Goal: Task Accomplishment & Management: Complete application form

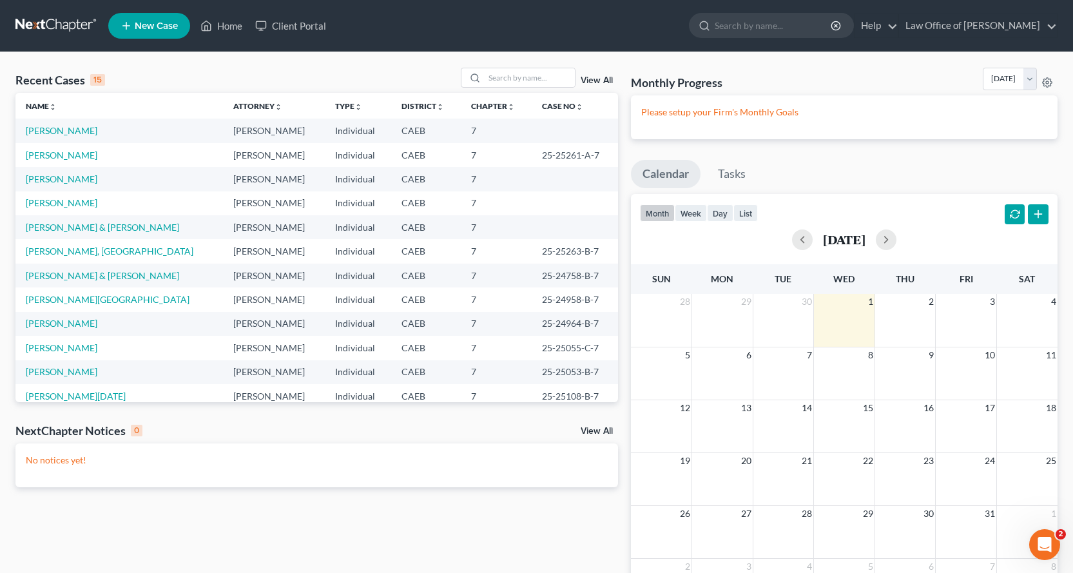
click at [147, 24] on span "New Case" at bounding box center [156, 26] width 43 height 10
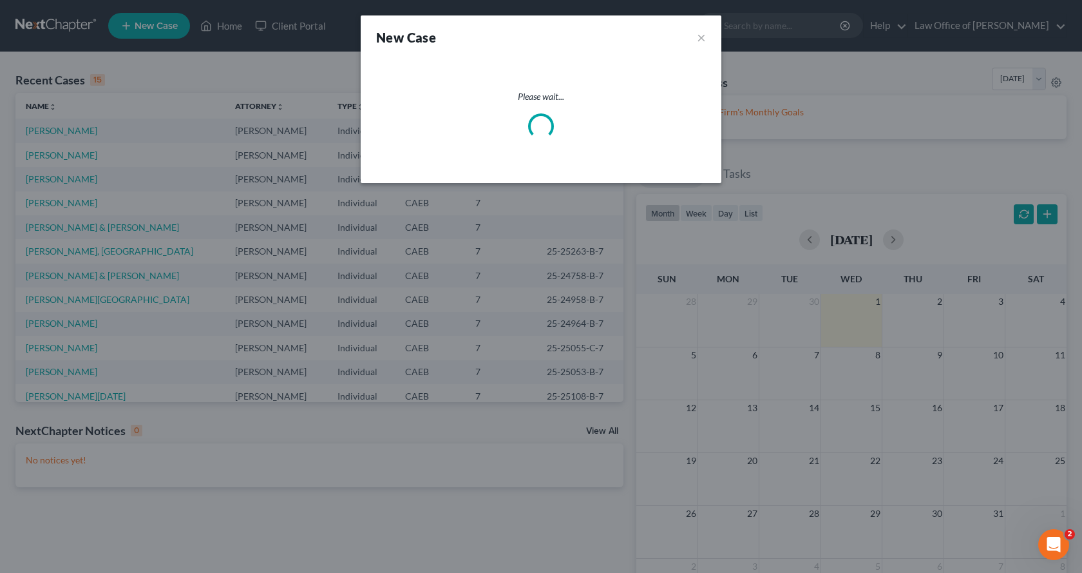
select select "8"
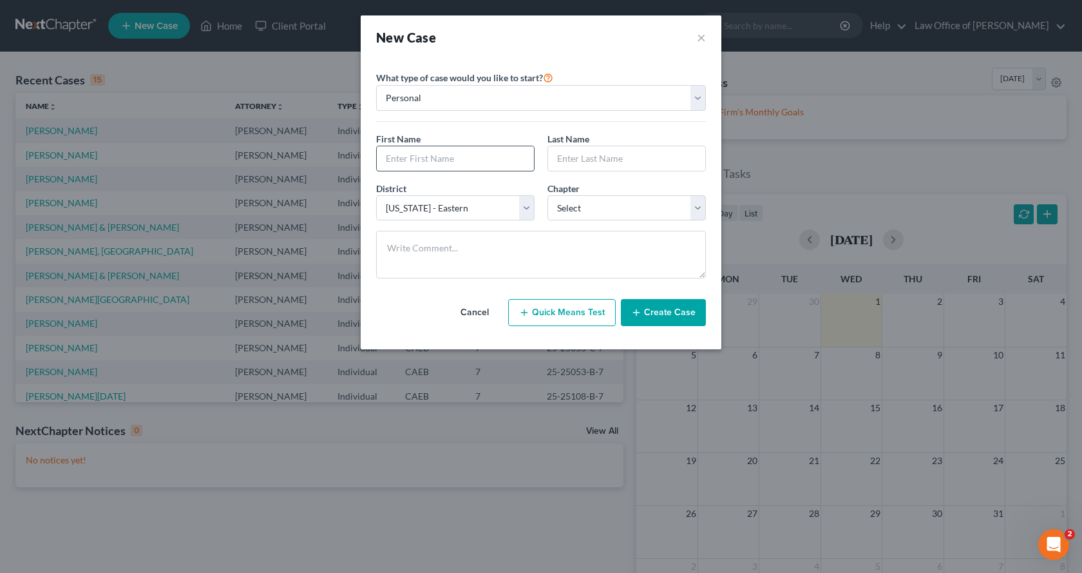
click at [425, 154] on input "text" at bounding box center [455, 158] width 157 height 24
type input "[PERSON_NAME]"
click at [586, 209] on select "Select 7 11 12 13" at bounding box center [627, 208] width 158 height 26
select select "0"
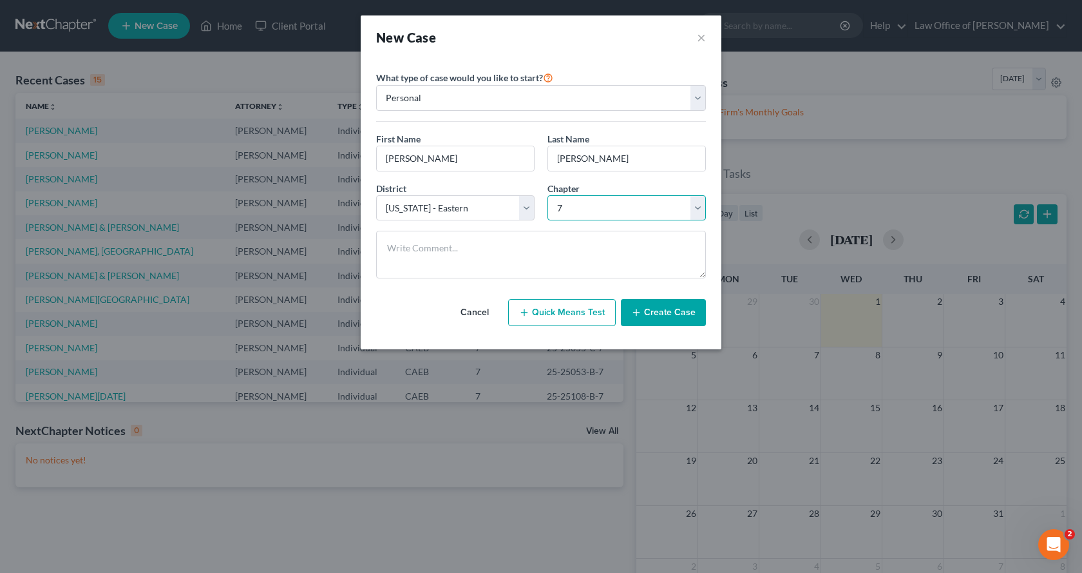
click at [548, 195] on select "Select 7 11 12 13" at bounding box center [627, 208] width 158 height 26
click at [669, 315] on button "Create Case" at bounding box center [663, 312] width 85 height 27
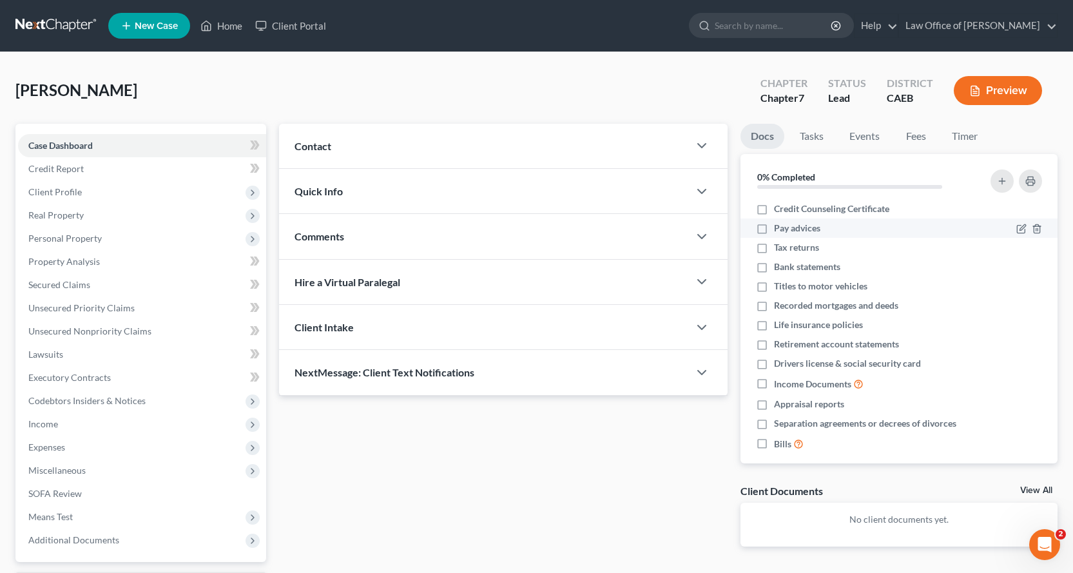
click at [774, 227] on label "Pay advices" at bounding box center [797, 228] width 46 height 13
click at [779, 227] on input "Pay advices" at bounding box center [783, 226] width 8 height 8
checkbox input "true"
click at [774, 249] on label "Tax returns" at bounding box center [796, 247] width 45 height 13
click at [779, 249] on input "Tax returns" at bounding box center [783, 245] width 8 height 8
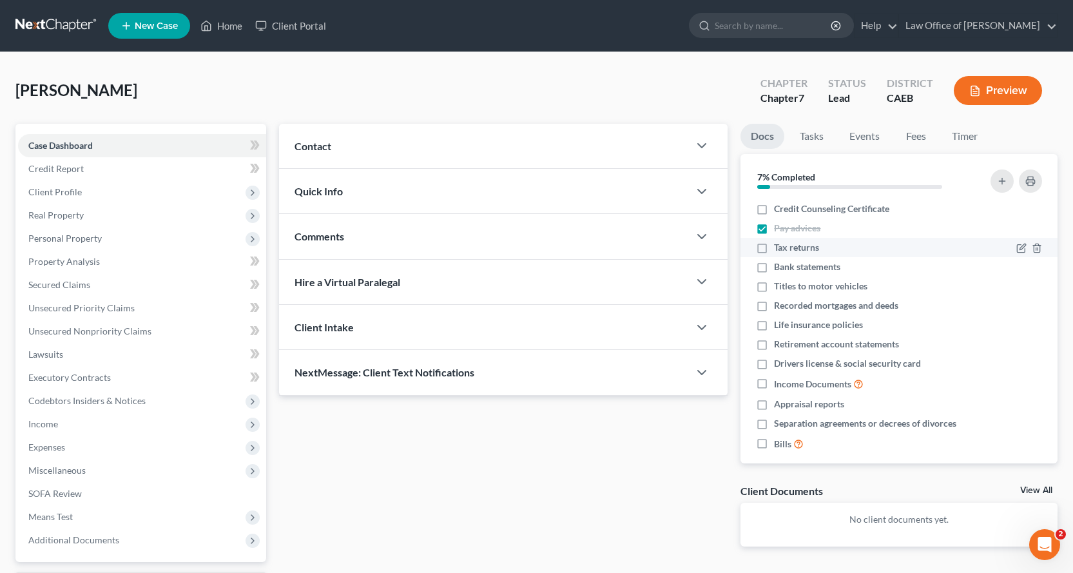
checkbox input "true"
click at [774, 361] on label "Drivers license & social security card" at bounding box center [847, 363] width 147 height 13
click at [779, 361] on input "Drivers license & social security card" at bounding box center [783, 361] width 8 height 8
checkbox input "true"
click at [774, 288] on label "Titles to motor vehicles" at bounding box center [820, 286] width 93 height 13
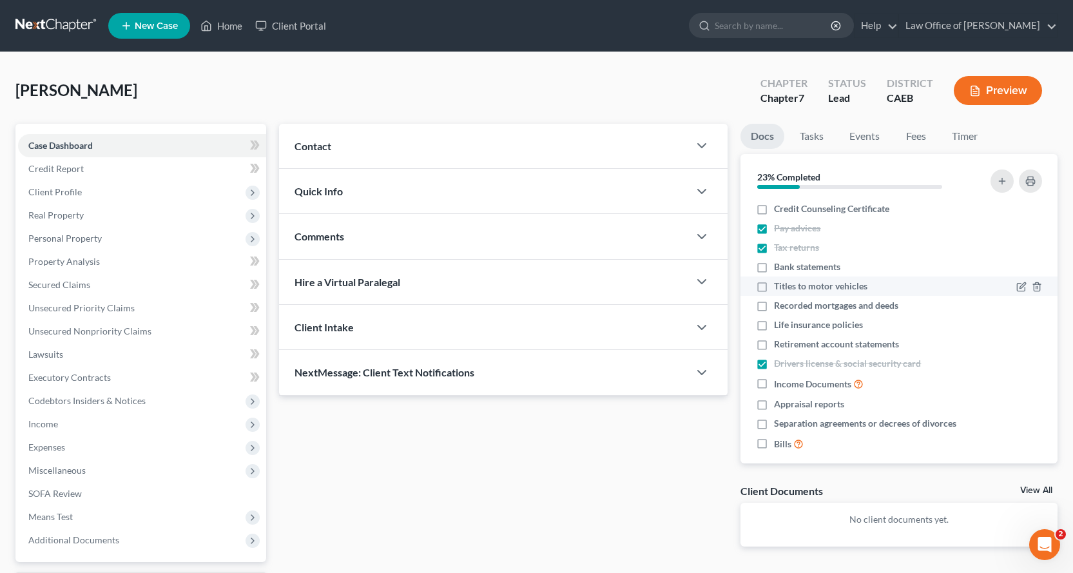
click at [779, 288] on input "Titles to motor vehicles" at bounding box center [783, 284] width 8 height 8
checkbox input "true"
click at [774, 265] on label "Bank statements" at bounding box center [807, 266] width 66 height 13
click at [779, 265] on input "Bank statements" at bounding box center [783, 264] width 8 height 8
checkbox input "true"
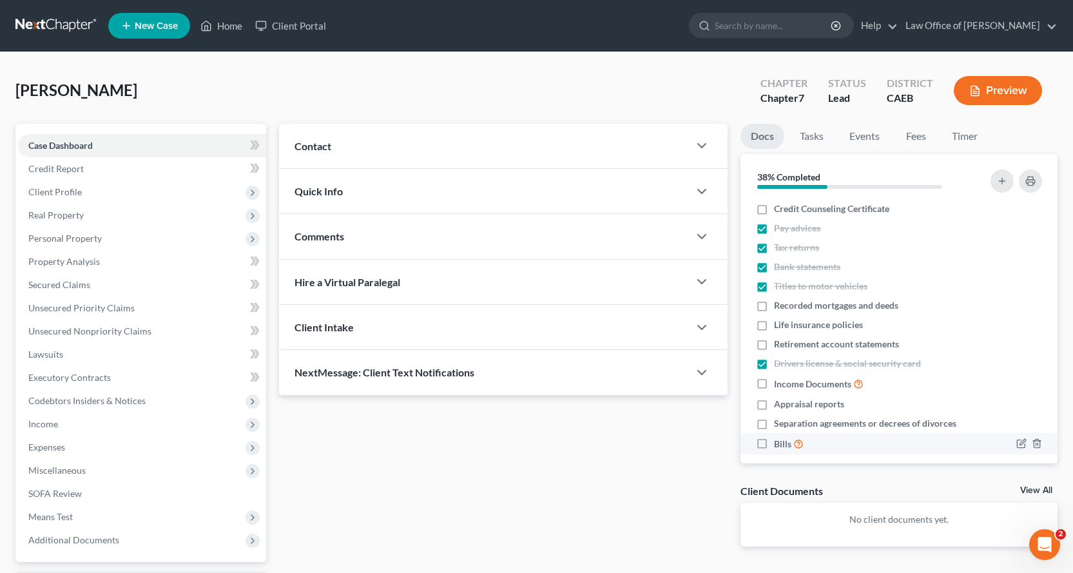
click at [774, 444] on label "Bills" at bounding box center [789, 443] width 30 height 15
click at [779, 444] on input "Bills" at bounding box center [783, 440] width 8 height 8
checkbox input "true"
click at [774, 383] on label "Income Documents" at bounding box center [819, 383] width 90 height 15
click at [779, 383] on input "Income Documents" at bounding box center [783, 380] width 8 height 8
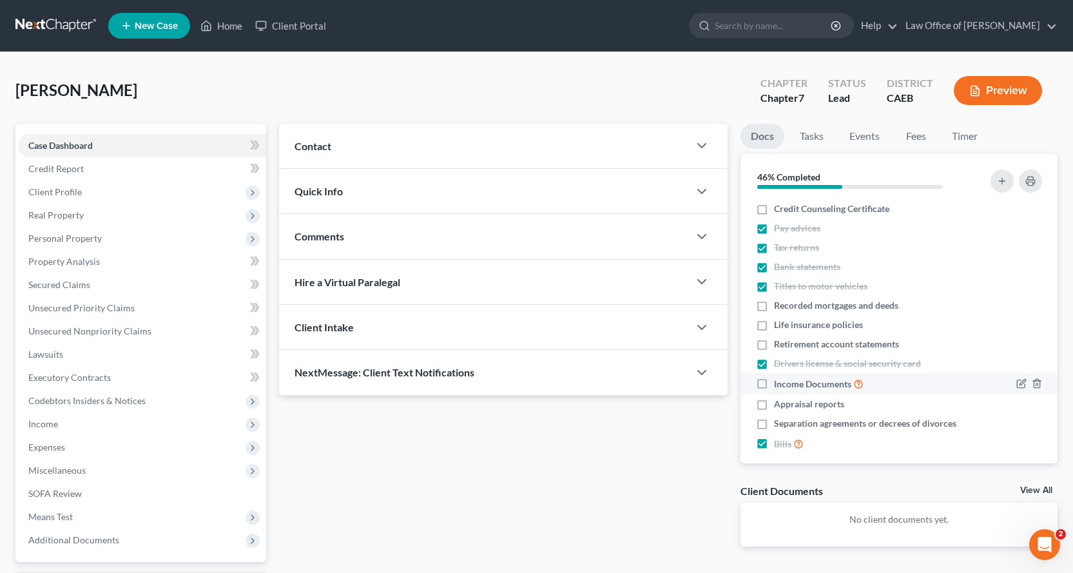
checkbox input "true"
click at [774, 346] on label "Retirement account statements" at bounding box center [836, 344] width 125 height 13
click at [779, 346] on input "Retirement account statements" at bounding box center [783, 342] width 8 height 8
checkbox input "true"
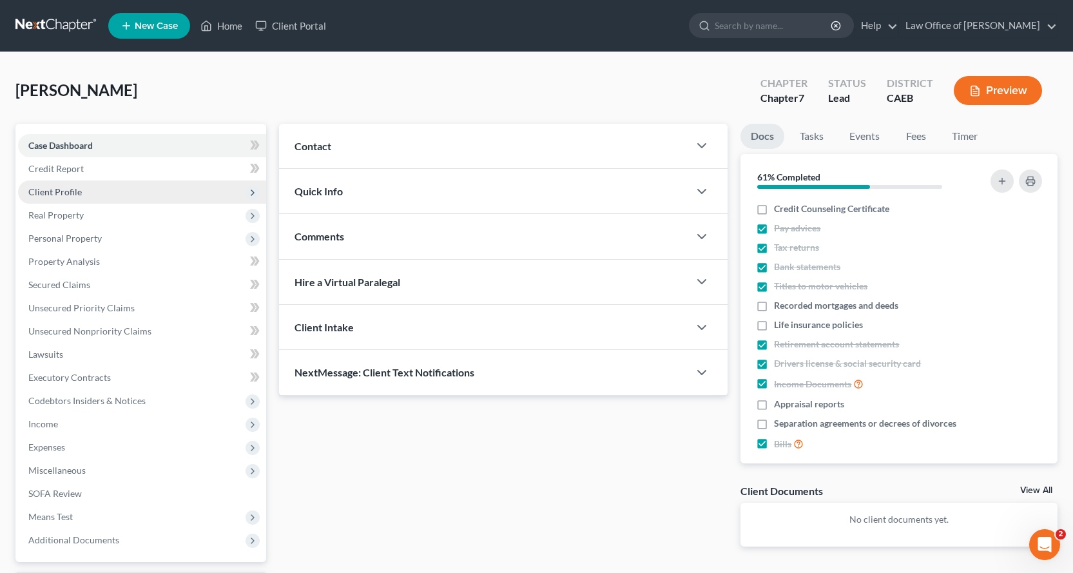
click at [50, 193] on span "Client Profile" at bounding box center [54, 191] width 53 height 11
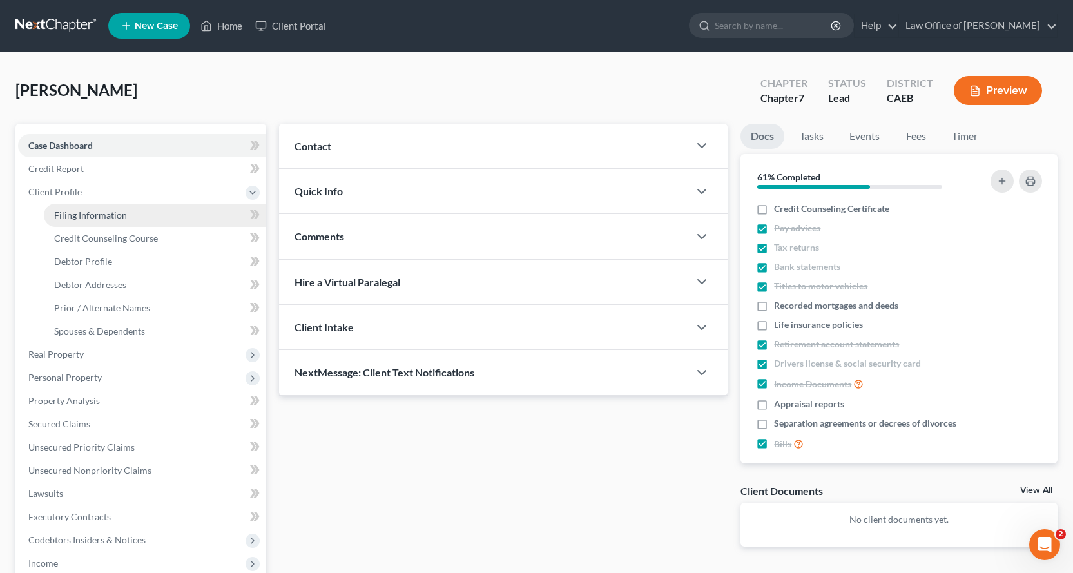
click at [92, 213] on span "Filing Information" at bounding box center [90, 214] width 73 height 11
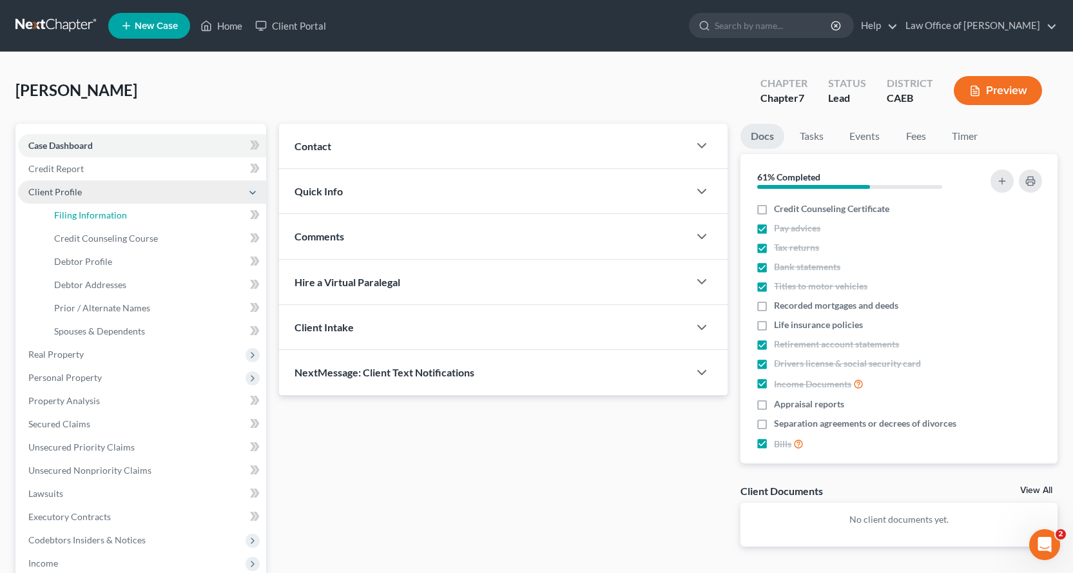
select select "1"
select select "0"
select select "8"
select select "4"
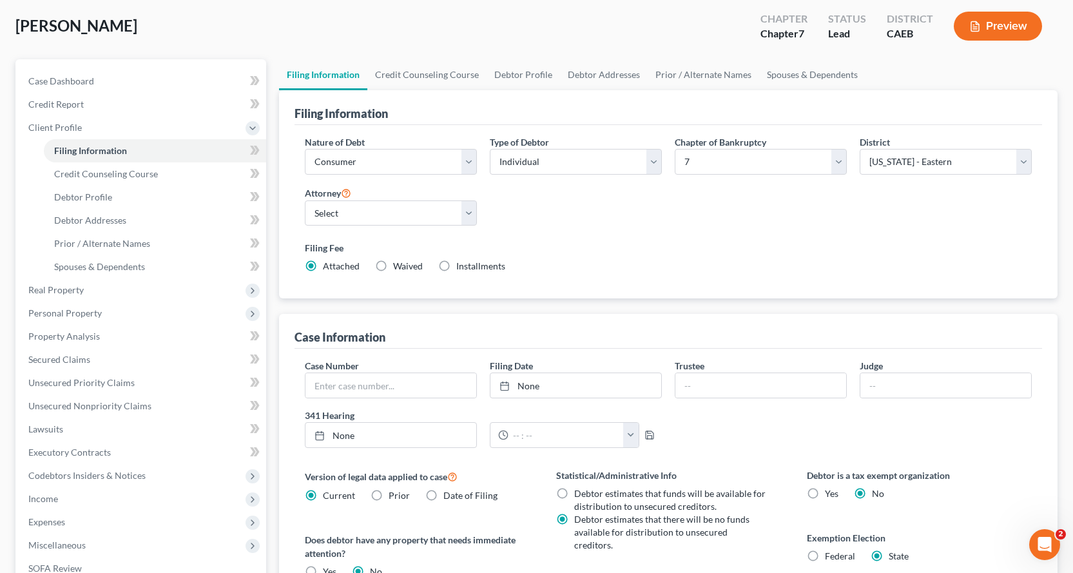
scroll to position [193, 0]
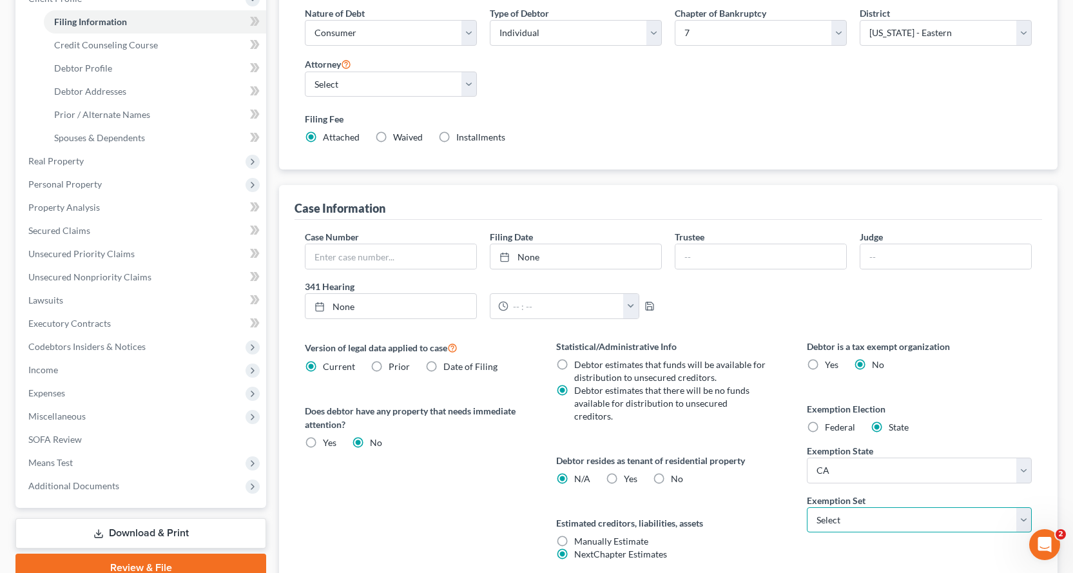
click at [931, 519] on select "Select 703 704" at bounding box center [918, 520] width 225 height 26
select select "0"
click at [806, 507] on select "Select 703 704" at bounding box center [918, 520] width 225 height 26
click at [624, 472] on label "Yes Yes" at bounding box center [631, 478] width 14 height 13
click at [629, 472] on input "Yes Yes" at bounding box center [633, 476] width 8 height 8
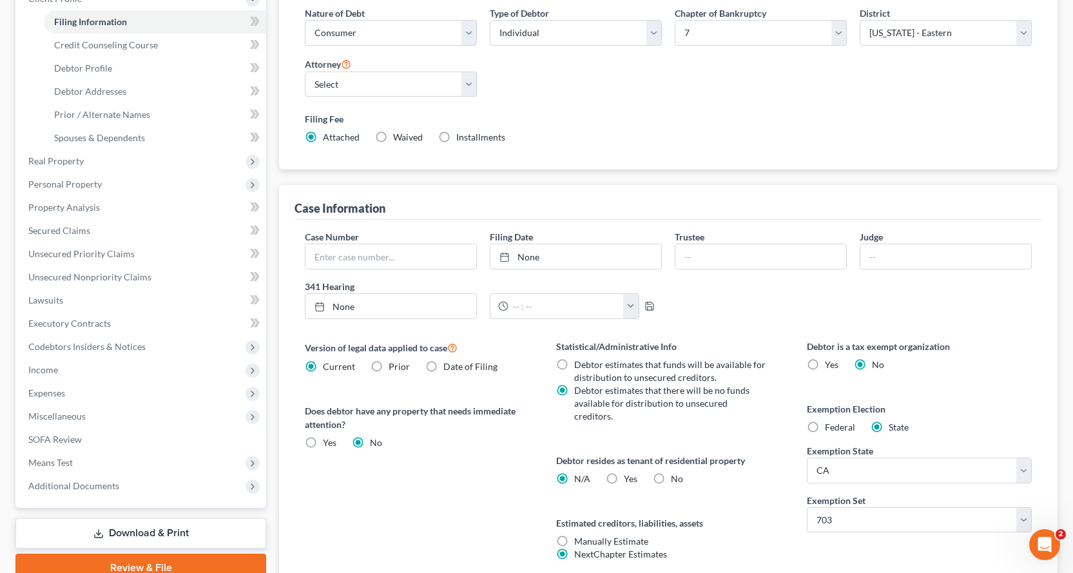
radio input "true"
radio input "false"
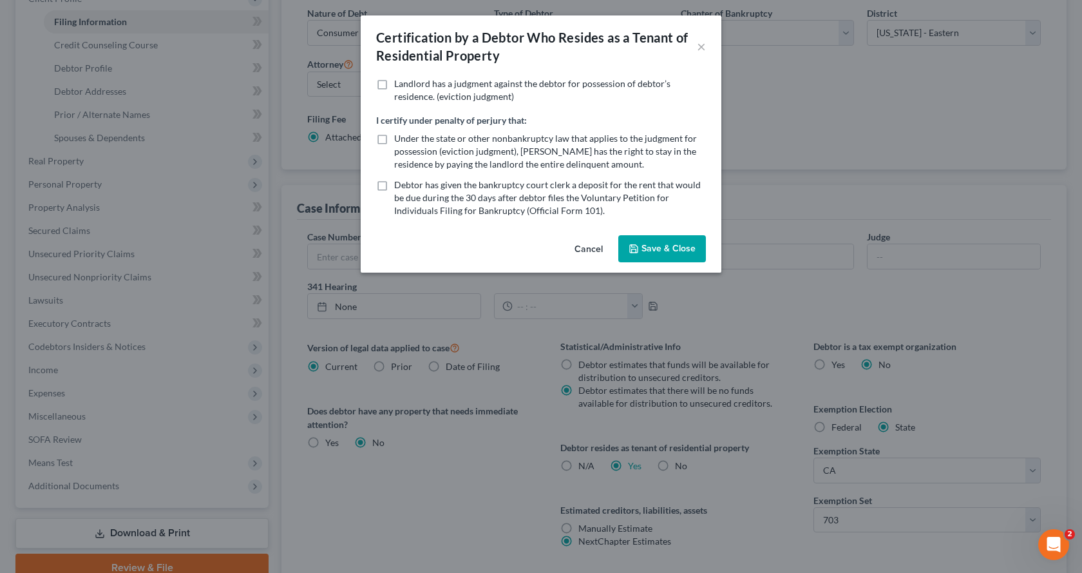
click at [665, 247] on button "Save & Close" at bounding box center [662, 248] width 88 height 27
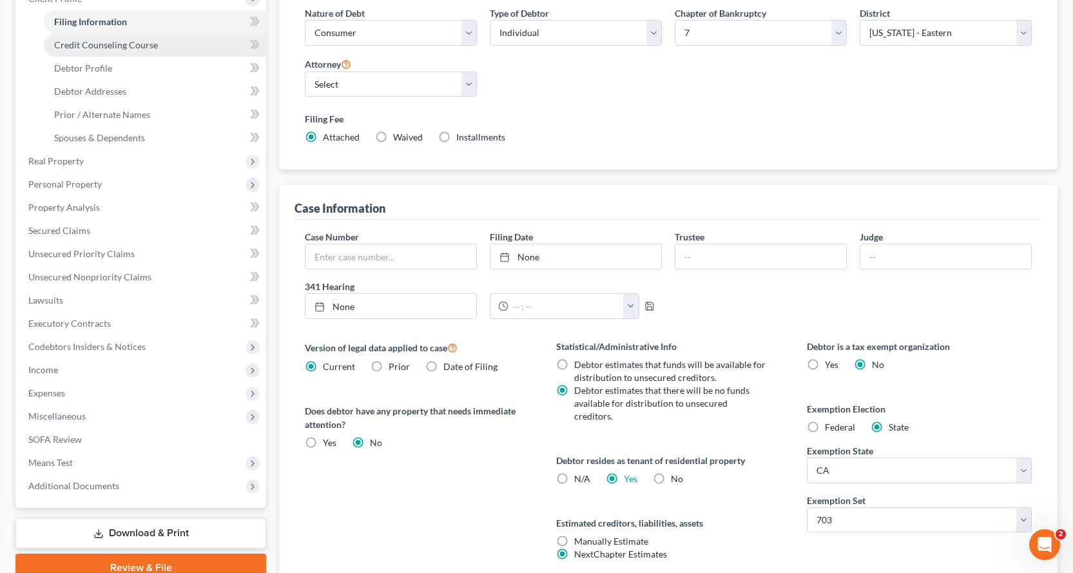
click at [90, 44] on span "Credit Counseling Course" at bounding box center [106, 44] width 104 height 11
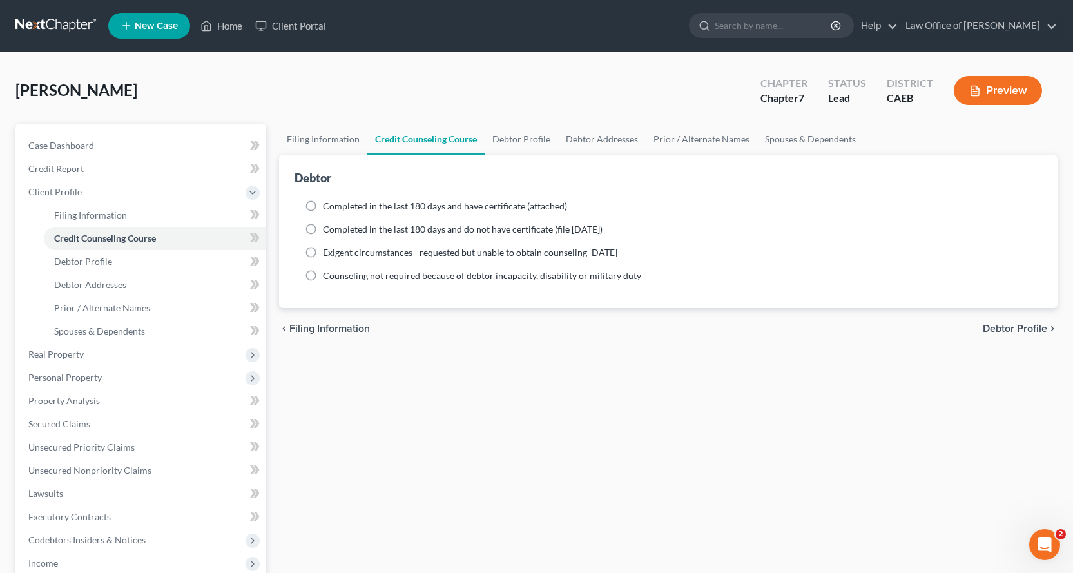
click at [323, 203] on label "Completed in the last 180 days and have certificate (attached)" at bounding box center [445, 206] width 244 height 13
click at [328, 203] on input "Completed in the last 180 days and have certificate (attached)" at bounding box center [332, 204] width 8 height 8
radio input "true"
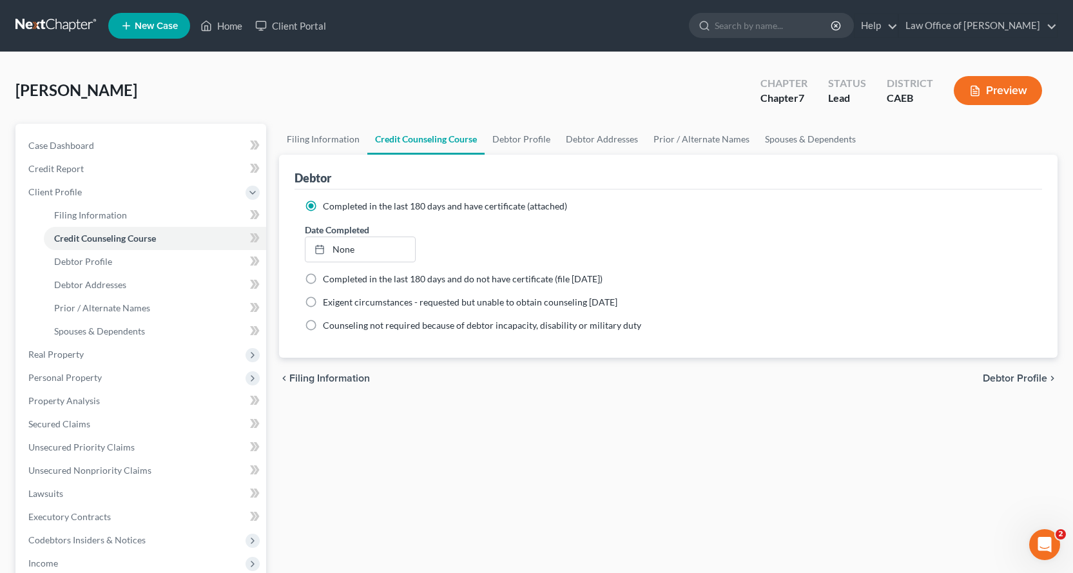
click at [1020, 378] on span "Debtor Profile" at bounding box center [1014, 378] width 64 height 10
select select "0"
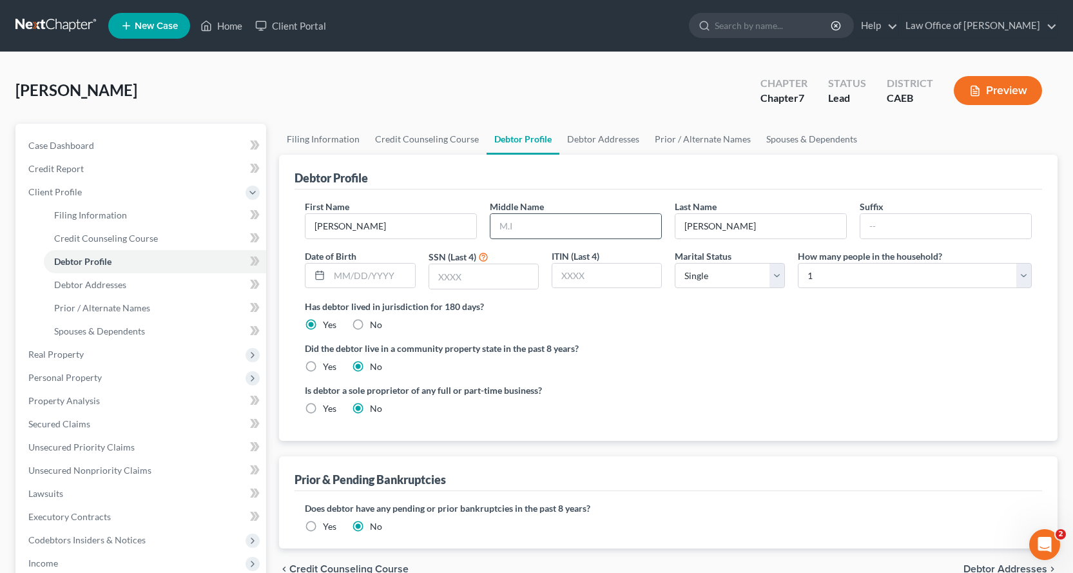
click at [532, 224] on input "text" at bounding box center [575, 226] width 171 height 24
type input "[PERSON_NAME]"
click at [759, 274] on select "Select Single Married Separated Divorced Widowed" at bounding box center [729, 276] width 110 height 26
select select "3"
click at [674, 263] on select "Select Single Married Separated Divorced Widowed" at bounding box center [729, 276] width 110 height 26
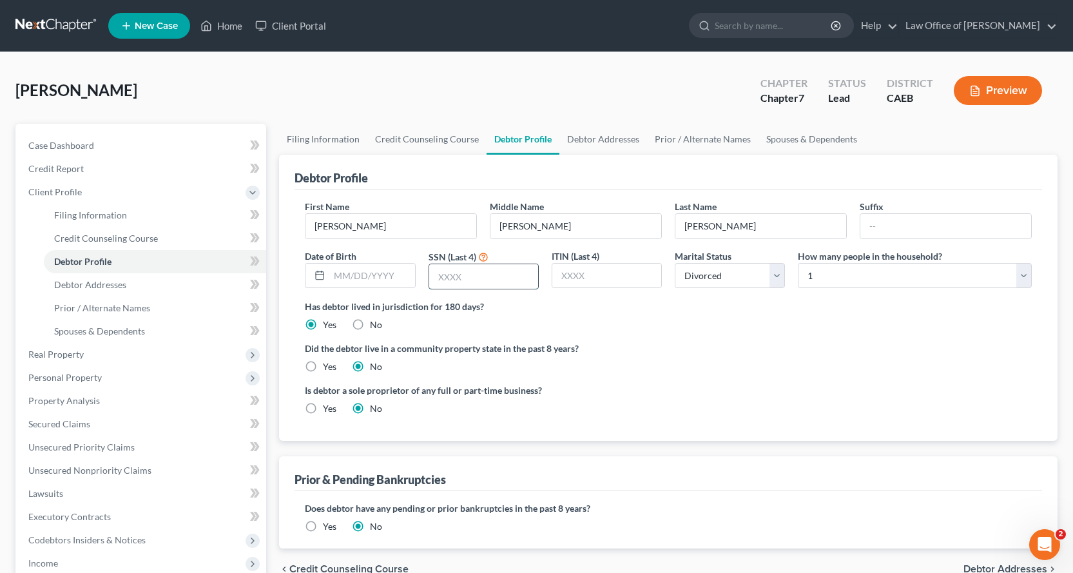
click at [447, 279] on input "text" at bounding box center [483, 276] width 109 height 24
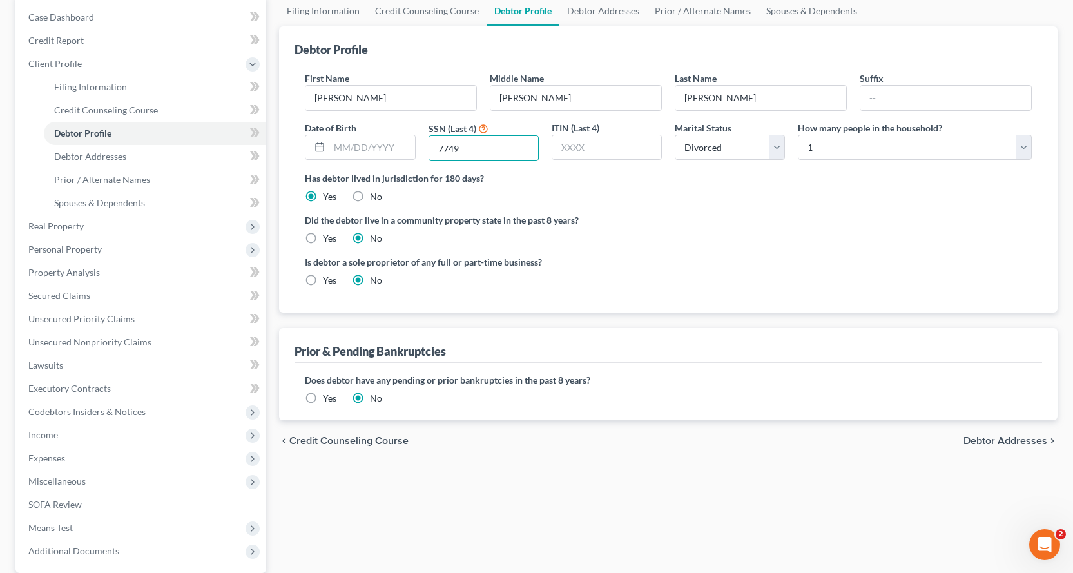
scroll to position [129, 0]
type input "7749"
click at [323, 234] on label "Yes" at bounding box center [330, 237] width 14 height 13
click at [328, 234] on input "Yes" at bounding box center [332, 235] width 8 height 8
radio input "true"
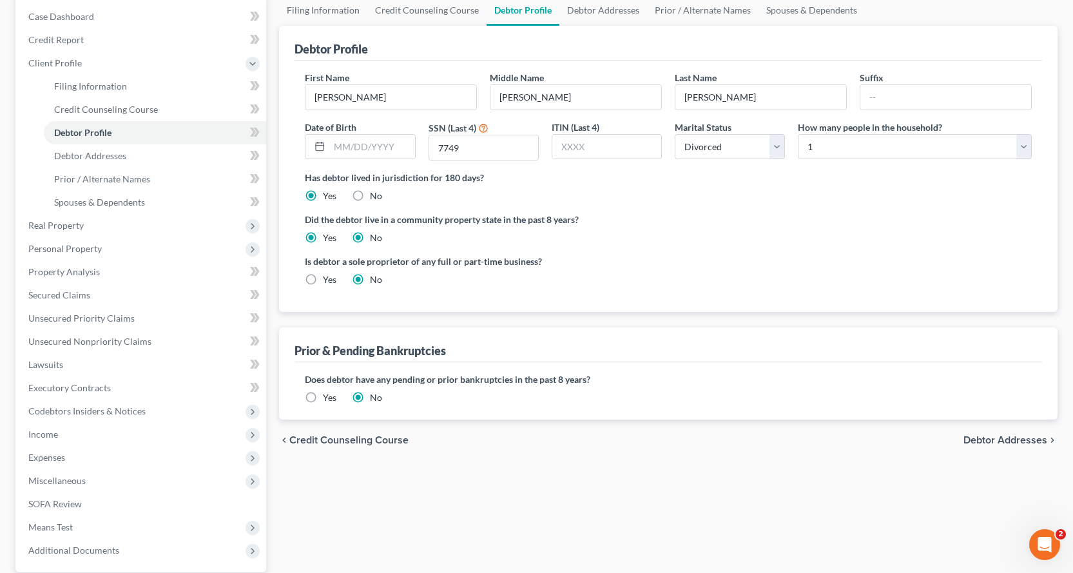
radio input "false"
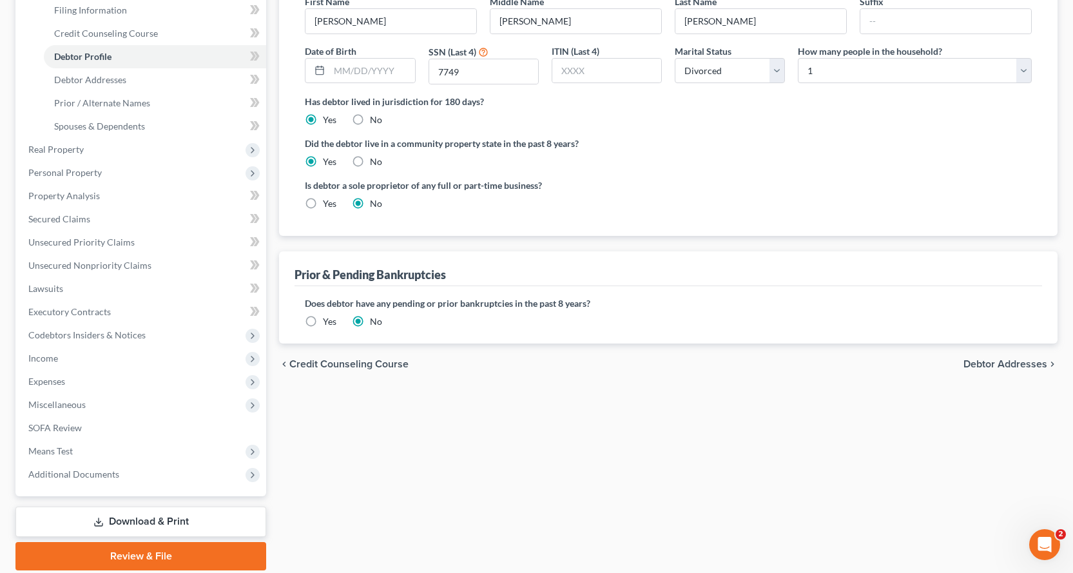
scroll to position [251, 0]
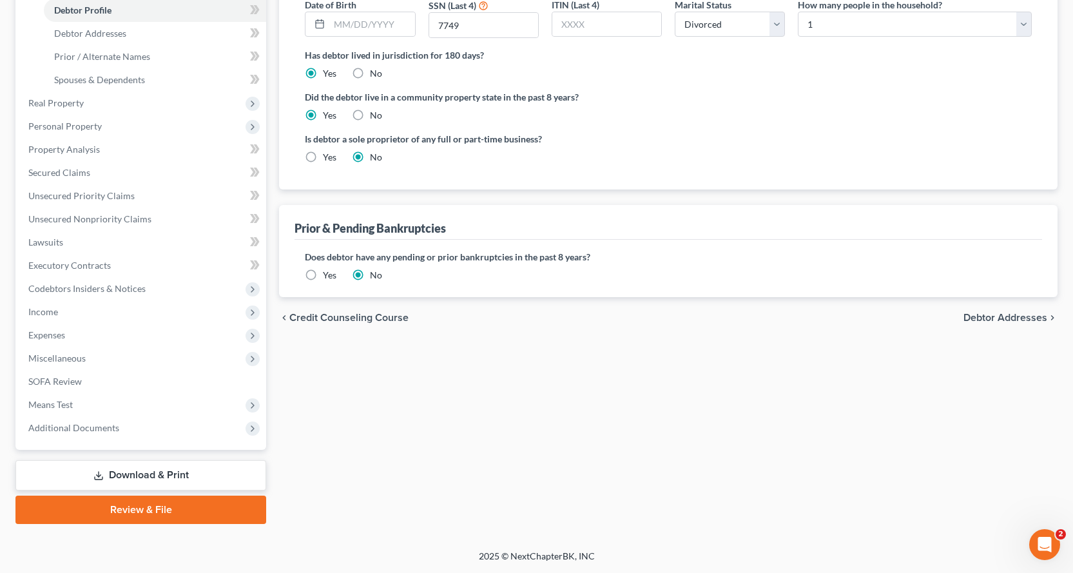
click at [992, 325] on div "chevron_left Credit Counseling Course Debtor Addresses chevron_right" at bounding box center [668, 317] width 778 height 41
click at [992, 320] on span "Debtor Addresses" at bounding box center [1005, 317] width 84 height 10
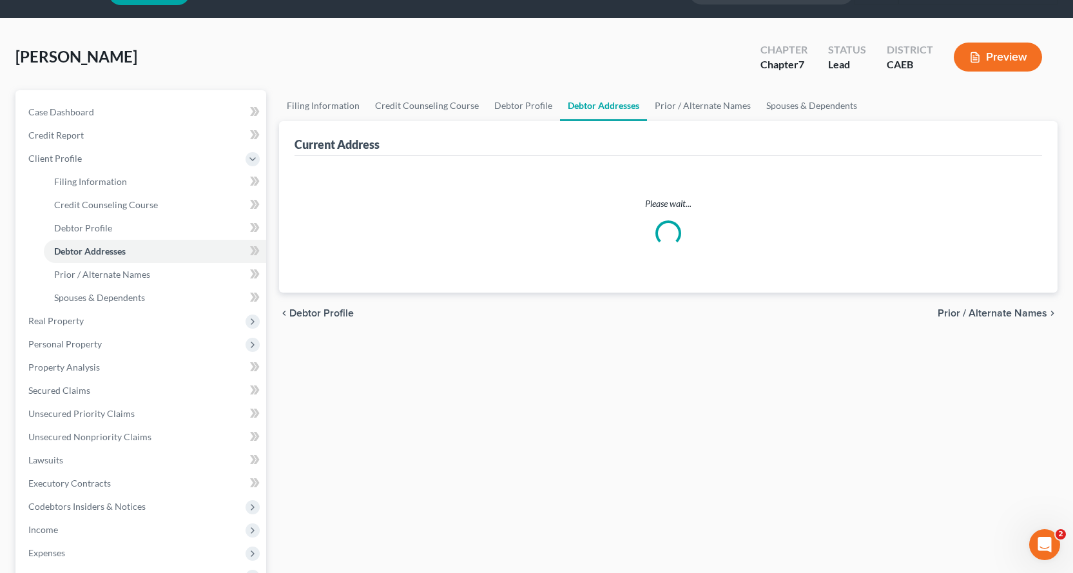
select select "0"
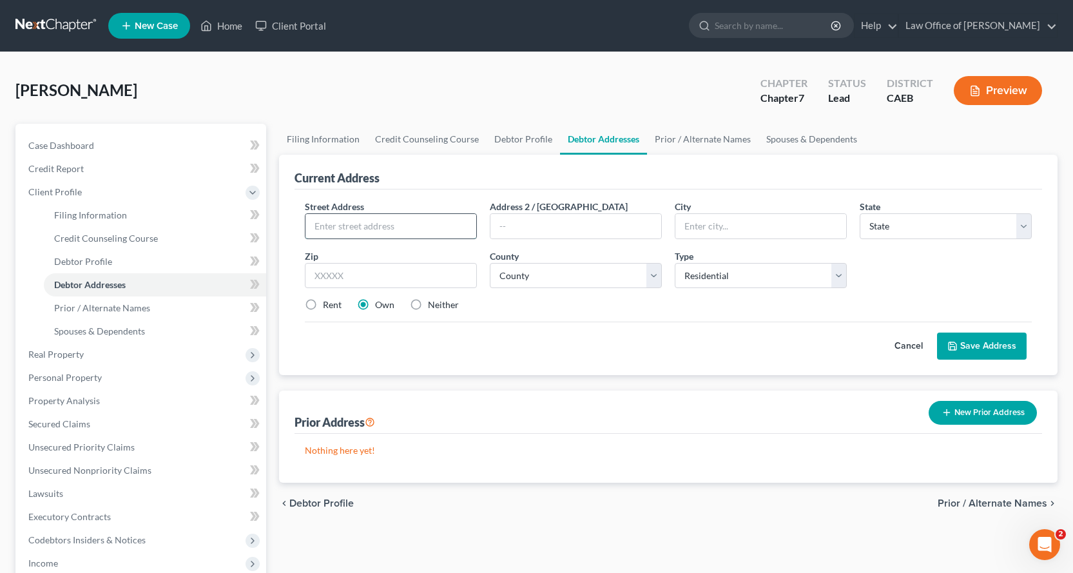
click at [366, 223] on input "text" at bounding box center [390, 226] width 171 height 24
type input "[STREET_ADDRESS]"
type input "[GEOGRAPHIC_DATA]"
select select "4"
type input "95678"
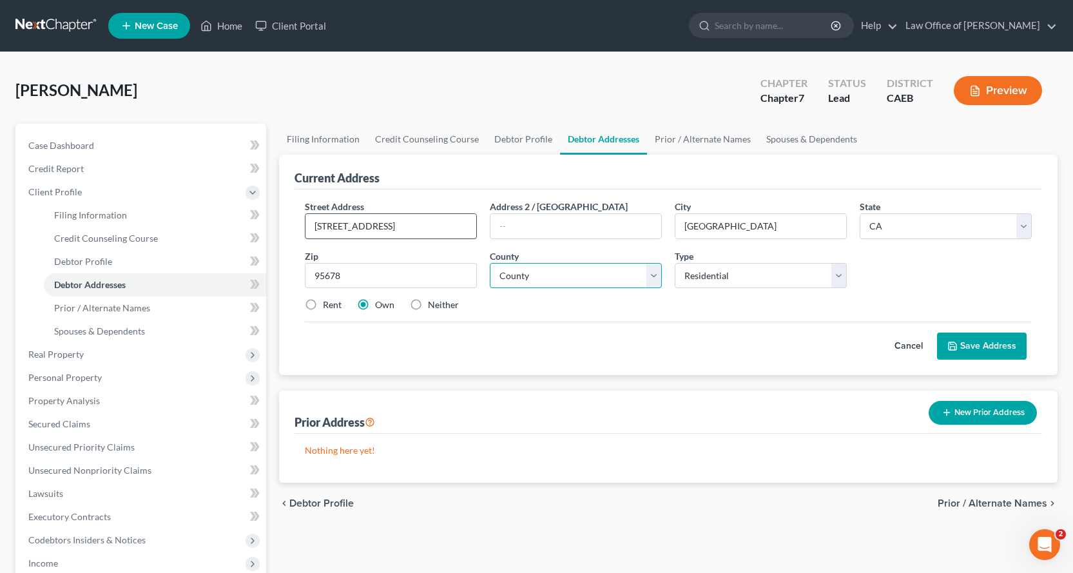
select select "30"
click at [323, 305] on label "Rent" at bounding box center [332, 304] width 19 height 13
click at [328, 305] on input "Rent" at bounding box center [332, 302] width 8 height 8
radio input "true"
click at [988, 346] on button "Save Address" at bounding box center [982, 345] width 90 height 27
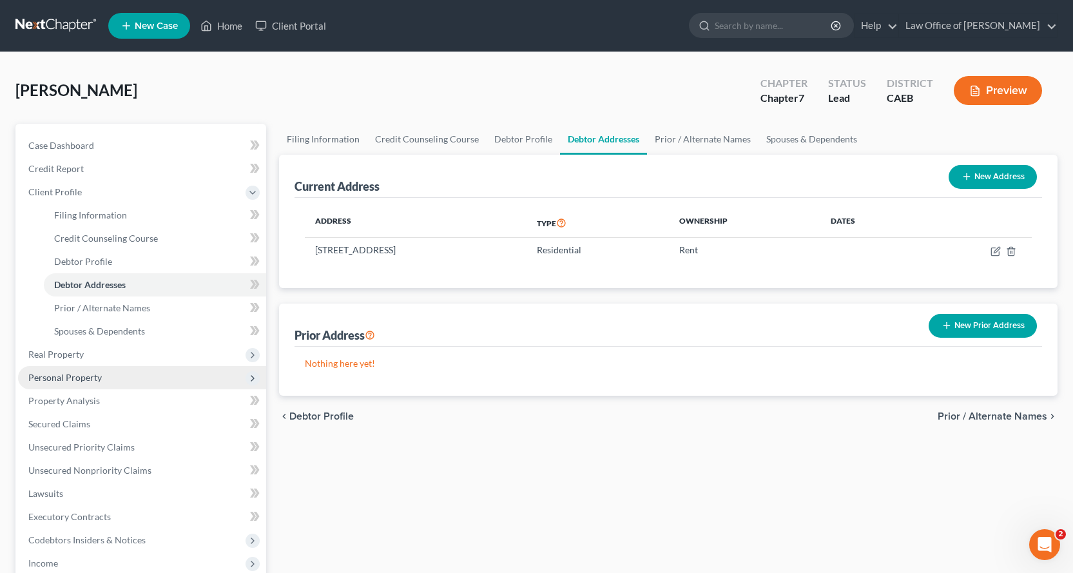
click at [54, 378] on span "Personal Property" at bounding box center [64, 377] width 73 height 11
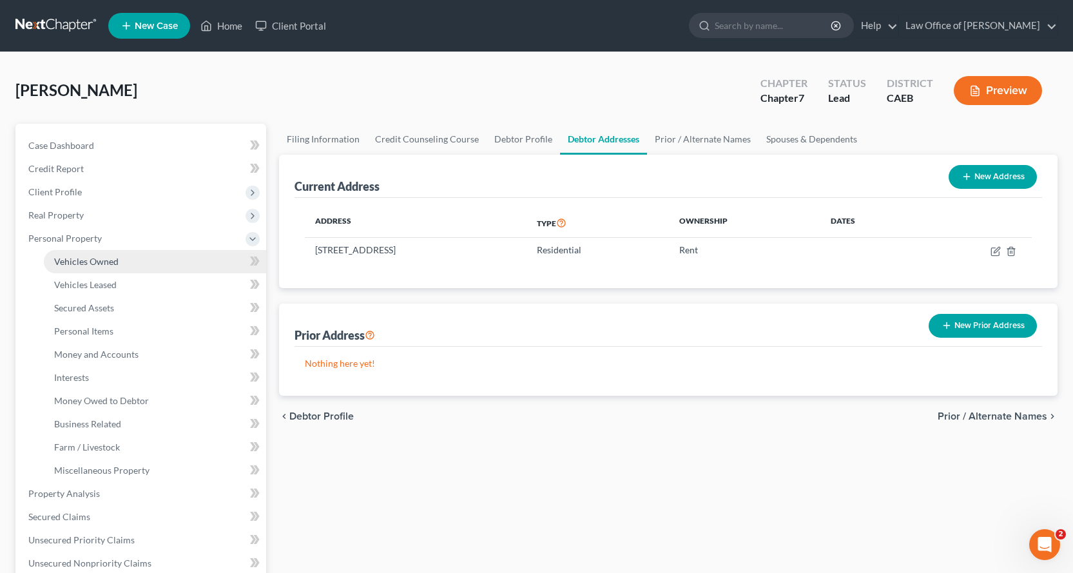
click at [75, 260] on span "Vehicles Owned" at bounding box center [86, 261] width 64 height 11
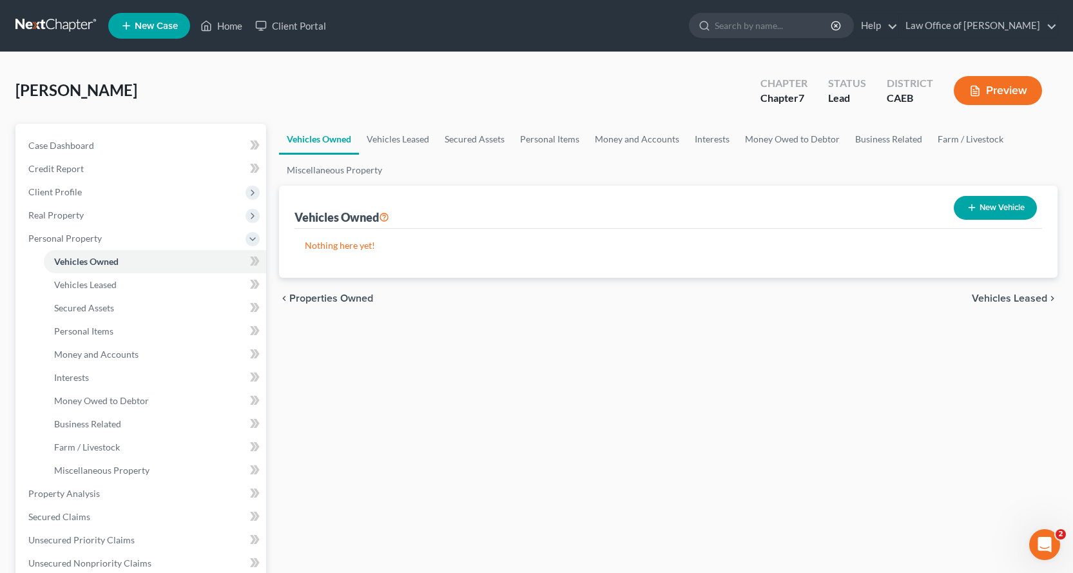
click at [981, 204] on button "New Vehicle" at bounding box center [994, 208] width 83 height 24
select select "0"
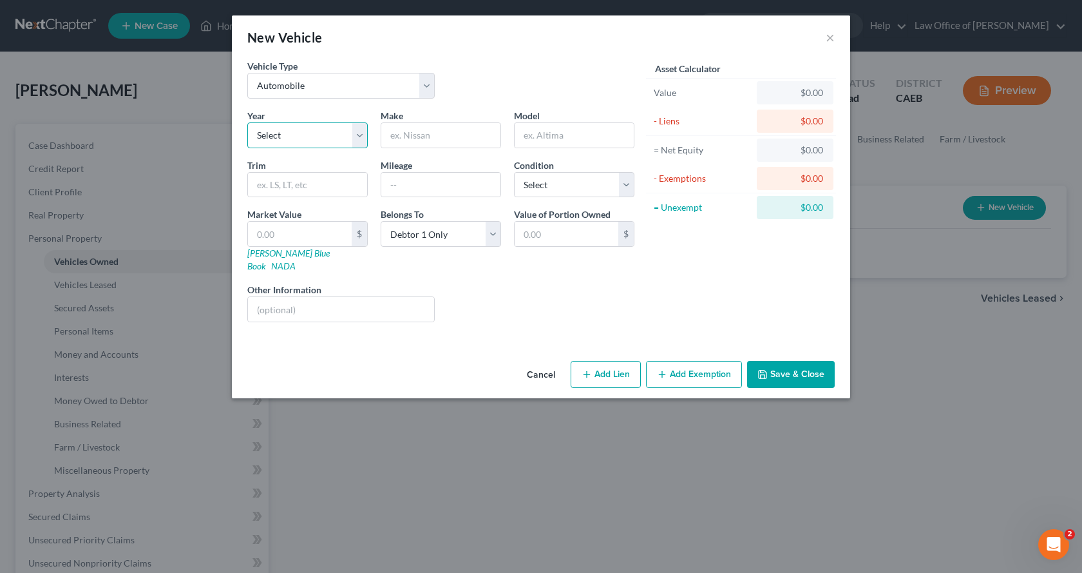
click at [349, 128] on select "Select 2026 2025 2024 2023 2022 2021 2020 2019 2018 2017 2016 2015 2014 2013 20…" at bounding box center [307, 135] width 120 height 26
select select "12"
click at [247, 122] on select "Select 2026 2025 2024 2023 2022 2021 2020 2019 2018 2017 2016 2015 2014 2013 20…" at bounding box center [307, 135] width 120 height 26
click at [417, 137] on input "text" at bounding box center [440, 135] width 119 height 24
type input "Subaru"
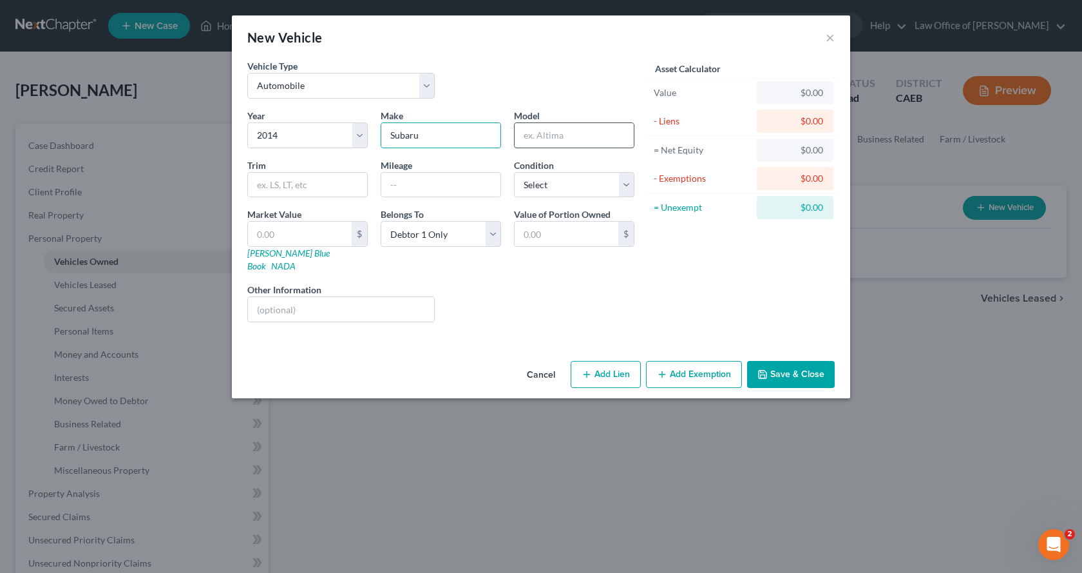
click at [537, 139] on input "text" at bounding box center [574, 135] width 119 height 24
type input "Outback"
click at [392, 175] on input "text" at bounding box center [440, 185] width 119 height 24
type input "107,800"
click at [694, 362] on button "Add Exemption" at bounding box center [694, 374] width 96 height 27
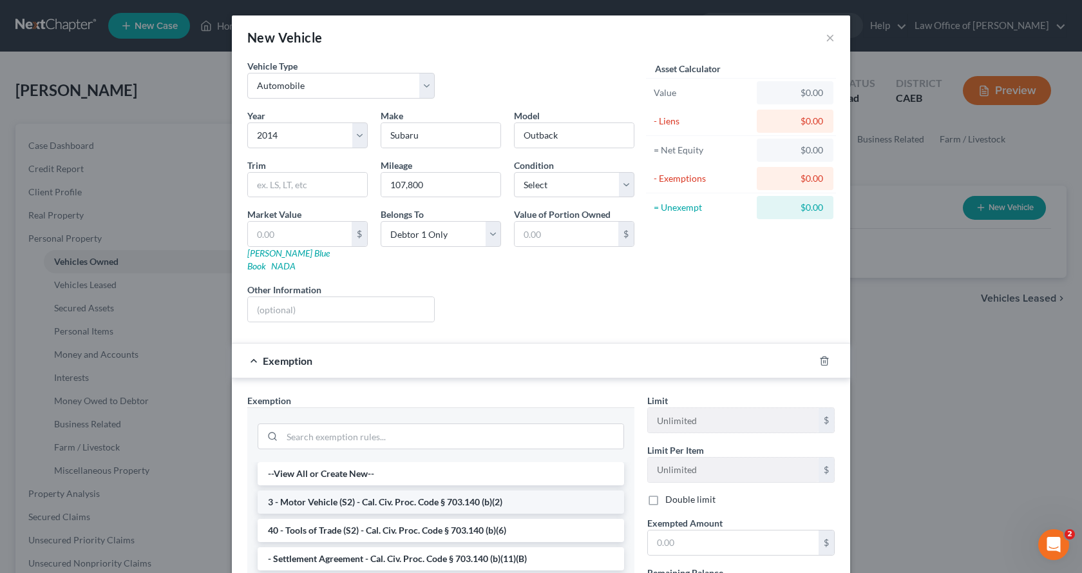
click at [452, 490] on li "3 - Motor Vehicle (S2) - Cal. Civ. Proc. Code § 703.140 (b)(2)" at bounding box center [441, 501] width 367 height 23
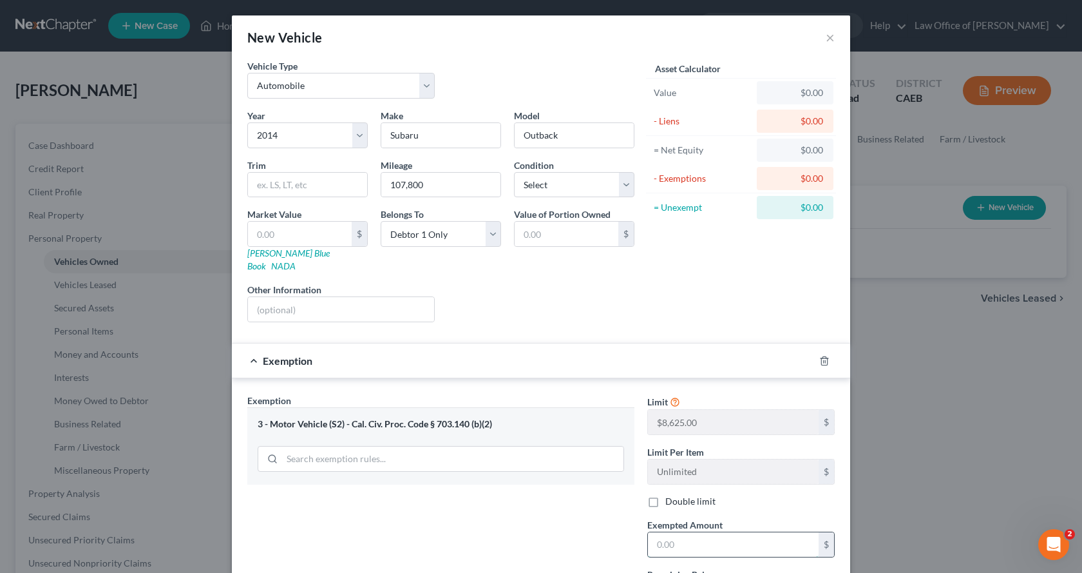
click at [686, 535] on input "text" at bounding box center [733, 544] width 171 height 24
drag, startPoint x: 703, startPoint y: 534, endPoint x: 645, endPoint y: 532, distance: 58.6
click at [648, 532] on input "8,625.00" at bounding box center [733, 544] width 171 height 24
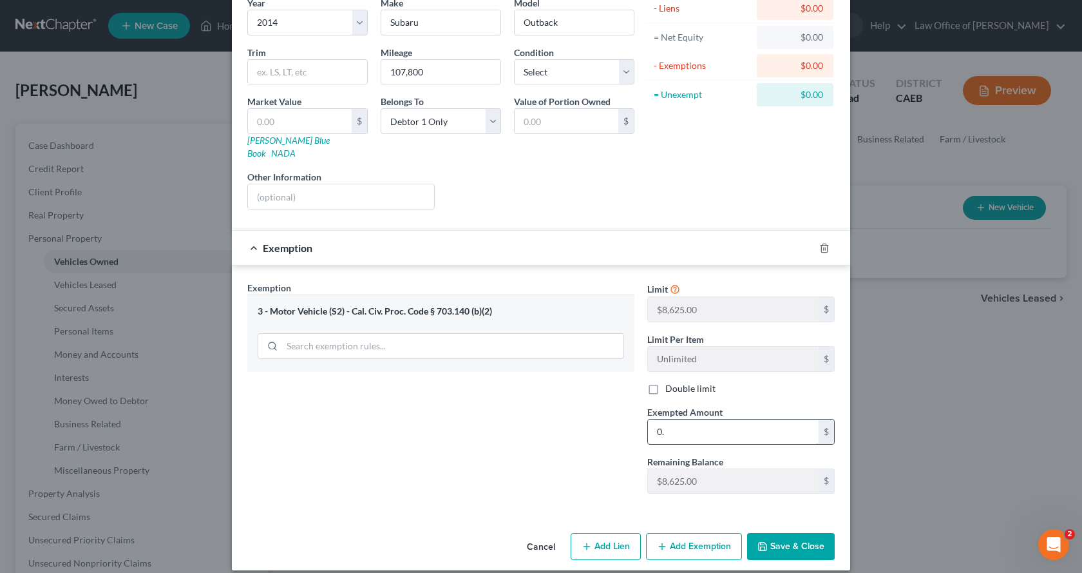
type input "0"
type input "8,625.00"
click at [814, 537] on button "Save & Close" at bounding box center [791, 546] width 88 height 27
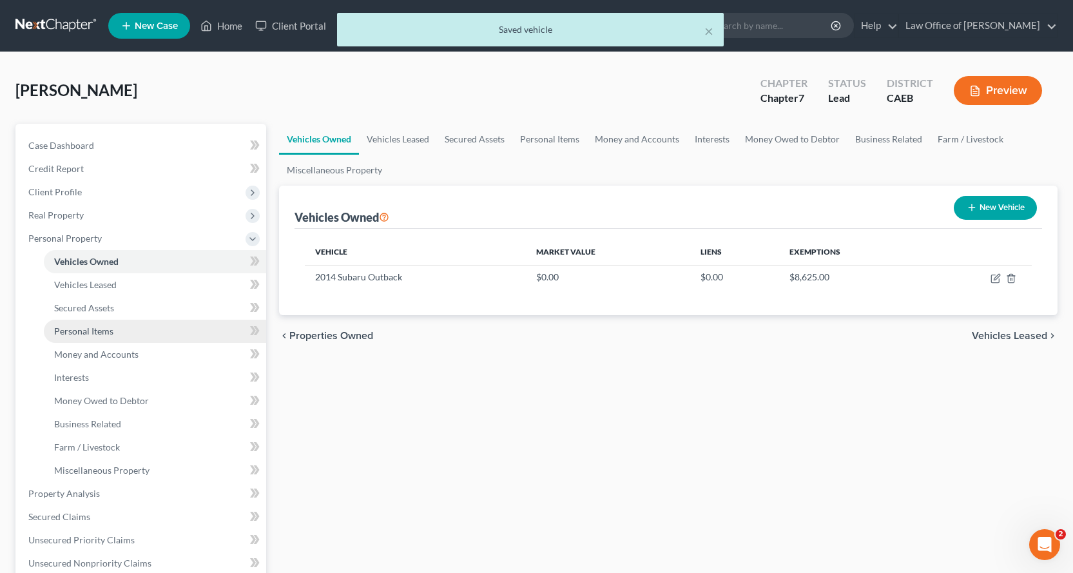
click at [97, 325] on span "Personal Items" at bounding box center [83, 330] width 59 height 11
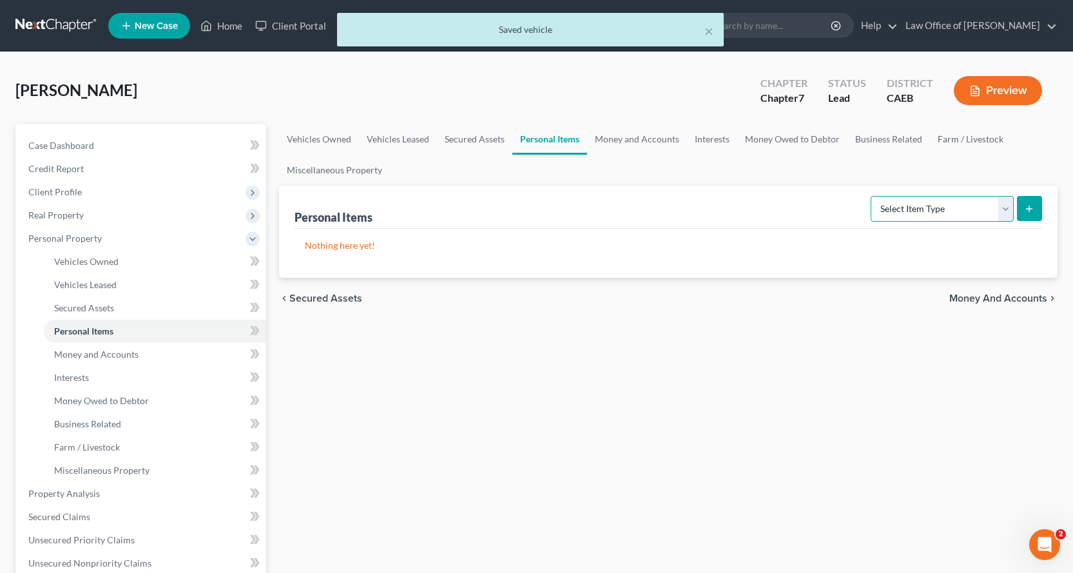
click at [914, 209] on select "Select Item Type Clothing Collectibles Of Value Electronics Firearms Household …" at bounding box center [941, 209] width 143 height 26
select select "household_goods"
click at [872, 196] on select "Select Item Type Clothing Collectibles Of Value Electronics Firearms Household …" at bounding box center [941, 209] width 143 height 26
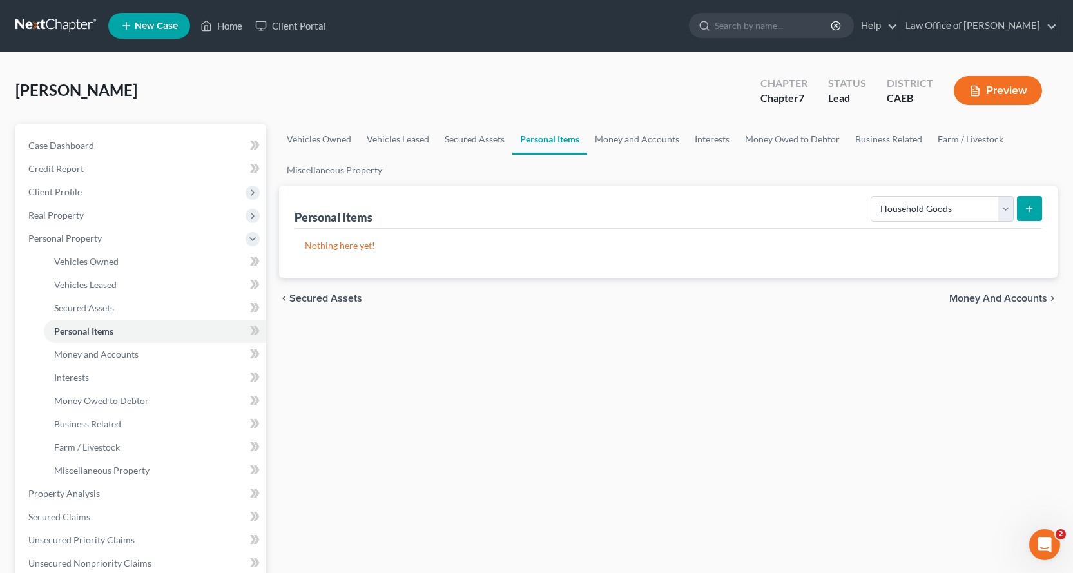
click at [1024, 207] on icon "submit" at bounding box center [1029, 209] width 10 height 10
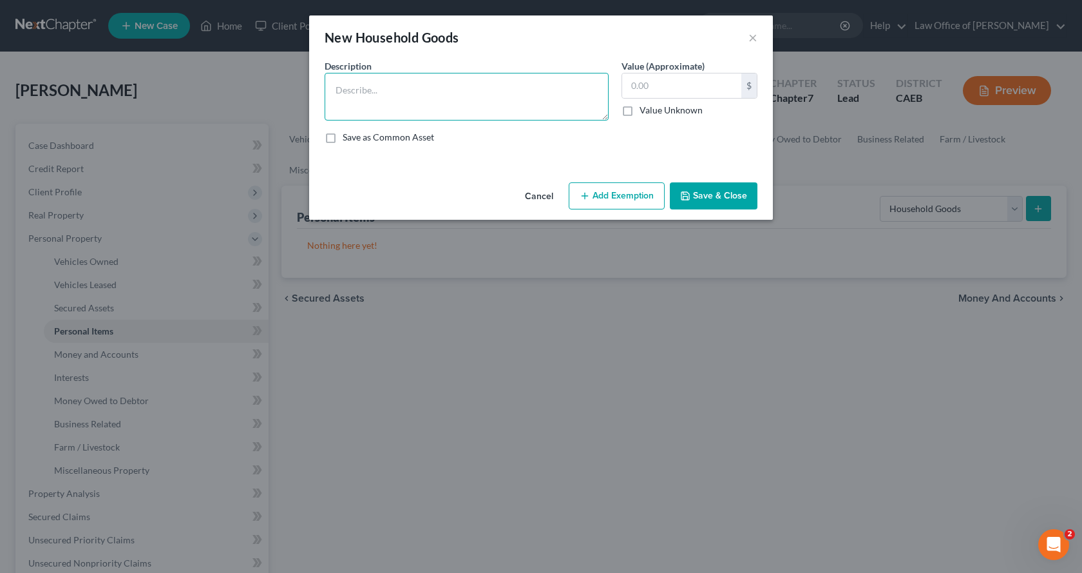
click at [368, 83] on textarea at bounding box center [467, 97] width 284 height 48
click at [756, 36] on button "×" at bounding box center [752, 37] width 9 height 15
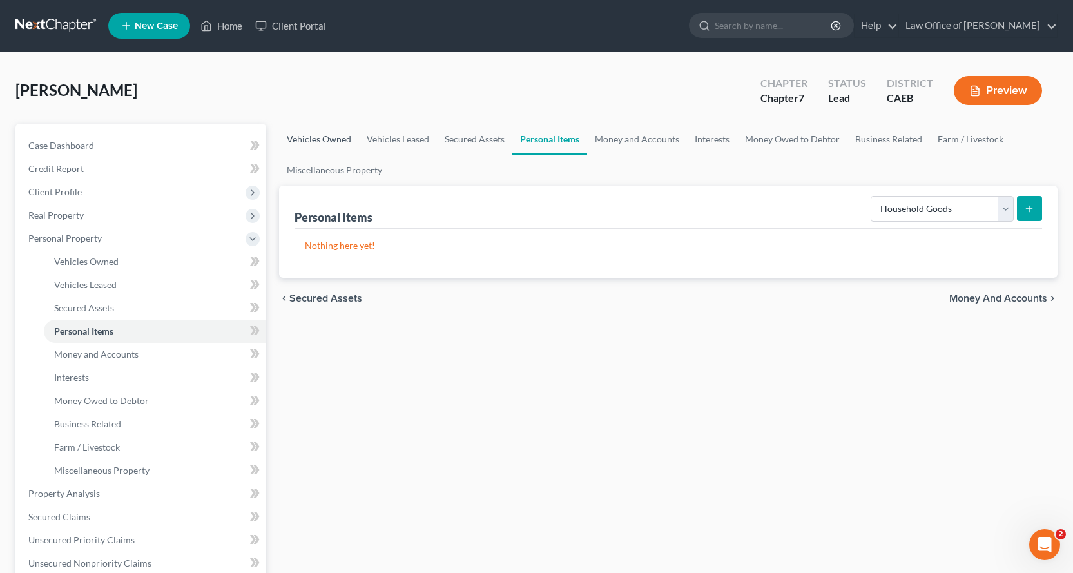
click at [327, 137] on link "Vehicles Owned" at bounding box center [319, 139] width 80 height 31
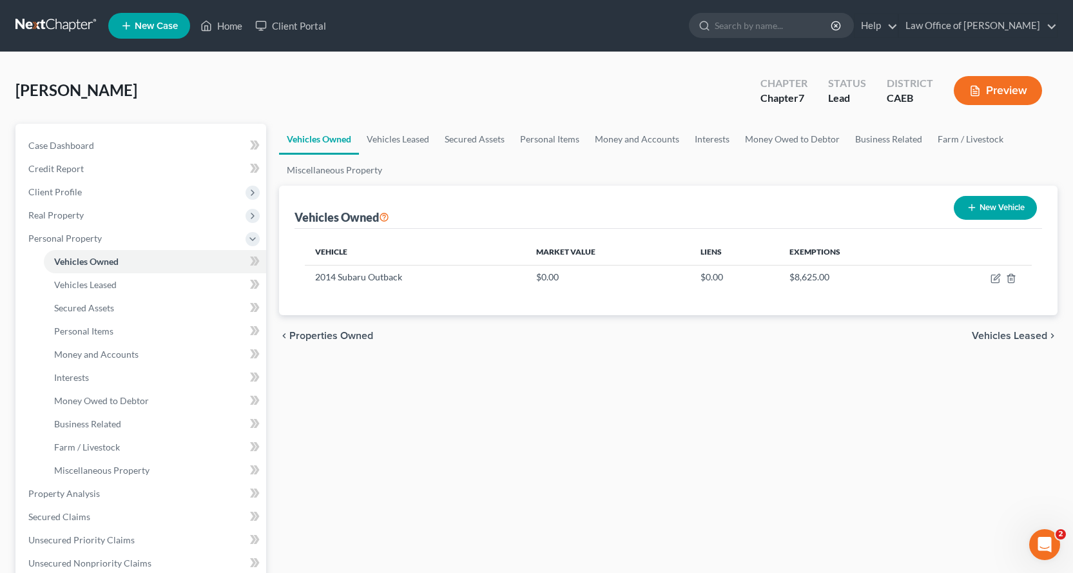
click at [976, 209] on button "New Vehicle" at bounding box center [994, 208] width 83 height 24
select select "0"
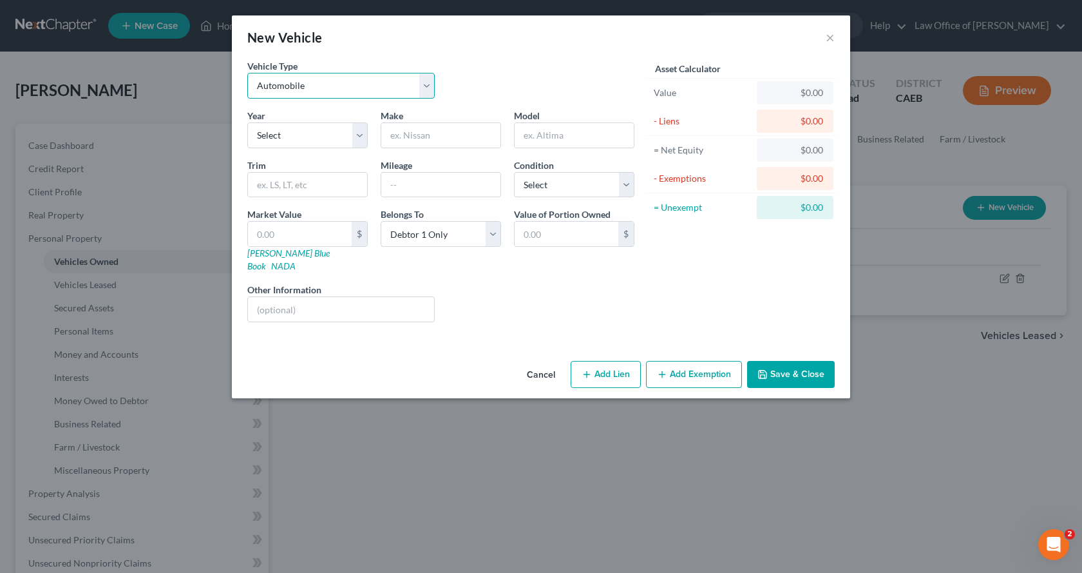
click at [297, 93] on select "Select Automobile Truck Trailer Watercraft Aircraft Motor Home Atv Other Vehicle" at bounding box center [340, 86] width 187 height 26
select select "2"
click at [247, 73] on select "Select Automobile Truck Trailer Watercraft Aircraft Motor Home Atv Other Vehicle" at bounding box center [340, 86] width 187 height 26
click at [300, 138] on select "Select 2026 2025 2024 2023 2022 2021 2020 2019 2018 2017 2016 2015 2014 2013 20…" at bounding box center [307, 135] width 120 height 26
select select "19"
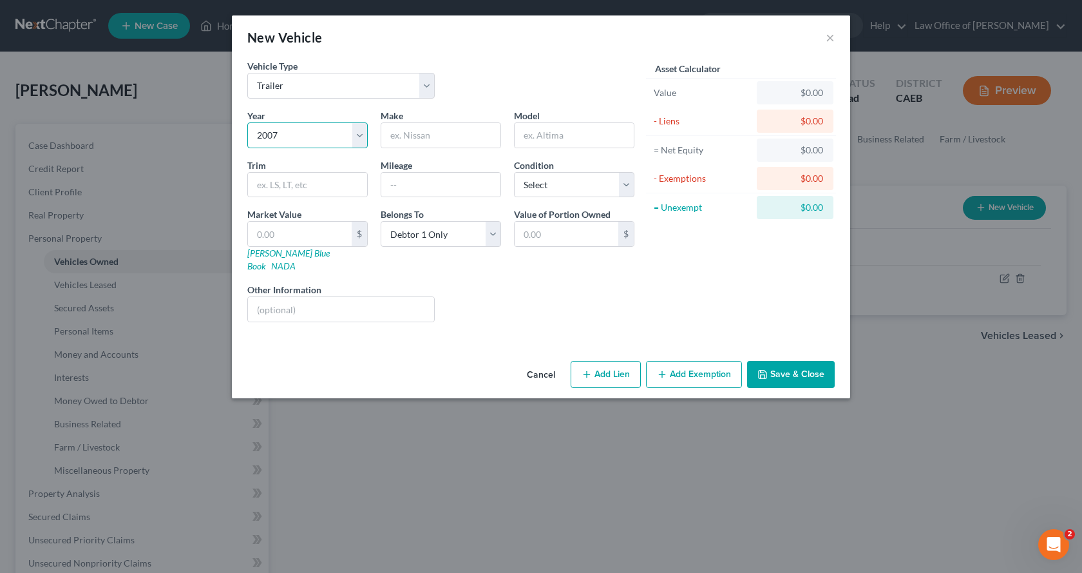
click at [247, 122] on select "Select 2026 2025 2024 2023 2022 2021 2020 2019 2018 2017 2016 2015 2014 2013 20…" at bounding box center [307, 135] width 120 height 26
click at [392, 129] on input "text" at bounding box center [440, 135] width 119 height 24
type input "Trail Rider"
click at [437, 240] on select "Select Debtor 1 Only Debtor 2 Only Debtor 1 And Debtor 2 Only At Least One Of T…" at bounding box center [441, 234] width 120 height 26
select select "3"
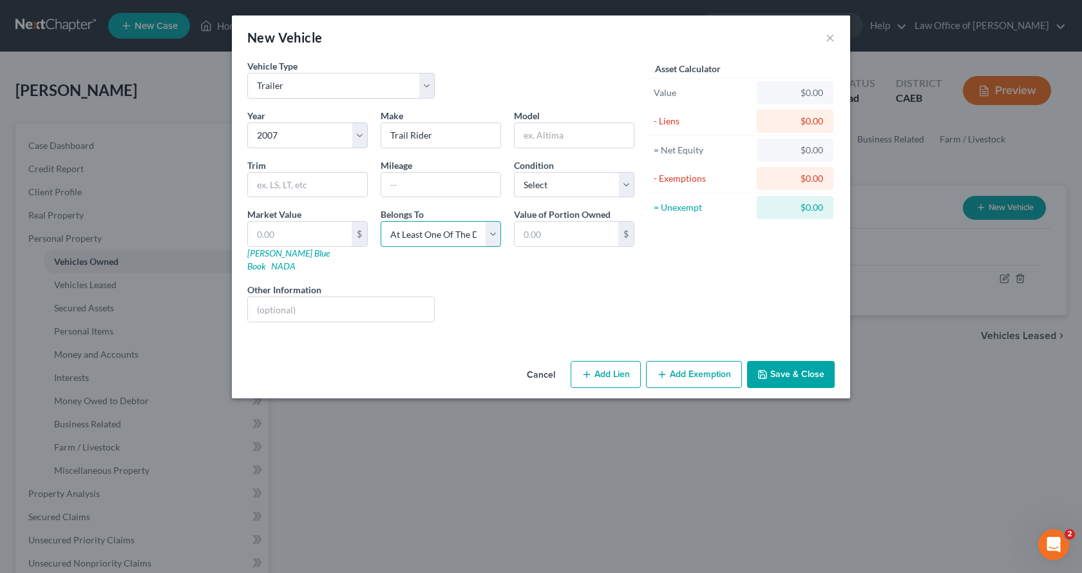
click at [381, 221] on select "Select Debtor 1 Only Debtor 2 Only Debtor 1 And Debtor 2 Only At Least One Of T…" at bounding box center [441, 234] width 120 height 26
click at [265, 236] on input "text" at bounding box center [300, 234] width 104 height 24
type input "7"
type input "7.00"
type input "70"
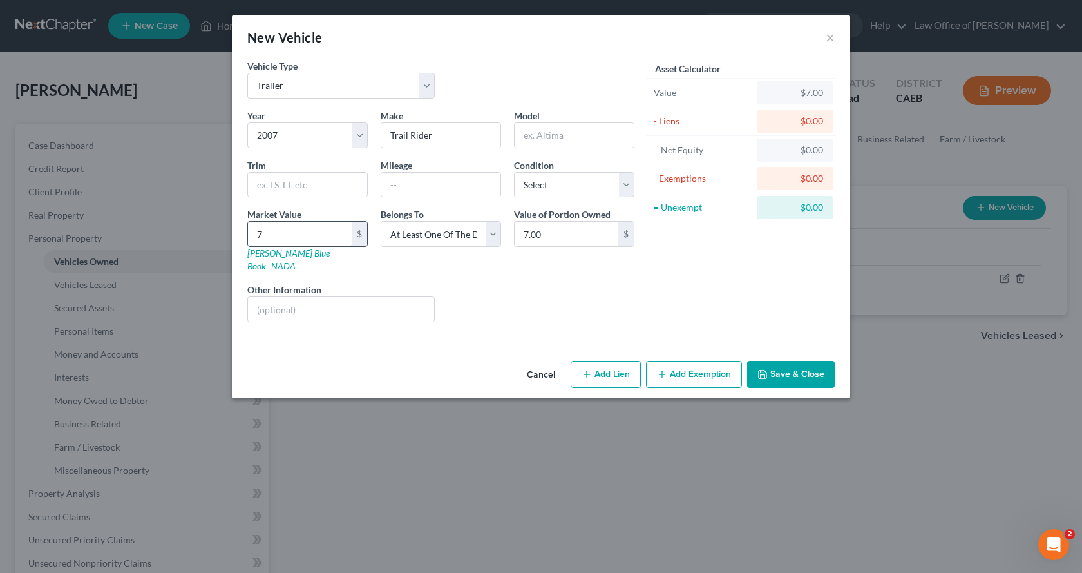
type input "70.00"
type input "700"
type input "700.00"
type input "7000"
type input "7,000.00"
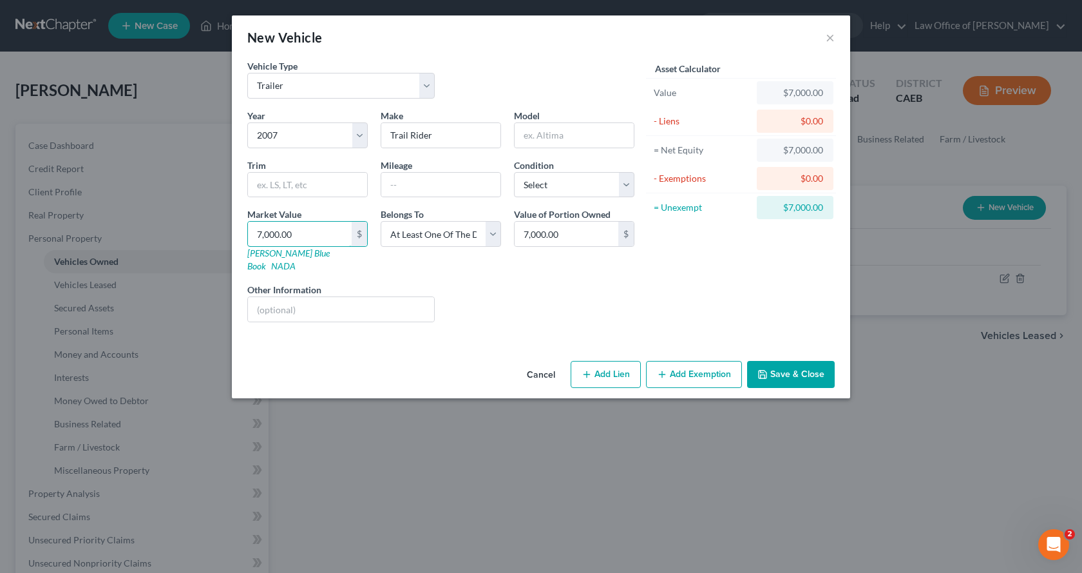
type input "7,000.00"
click at [728, 361] on button "Add Exemption" at bounding box center [694, 374] width 96 height 27
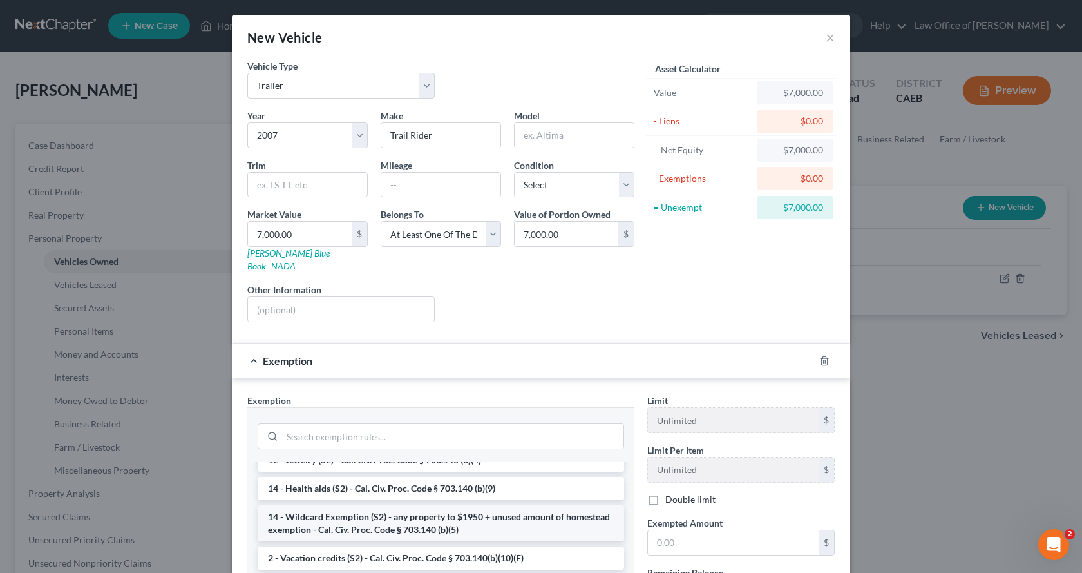
scroll to position [258, 0]
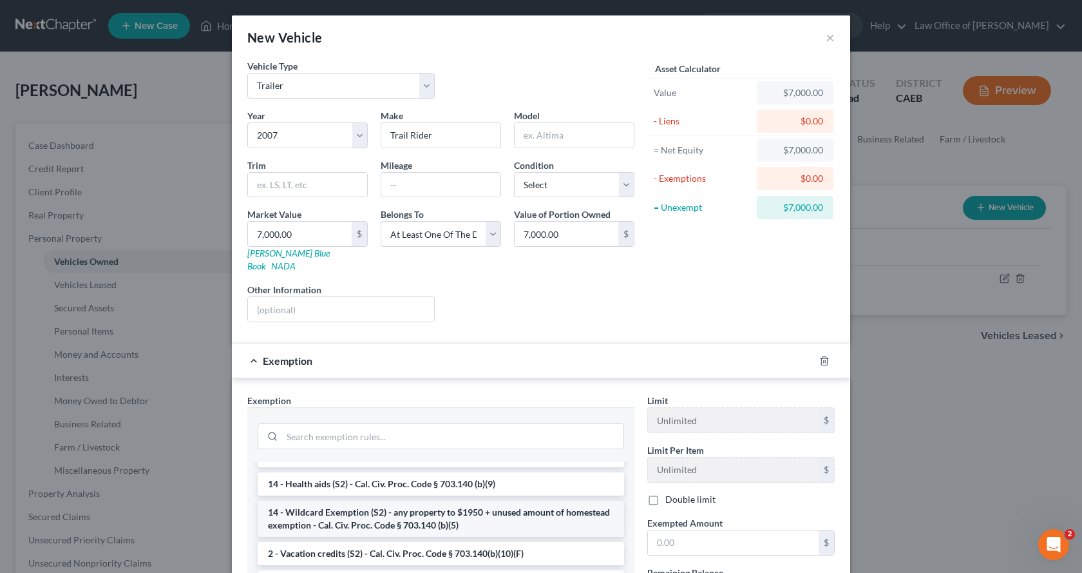
click at [333, 501] on li "14 - Wildcard Exemption (S2) - any property to $1950 + unused amount of homeste…" at bounding box center [441, 519] width 367 height 36
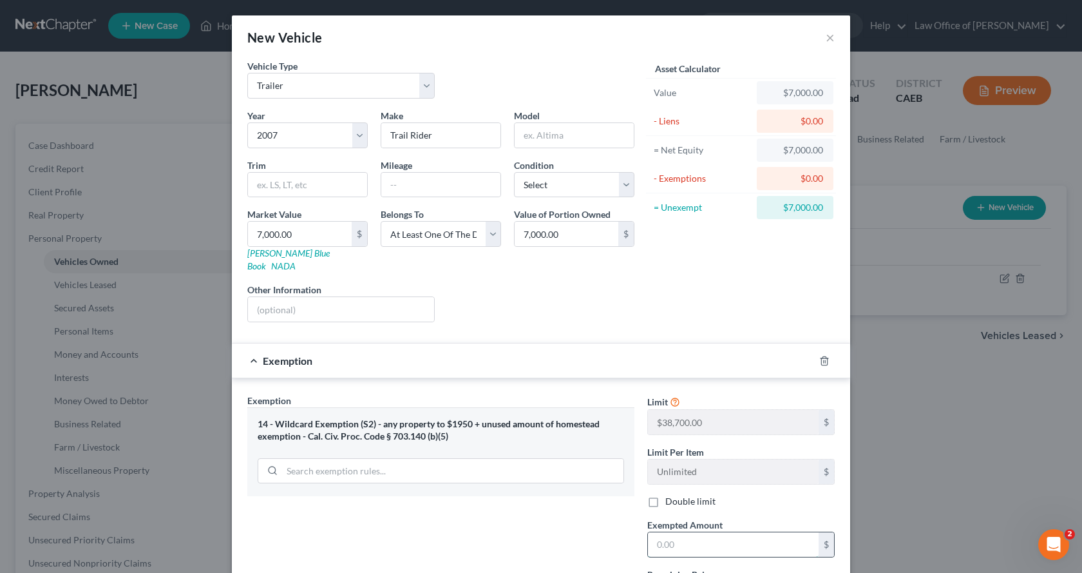
click at [669, 541] on input "text" at bounding box center [733, 544] width 171 height 24
type input "0.00"
click at [311, 297] on input "text" at bounding box center [341, 309] width 186 height 24
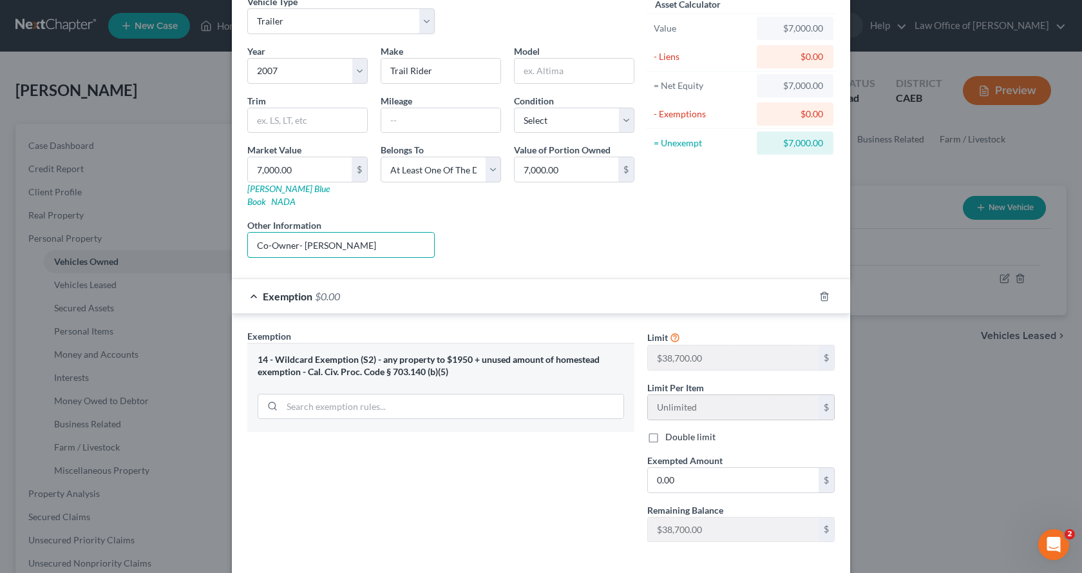
scroll to position [113, 0]
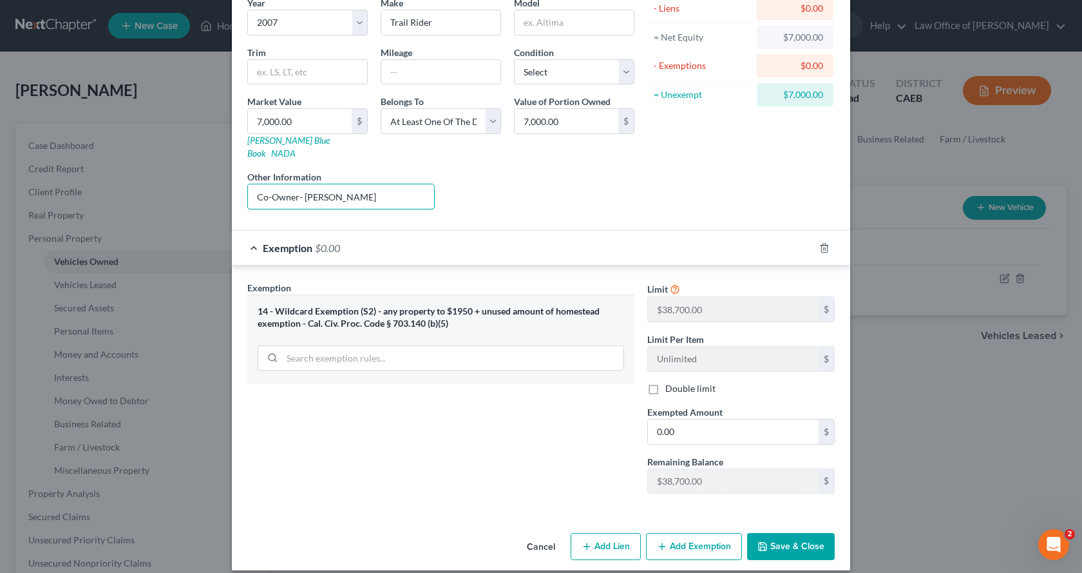
type input "Co-Owner- [PERSON_NAME]"
click at [796, 533] on button "Save & Close" at bounding box center [791, 546] width 88 height 27
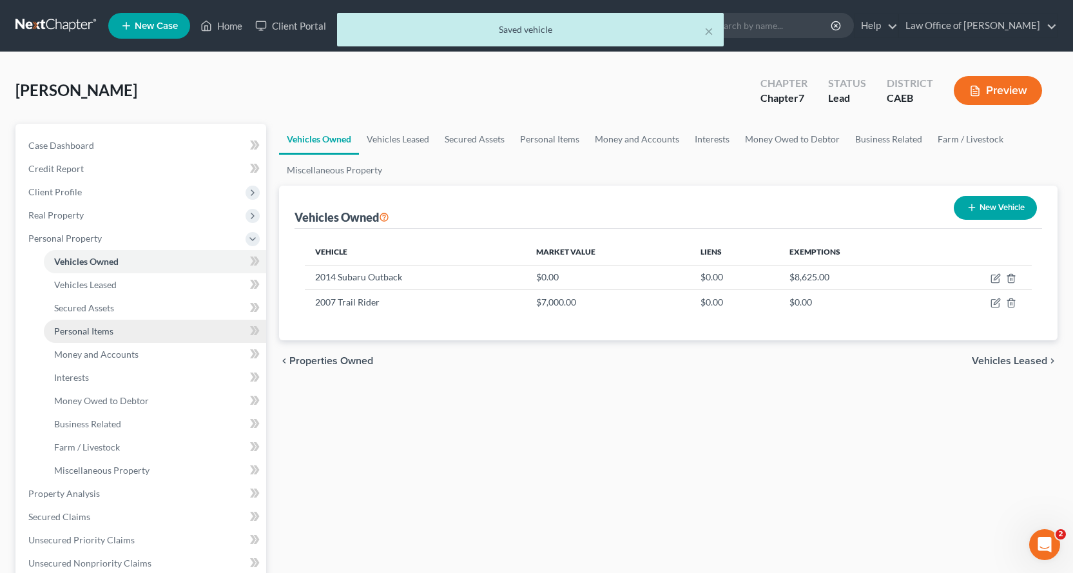
click at [84, 329] on span "Personal Items" at bounding box center [83, 330] width 59 height 11
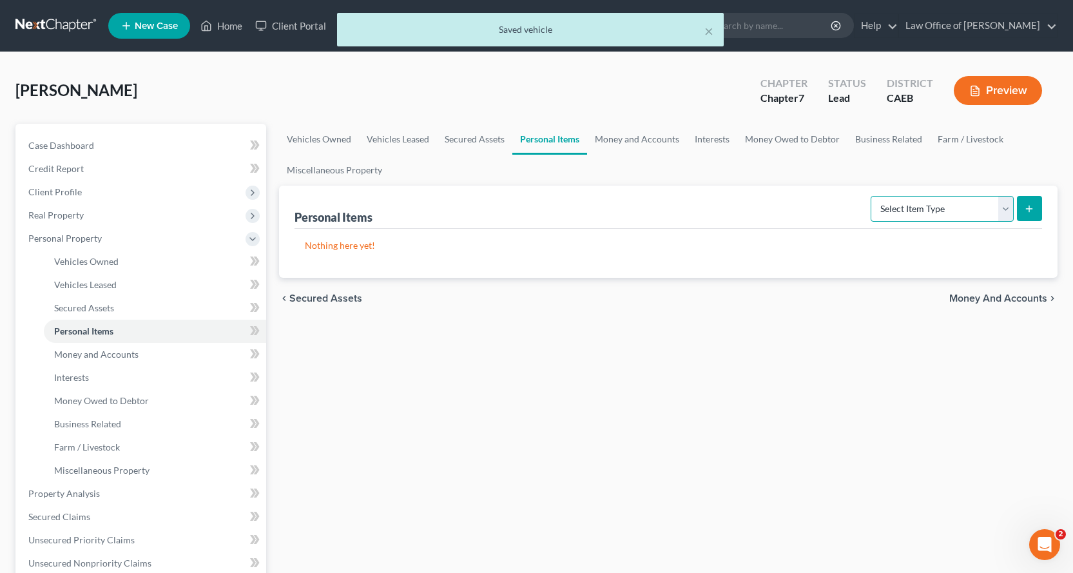
click at [988, 203] on select "Select Item Type Clothing Collectibles Of Value Electronics Firearms Household …" at bounding box center [941, 209] width 143 height 26
select select "household_goods"
click at [872, 196] on select "Select Item Type Clothing Collectibles Of Value Electronics Firearms Household …" at bounding box center [941, 209] width 143 height 26
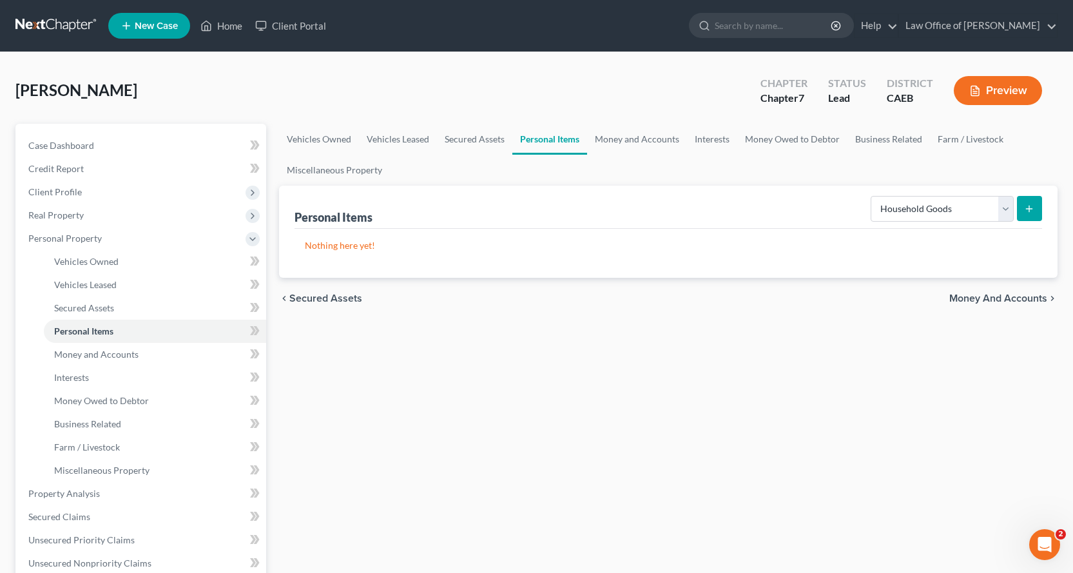
click at [1032, 215] on button "submit" at bounding box center [1028, 208] width 25 height 25
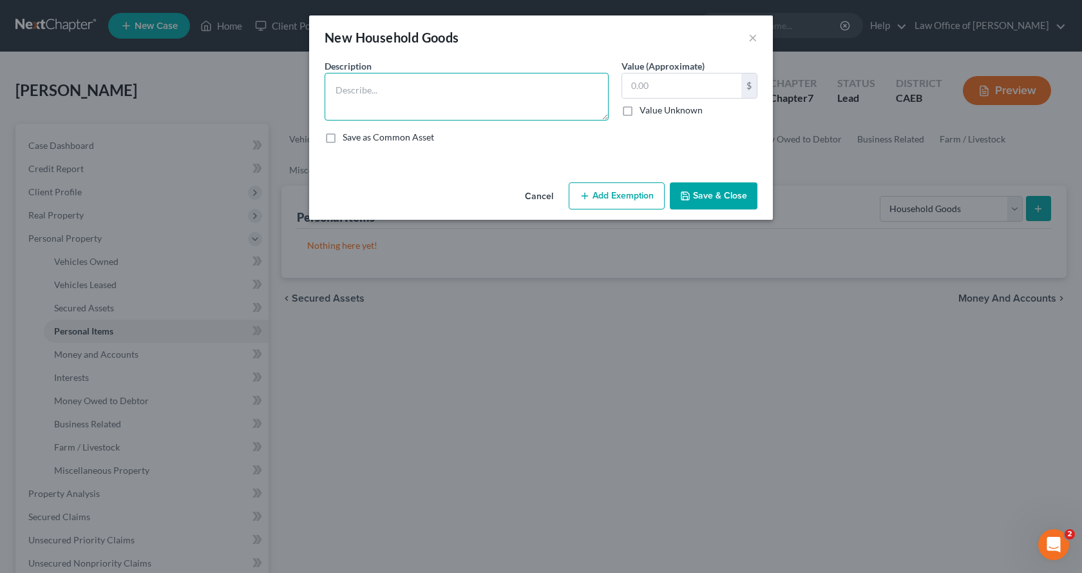
click at [358, 96] on textarea at bounding box center [467, 97] width 284 height 48
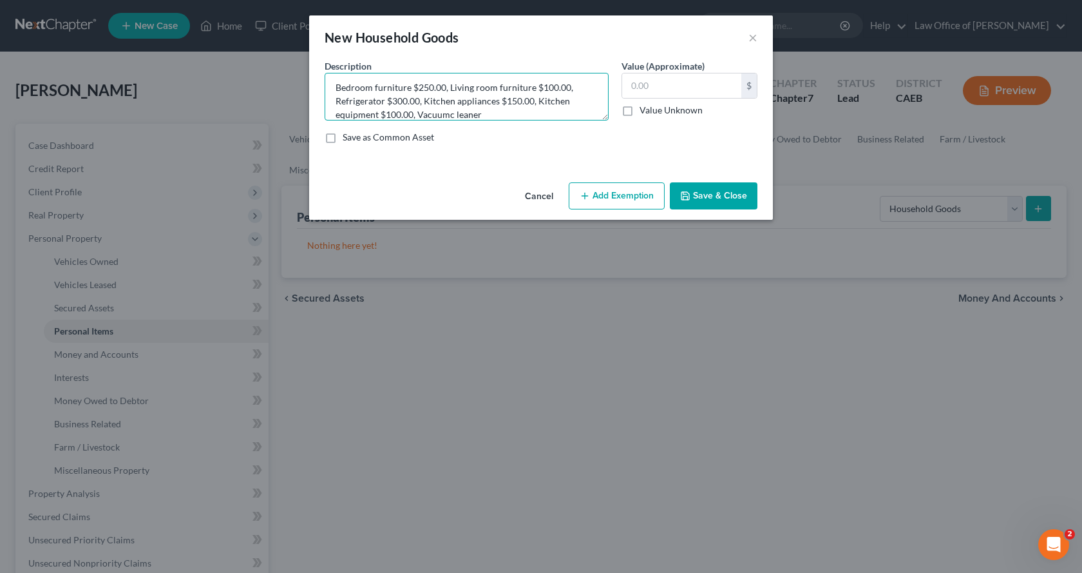
click at [446, 115] on textarea "Bedroom furniture $250.00, Living room furniture $100.00, Refrigerator $300.00,…" at bounding box center [467, 97] width 284 height 48
click at [456, 115] on textarea "Bedroom furniture $250.00, Living room furniture $100.00, Refrigerator $300.00,…" at bounding box center [467, 97] width 284 height 48
click at [492, 113] on textarea "Bedroom furniture $250.00, Living room furniture $100.00, Refrigerator $300.00,…" at bounding box center [467, 97] width 284 height 48
type textarea "Bedroom furniture $250.00, Living room furniture $100.00, Refrigerator $300.00,…"
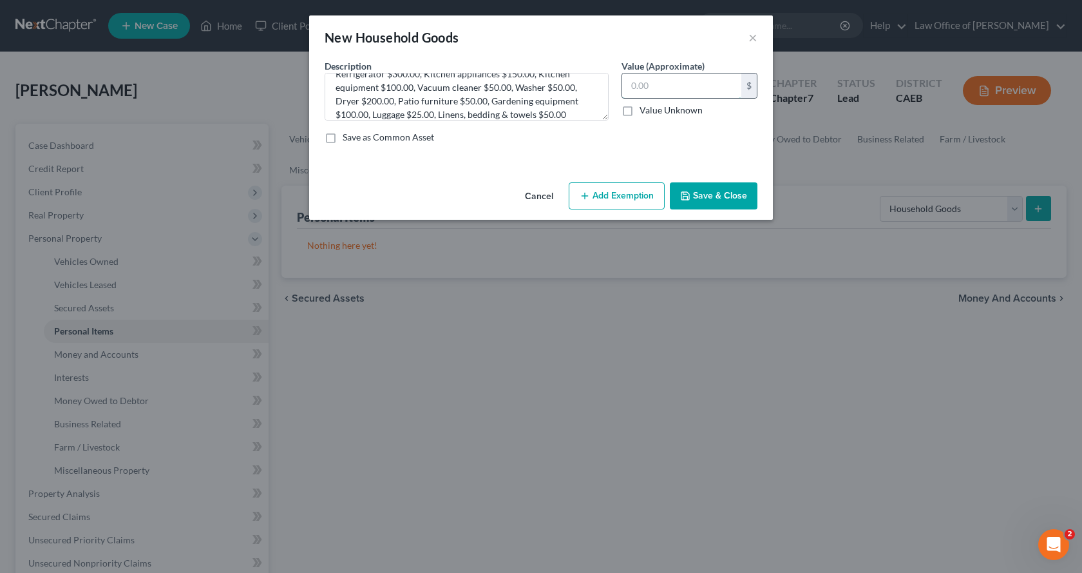
click at [658, 80] on input "text" at bounding box center [681, 85] width 119 height 24
click at [631, 85] on input "425.00" at bounding box center [681, 85] width 119 height 24
type input "1,425.00"
click at [656, 196] on button "Add Exemption" at bounding box center [617, 195] width 96 height 27
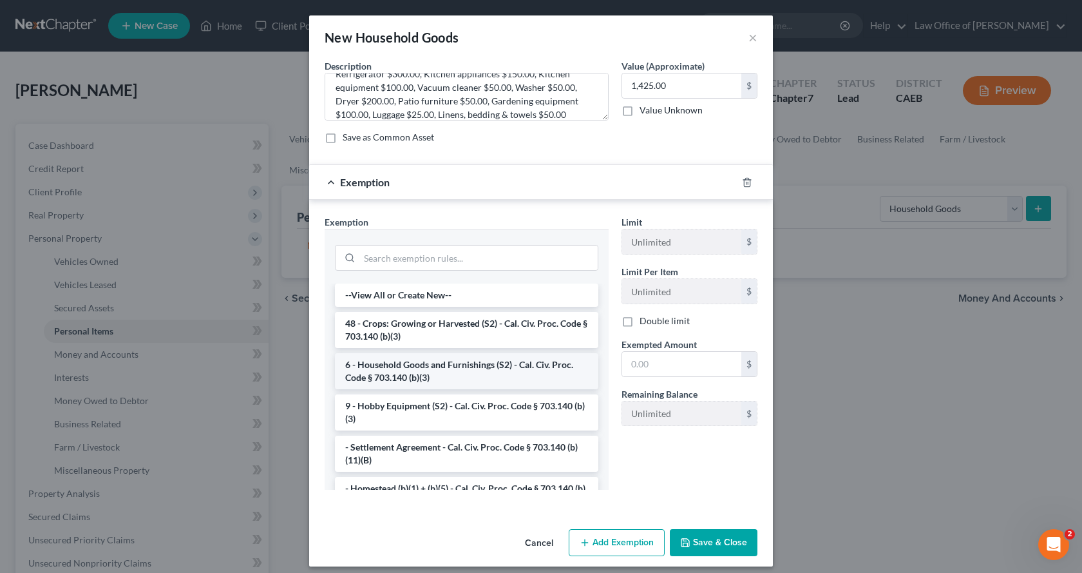
click at [401, 377] on li "6 - Household Goods and Furnishings (S2) - Cal. Civ. Proc. Code § 703.140 (b)(3)" at bounding box center [466, 371] width 263 height 36
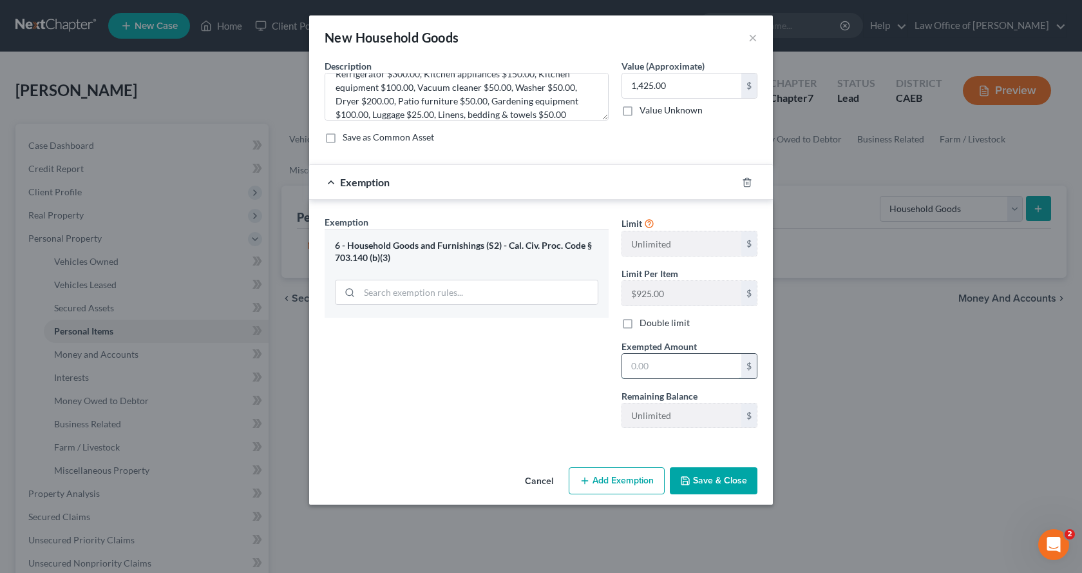
click at [681, 370] on input "text" at bounding box center [681, 366] width 119 height 24
type input "1,425.00"
click at [735, 482] on button "Save & Close" at bounding box center [714, 480] width 88 height 27
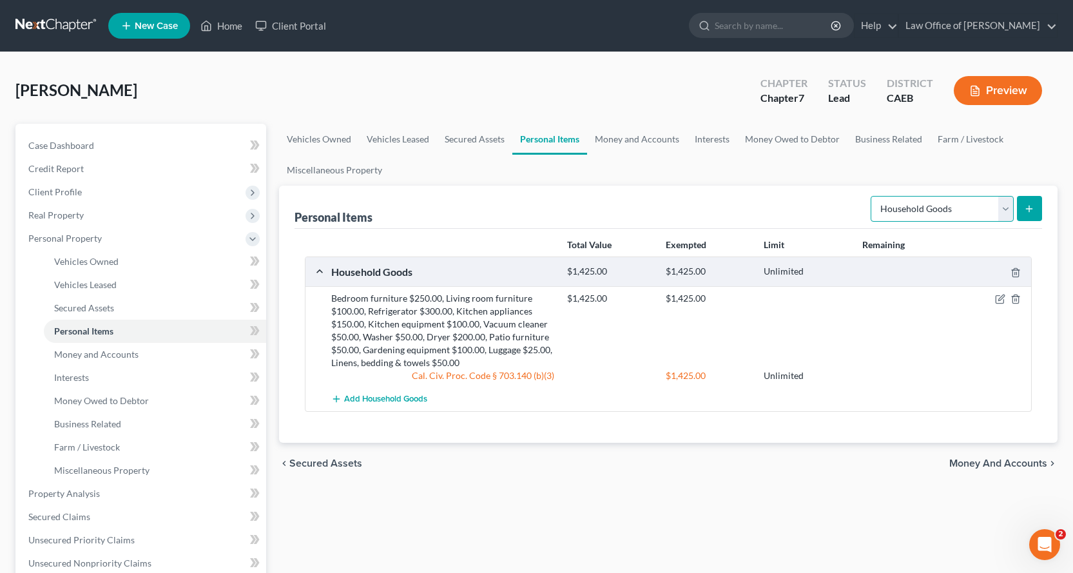
click at [1010, 208] on select "Select Item Type Clothing Collectibles Of Value Electronics Firearms Household …" at bounding box center [941, 209] width 143 height 26
select select "electronics"
click at [872, 196] on select "Select Item Type Clothing Collectibles Of Value Electronics Firearms Household …" at bounding box center [941, 209] width 143 height 26
click at [1031, 211] on icon "submit" at bounding box center [1029, 209] width 10 height 10
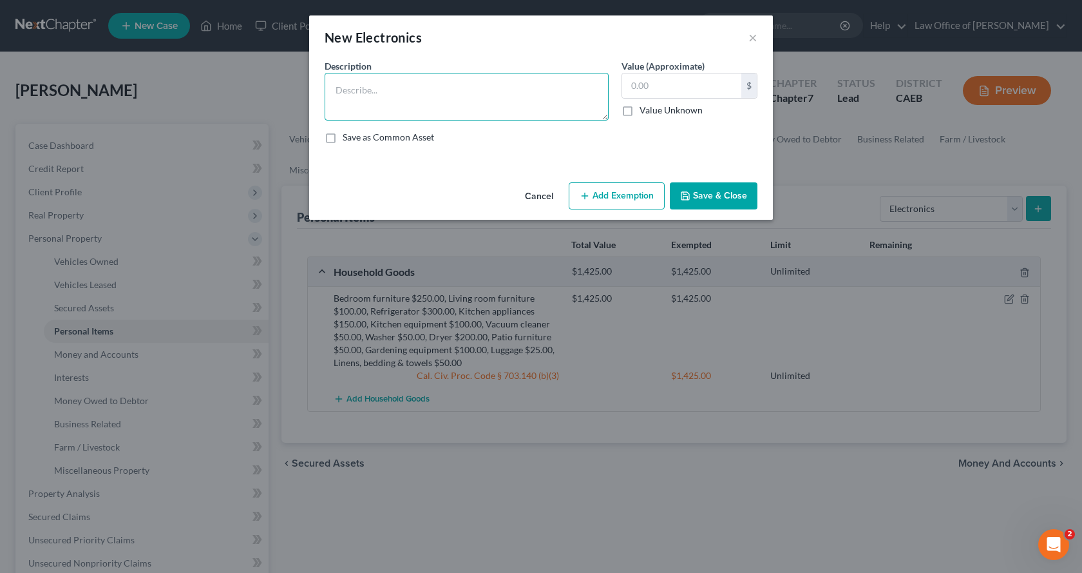
click at [406, 89] on textarea at bounding box center [467, 97] width 284 height 48
type textarea "Video games & player $50.00, Computer equipment $100.00, Cellular phone $100.00"
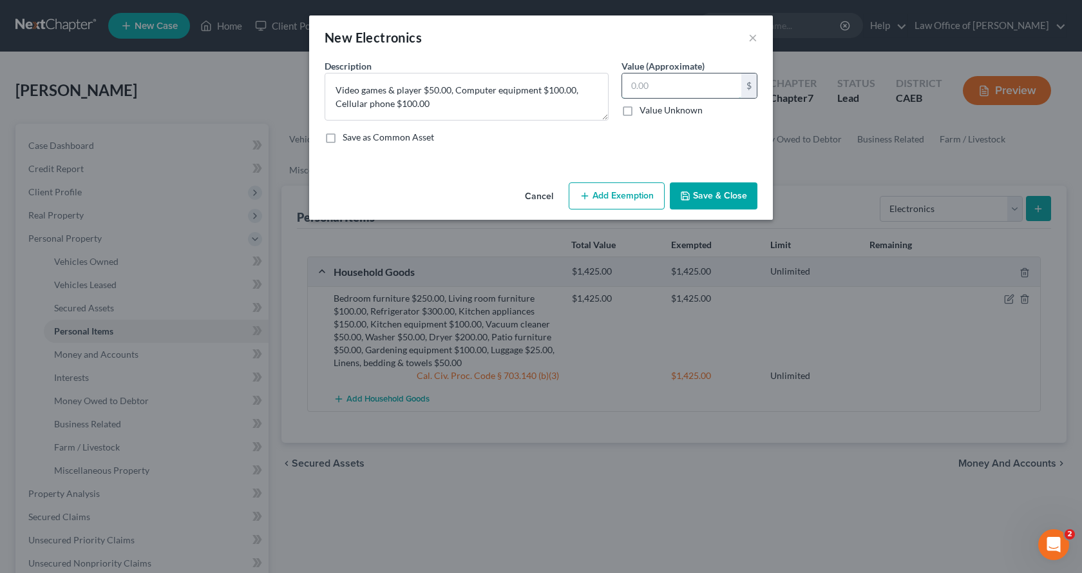
click at [698, 83] on input "text" at bounding box center [681, 85] width 119 height 24
type input "250.00"
click at [640, 206] on button "Add Exemption" at bounding box center [617, 195] width 96 height 27
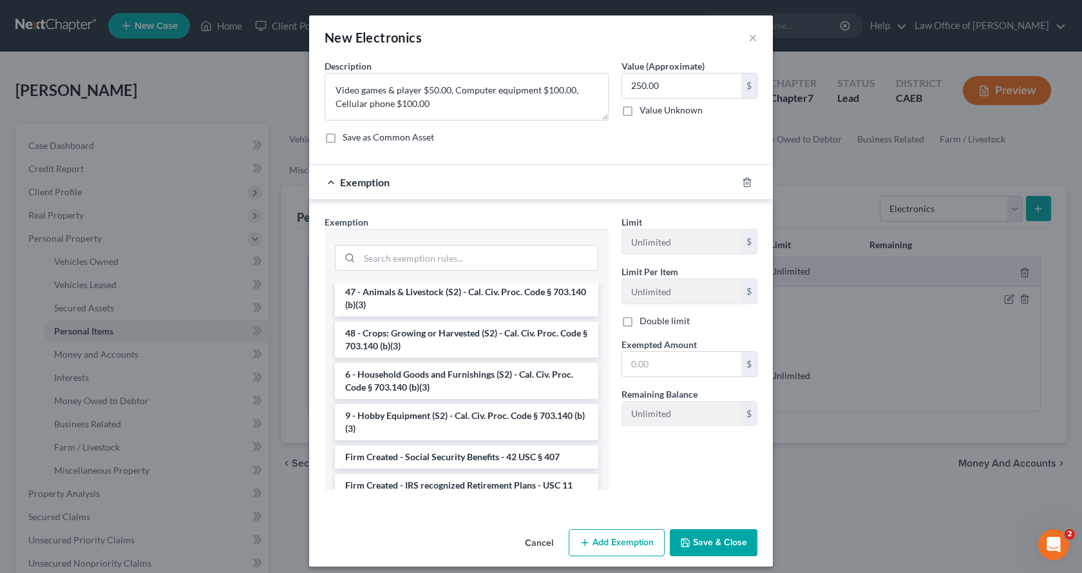
scroll to position [1095, 0]
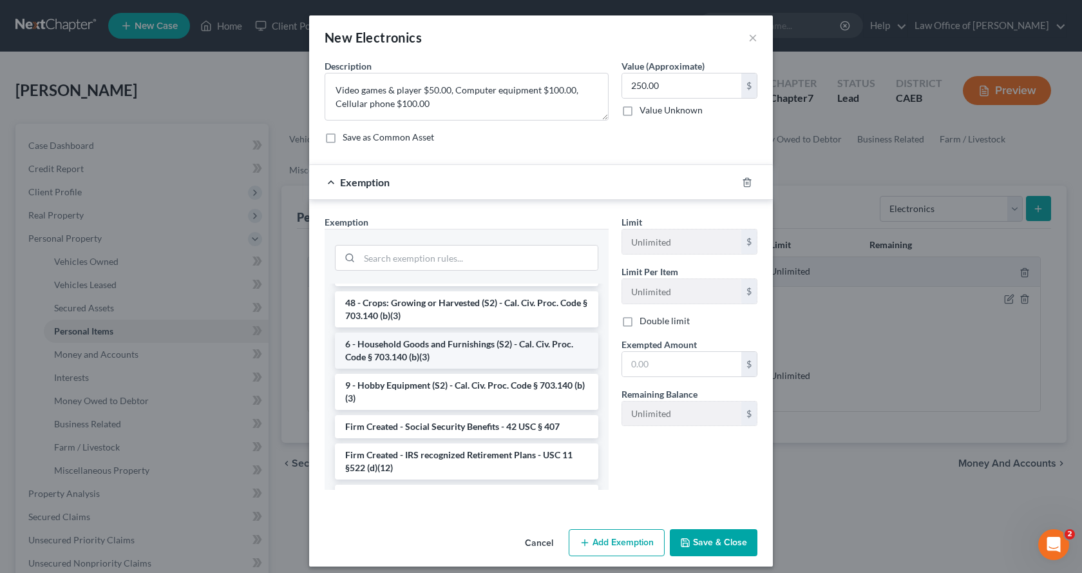
click at [435, 368] on li "6 - Household Goods and Furnishings (S2) - Cal. Civ. Proc. Code § 703.140 (b)(3)" at bounding box center [466, 350] width 263 height 36
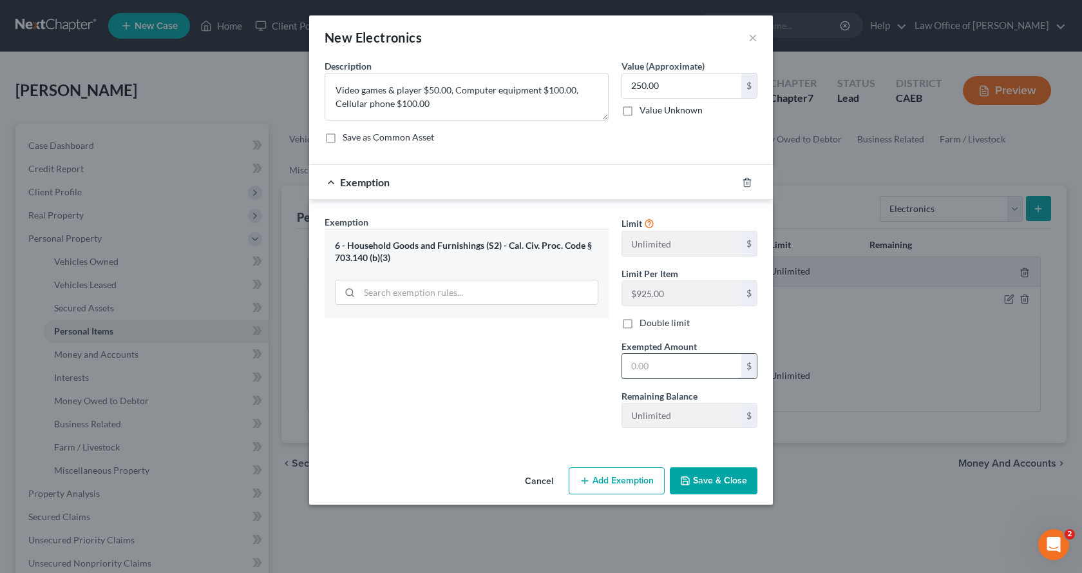
click at [705, 372] on input "text" at bounding box center [681, 366] width 119 height 24
type input "250.00"
click at [720, 477] on button "Save & Close" at bounding box center [714, 480] width 88 height 27
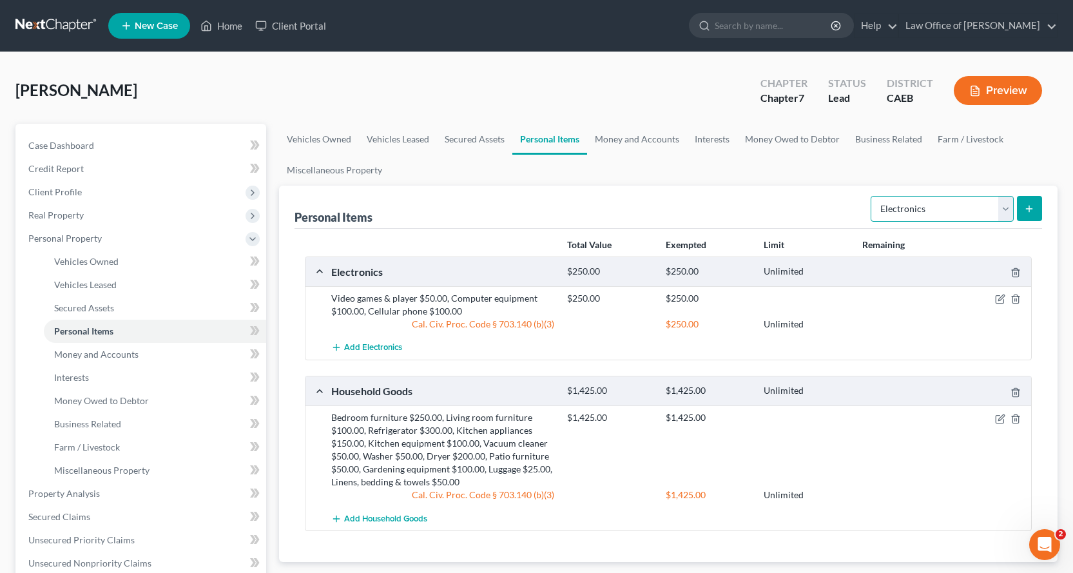
click at [930, 216] on select "Select Item Type Clothing Collectibles Of Value Electronics Firearms Household …" at bounding box center [941, 209] width 143 height 26
select select "collectibles_of_value"
click at [872, 196] on select "Select Item Type Clothing Collectibles Of Value Electronics Firearms Household …" at bounding box center [941, 209] width 143 height 26
click at [1022, 211] on button "submit" at bounding box center [1028, 208] width 25 height 25
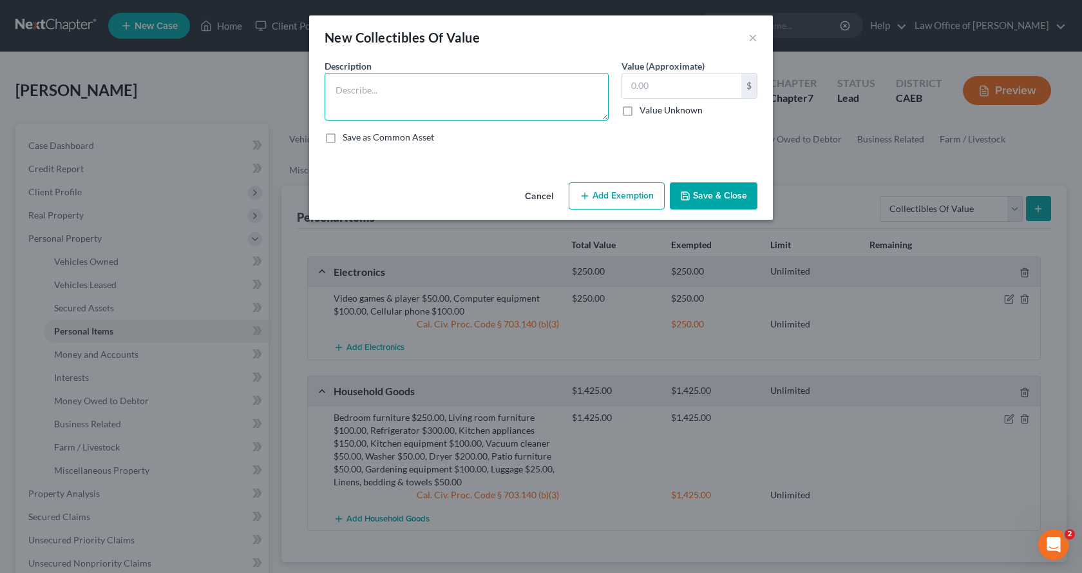
click at [341, 88] on textarea at bounding box center [467, 97] width 284 height 48
type textarea "CDs $20.00, Glass/Ceramic Eggs $300.00, Educational books $10.00"
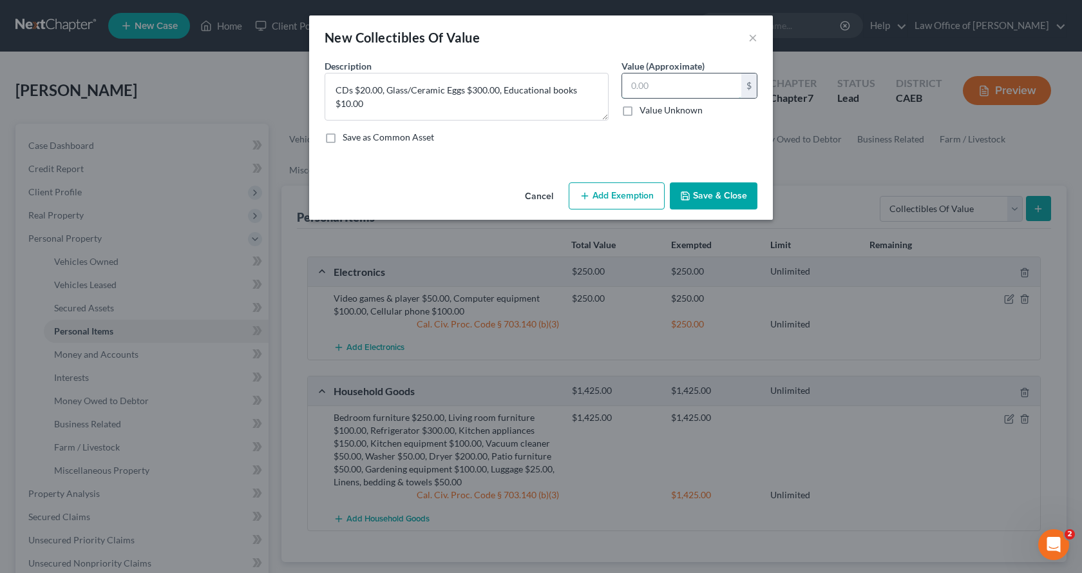
click at [656, 90] on input "text" at bounding box center [681, 85] width 119 height 24
type input "330.00"
click at [638, 196] on button "Add Exemption" at bounding box center [617, 195] width 96 height 27
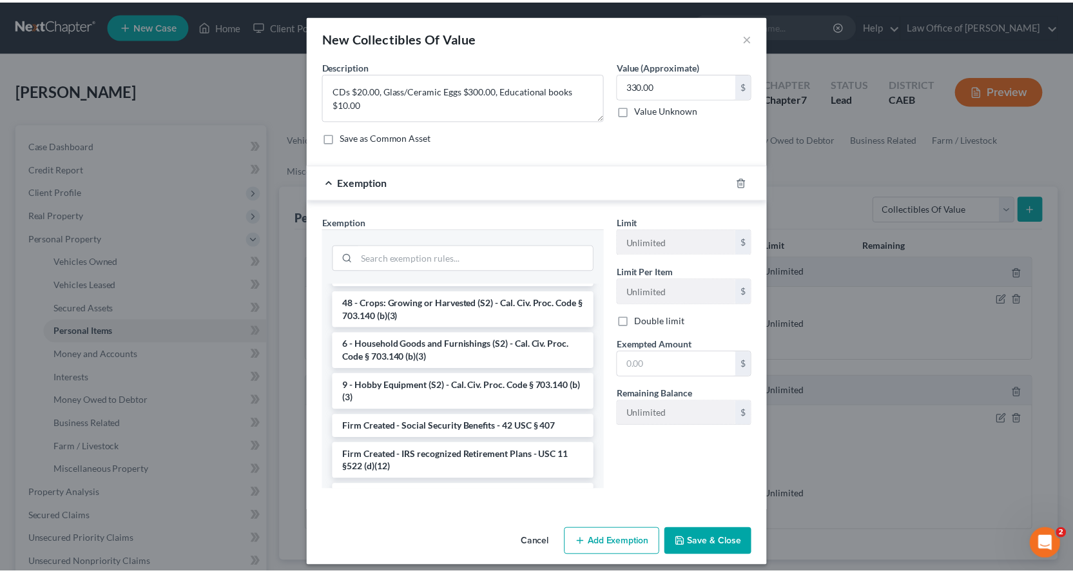
scroll to position [1159, 0]
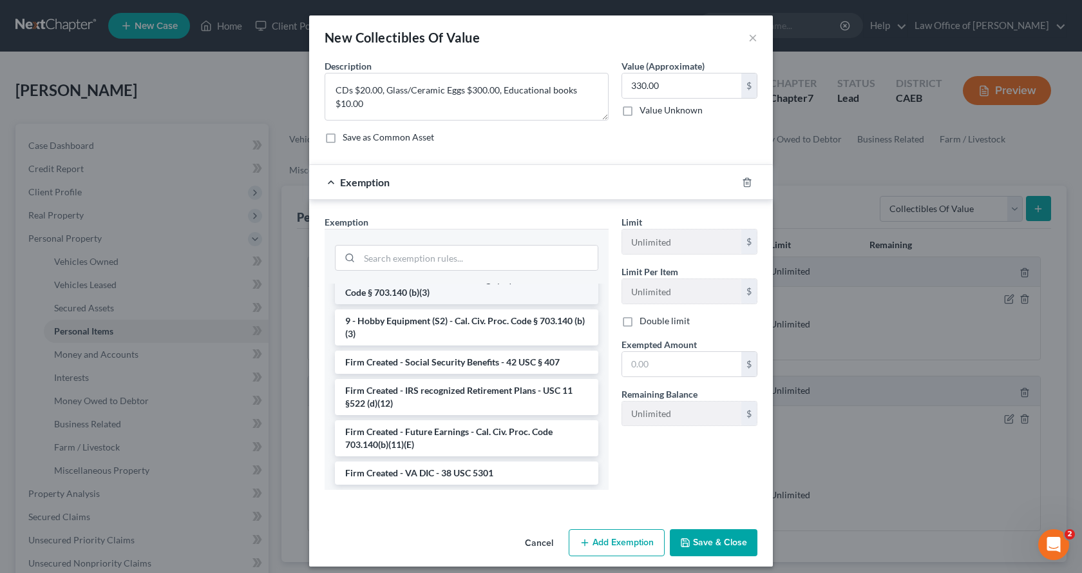
click at [408, 304] on li "6 - Household Goods and Furnishings (S2) - Cal. Civ. Proc. Code § 703.140 (b)(3)" at bounding box center [466, 286] width 263 height 36
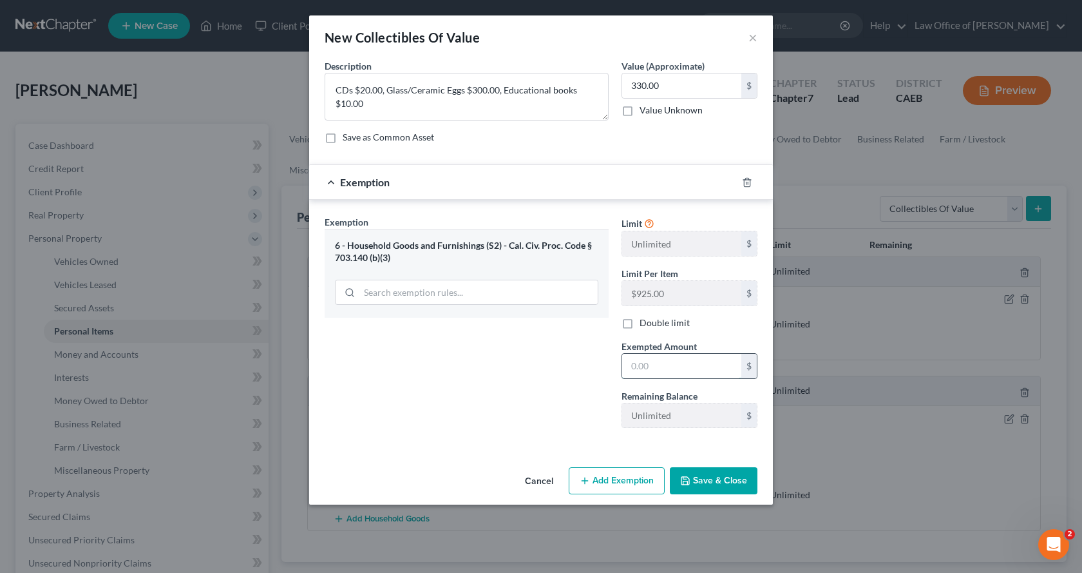
click at [633, 368] on input "text" at bounding box center [681, 366] width 119 height 24
type input "330.00"
click at [735, 486] on button "Save & Close" at bounding box center [714, 480] width 88 height 27
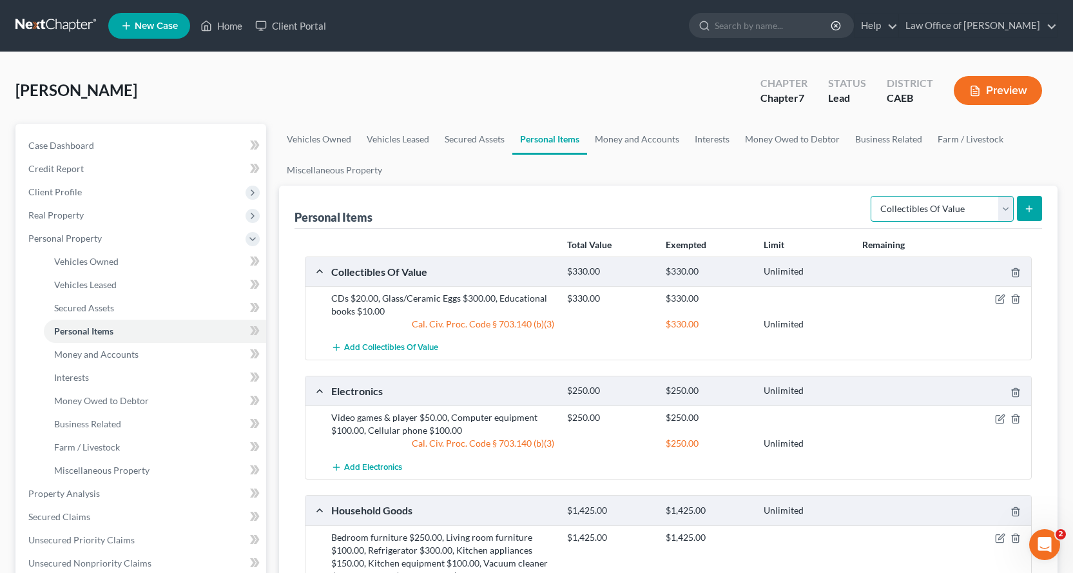
click at [971, 216] on select "Select Item Type Clothing Collectibles Of Value Electronics Firearms Household …" at bounding box center [941, 209] width 143 height 26
select select "sports_and_hobby_equipment"
click at [872, 196] on select "Select Item Type Clothing Collectibles Of Value Electronics Firearms Household …" at bounding box center [941, 209] width 143 height 26
click at [1027, 213] on icon "submit" at bounding box center [1029, 209] width 10 height 10
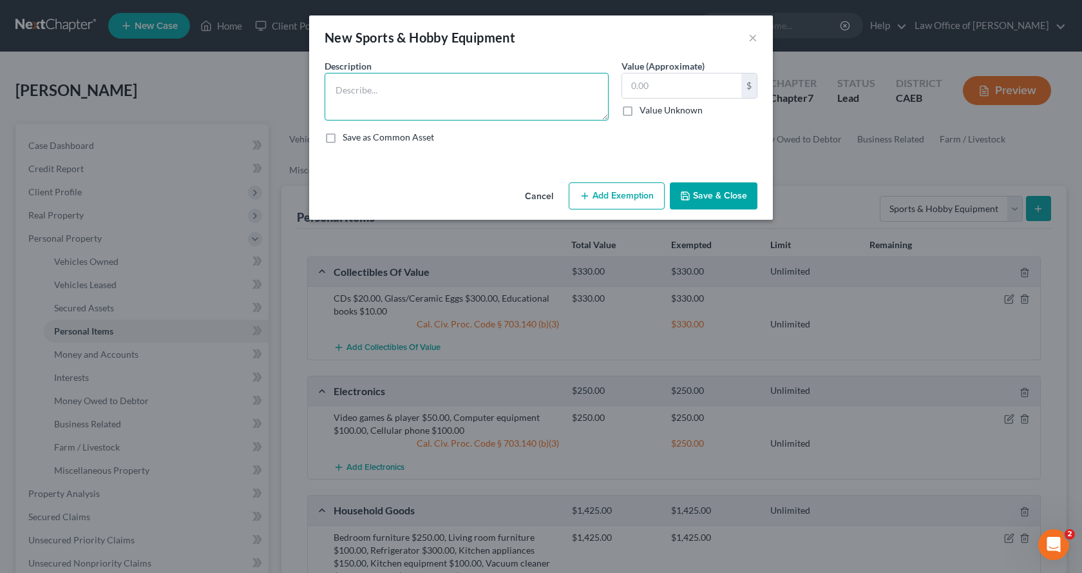
click at [325, 95] on textarea at bounding box center [467, 97] width 284 height 48
click at [345, 93] on textarea "2 Cycles $50.00," at bounding box center [467, 97] width 284 height 48
click at [446, 93] on textarea "2 Bicycles $50.00," at bounding box center [467, 97] width 284 height 48
click at [333, 90] on textarea "2 Bicycles $50.00" at bounding box center [467, 97] width 284 height 48
type textarea "Sports equipment $ 10.00, 2 Bicycles $50.00"
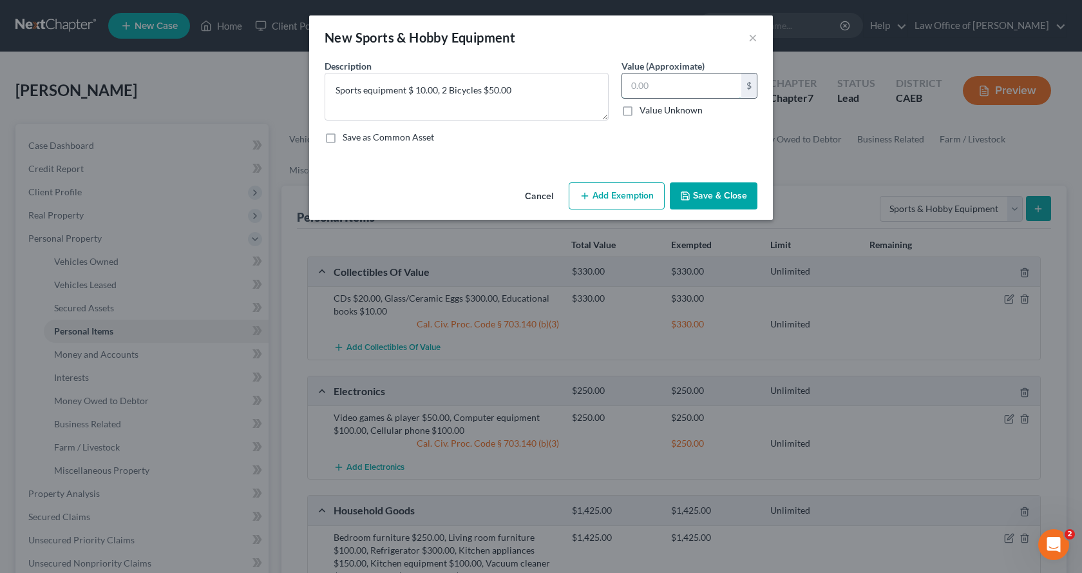
click at [680, 90] on input "text" at bounding box center [681, 85] width 119 height 24
type input "60.00"
click at [642, 193] on button "Add Exemption" at bounding box center [617, 195] width 96 height 27
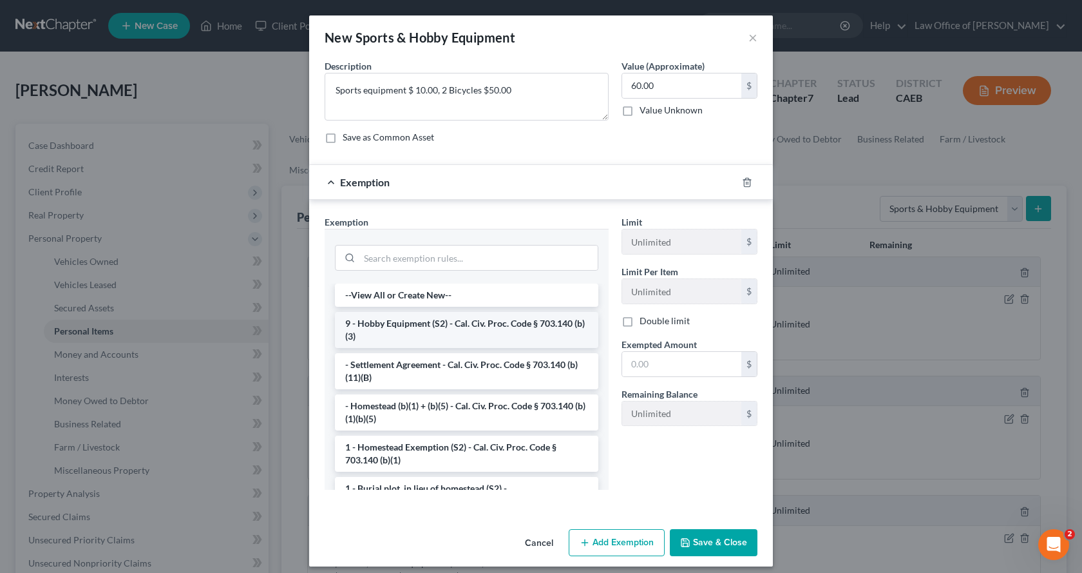
click at [453, 331] on li "9 - Hobby Equipment (S2) - Cal. Civ. Proc. Code § 703.140 (b)(3)" at bounding box center [466, 330] width 263 height 36
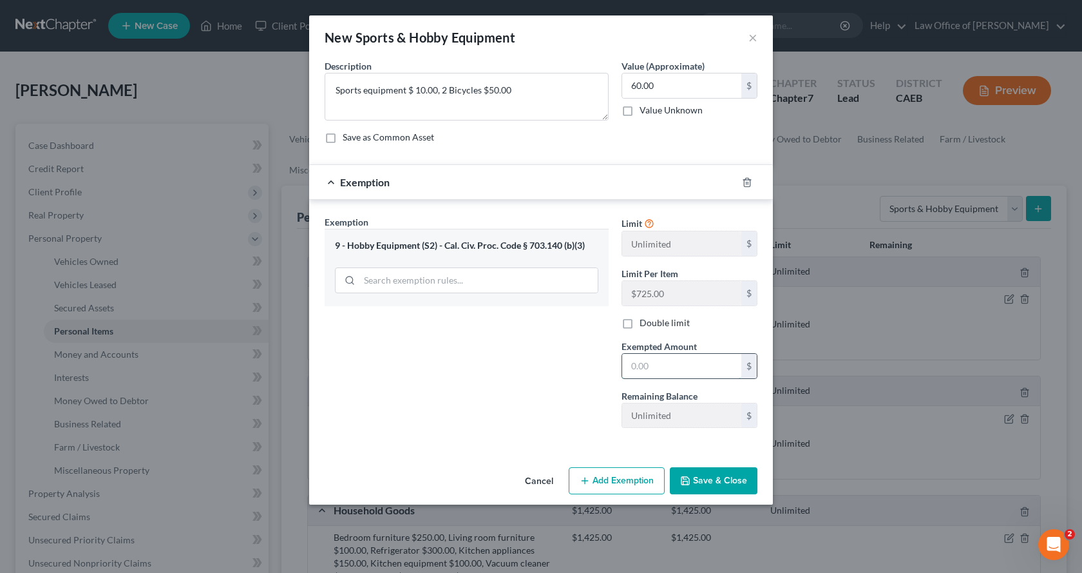
click at [687, 370] on input "text" at bounding box center [681, 366] width 119 height 24
type input "60.00"
click at [733, 480] on button "Save & Close" at bounding box center [714, 480] width 88 height 27
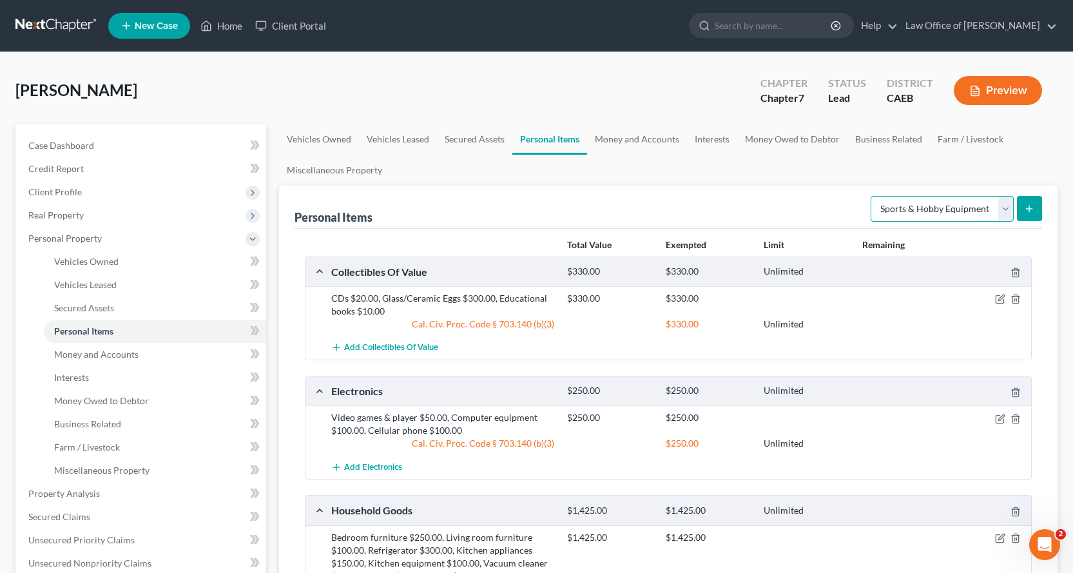
click at [944, 218] on select "Select Item Type Clothing Collectibles Of Value Electronics Firearms Household …" at bounding box center [941, 209] width 143 height 26
select select "clothing"
click at [872, 196] on select "Select Item Type Clothing Collectibles Of Value Electronics Firearms Household …" at bounding box center [941, 209] width 143 height 26
click at [1027, 209] on line "submit" at bounding box center [1029, 209] width 6 height 0
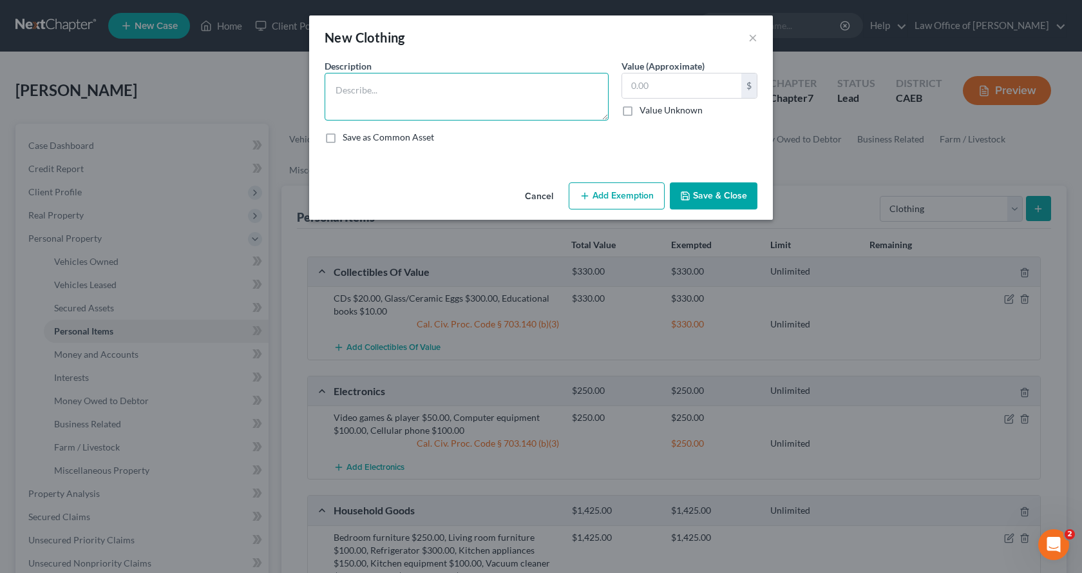
click at [401, 107] on textarea at bounding box center [467, 97] width 284 height 48
click at [346, 88] on textarea "CLothing" at bounding box center [467, 97] width 284 height 48
type textarea "Clothing"
click at [656, 92] on input "text" at bounding box center [681, 85] width 119 height 24
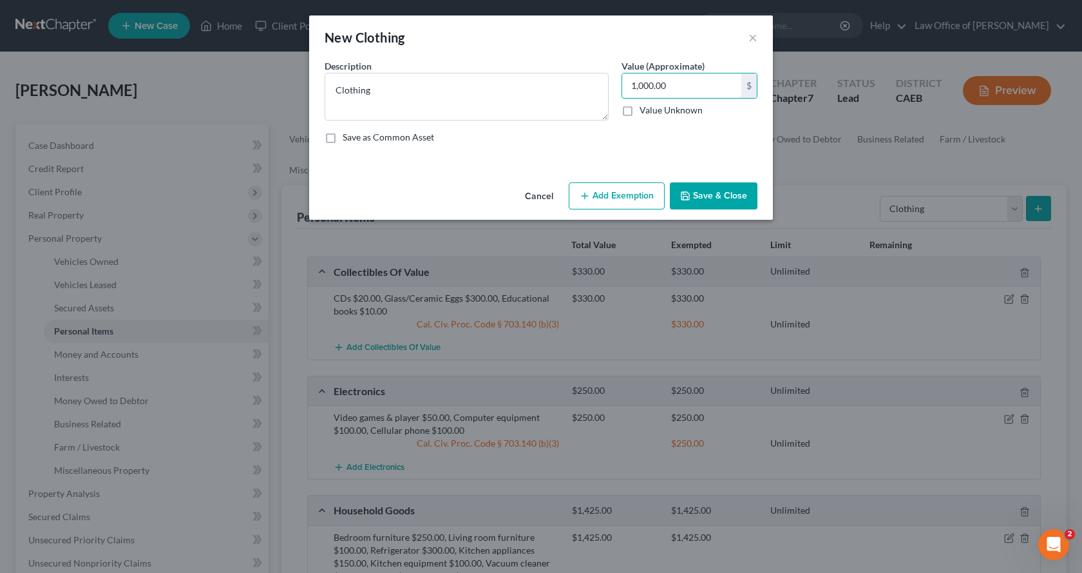
type input "1,000.00"
click at [630, 204] on button "Add Exemption" at bounding box center [617, 195] width 96 height 27
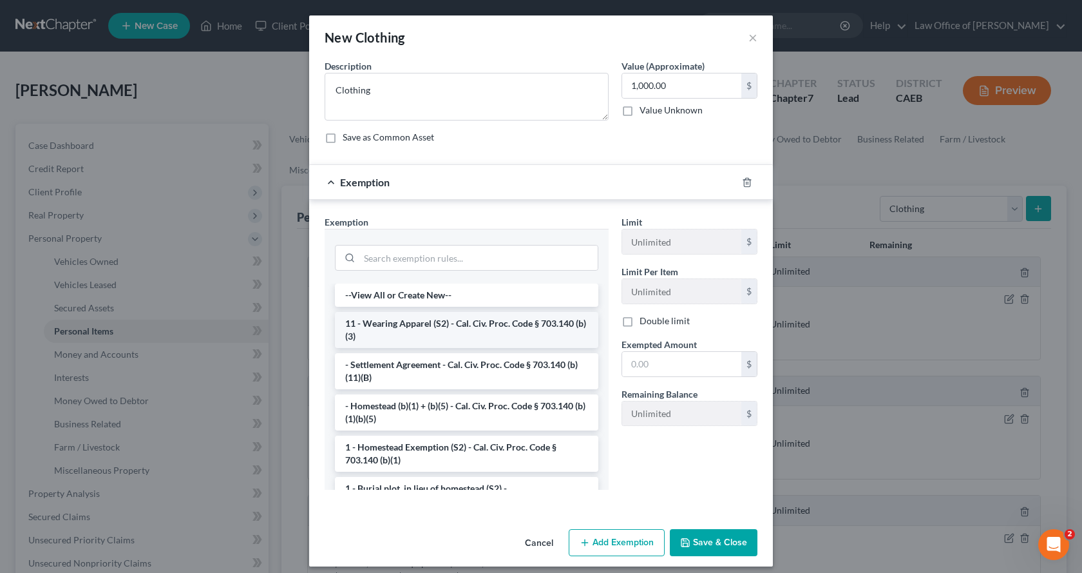
click at [428, 330] on li "11 - Wearing Apparel (S2) - Cal. Civ. Proc. Code § 703.140 (b)(3)" at bounding box center [466, 330] width 263 height 36
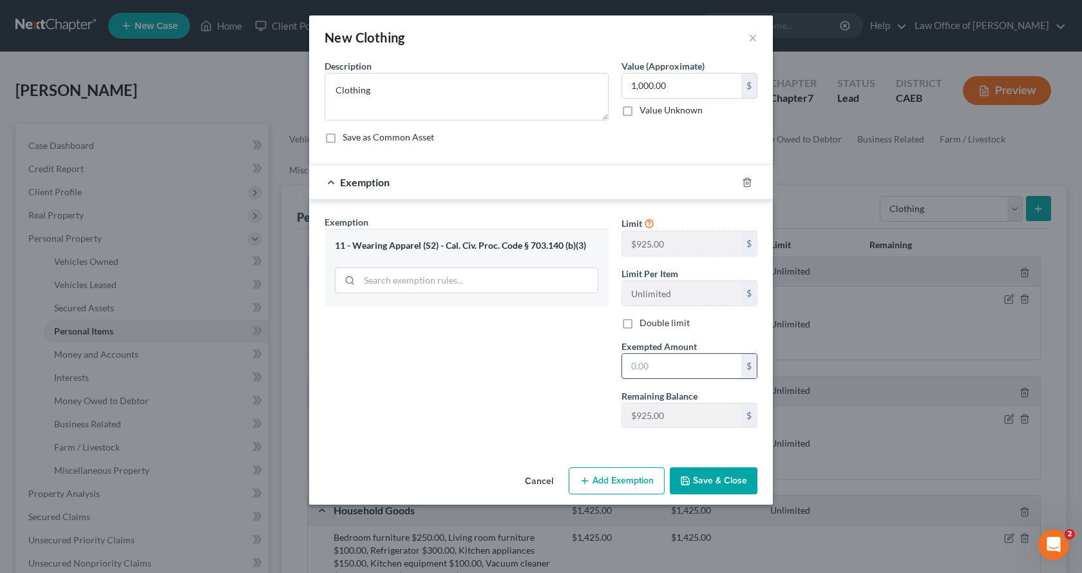
click at [674, 368] on input "text" at bounding box center [681, 366] width 119 height 24
type input "1,000.00"
click at [731, 482] on button "Save & Close" at bounding box center [714, 480] width 88 height 27
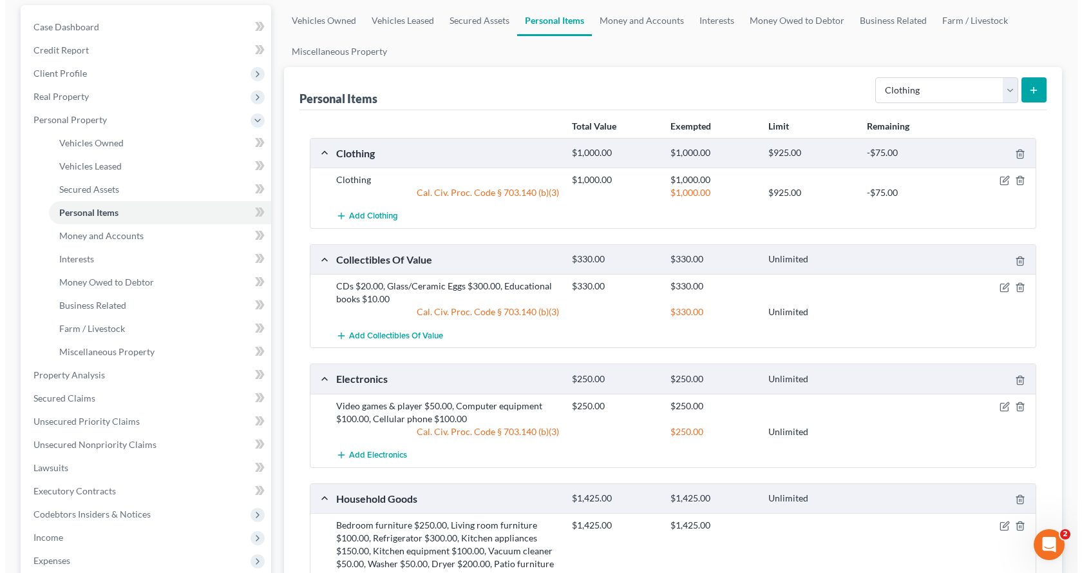
scroll to position [129, 0]
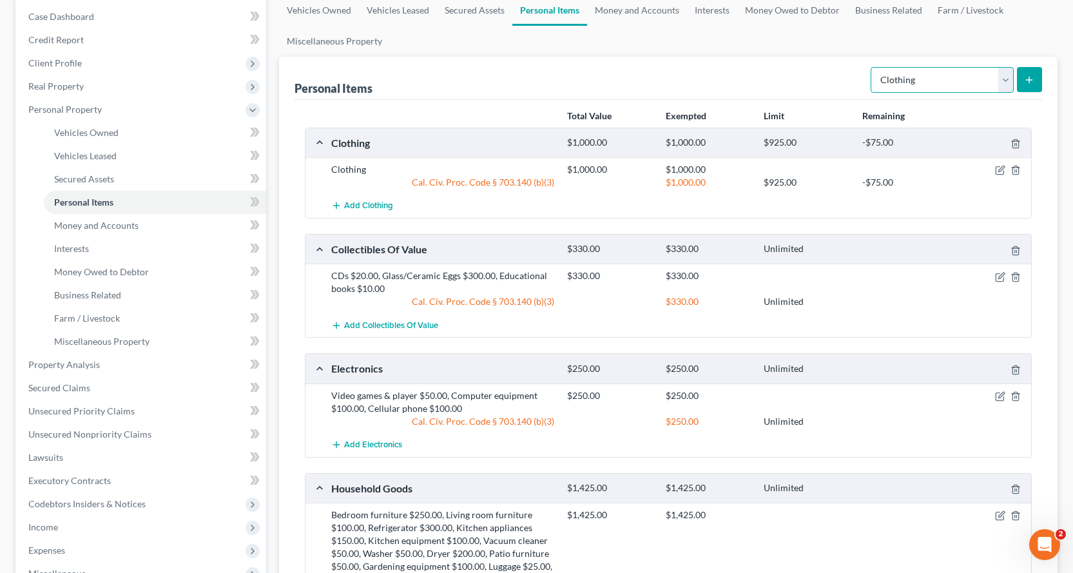
click at [910, 84] on select "Select Item Type Clothing Collectibles Of Value Electronics Firearms Household …" at bounding box center [941, 80] width 143 height 26
select select "jewelry"
click at [872, 67] on select "Select Item Type Clothing Collectibles Of Value Electronics Firearms Household …" at bounding box center [941, 80] width 143 height 26
click at [1027, 83] on icon "submit" at bounding box center [1029, 80] width 10 height 10
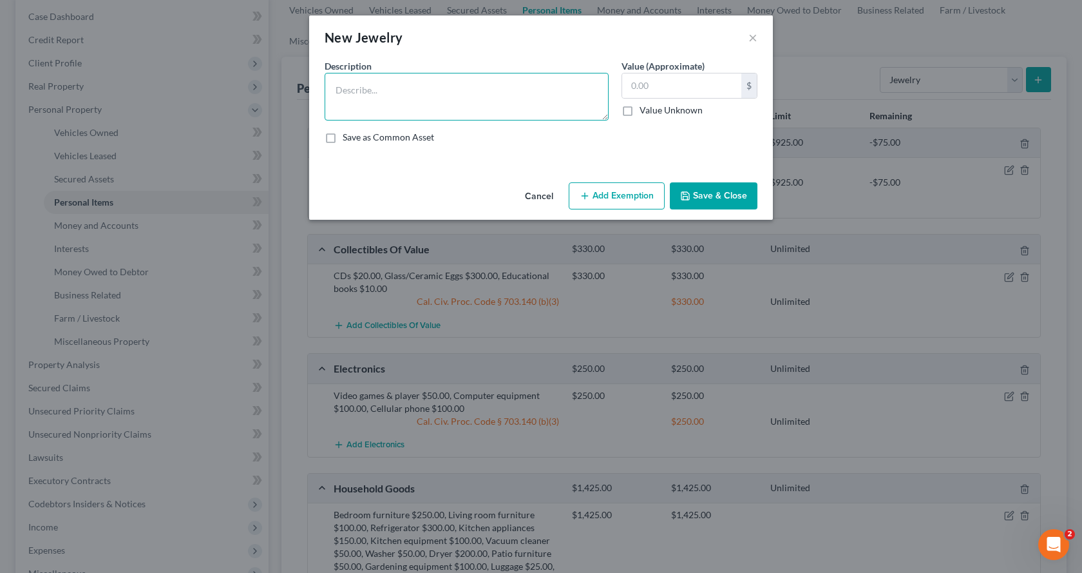
click at [409, 109] on textarea at bounding box center [467, 97] width 284 height 48
type textarea "Wedding rings $1,750.00, Watch $20.00, Misc. costume jewelry $100.00"
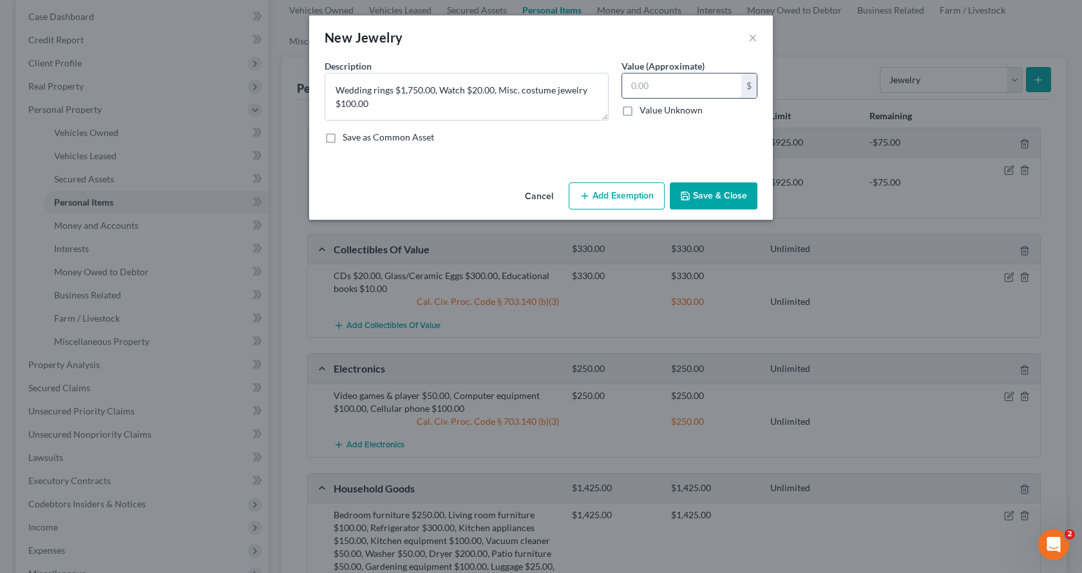
click at [645, 82] on input "text" at bounding box center [681, 85] width 119 height 24
type input "1,870.00"
click at [620, 204] on button "Add Exemption" at bounding box center [617, 195] width 96 height 27
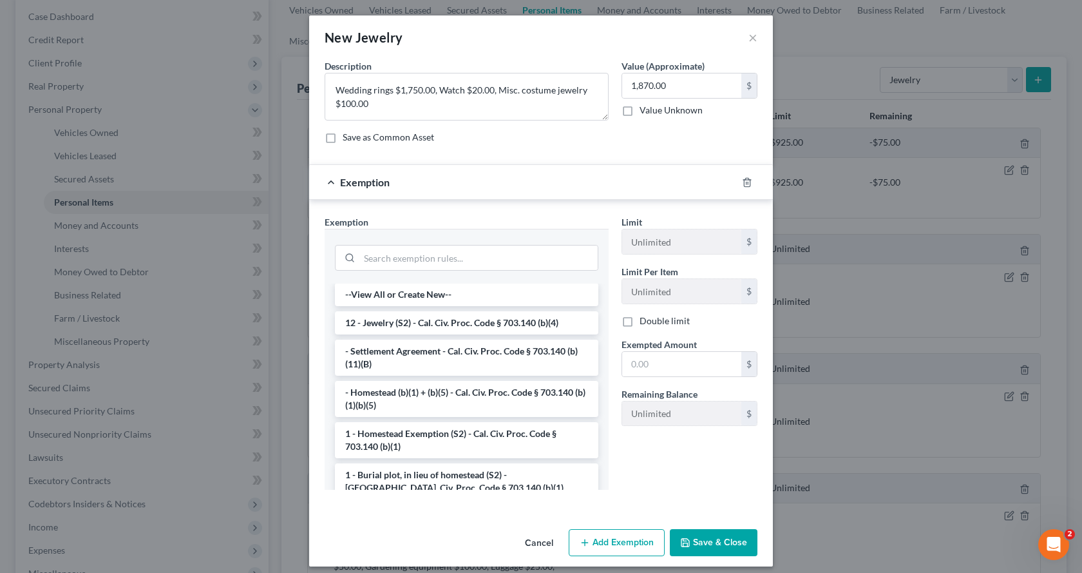
scroll to position [0, 0]
click at [421, 322] on li "12 - Jewelry (S2) - Cal. Civ. Proc. Code § 703.140 (b)(4)" at bounding box center [466, 323] width 263 height 23
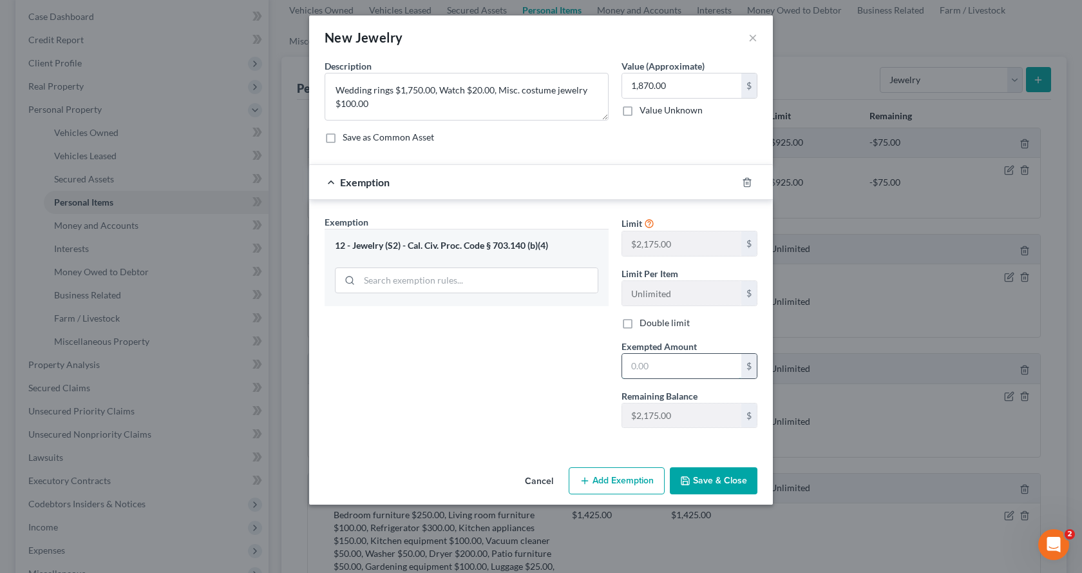
click at [678, 370] on input "text" at bounding box center [681, 366] width 119 height 24
type input "2,175.00"
click at [745, 493] on button "Save & Close" at bounding box center [714, 480] width 88 height 27
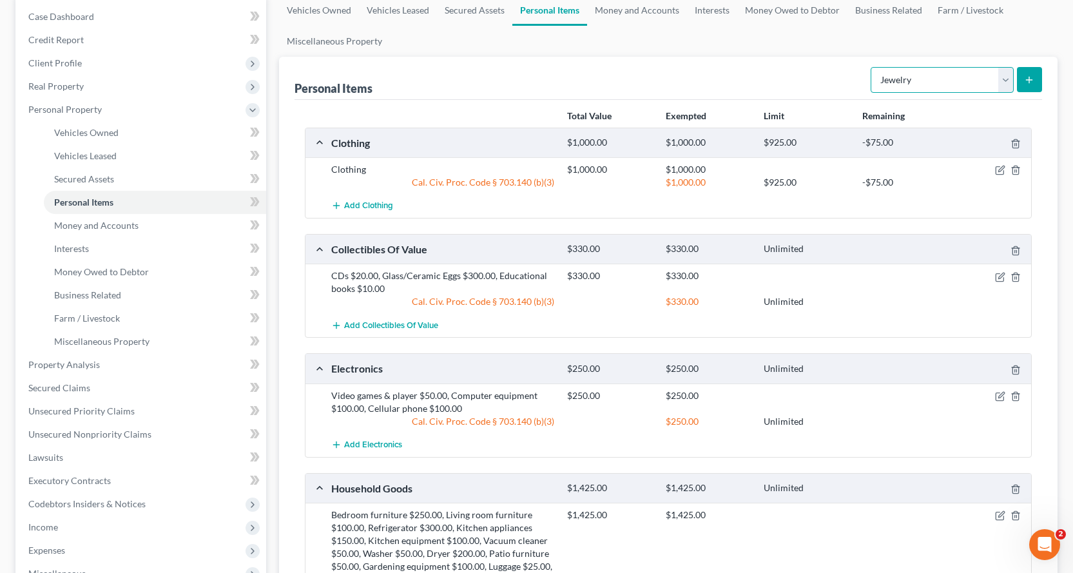
click at [979, 88] on select "Select Item Type Clothing Collectibles Of Value Electronics Firearms Household …" at bounding box center [941, 80] width 143 height 26
select select "pets"
click at [872, 67] on select "Select Item Type Clothing Collectibles Of Value Electronics Firearms Household …" at bounding box center [941, 80] width 143 height 26
click at [1034, 80] on button "submit" at bounding box center [1028, 79] width 25 height 25
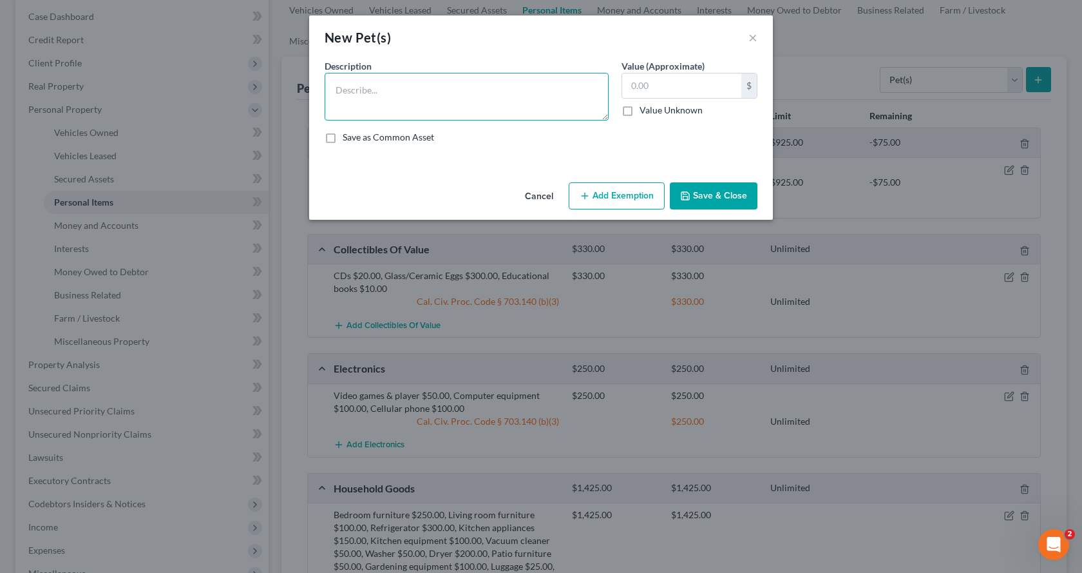
click at [376, 84] on textarea at bounding box center [467, 97] width 284 height 48
type textarea "[PERSON_NAME]"
click at [652, 87] on input "text" at bounding box center [681, 85] width 119 height 24
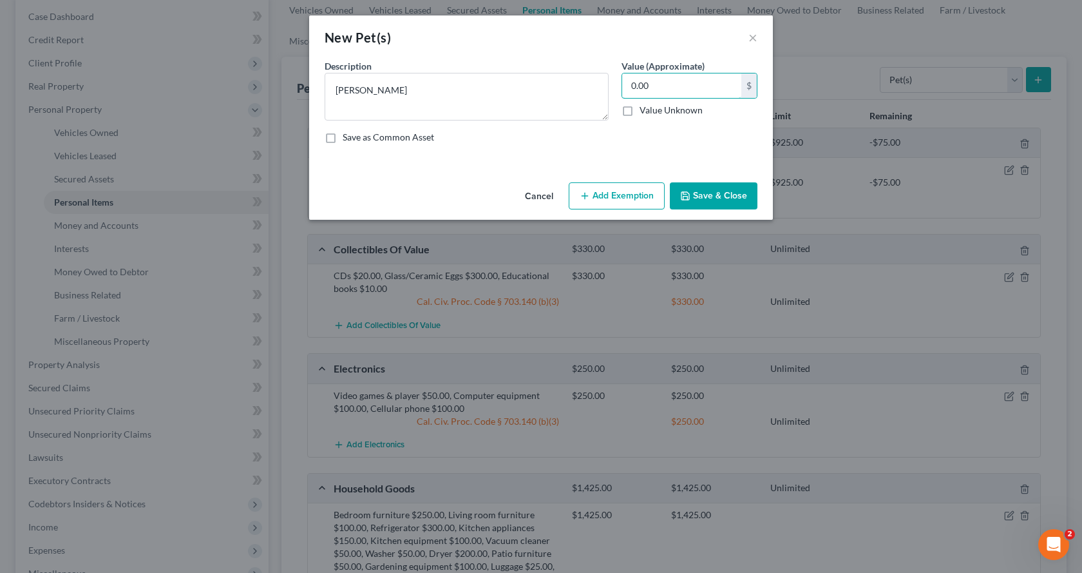
type input "0.00"
click at [609, 198] on button "Add Exemption" at bounding box center [617, 195] width 96 height 27
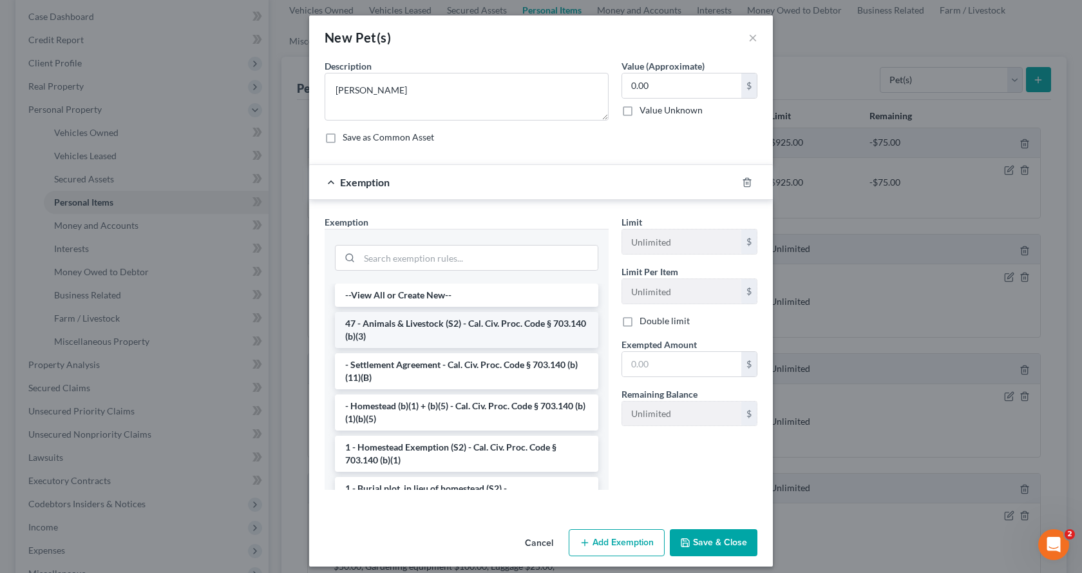
click at [376, 337] on li "47 - Animals & Livestock (S2) - Cal. Civ. Proc. Code § 703.140 (b)(3)" at bounding box center [466, 330] width 263 height 36
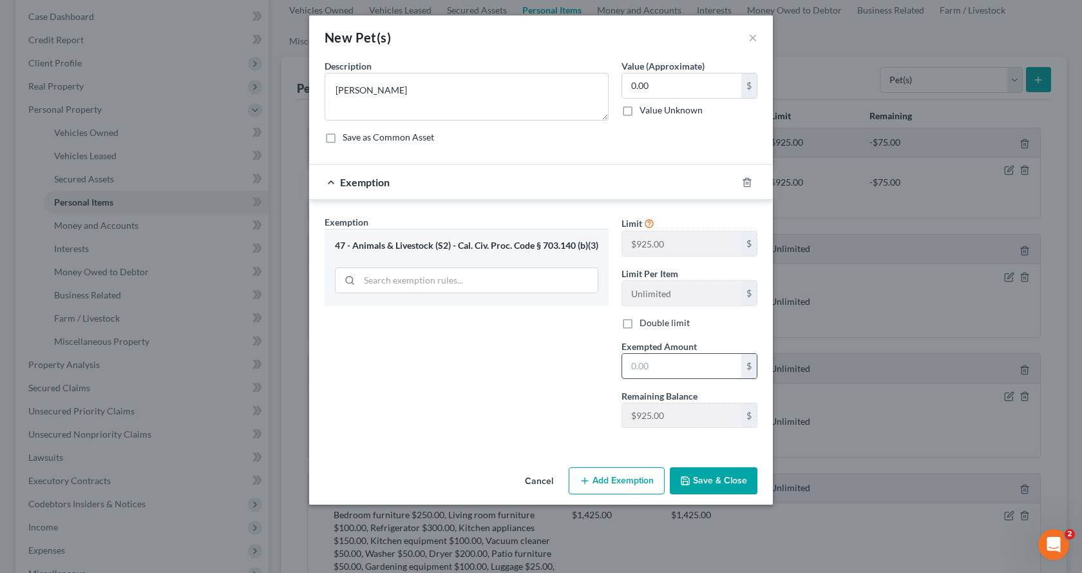
click at [638, 361] on input "text" at bounding box center [681, 366] width 119 height 24
type input "925.00"
click at [710, 464] on div "Cancel Add Exemption Save & Close" at bounding box center [541, 483] width 464 height 43
drag, startPoint x: 703, startPoint y: 475, endPoint x: 712, endPoint y: 473, distance: 8.6
click at [705, 475] on button "Save & Close" at bounding box center [714, 480] width 88 height 27
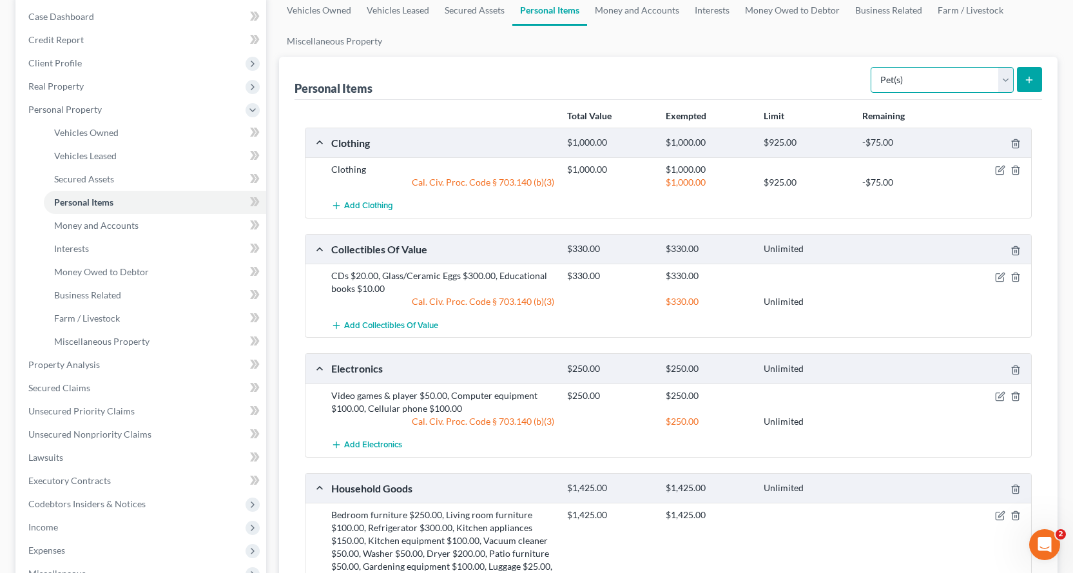
click at [943, 89] on select "Select Item Type Clothing Collectibles Of Value Electronics Firearms Household …" at bounding box center [941, 80] width 143 height 26
select select "other"
click at [872, 67] on select "Select Item Type Clothing Collectibles Of Value Electronics Firearms Household …" at bounding box center [941, 80] width 143 height 26
click at [1034, 75] on button "submit" at bounding box center [1028, 79] width 25 height 25
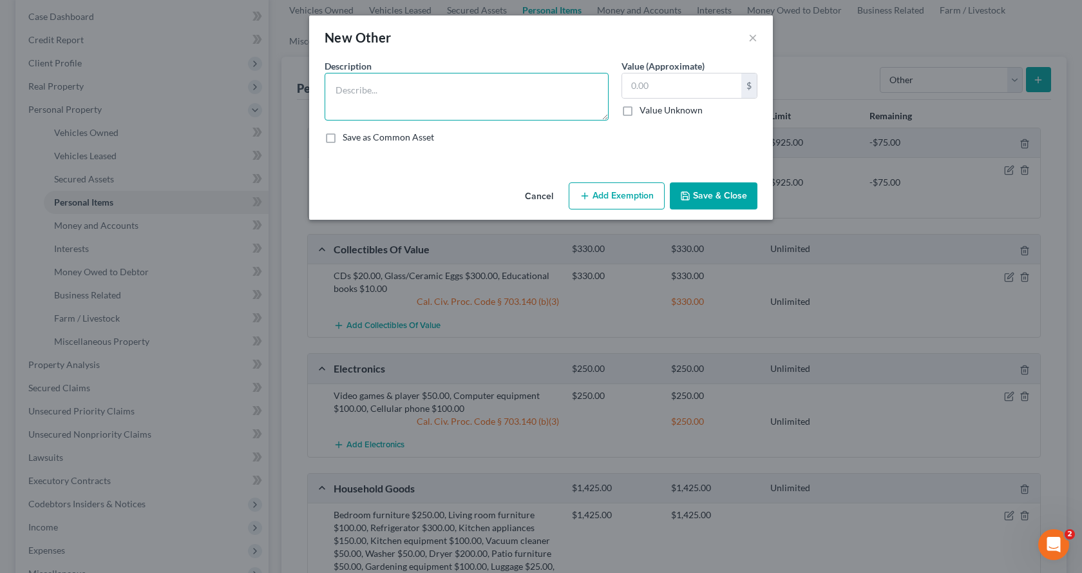
click at [365, 86] on textarea at bounding box center [467, 97] width 284 height 48
type textarea "[MEDICAL_DATA] $100.00, A1C Test Kit $25.00"
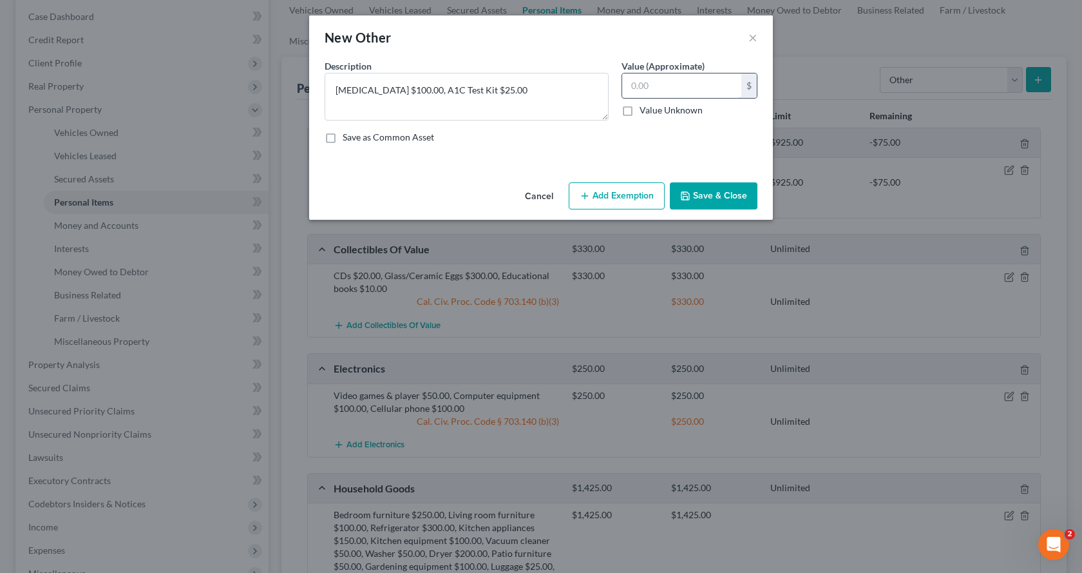
click at [694, 84] on input "text" at bounding box center [681, 85] width 119 height 24
type input "125.00"
click at [629, 193] on button "Add Exemption" at bounding box center [617, 195] width 96 height 27
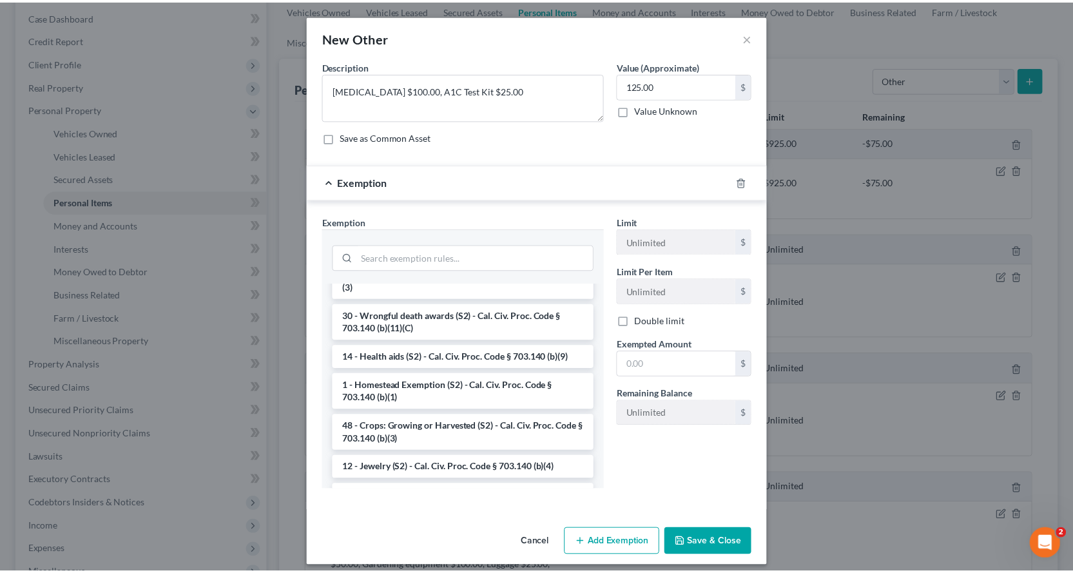
scroll to position [966, 0]
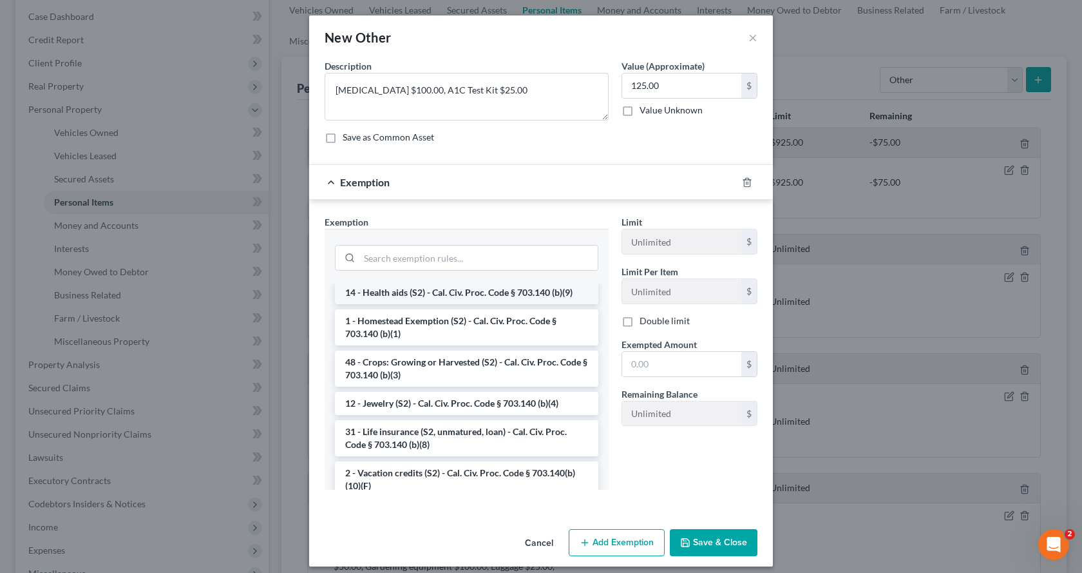
click at [417, 304] on li "14 - Health aids (S2) - Cal. Civ. Proc. Code § 703.140 (b)(9)" at bounding box center [466, 292] width 263 height 23
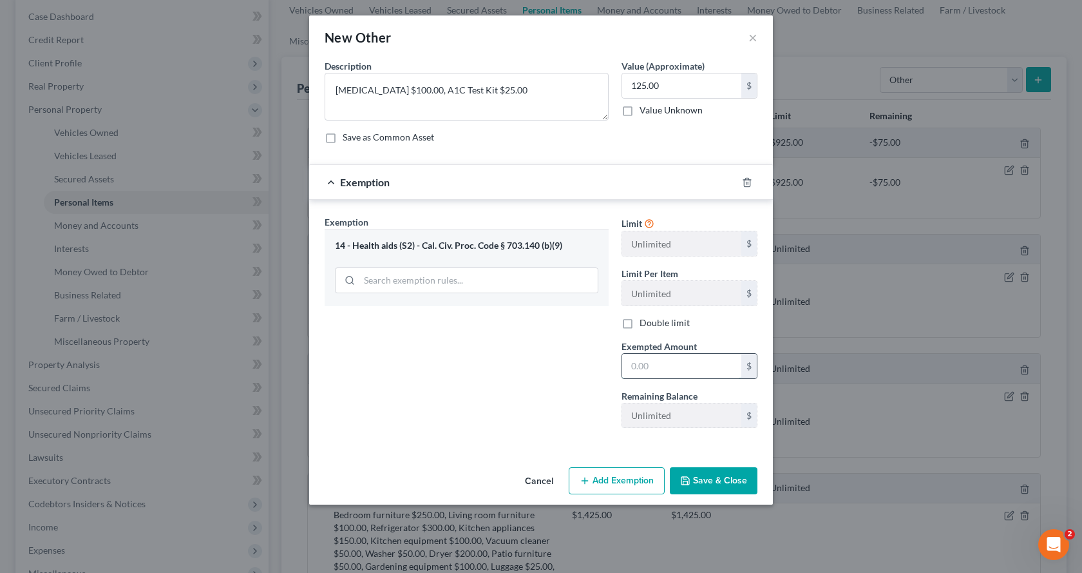
click at [640, 362] on input "text" at bounding box center [681, 366] width 119 height 24
type input "125.00"
click at [726, 488] on button "Save & Close" at bounding box center [714, 480] width 88 height 27
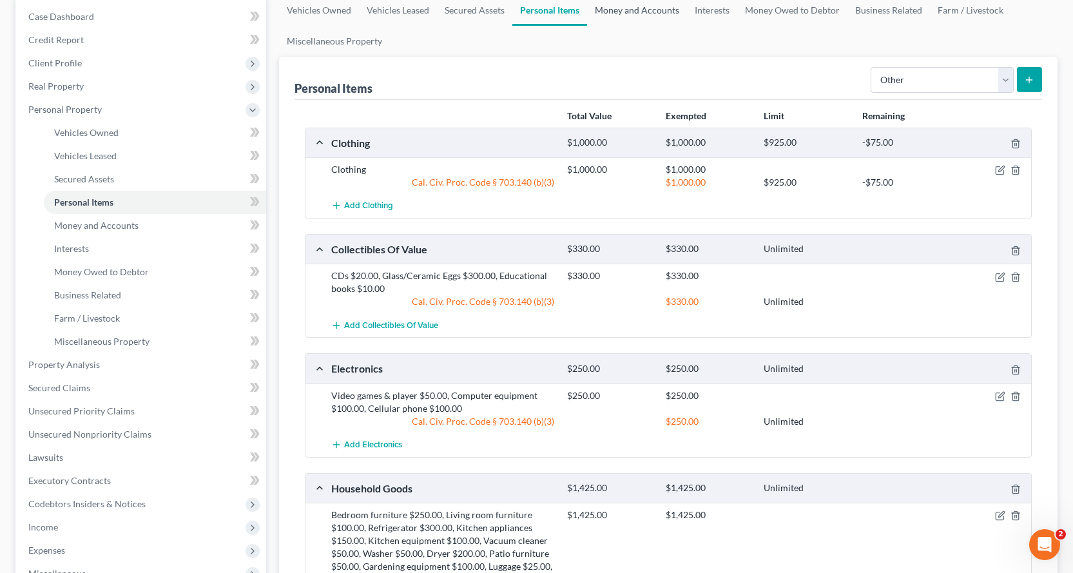
click at [623, 14] on link "Money and Accounts" at bounding box center [637, 10] width 100 height 31
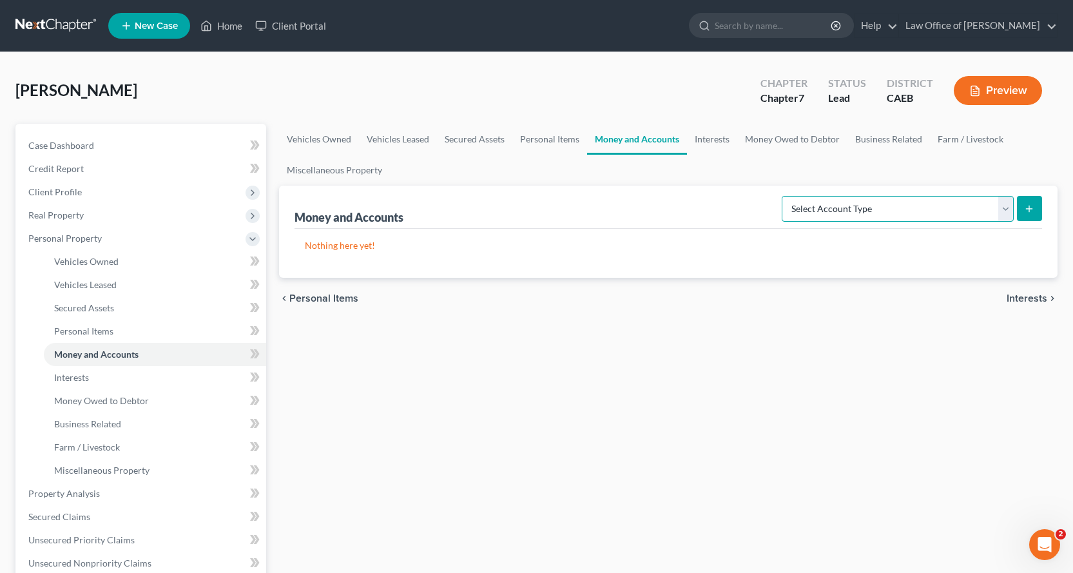
click at [962, 213] on select "Select Account Type Brokerage Cash on Hand Certificates of Deposit Checking Acc…" at bounding box center [897, 209] width 232 height 26
select select "cash_on_hand"
click at [784, 196] on select "Select Account Type Brokerage Cash on Hand Certificates of Deposit Checking Acc…" at bounding box center [897, 209] width 232 height 26
click at [1027, 208] on icon "submit" at bounding box center [1029, 209] width 10 height 10
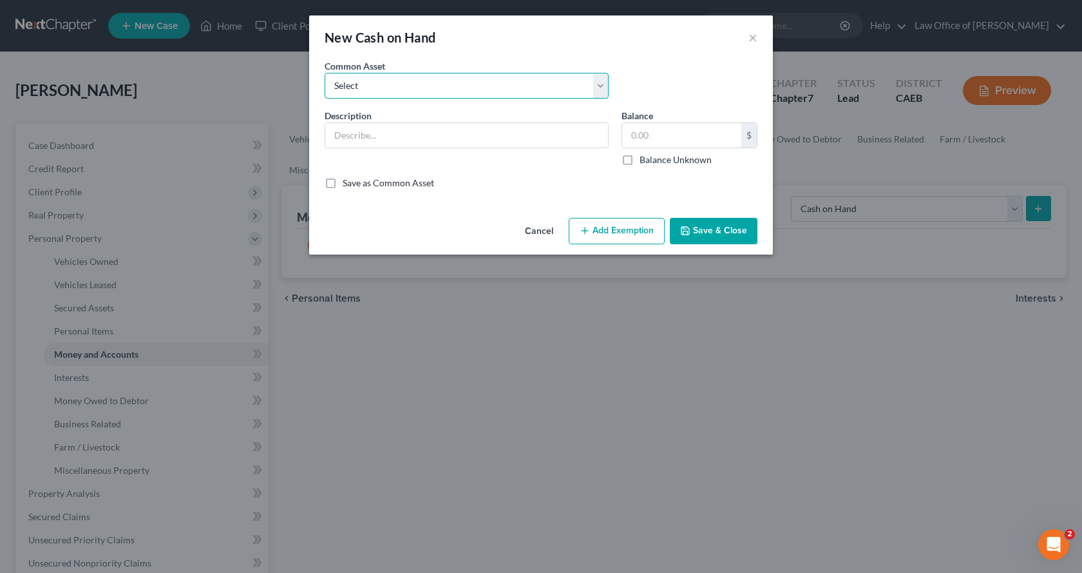
click at [384, 95] on select "Select Cash on Hand" at bounding box center [467, 86] width 284 height 26
select select "0"
click at [325, 73] on select "Select Cash on Hand" at bounding box center [467, 86] width 284 height 26
type input "Cash on Hand"
click at [643, 140] on input "text" at bounding box center [681, 135] width 119 height 24
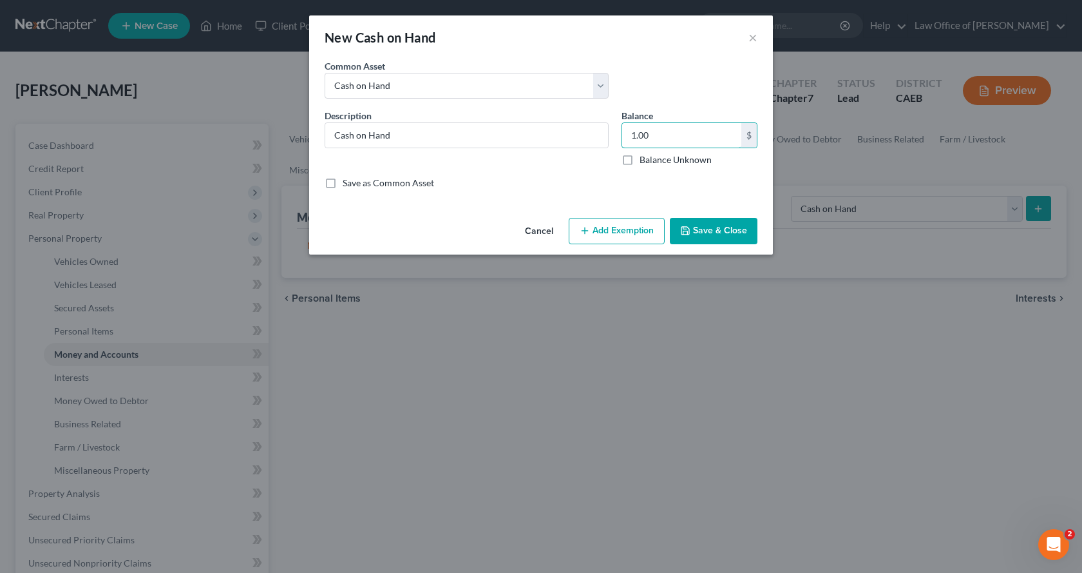
type input "1.00"
click at [606, 229] on button "Add Exemption" at bounding box center [617, 231] width 96 height 27
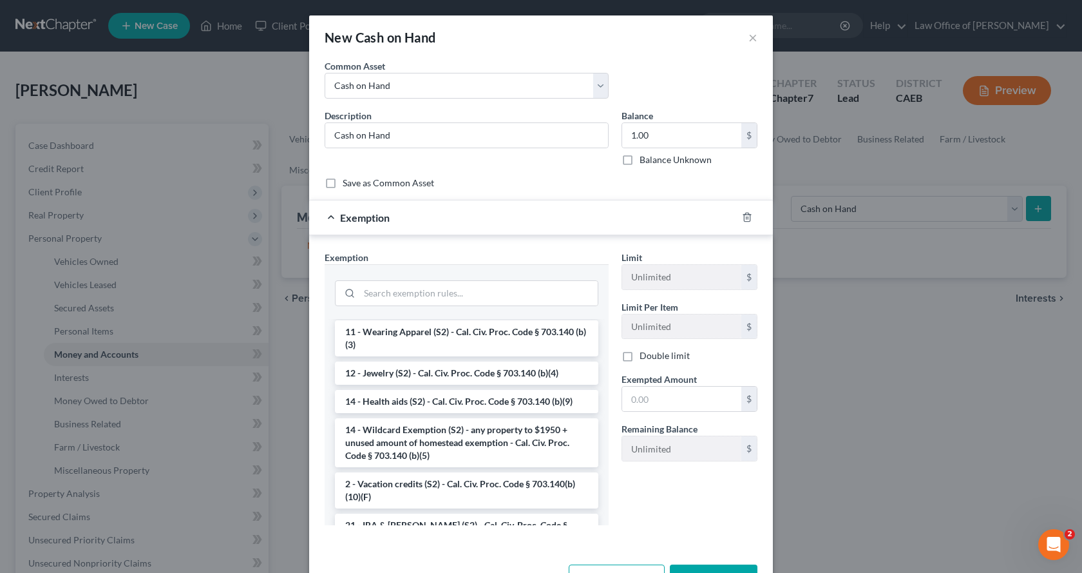
scroll to position [193, 0]
click at [428, 429] on li "14 - Wildcard Exemption (S2) - any property to $1950 + unused amount of homeste…" at bounding box center [466, 441] width 263 height 49
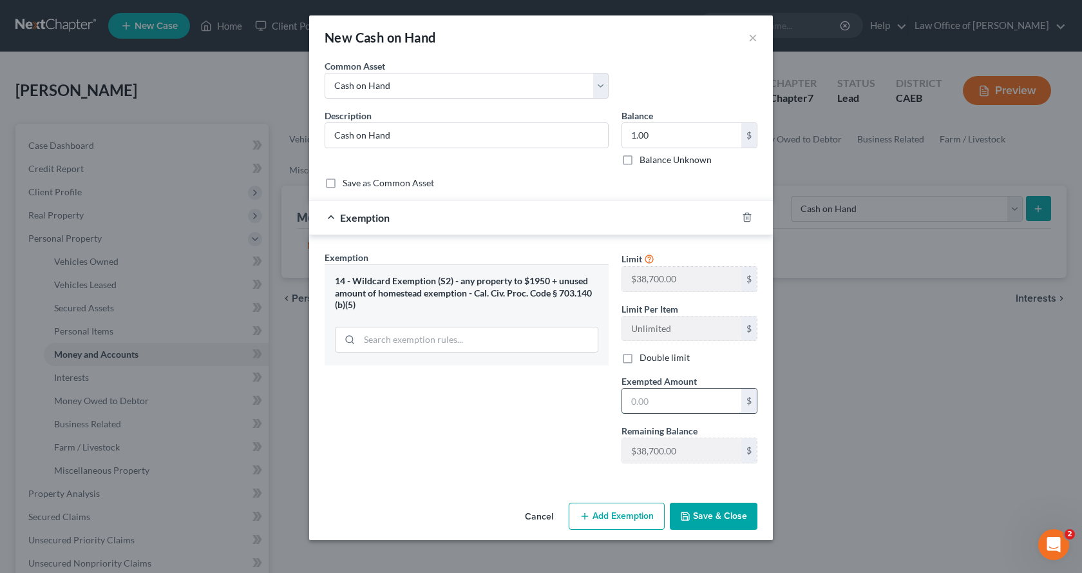
click at [680, 401] on input "text" at bounding box center [681, 400] width 119 height 24
type input "0.00"
click at [729, 516] on button "Save & Close" at bounding box center [714, 515] width 88 height 27
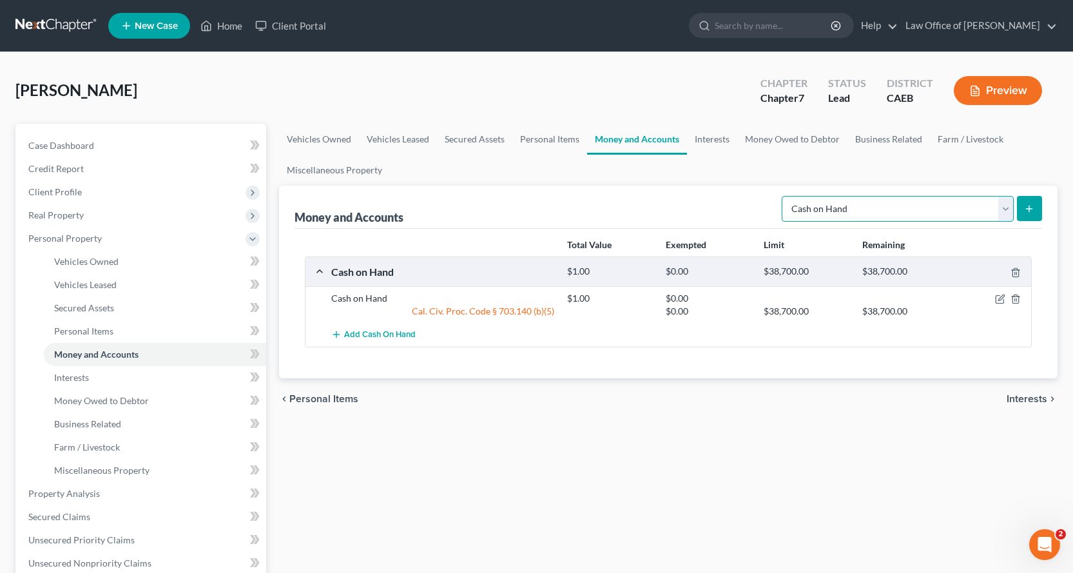
click at [830, 196] on select "Select Account Type Brokerage Cash on Hand Certificates of Deposit Checking Acc…" at bounding box center [897, 209] width 232 height 26
select select "checking"
click at [784, 196] on select "Select Account Type Brokerage Cash on Hand Certificates of Deposit Checking Acc…" at bounding box center [897, 209] width 232 height 26
click at [1025, 206] on icon "submit" at bounding box center [1029, 209] width 10 height 10
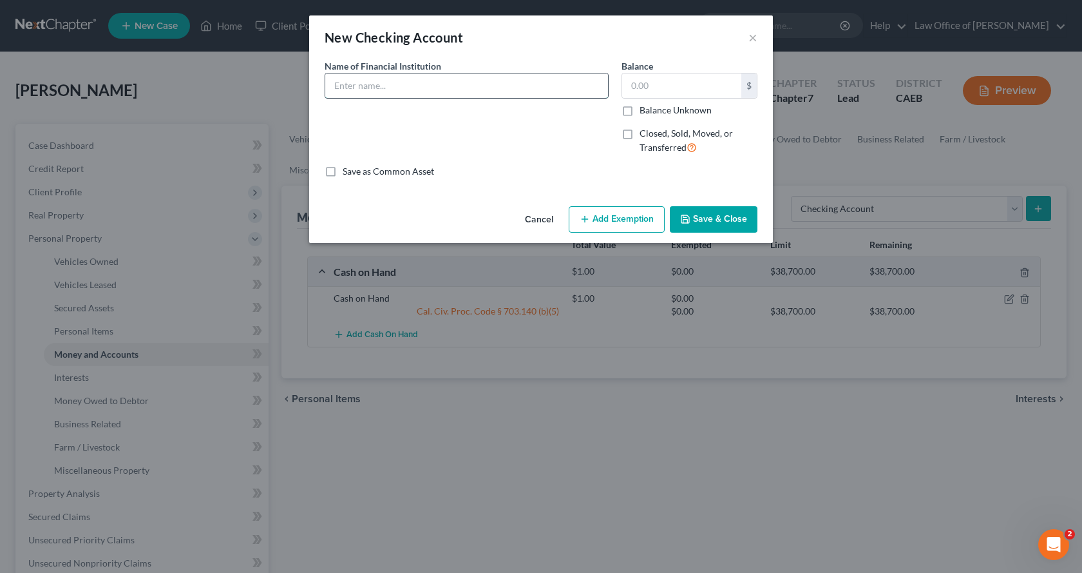
click at [361, 91] on input "text" at bounding box center [466, 85] width 283 height 24
type input "Bank of America Checking 4089"
click at [638, 225] on button "Add Exemption" at bounding box center [617, 219] width 96 height 27
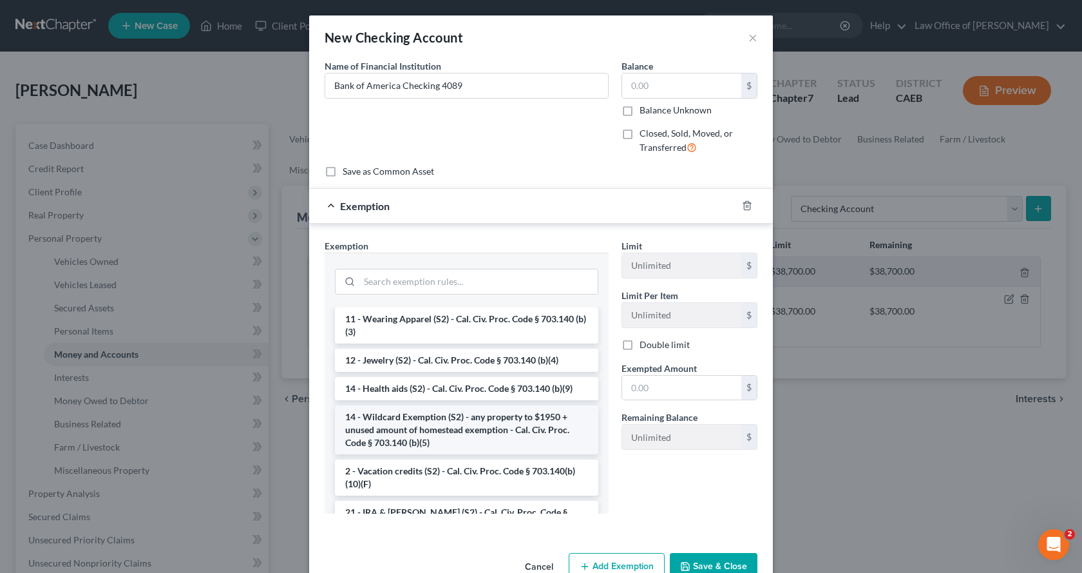
click at [380, 431] on li "14 - Wildcard Exemption (S2) - any property to $1950 + unused amount of homeste…" at bounding box center [466, 429] width 263 height 49
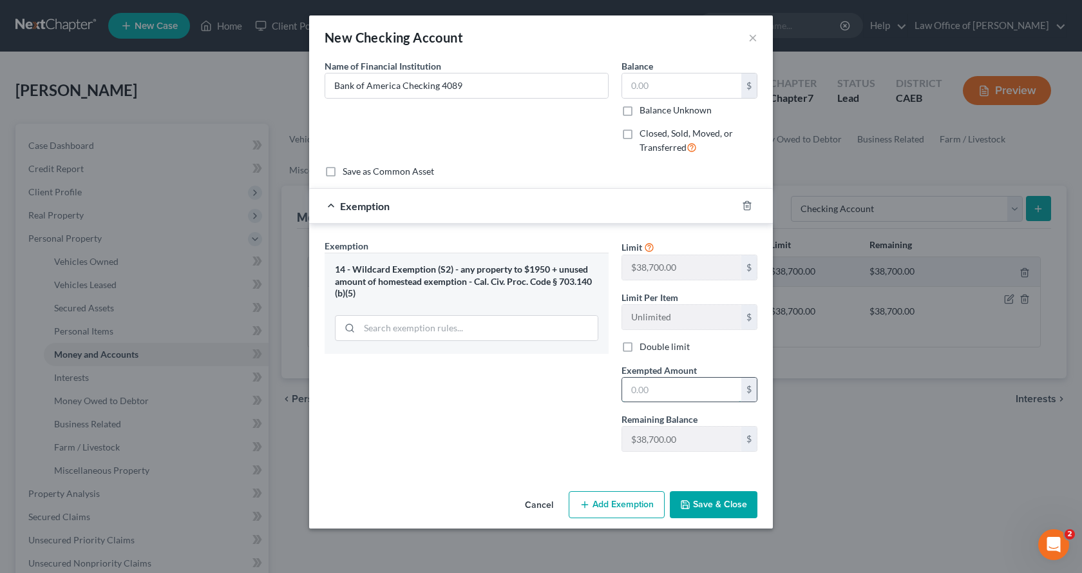
click at [654, 389] on input "text" at bounding box center [681, 389] width 119 height 24
type input "0.00"
click at [736, 515] on button "Save & Close" at bounding box center [714, 504] width 88 height 27
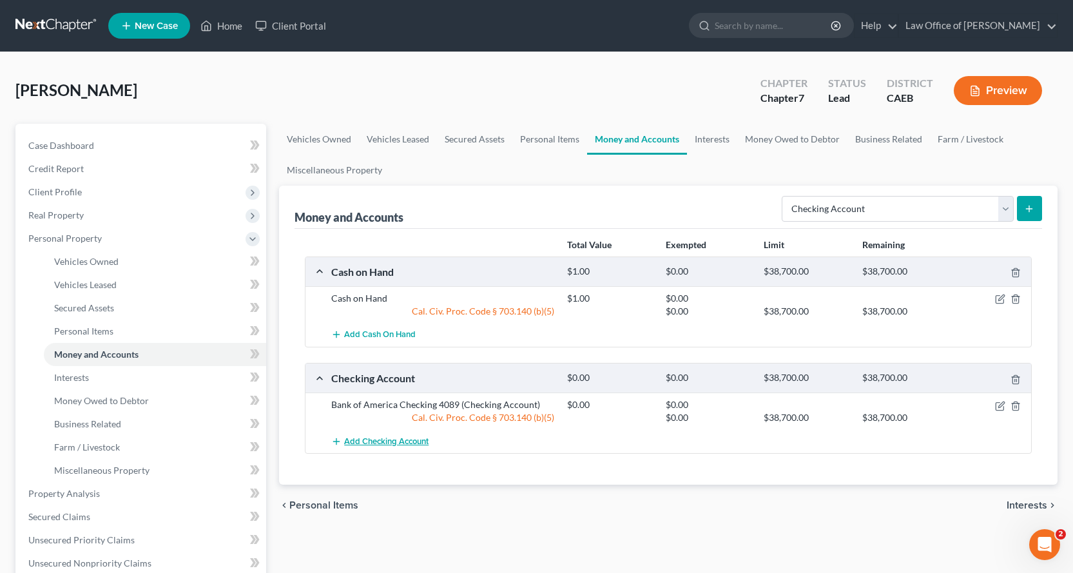
click at [396, 440] on span "Add Checking Account" at bounding box center [386, 441] width 84 height 10
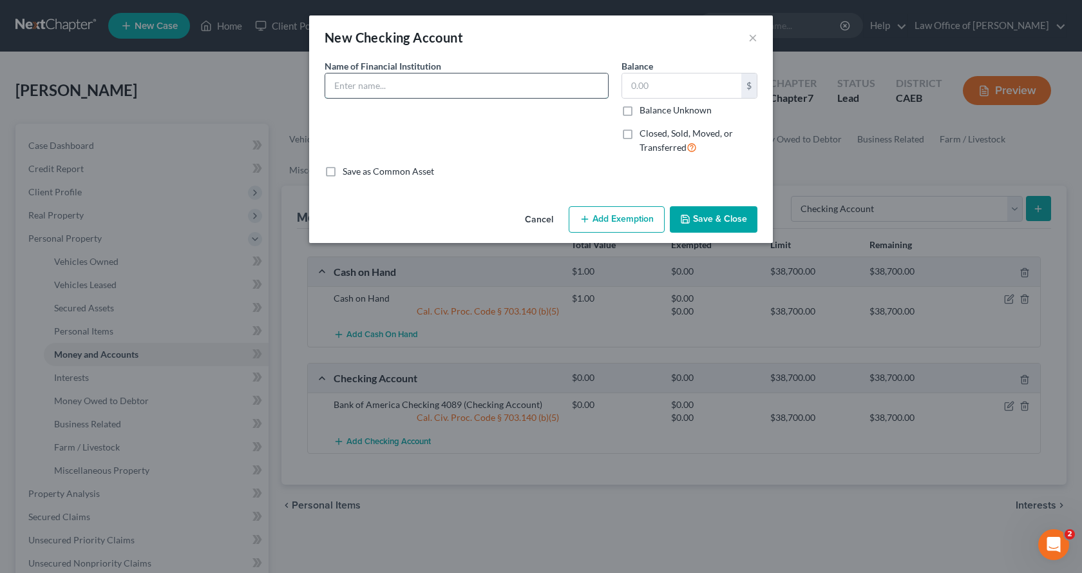
click at [395, 88] on input "text" at bounding box center [466, 85] width 283 height 24
click at [620, 220] on button "Add Exemption" at bounding box center [617, 219] width 96 height 27
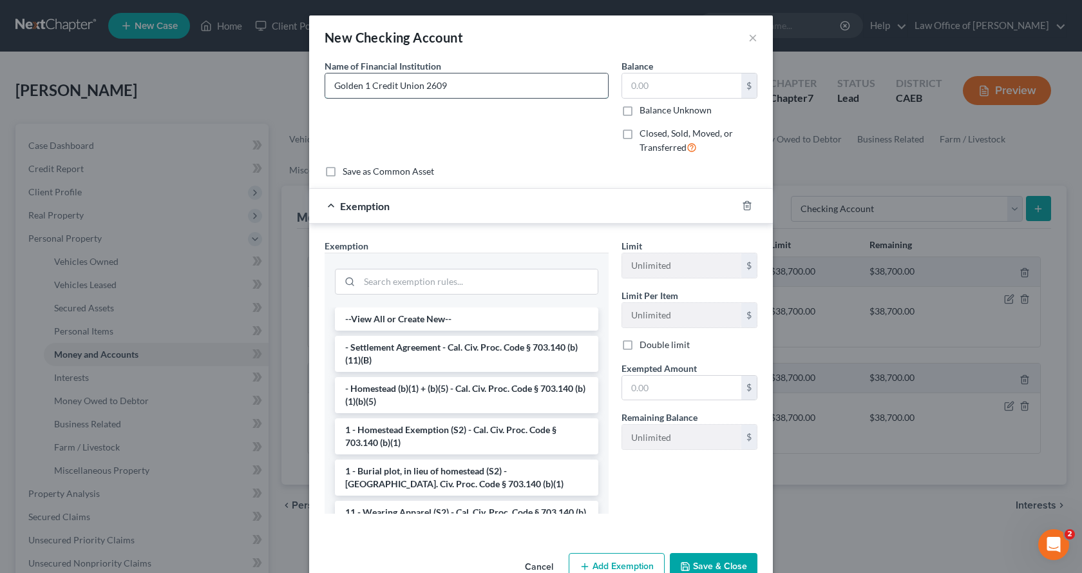
click at [419, 83] on input "Golden 1 Credit Union 2609" at bounding box center [466, 85] width 283 height 24
click at [432, 86] on input "Golden 1 Credit Union CHecking 2609" at bounding box center [466, 85] width 283 height 24
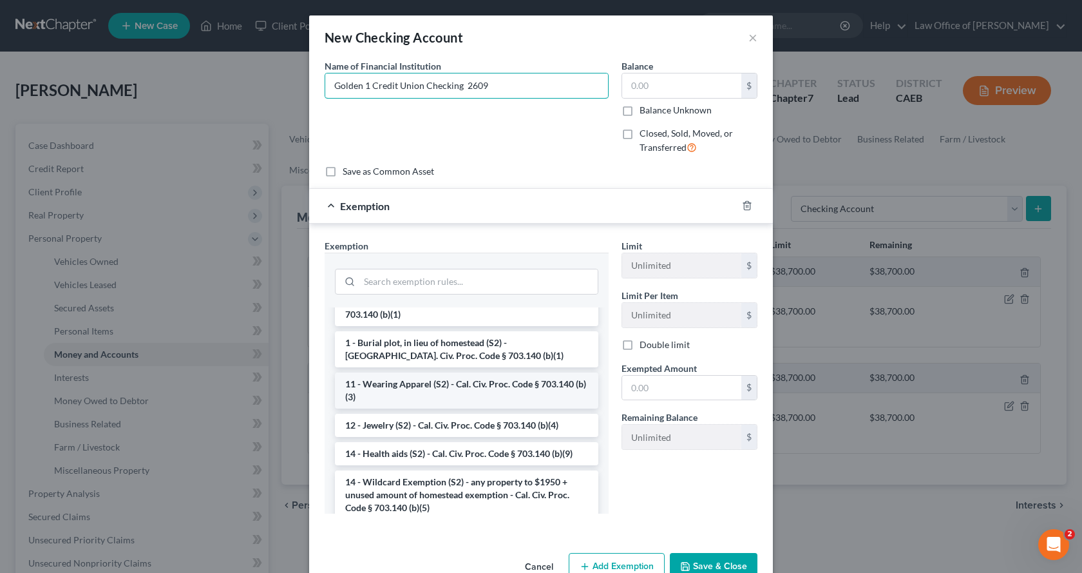
scroll to position [129, 0]
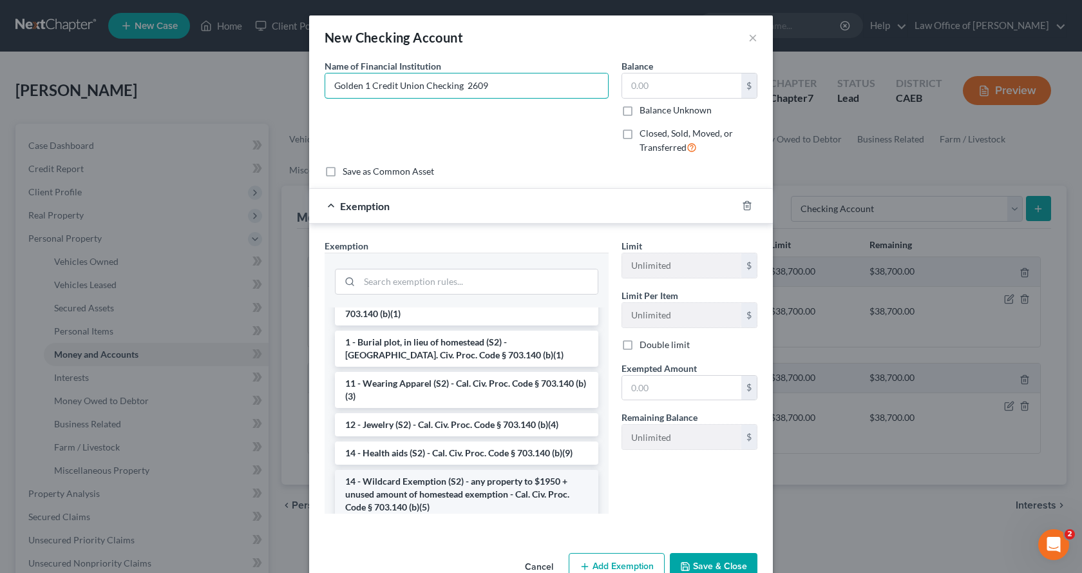
type input "Golden 1 Credit Union Checking 2609"
click at [401, 477] on li "14 - Wildcard Exemption (S2) - any property to $1950 + unused amount of homeste…" at bounding box center [466, 494] width 263 height 49
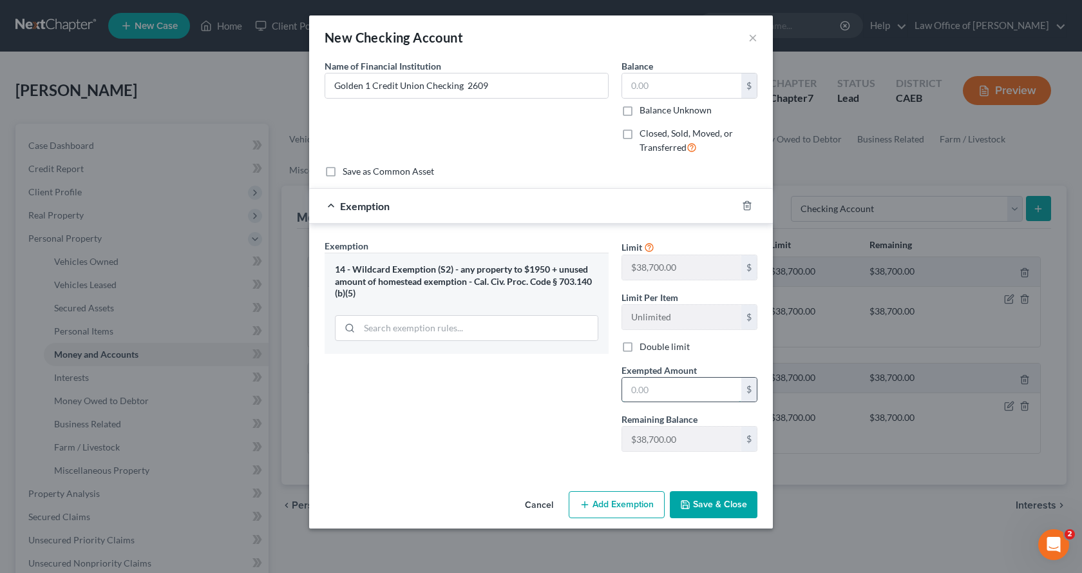
click at [642, 400] on input "text" at bounding box center [681, 389] width 119 height 24
type input "0.00"
click at [712, 513] on button "Save & Close" at bounding box center [714, 504] width 88 height 27
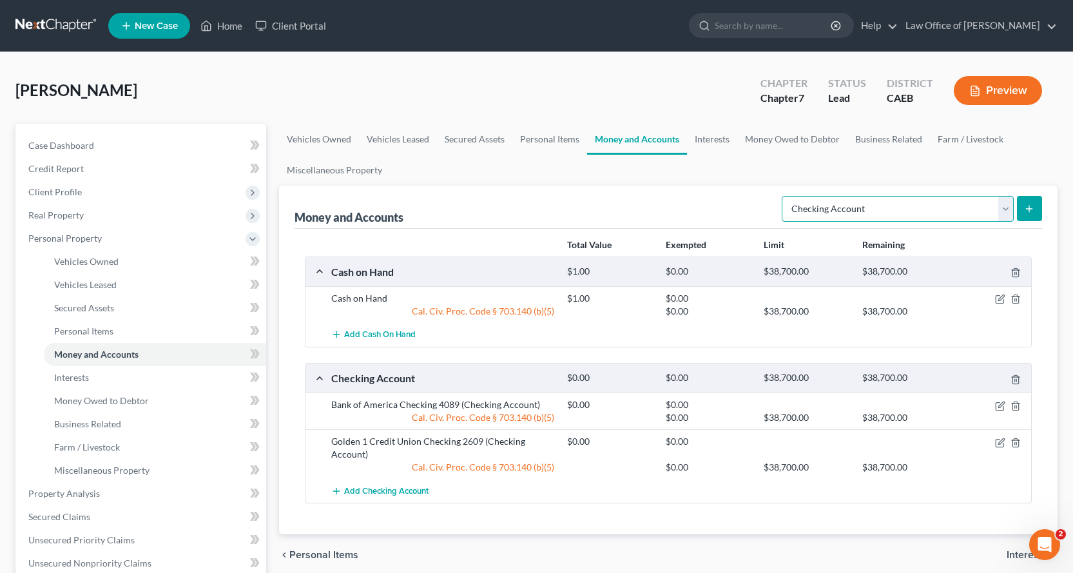
click at [878, 203] on select "Select Account Type Brokerage Cash on Hand Certificates of Deposit Checking Acc…" at bounding box center [897, 209] width 232 height 26
select select "savings"
click at [784, 196] on select "Select Account Type Brokerage Cash on Hand Certificates of Deposit Checking Acc…" at bounding box center [897, 209] width 232 height 26
click at [1024, 207] on icon "submit" at bounding box center [1029, 209] width 10 height 10
click at [705, 138] on link "Interests" at bounding box center [712, 139] width 50 height 31
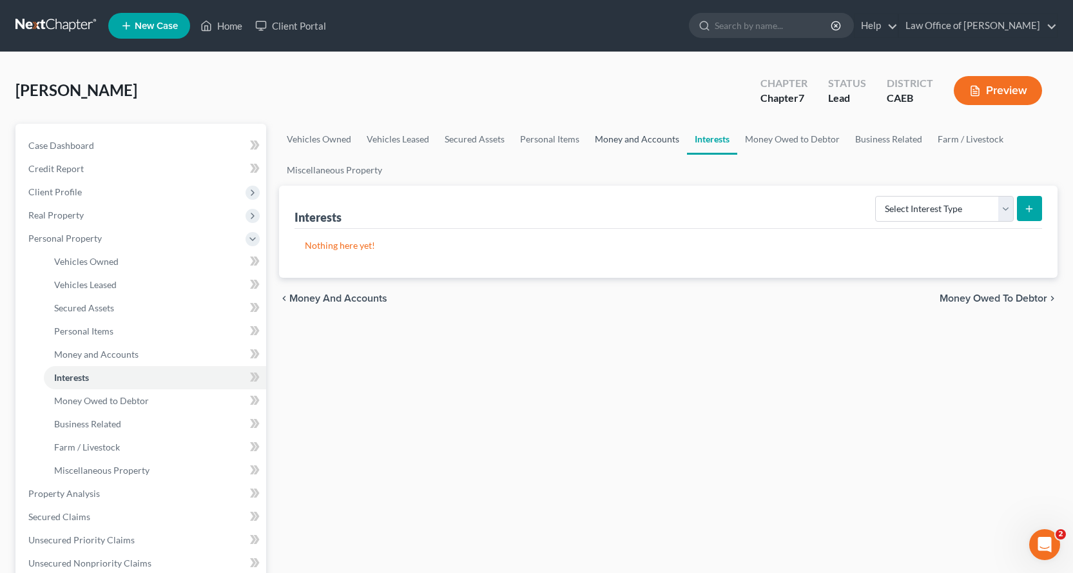
click at [616, 136] on link "Money and Accounts" at bounding box center [637, 139] width 100 height 31
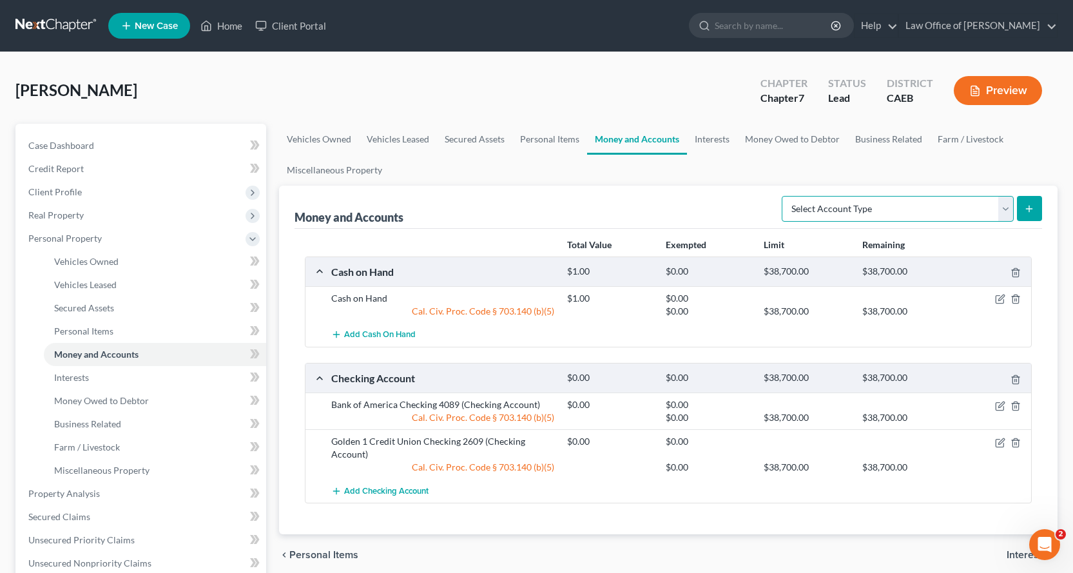
click at [852, 220] on select "Select Account Type Brokerage Cash on Hand Certificates of Deposit Checking Acc…" at bounding box center [897, 209] width 232 height 26
select select "savings"
click at [784, 196] on select "Select Account Type Brokerage Cash on Hand Certificates of Deposit Checking Acc…" at bounding box center [897, 209] width 232 height 26
click at [1029, 210] on line "submit" at bounding box center [1029, 208] width 0 height 6
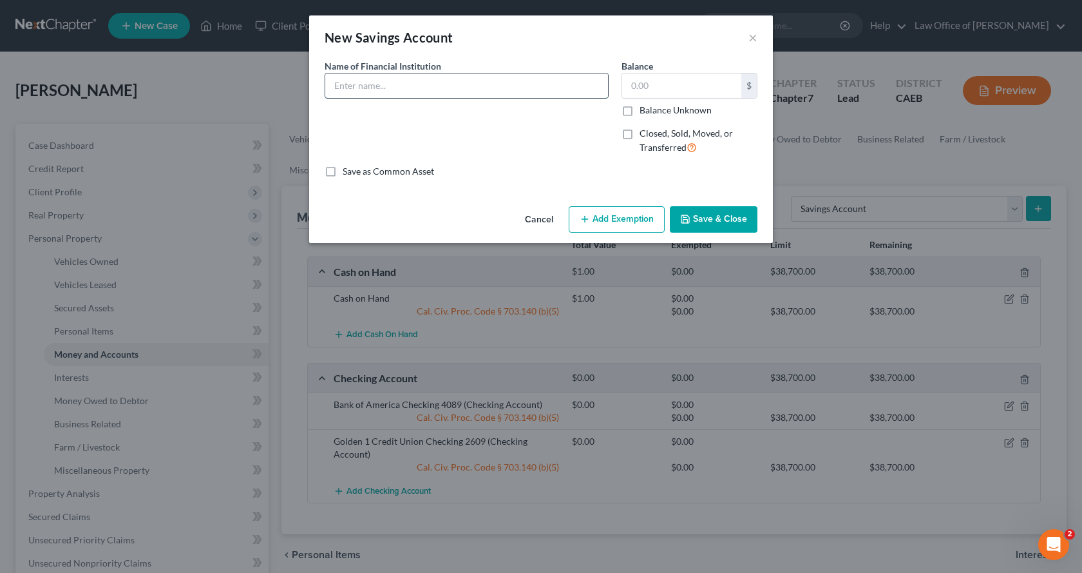
click at [366, 82] on input "text" at bounding box center [466, 85] width 283 height 24
type input "Bank of America Savings 8953"
click at [616, 227] on button "Add Exemption" at bounding box center [617, 219] width 96 height 27
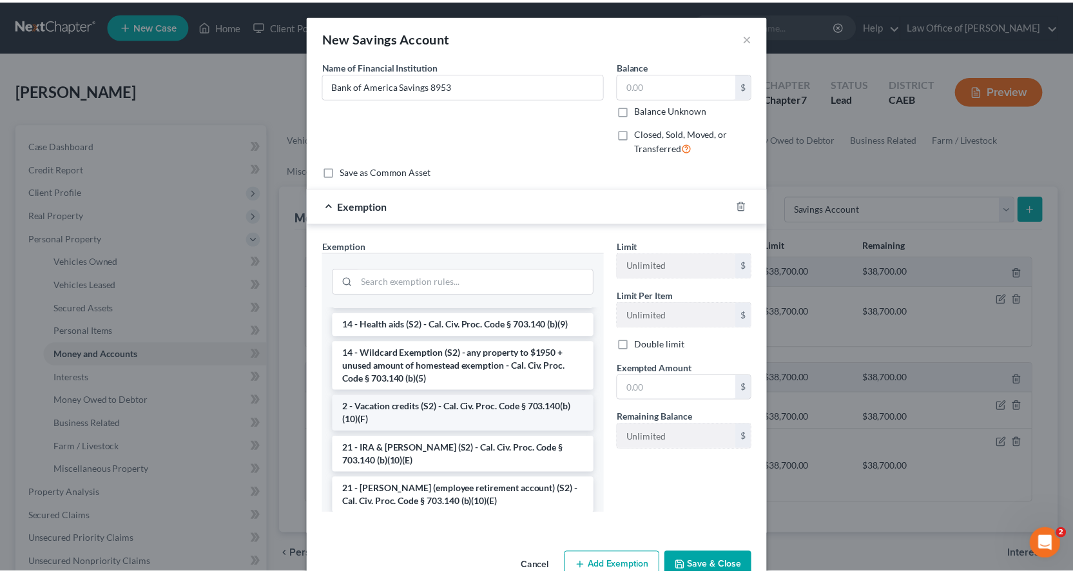
scroll to position [258, 0]
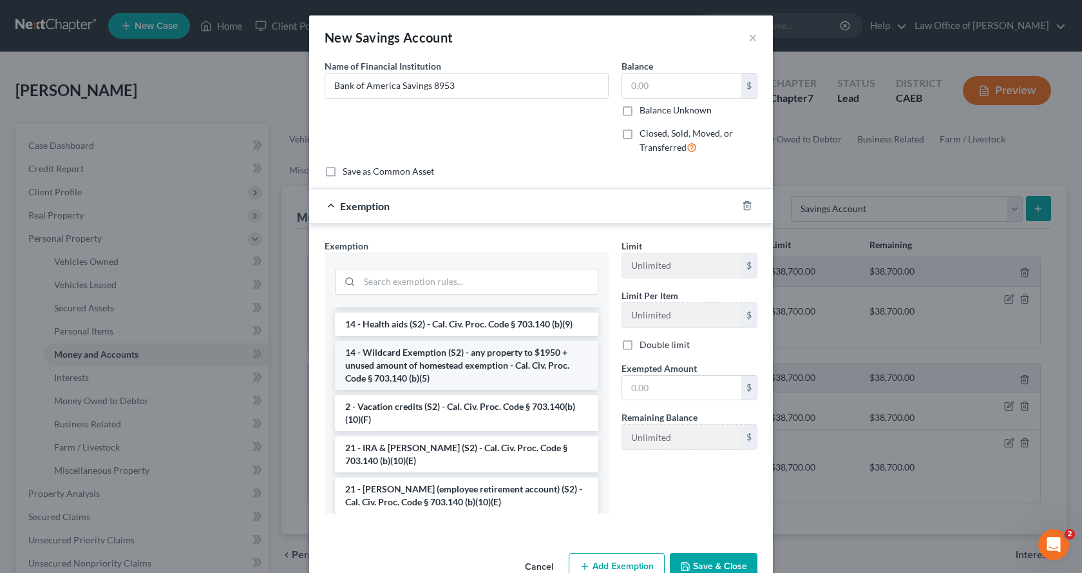
click at [417, 376] on li "14 - Wildcard Exemption (S2) - any property to $1950 + unused amount of homeste…" at bounding box center [466, 365] width 263 height 49
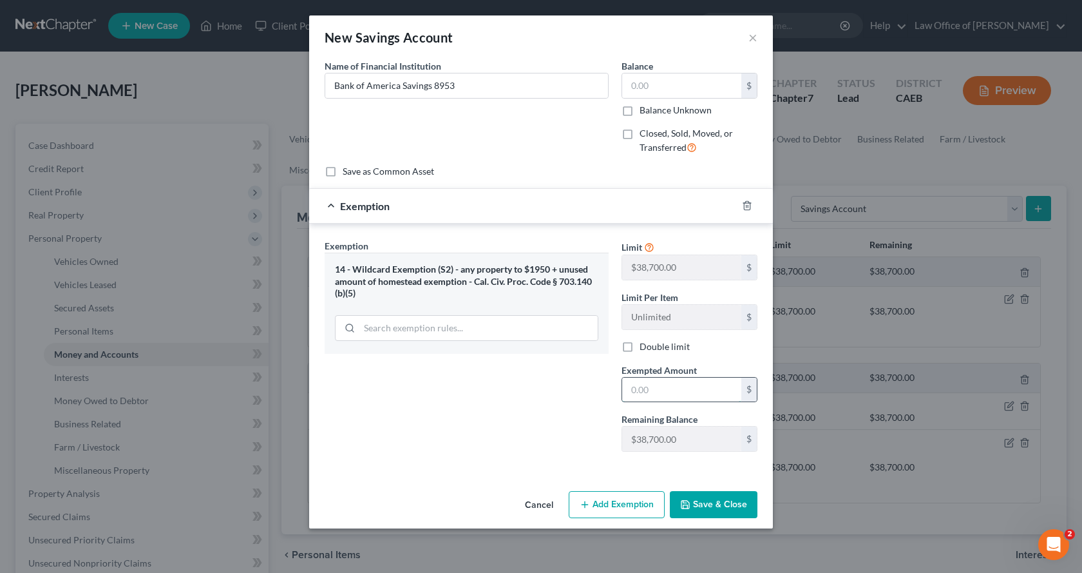
click at [633, 392] on input "text" at bounding box center [681, 389] width 119 height 24
type input "0.00"
click at [714, 508] on button "Save & Close" at bounding box center [714, 504] width 88 height 27
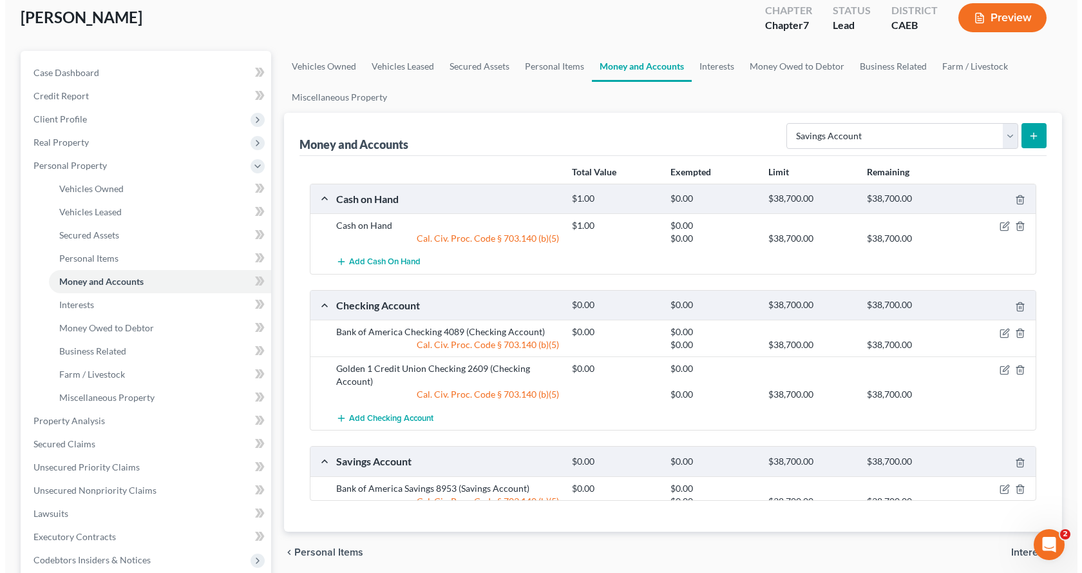
scroll to position [193, 0]
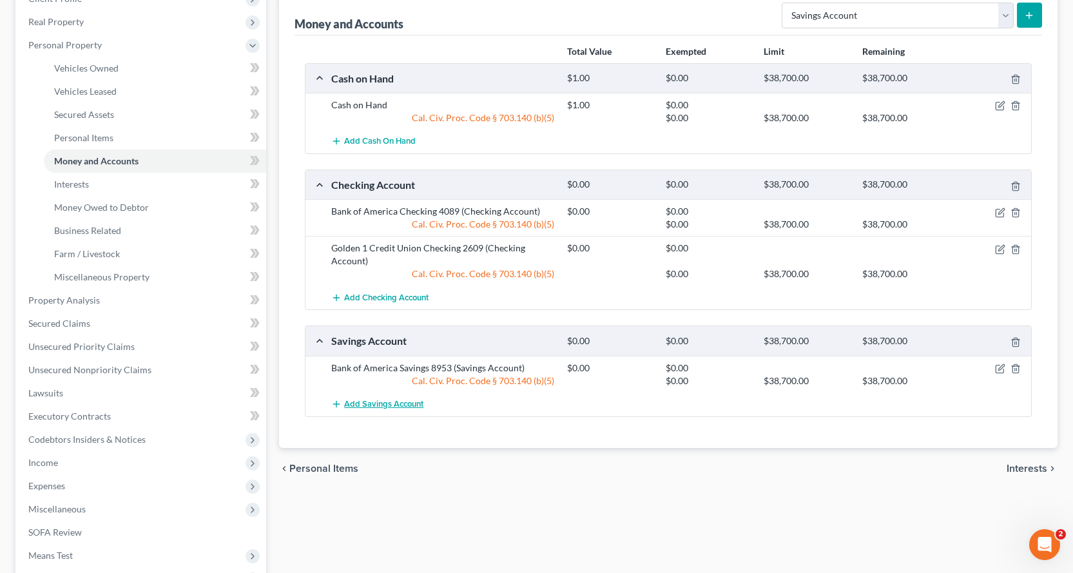
click at [394, 403] on span "Add Savings Account" at bounding box center [383, 404] width 79 height 10
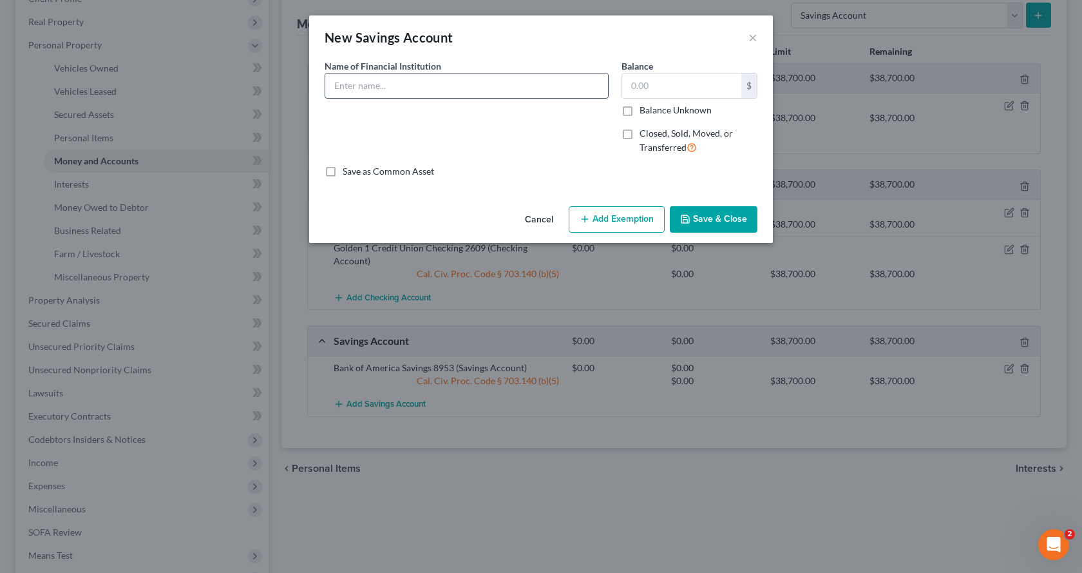
click at [352, 91] on input "text" at bounding box center [466, 85] width 283 height 24
type input "Golden 1 Credit Union Savings 2600"
click at [599, 209] on button "Add Exemption" at bounding box center [617, 219] width 96 height 27
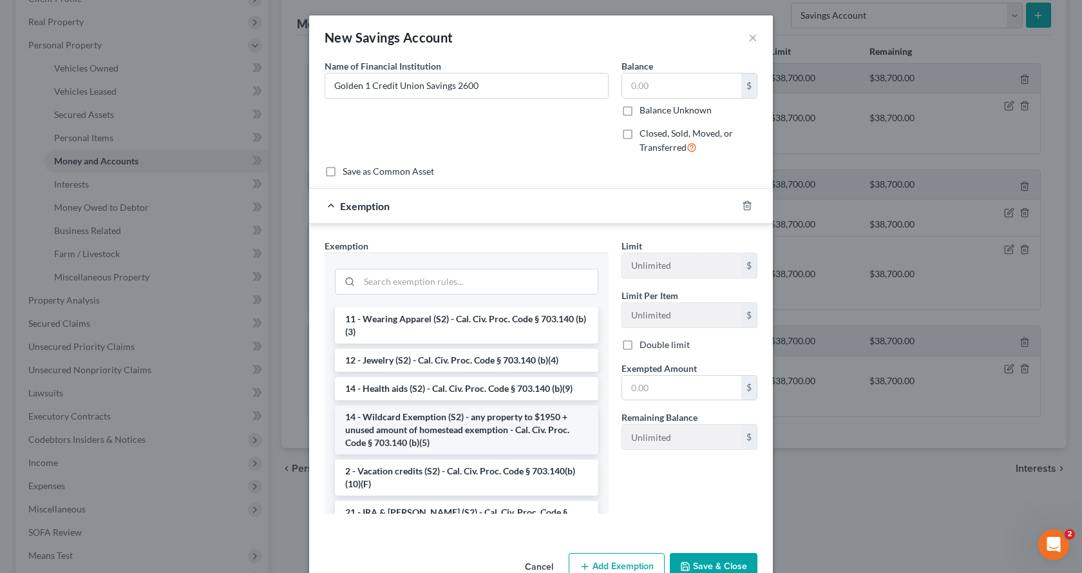
click at [425, 424] on li "14 - Wildcard Exemption (S2) - any property to $1950 + unused amount of homeste…" at bounding box center [466, 429] width 263 height 49
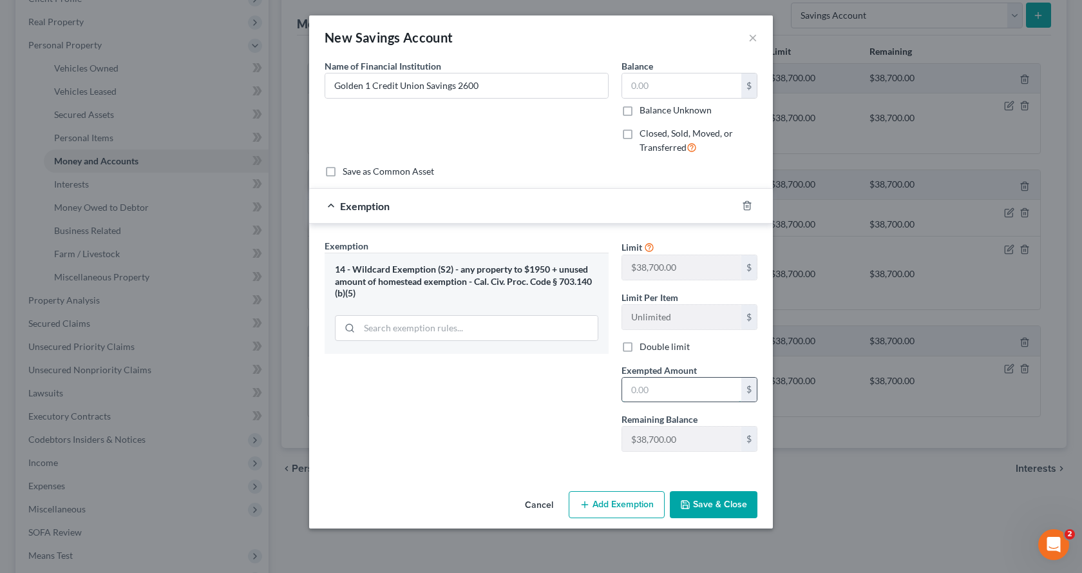
click at [677, 397] on input "text" at bounding box center [681, 389] width 119 height 24
type input "0.00"
click at [725, 502] on button "Save & Close" at bounding box center [714, 504] width 88 height 27
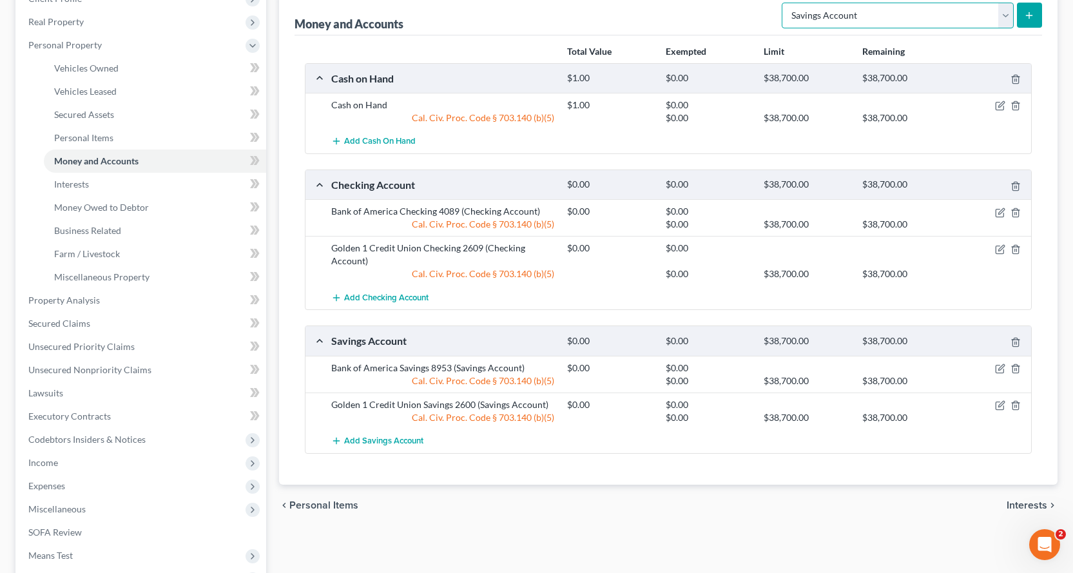
click at [955, 23] on select "Select Account Type Brokerage Cash on Hand Certificates of Deposit Checking Acc…" at bounding box center [897, 16] width 232 height 26
select select "other"
click at [784, 3] on select "Select Account Type Brokerage Cash on Hand Certificates of Deposit Checking Acc…" at bounding box center [897, 16] width 232 height 26
click at [1029, 21] on button "submit" at bounding box center [1028, 15] width 25 height 25
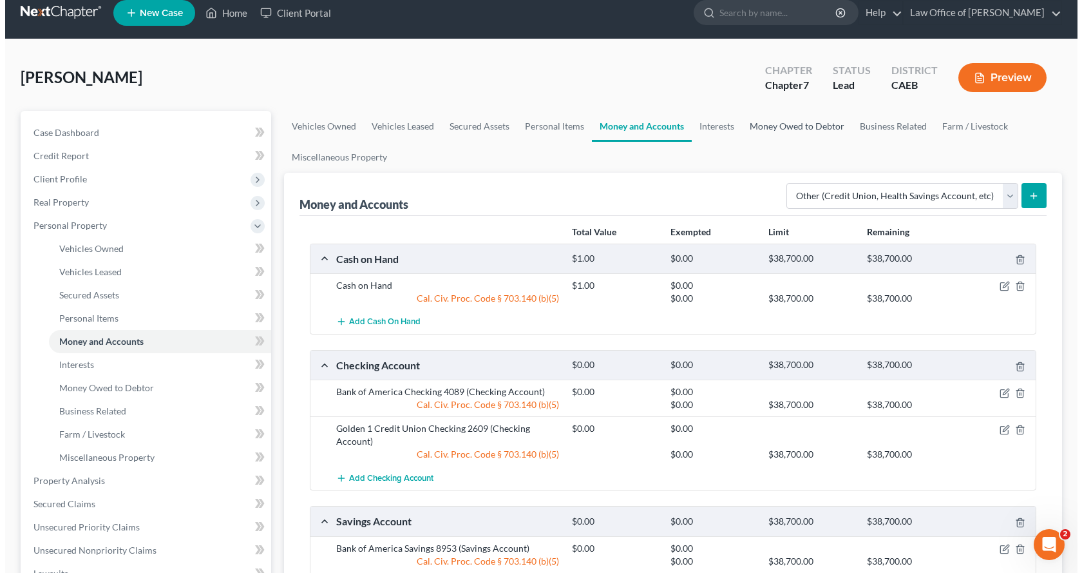
scroll to position [0, 0]
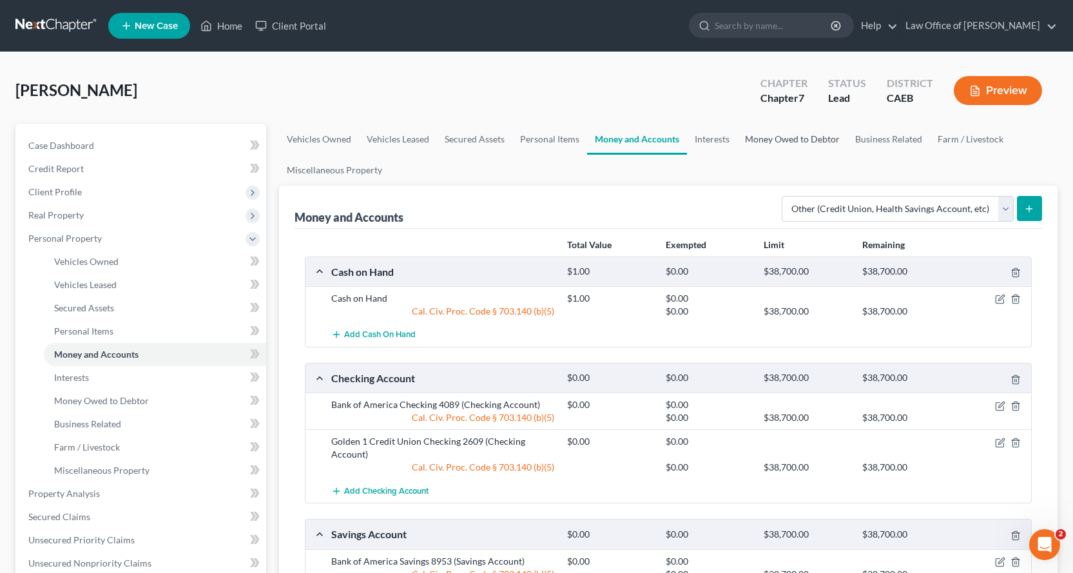
click at [788, 137] on link "Money Owed to Debtor" at bounding box center [792, 139] width 110 height 31
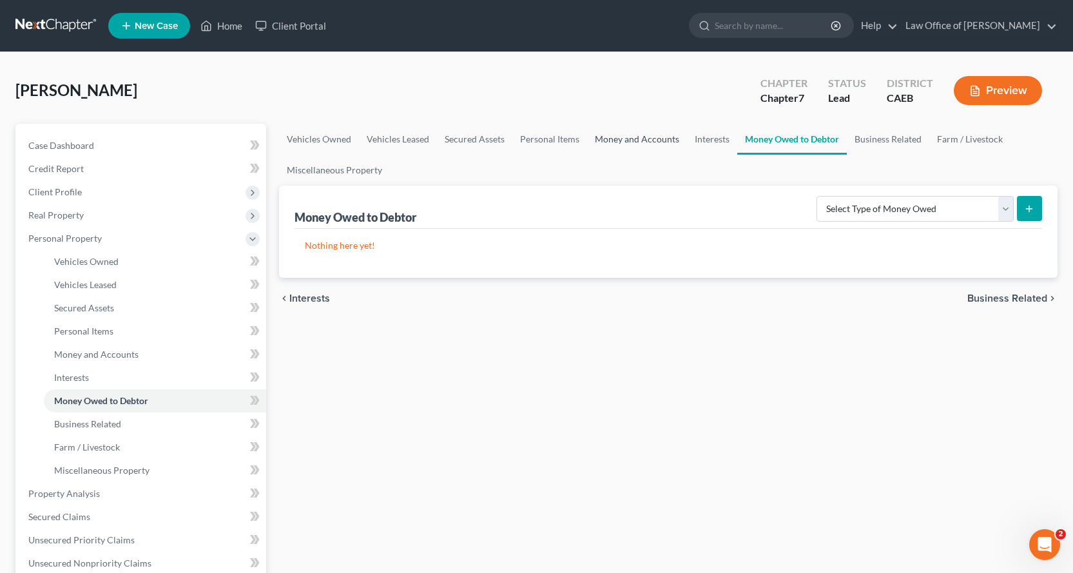
click at [615, 144] on link "Money and Accounts" at bounding box center [637, 139] width 100 height 31
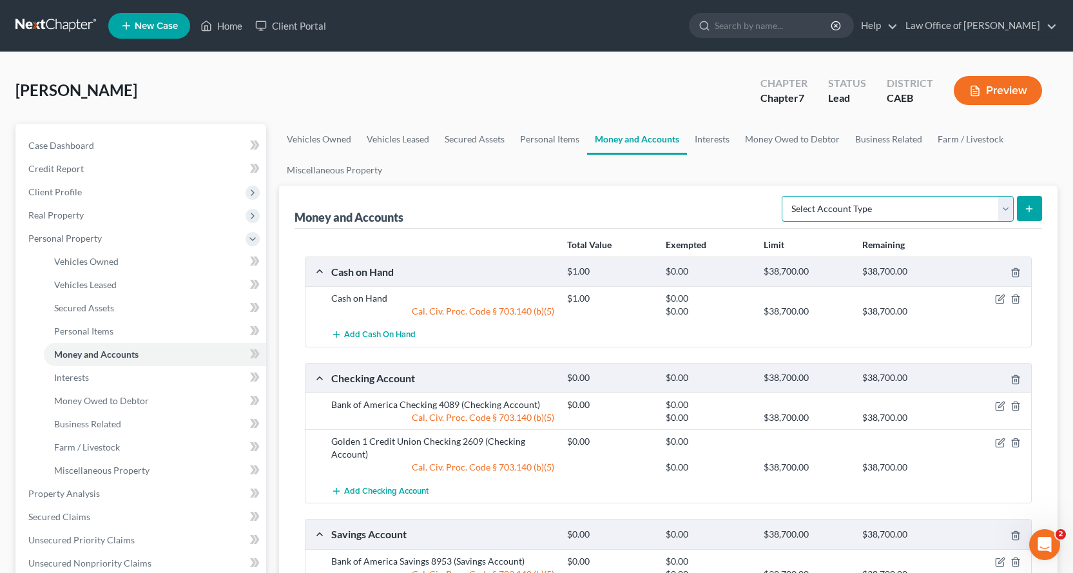
click at [872, 209] on select "Select Account Type Brokerage Cash on Hand Certificates of Deposit Checking Acc…" at bounding box center [897, 209] width 232 height 26
select select "other"
click at [784, 196] on select "Select Account Type Brokerage Cash on Hand Certificates of Deposit Checking Acc…" at bounding box center [897, 209] width 232 height 26
click at [1039, 210] on button "submit" at bounding box center [1028, 208] width 25 height 25
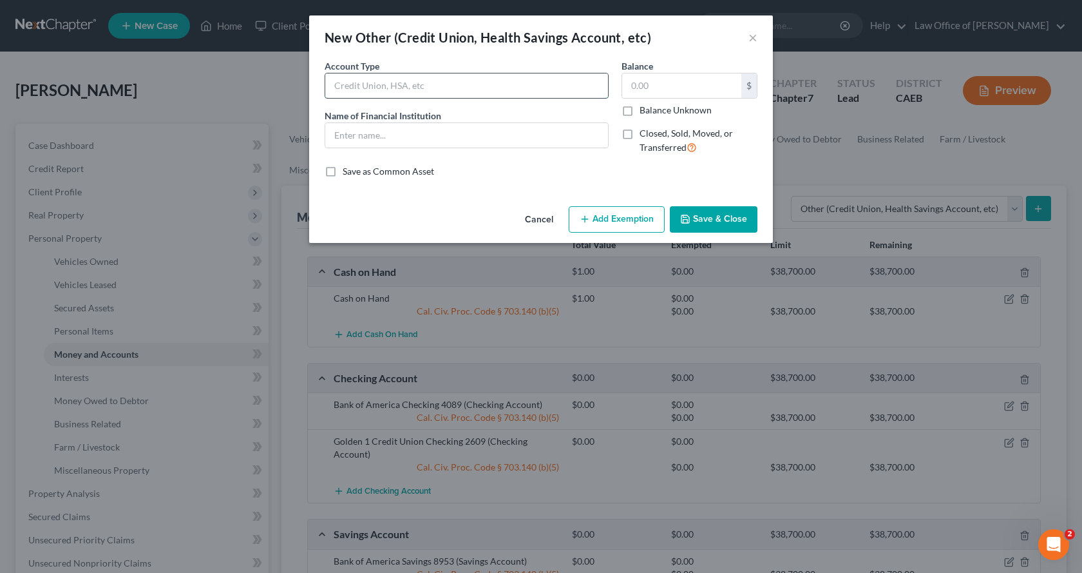
click at [357, 93] on input "text" at bounding box center [466, 85] width 283 height 24
type input "VENMO"
click at [359, 133] on input "text" at bounding box center [466, 135] width 283 height 24
type input "VENMO 0196"
click at [640, 224] on button "Add Exemption" at bounding box center [617, 219] width 96 height 27
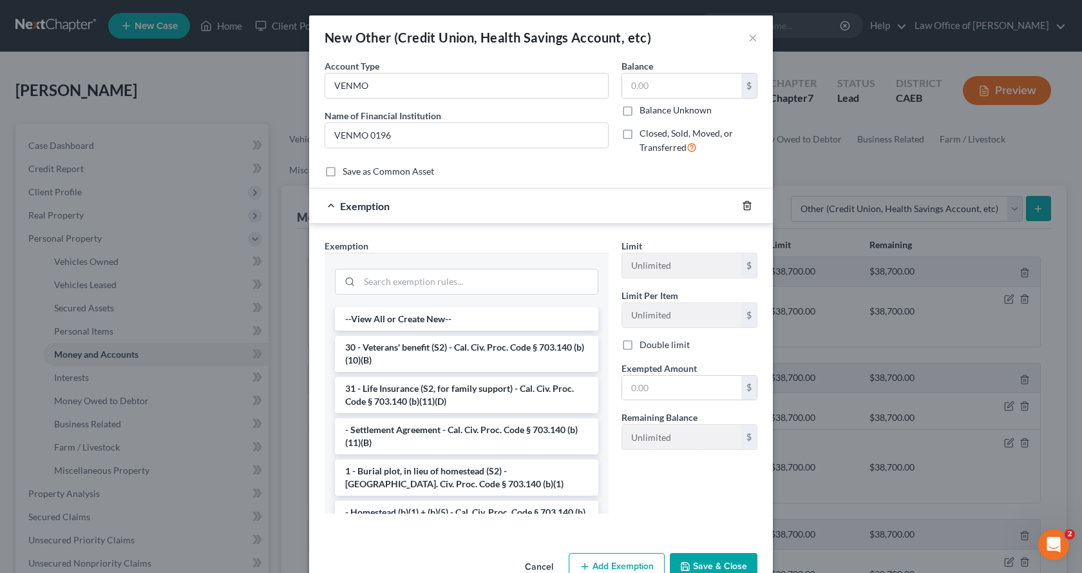
click at [745, 202] on icon "button" at bounding box center [747, 205] width 10 height 10
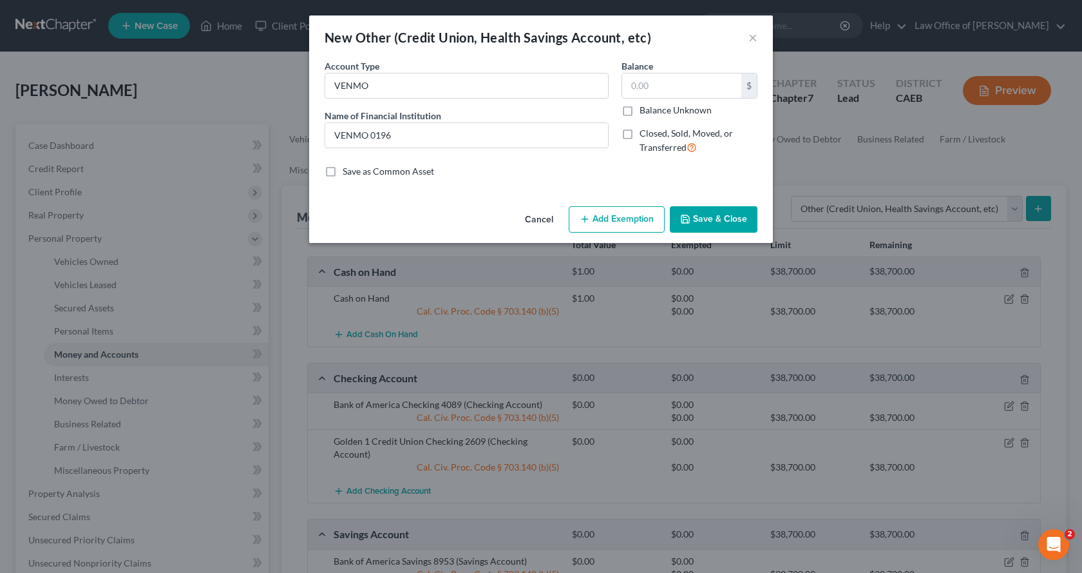
click at [734, 223] on button "Save & Close" at bounding box center [714, 219] width 88 height 27
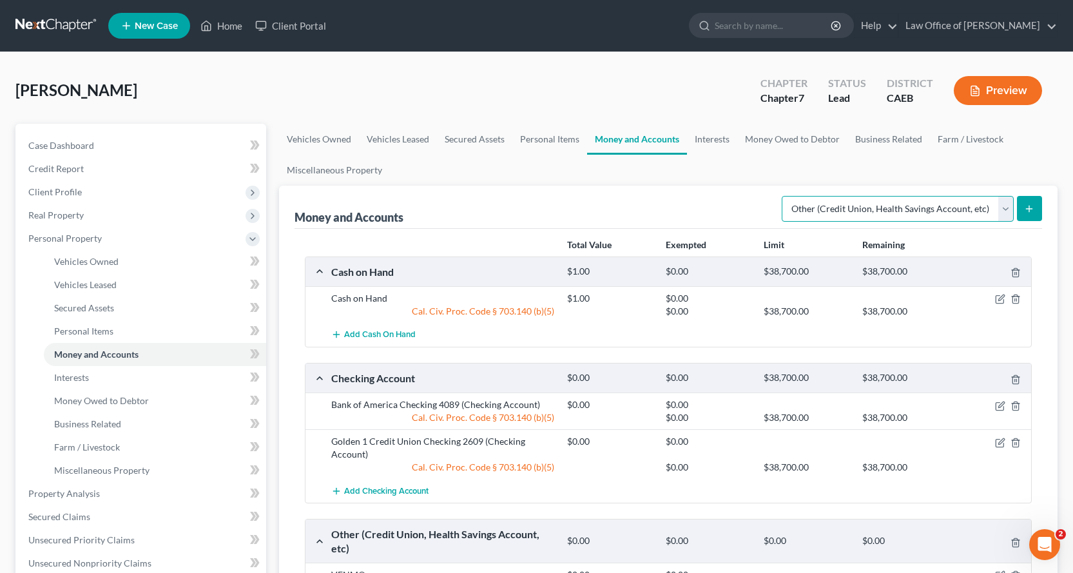
click at [836, 212] on select "Select Account Type Brokerage Cash on Hand Certificates of Deposit Checking Acc…" at bounding box center [897, 209] width 232 height 26
select select "security_deposits"
click at [784, 196] on select "Select Account Type Brokerage Cash on Hand Certificates of Deposit Checking Acc…" at bounding box center [897, 209] width 232 height 26
click at [1033, 209] on icon "submit" at bounding box center [1029, 209] width 10 height 10
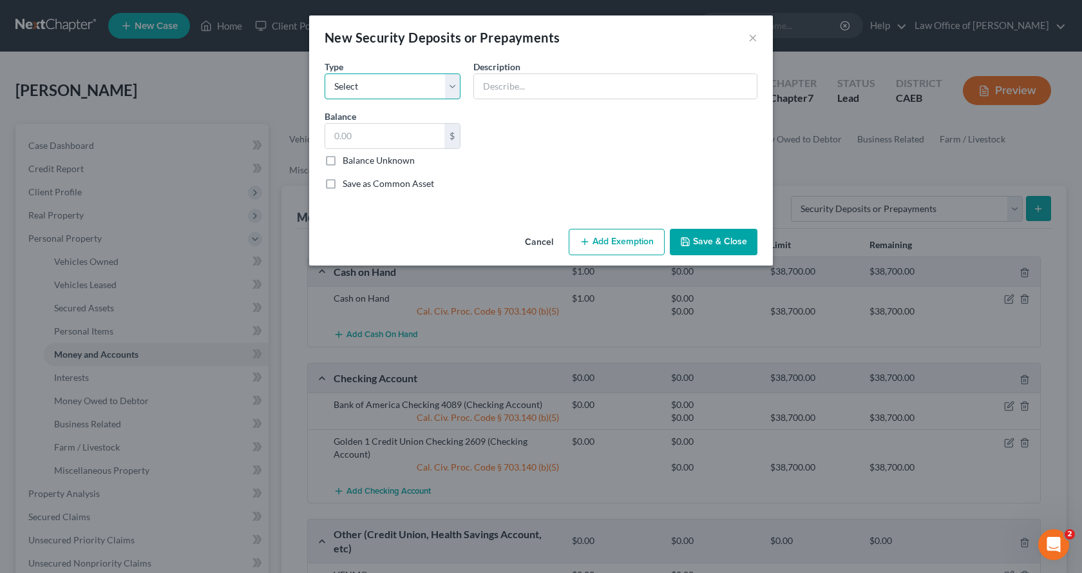
click at [384, 91] on select "Select Electric Gas Heating Oil Security Deposit On Rental Unit Prepaid Rent Te…" at bounding box center [393, 86] width 136 height 26
select select "3"
click at [325, 73] on select "Select Electric Gas Heating Oil Security Deposit On Rental Unit Prepaid Rent Te…" at bounding box center [393, 86] width 136 height 26
click at [367, 145] on input "text" at bounding box center [384, 136] width 119 height 24
type input "1,995.00"
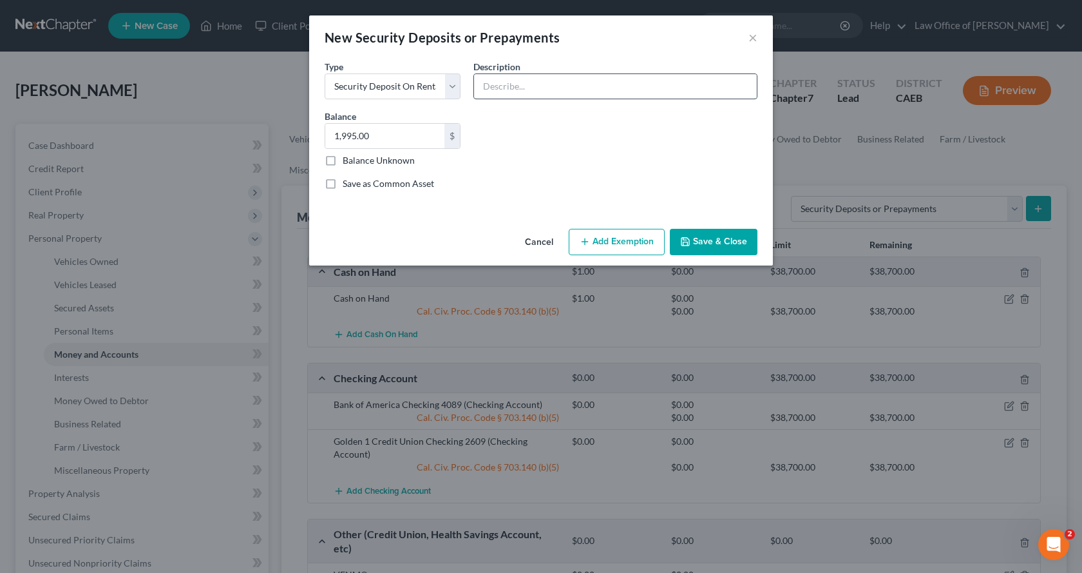
click at [495, 80] on input "text" at bounding box center [615, 86] width 283 height 24
type input "Landlords - [PERSON_NAME] & [PERSON_NAME]"
click at [654, 246] on button "Add Exemption" at bounding box center [617, 242] width 96 height 27
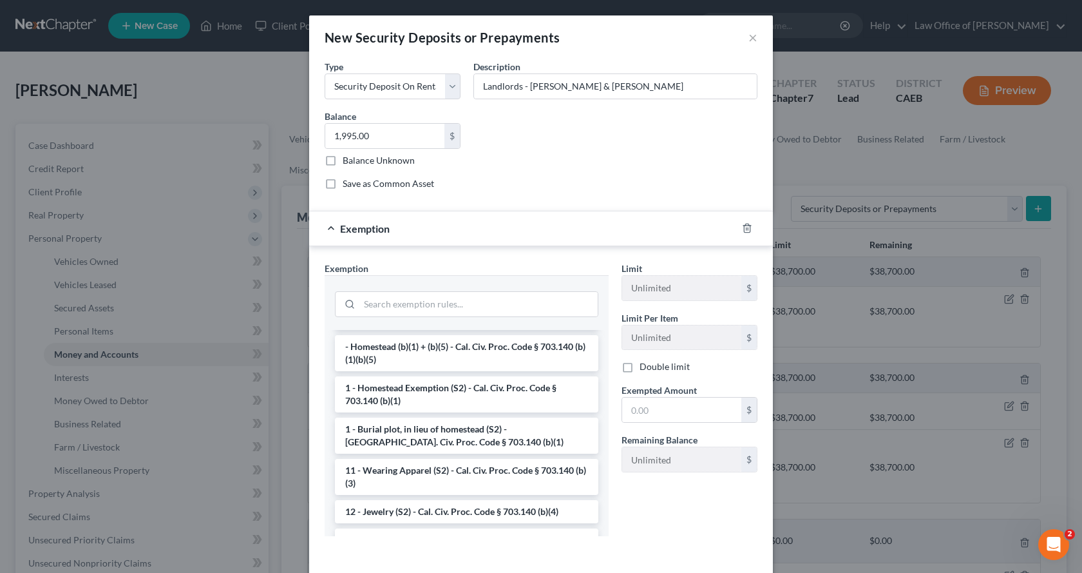
scroll to position [193, 0]
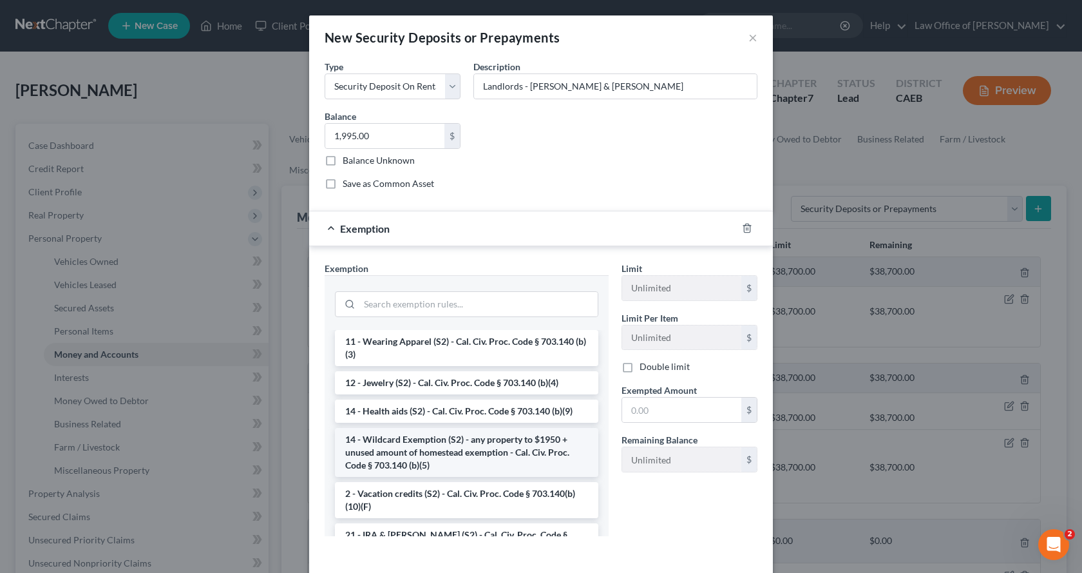
click at [406, 455] on li "14 - Wildcard Exemption (S2) - any property to $1950 + unused amount of homeste…" at bounding box center [466, 452] width 263 height 49
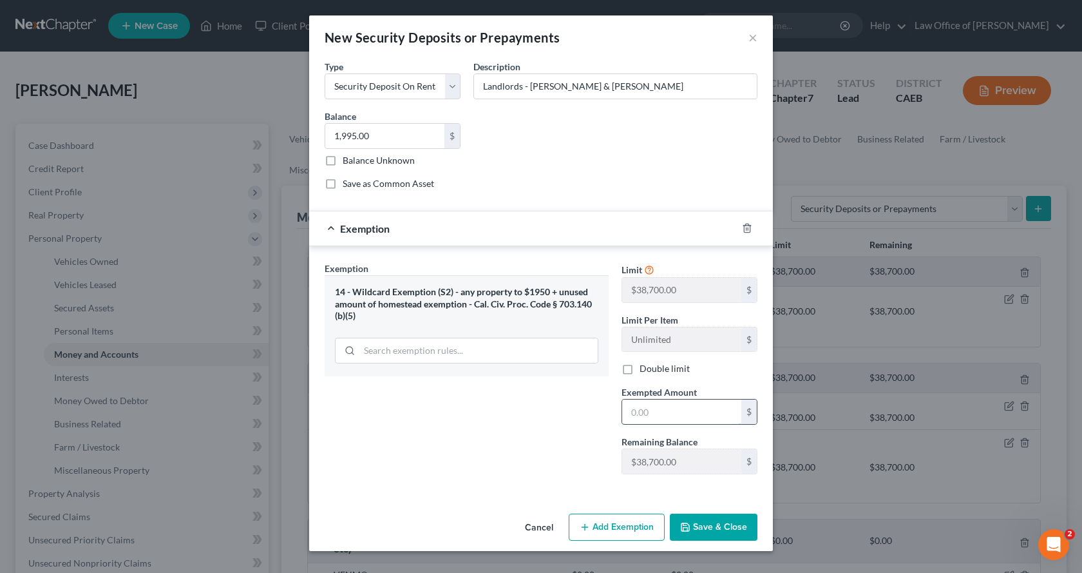
click at [651, 416] on input "text" at bounding box center [681, 411] width 119 height 24
type input "1,995.00"
click at [729, 528] on button "Save & Close" at bounding box center [714, 526] width 88 height 27
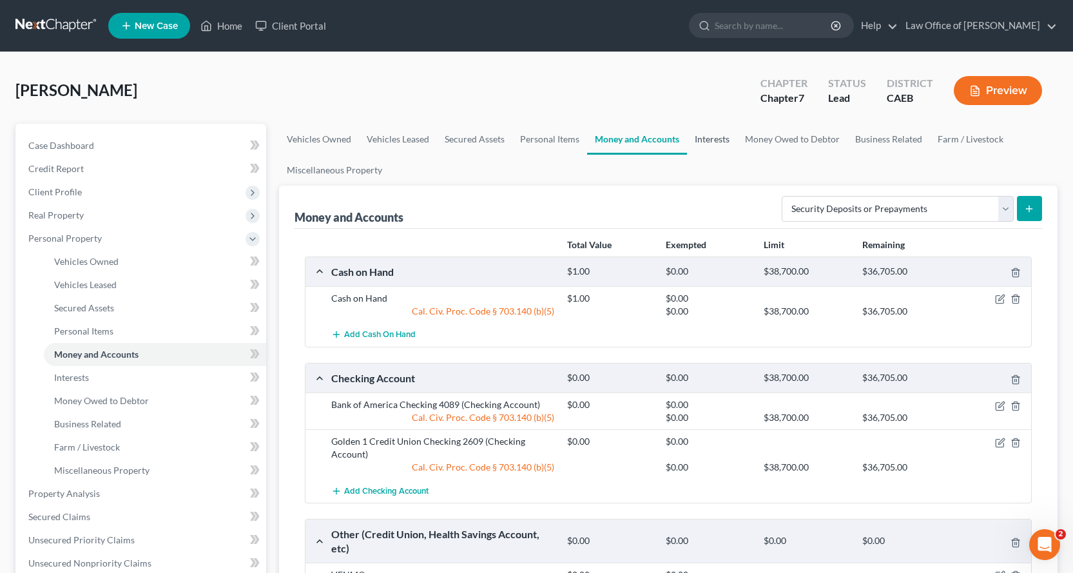
click at [721, 137] on link "Interests" at bounding box center [712, 139] width 50 height 31
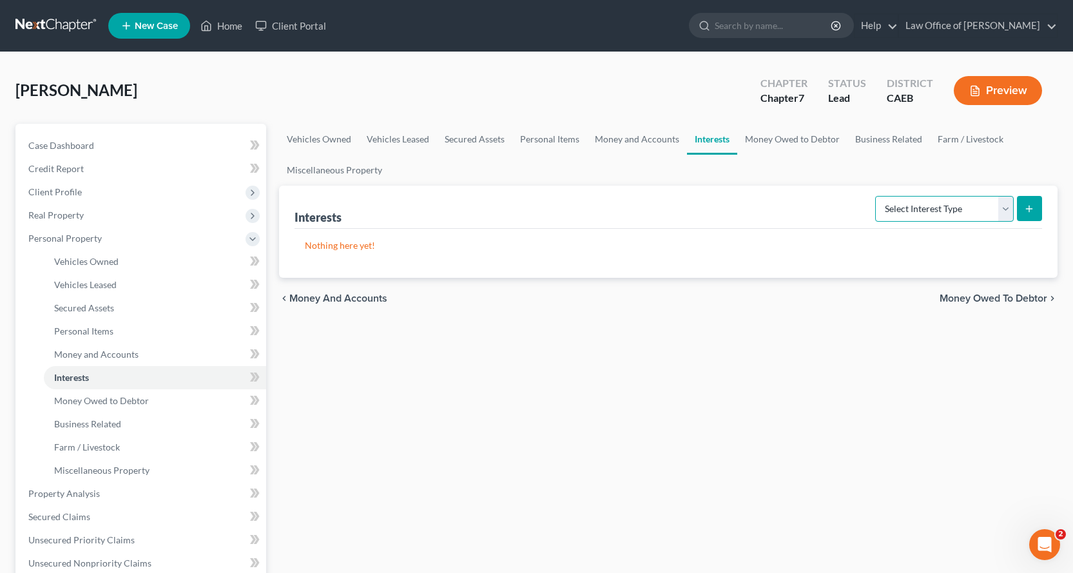
click at [960, 218] on select "Select Interest Type 401K Annuity Bond Education IRA Government Bond Government…" at bounding box center [944, 209] width 138 height 26
select select "government_pension_plan"
click at [876, 196] on select "Select Interest Type 401K Annuity Bond Education IRA Government Bond Government…" at bounding box center [944, 209] width 138 height 26
click at [1032, 204] on icon "submit" at bounding box center [1029, 209] width 10 height 10
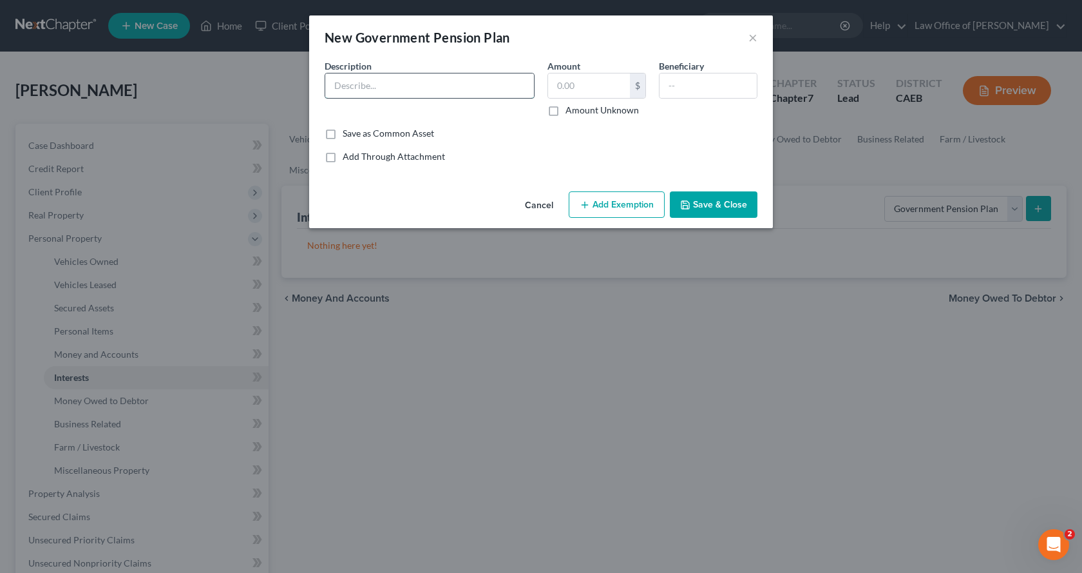
click at [336, 84] on input "text" at bounding box center [429, 85] width 209 height 24
type input "Cal PERS 8742 (Total contributions $13,821.28 as of [DATE])"
click at [566, 110] on label "Amount Unknown" at bounding box center [602, 110] width 73 height 13
click at [571, 110] on input "Amount Unknown" at bounding box center [575, 108] width 8 height 8
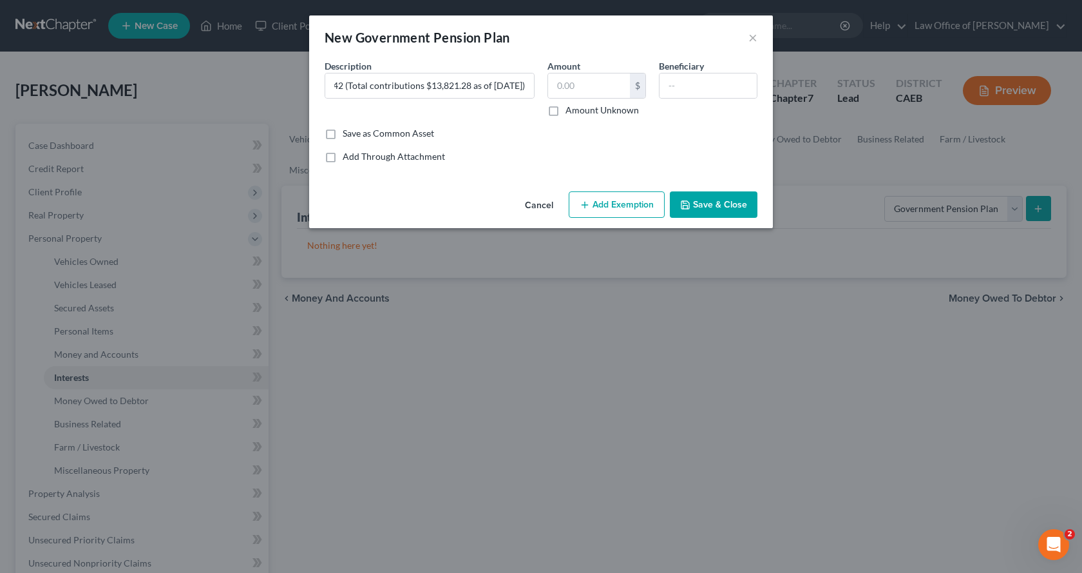
checkbox input "true"
click at [605, 209] on button "Add Exemption" at bounding box center [617, 204] width 96 height 27
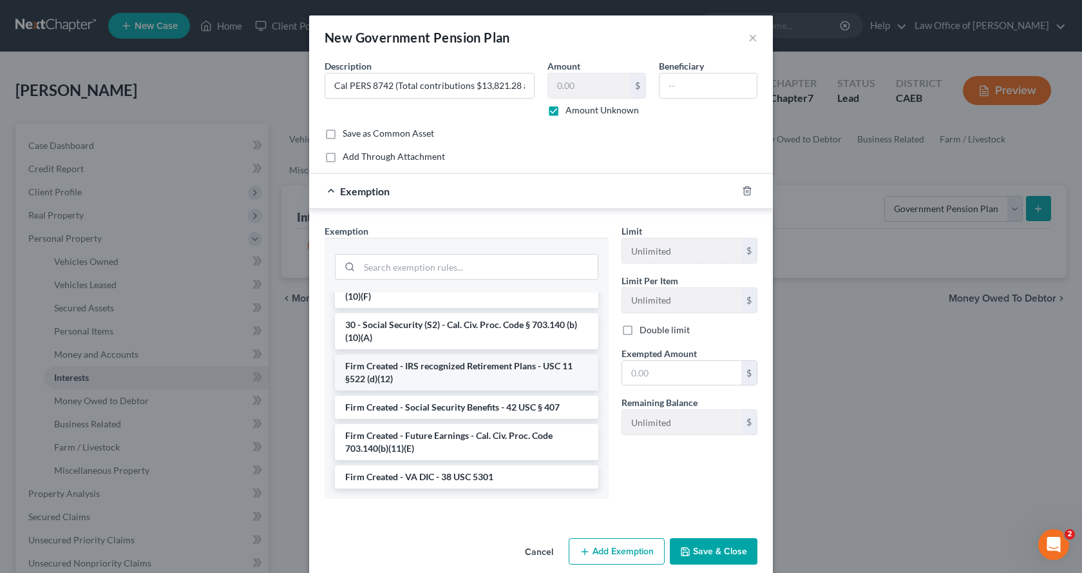
scroll to position [1190, 0]
click at [434, 374] on li "Firm Created - IRS recognized Retirement Plans - USC 11 §522 (d)(12)" at bounding box center [466, 372] width 263 height 36
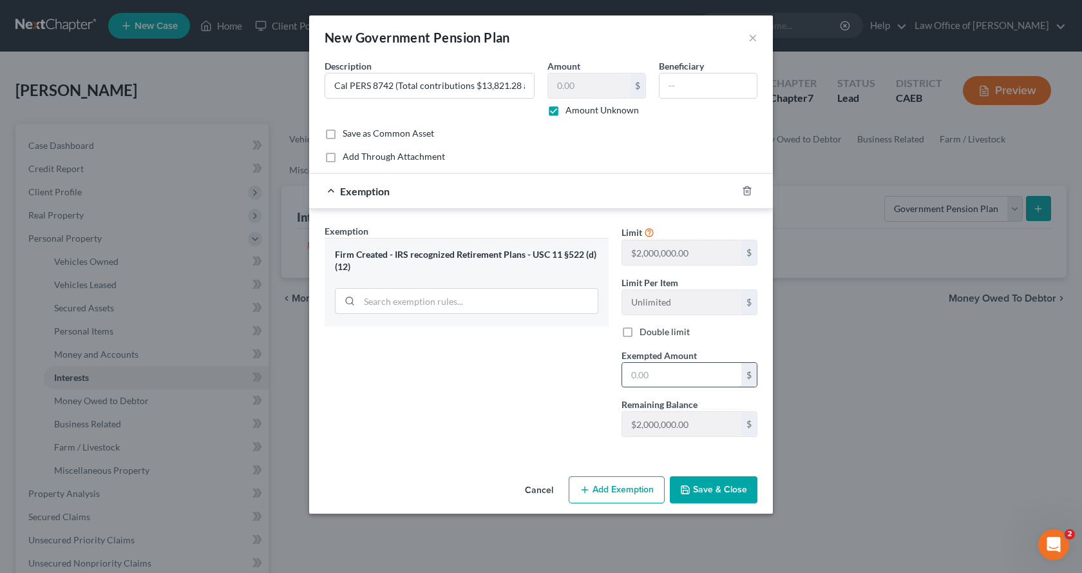
click at [630, 370] on input "text" at bounding box center [681, 375] width 119 height 24
type input "0.00"
click at [631, 501] on button "Add Exemption" at bounding box center [617, 489] width 96 height 27
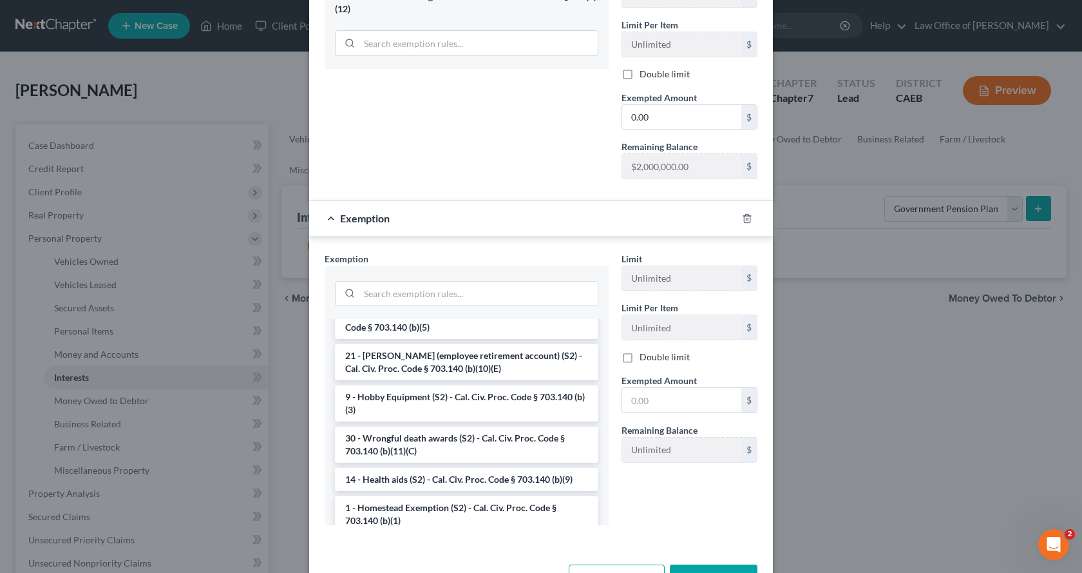
scroll to position [837, 0]
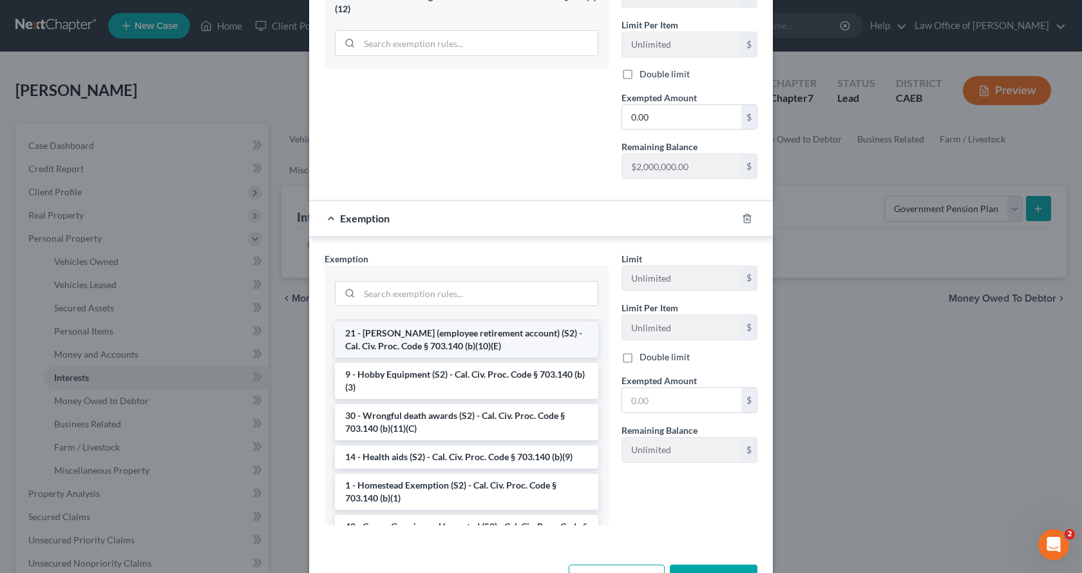
click at [393, 358] on li "21 - [PERSON_NAME] (employee retirement account) (S2) - Cal. Civ. Proc. Code § …" at bounding box center [466, 339] width 263 height 36
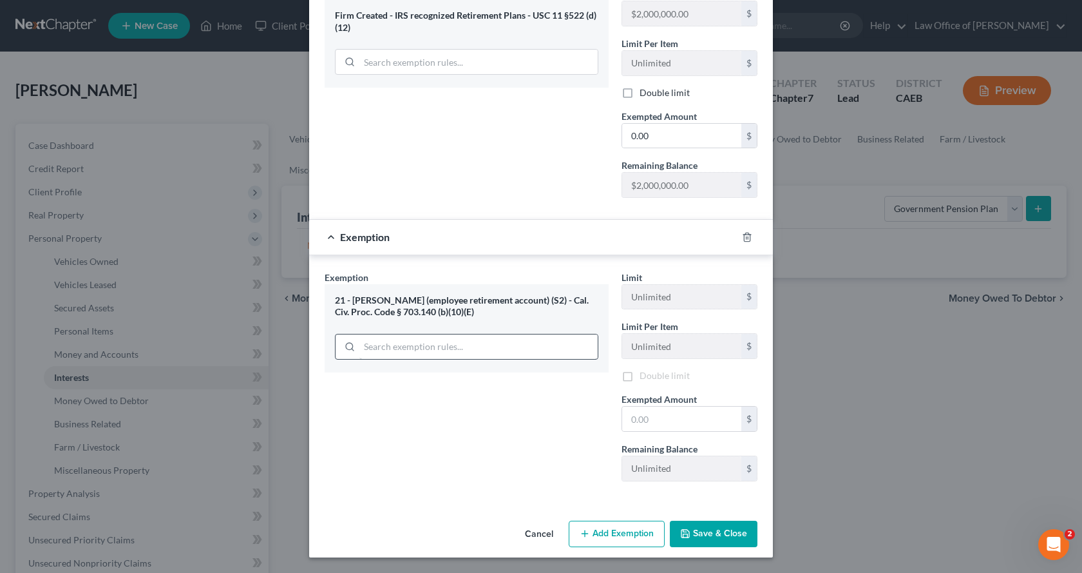
scroll to position [241, 0]
click at [651, 425] on input "text" at bounding box center [681, 418] width 119 height 24
type input "0.00"
click at [707, 533] on button "Save & Close" at bounding box center [714, 533] width 88 height 27
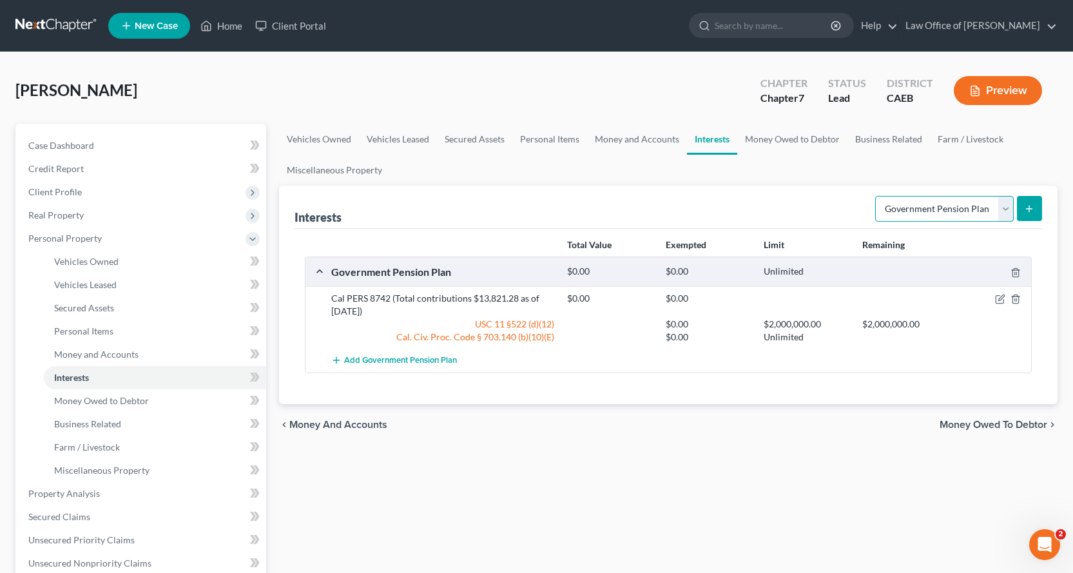
click at [941, 208] on select "Select Interest Type 401K Annuity Bond Education IRA Government Bond Government…" at bounding box center [944, 209] width 138 height 26
select select "other_retirement_plan"
click at [876, 196] on select "Select Interest Type 401K Annuity Bond Education IRA Government Bond Government…" at bounding box center [944, 209] width 138 height 26
click at [1032, 204] on icon "submit" at bounding box center [1029, 209] width 10 height 10
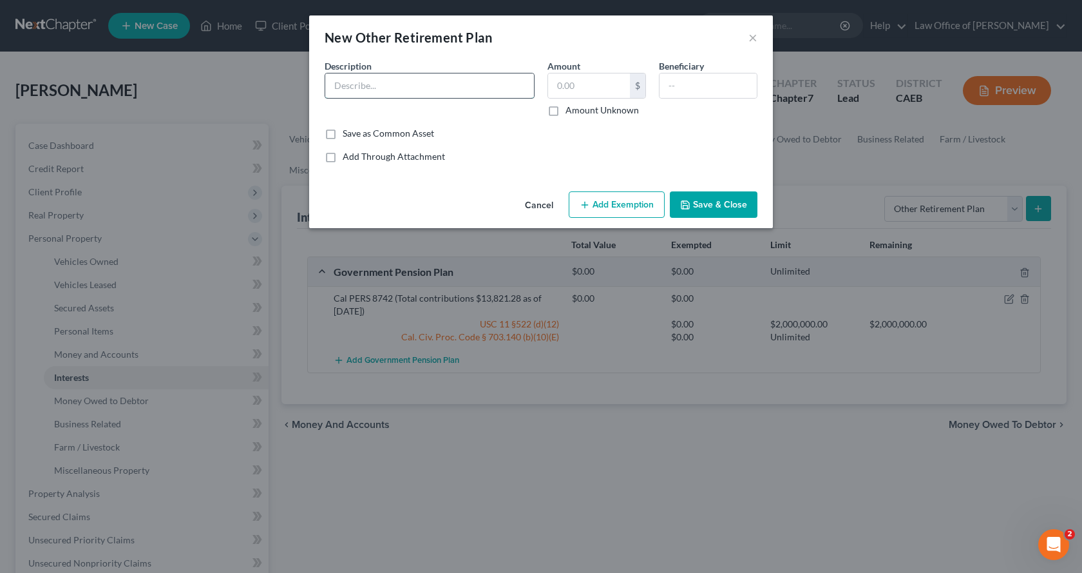
click at [411, 79] on input "text" at bounding box center [429, 85] width 209 height 24
type input "[PERSON_NAME] Fargo & Co. Cash Balance Plan"
click at [566, 110] on label "Amount Unknown" at bounding box center [602, 110] width 73 height 13
click at [571, 110] on input "Amount Unknown" at bounding box center [575, 108] width 8 height 8
checkbox input "true"
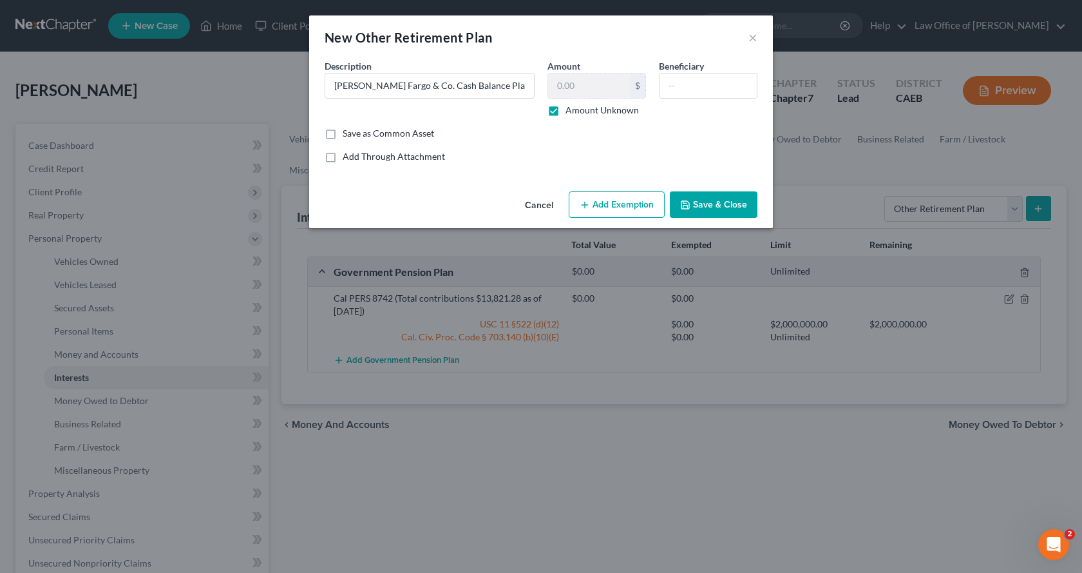
click at [611, 215] on button "Add Exemption" at bounding box center [617, 204] width 96 height 27
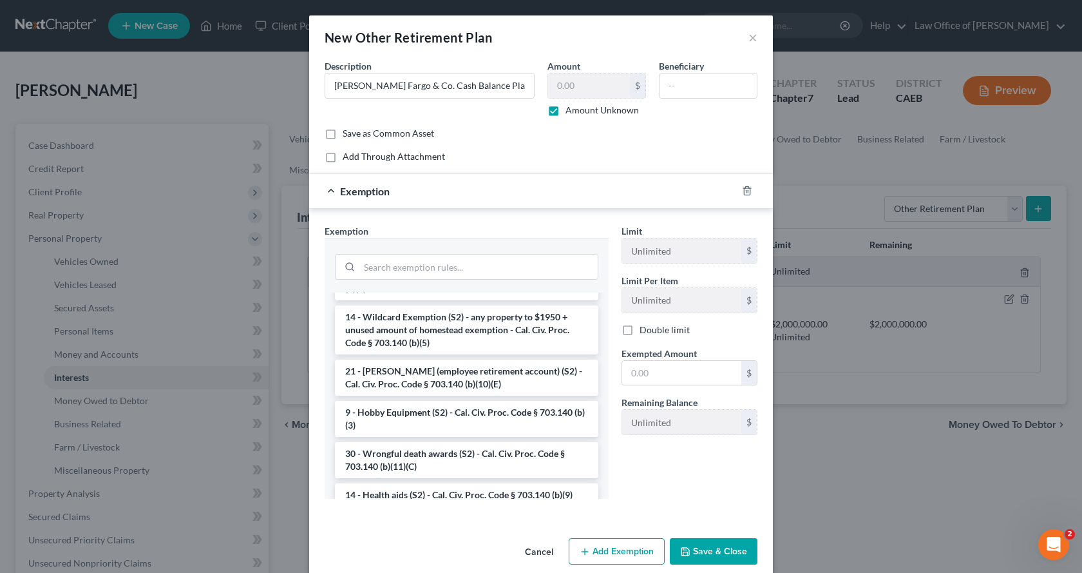
scroll to position [837, 0]
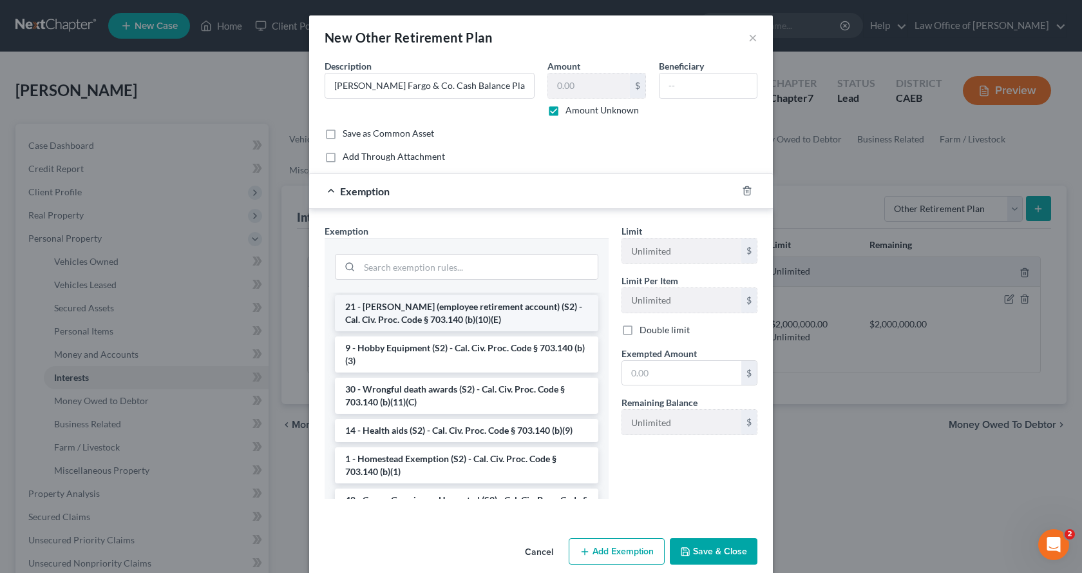
click at [404, 331] on li "21 - [PERSON_NAME] (employee retirement account) (S2) - Cal. Civ. Proc. Code § …" at bounding box center [466, 313] width 263 height 36
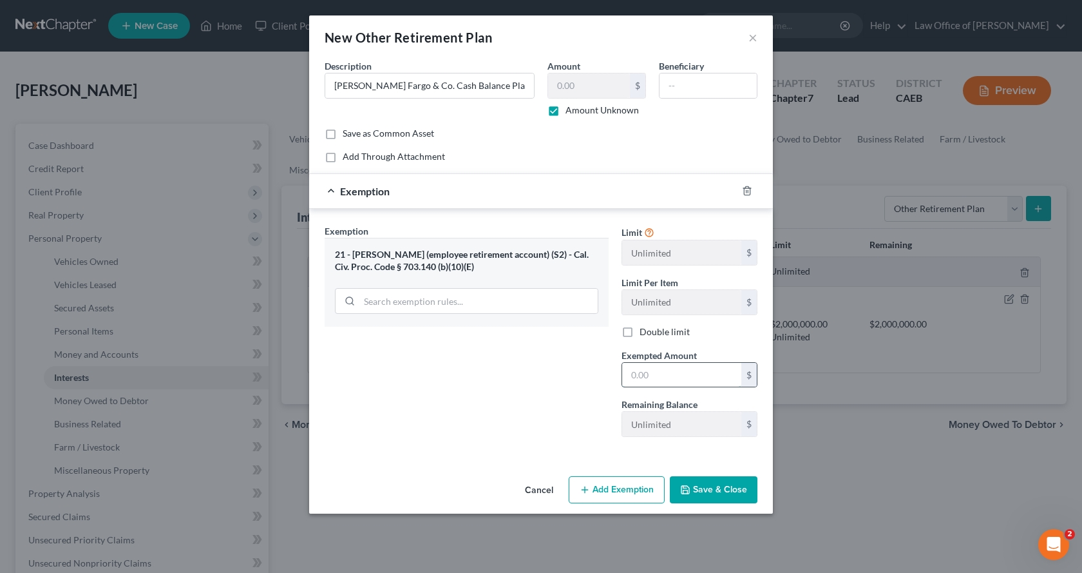
click at [673, 376] on input "text" at bounding box center [681, 375] width 119 height 24
type input "0.00"
click at [729, 493] on button "Save & Close" at bounding box center [714, 489] width 88 height 27
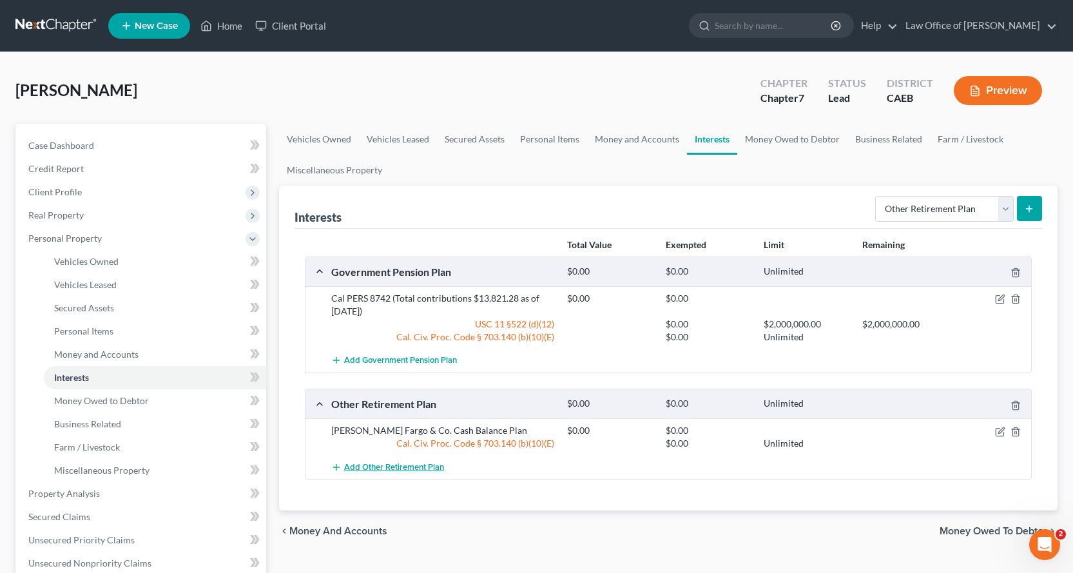
click at [414, 461] on button "Add Other Retirement Plan" at bounding box center [387, 467] width 113 height 24
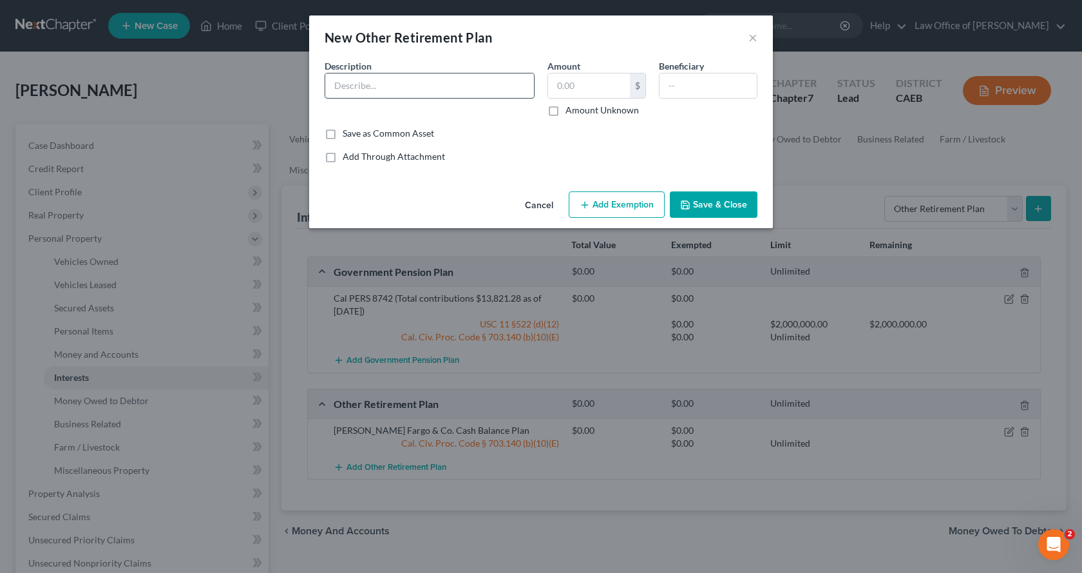
click at [347, 88] on input "text" at bounding box center [429, 85] width 209 height 24
click at [343, 85] on input "MIssion Square 457" at bounding box center [429, 85] width 209 height 24
type input "[GEOGRAPHIC_DATA] 457"
click at [652, 213] on button "Add Exemption" at bounding box center [617, 204] width 96 height 27
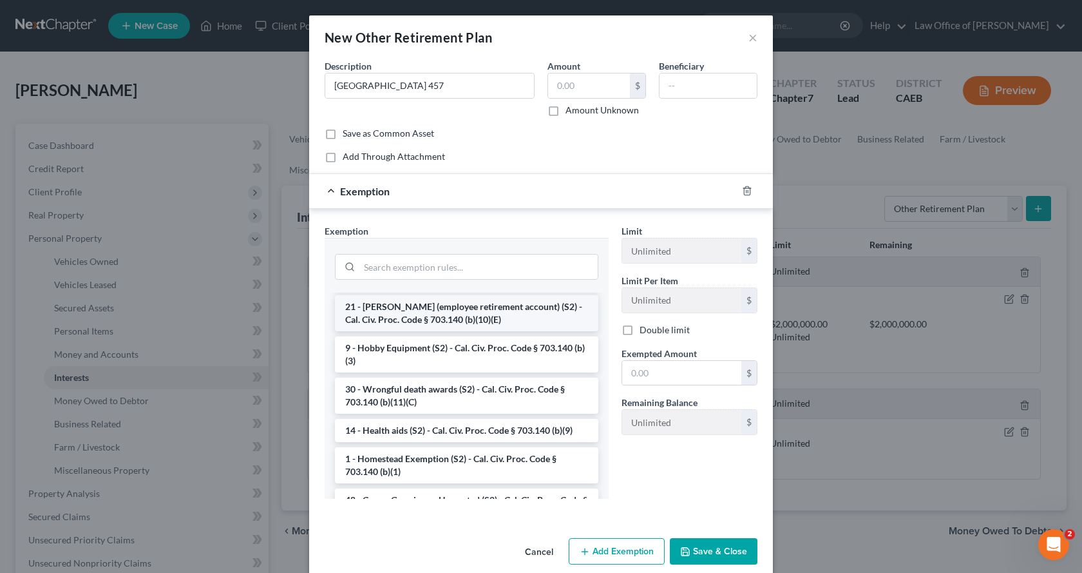
click at [389, 331] on li "21 - [PERSON_NAME] (employee retirement account) (S2) - Cal. Civ. Proc. Code § …" at bounding box center [466, 313] width 263 height 36
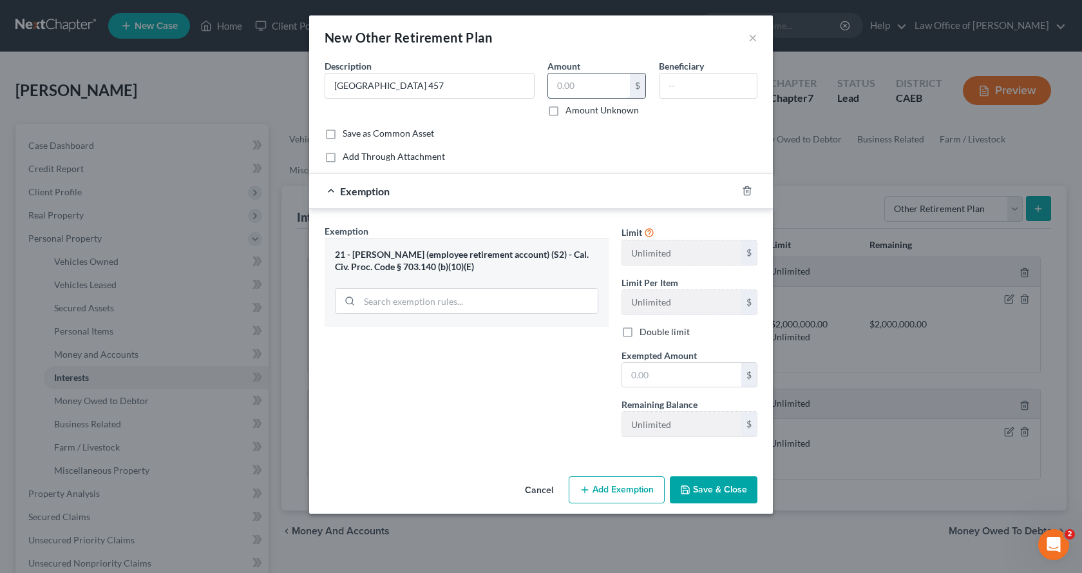
click at [559, 87] on input "text" at bounding box center [589, 85] width 82 height 24
click at [566, 110] on label "Amount Unknown" at bounding box center [602, 110] width 73 height 13
click at [571, 110] on input "Amount Unknown" at bounding box center [575, 108] width 8 height 8
checkbox input "true"
click at [448, 80] on input "[GEOGRAPHIC_DATA] 457" at bounding box center [429, 85] width 209 height 24
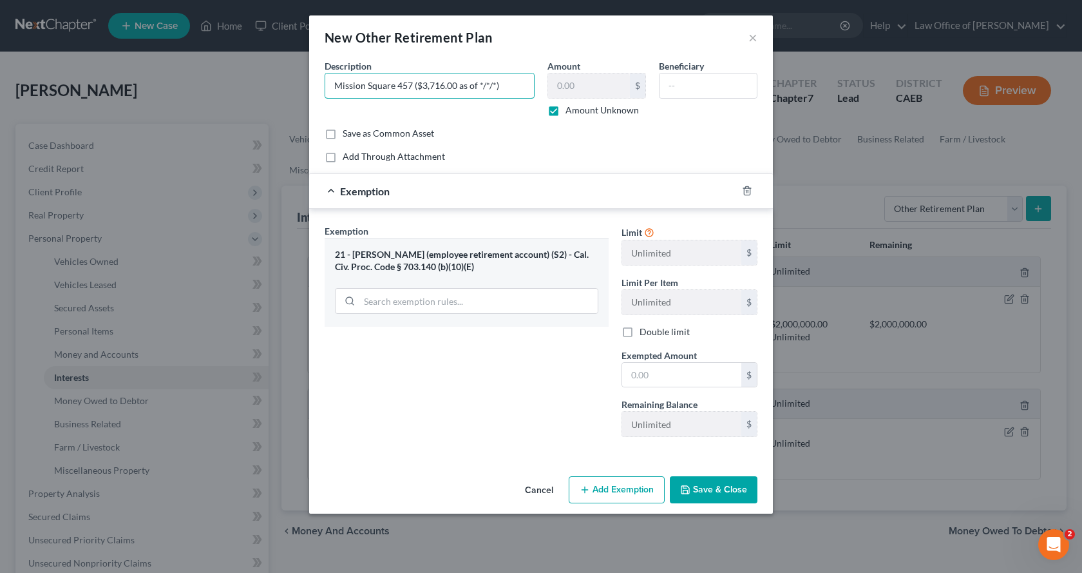
type input "Mission Square 457 ($3,716.00 as of */*/*)"
click at [716, 486] on button "Save & Close" at bounding box center [714, 489] width 88 height 27
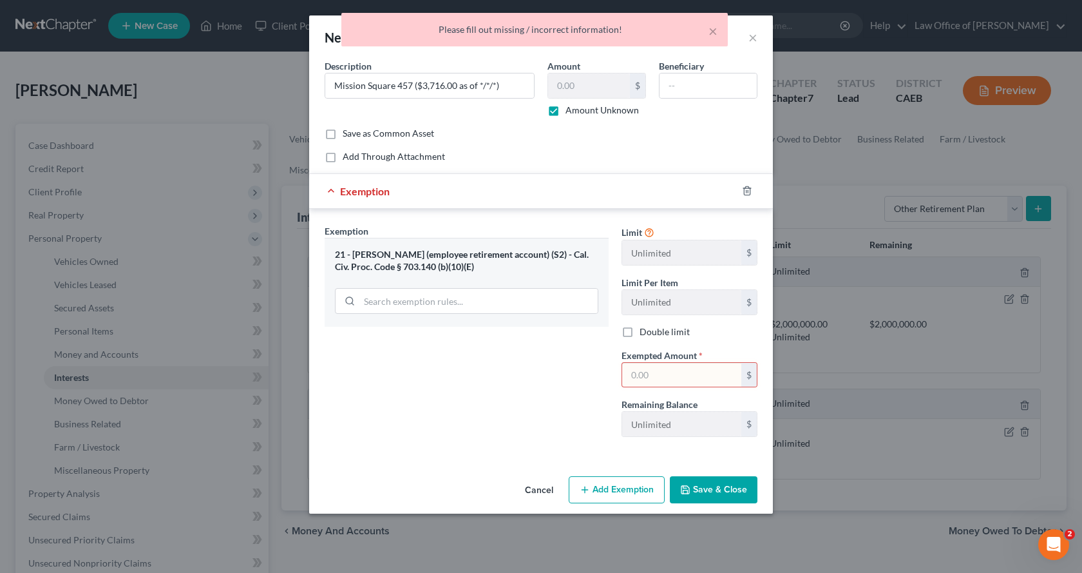
click at [656, 376] on input "text" at bounding box center [681, 375] width 119 height 24
type input "0.00"
click at [718, 484] on button "Save & Close" at bounding box center [714, 489] width 88 height 27
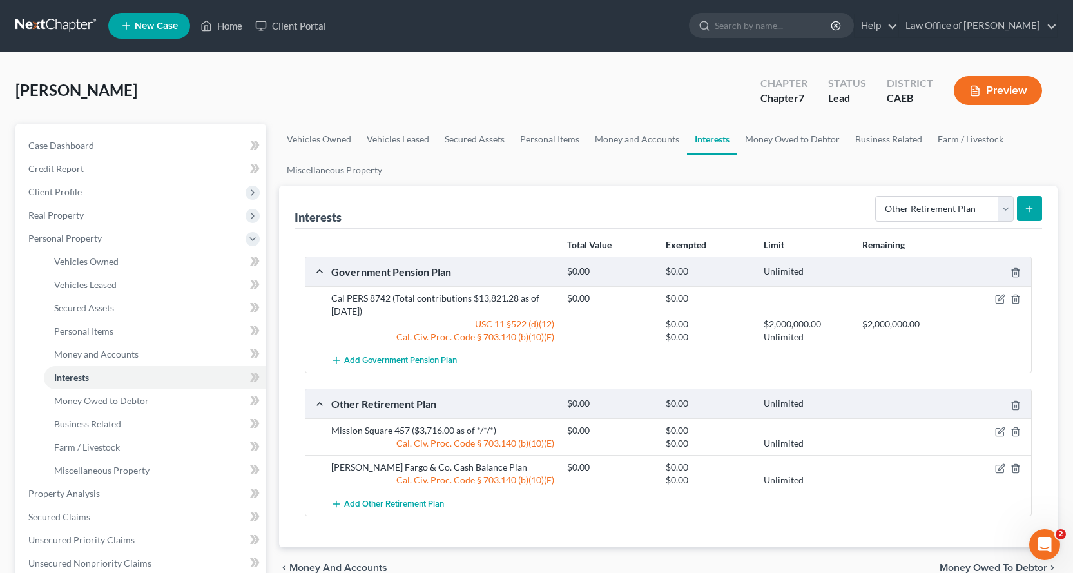
click at [918, 222] on div "Select Interest Type 401K Annuity Bond Education IRA Government Bond Government…" at bounding box center [956, 208] width 172 height 34
click at [1010, 216] on select "Select Interest Type 401K Annuity Bond Education IRA Government Bond Government…" at bounding box center [944, 209] width 138 height 26
click at [1011, 213] on select "Select Interest Type 401K Annuity Bond Education IRA Government Bond Government…" at bounding box center [944, 209] width 138 height 26
click at [788, 135] on link "Money Owed to Debtor" at bounding box center [792, 139] width 110 height 31
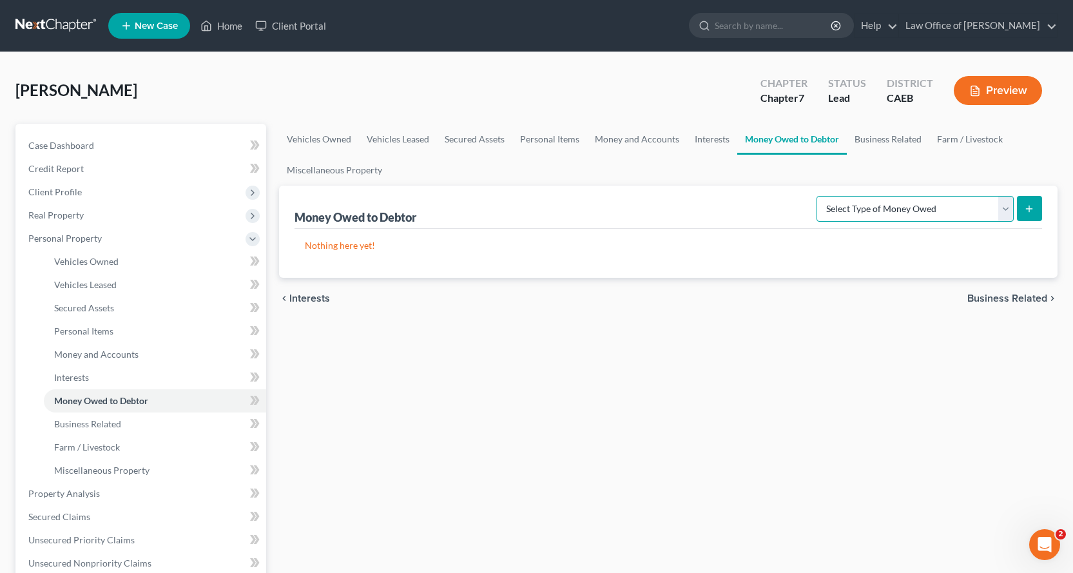
click at [907, 206] on select "Select Type of Money Owed Accounts Receivable Alimony Child Support Claims Agai…" at bounding box center [914, 209] width 197 height 26
select select "expected_tax_refund"
click at [818, 196] on select "Select Type of Money Owed Accounts Receivable Alimony Child Support Claims Agai…" at bounding box center [914, 209] width 197 height 26
click at [1027, 210] on icon "submit" at bounding box center [1029, 209] width 10 height 10
select select "0"
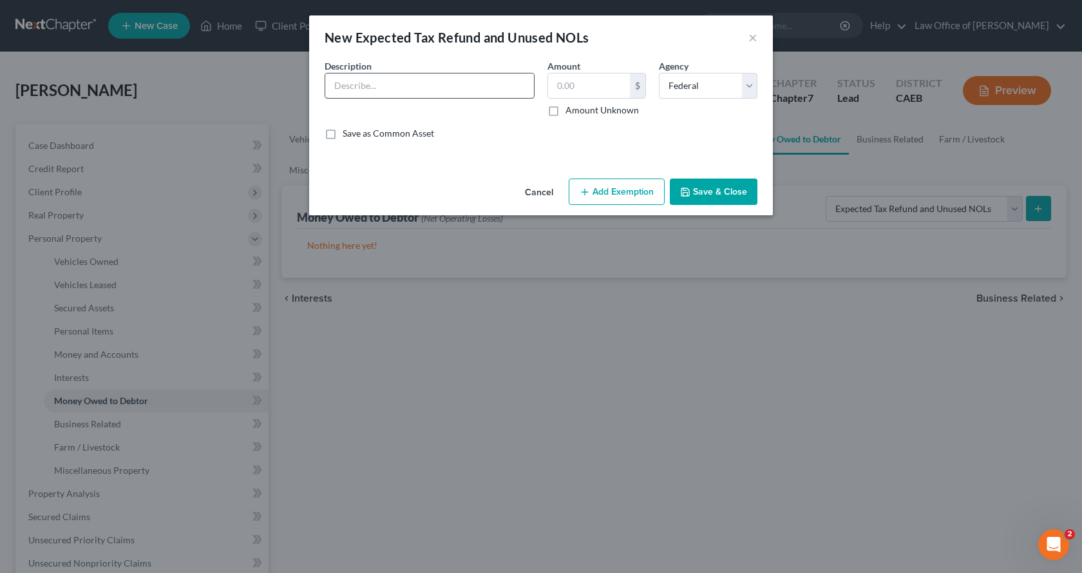
click at [381, 87] on input "text" at bounding box center [429, 85] width 209 height 24
type input "2025 Income Tax Refunds"
click at [566, 109] on label "Amount Unknown" at bounding box center [602, 110] width 73 height 13
click at [571, 109] on input "Amount Unknown" at bounding box center [575, 108] width 8 height 8
checkbox input "true"
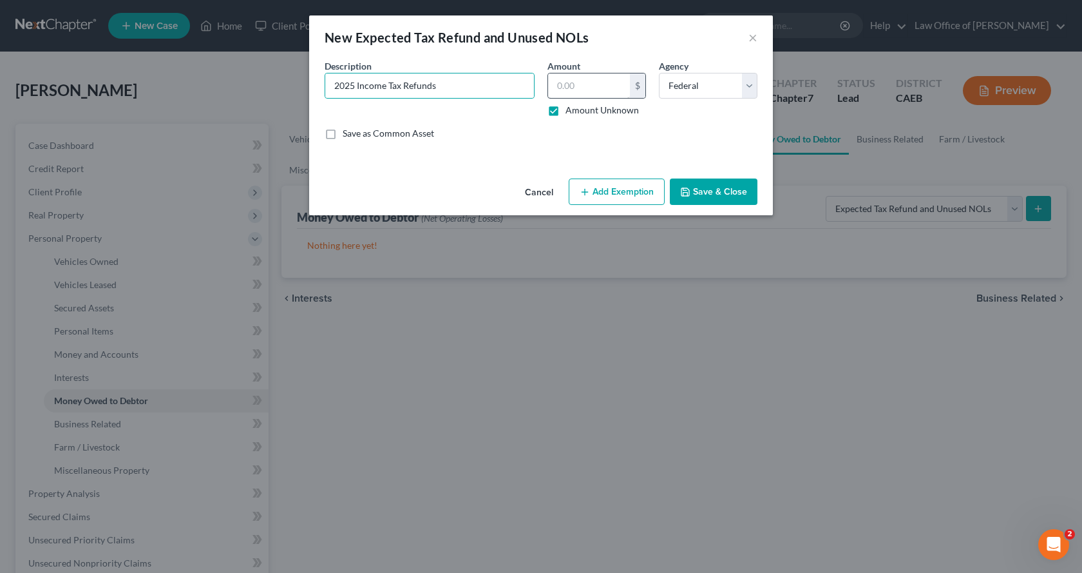
type input "0.00"
click at [645, 199] on button "Add Exemption" at bounding box center [617, 191] width 96 height 27
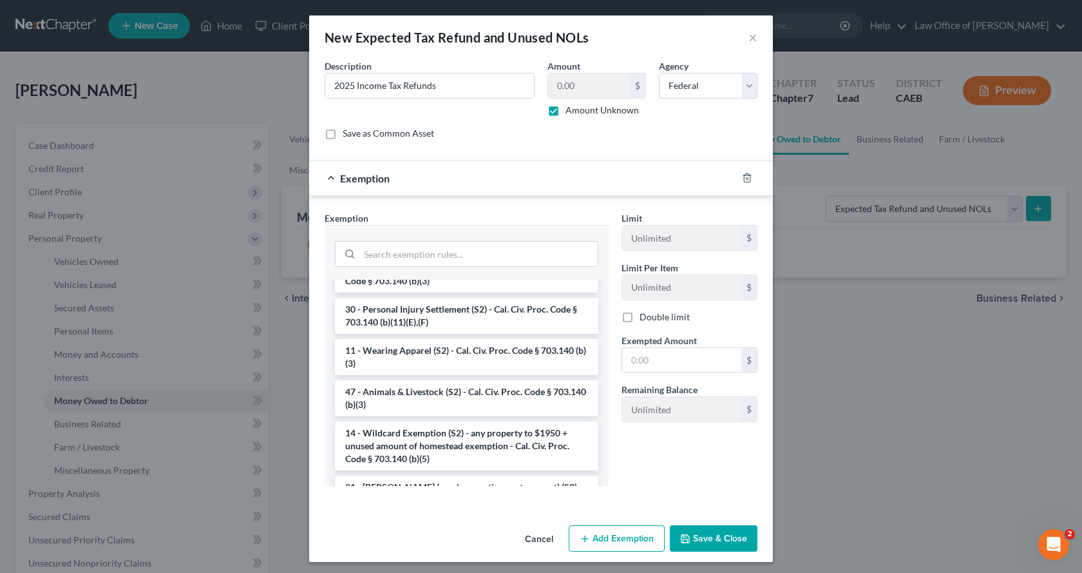
scroll to position [709, 0]
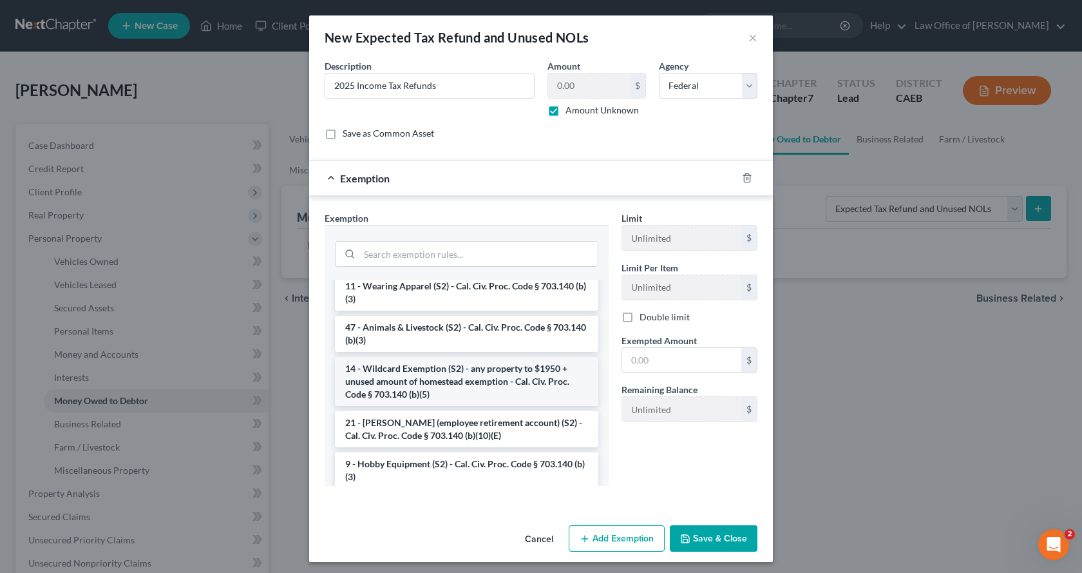
click at [397, 397] on li "14 - Wildcard Exemption (S2) - any property to $1950 + unused amount of homeste…" at bounding box center [466, 381] width 263 height 49
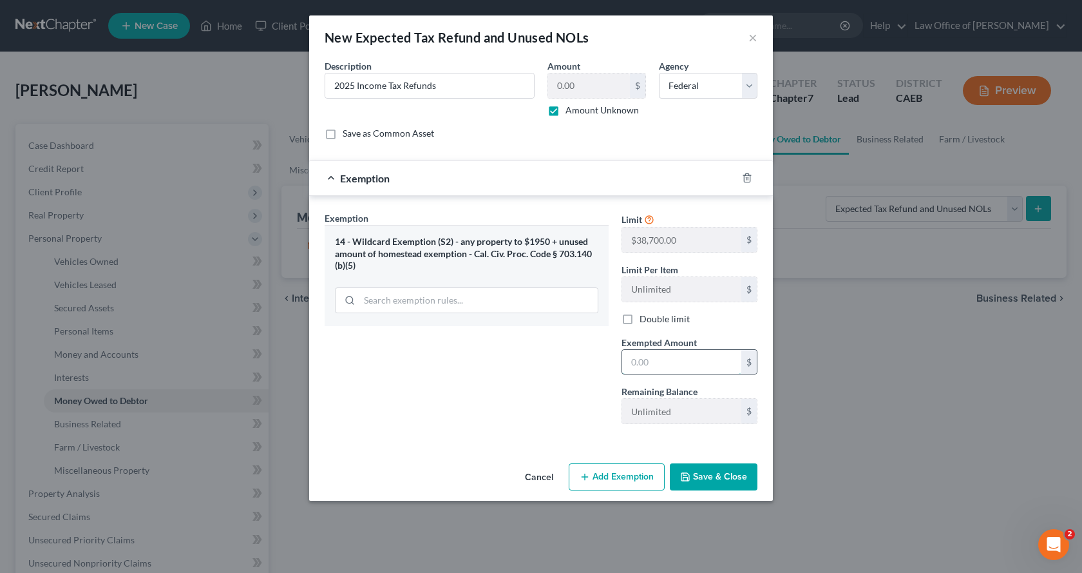
click at [658, 360] on input "text" at bounding box center [681, 362] width 119 height 24
type input "0.00"
click at [736, 476] on button "Save & Close" at bounding box center [714, 476] width 88 height 27
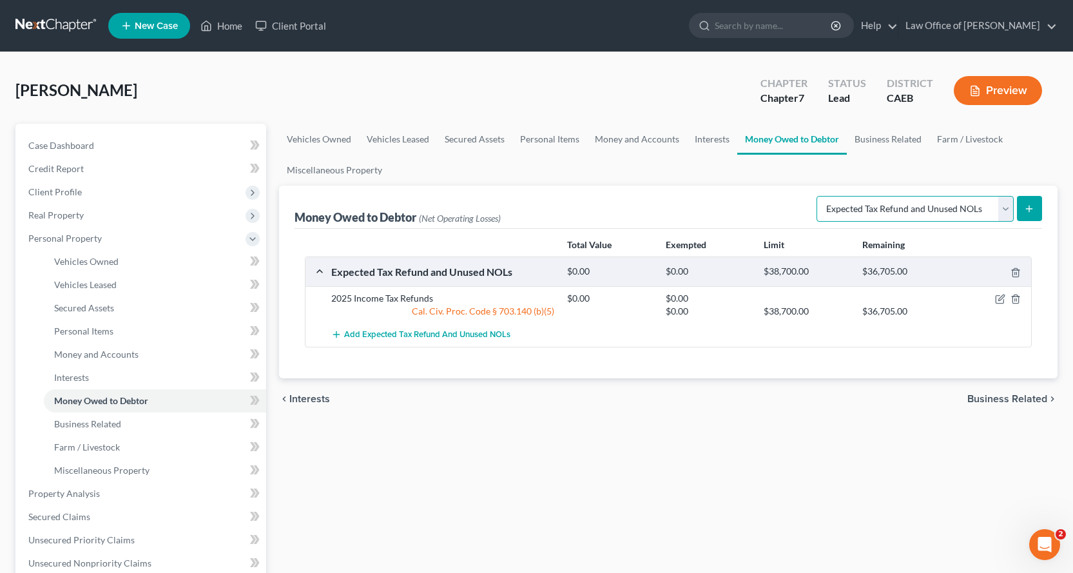
click at [958, 203] on select "Select Type of Money Owed Accounts Receivable Alimony Child Support Claims Agai…" at bounding box center [914, 209] width 197 height 26
select select "unpaid_wages"
click at [818, 196] on select "Select Type of Money Owed Accounts Receivable Alimony Child Support Claims Agai…" at bounding box center [914, 209] width 197 height 26
click at [1028, 206] on icon "submit" at bounding box center [1029, 209] width 10 height 10
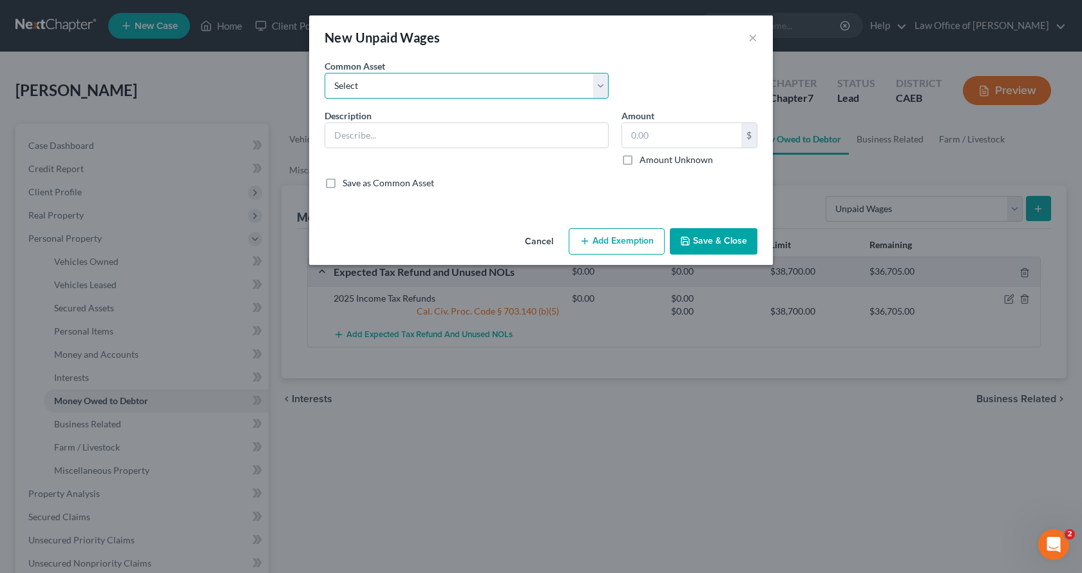
click at [388, 84] on select "Select Accrued Earnings Accrued Holiday Pay $________ Accrued Cumulative Time O…" at bounding box center [467, 86] width 284 height 26
select select "4"
click at [325, 73] on select "Select Accrued Earnings Accrued Holiday Pay $________ Accrued Cumulative Time O…" at bounding box center [467, 86] width 284 height 26
type input "Accrued Earnings $______"
click at [633, 240] on button "Add Exemption" at bounding box center [617, 241] width 96 height 27
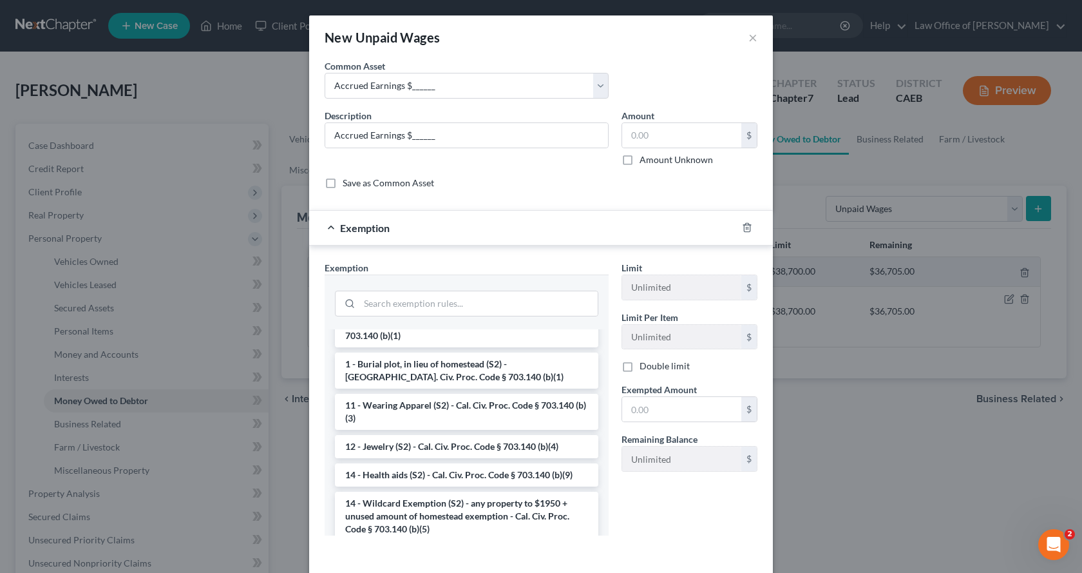
scroll to position [258, 0]
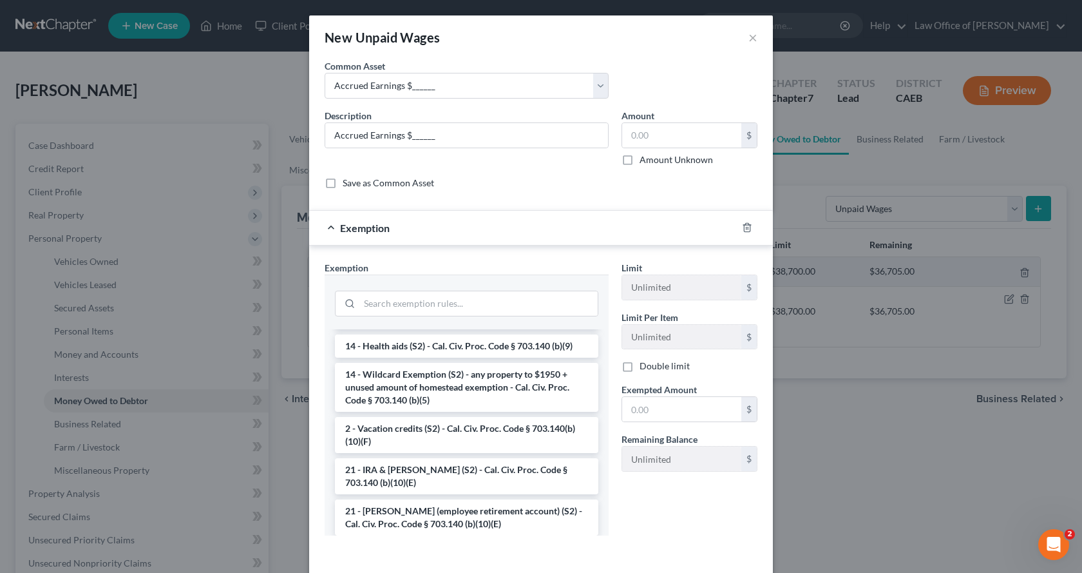
click at [414, 385] on li "14 - Wildcard Exemption (S2) - any property to $1950 + unused amount of homeste…" at bounding box center [466, 387] width 263 height 49
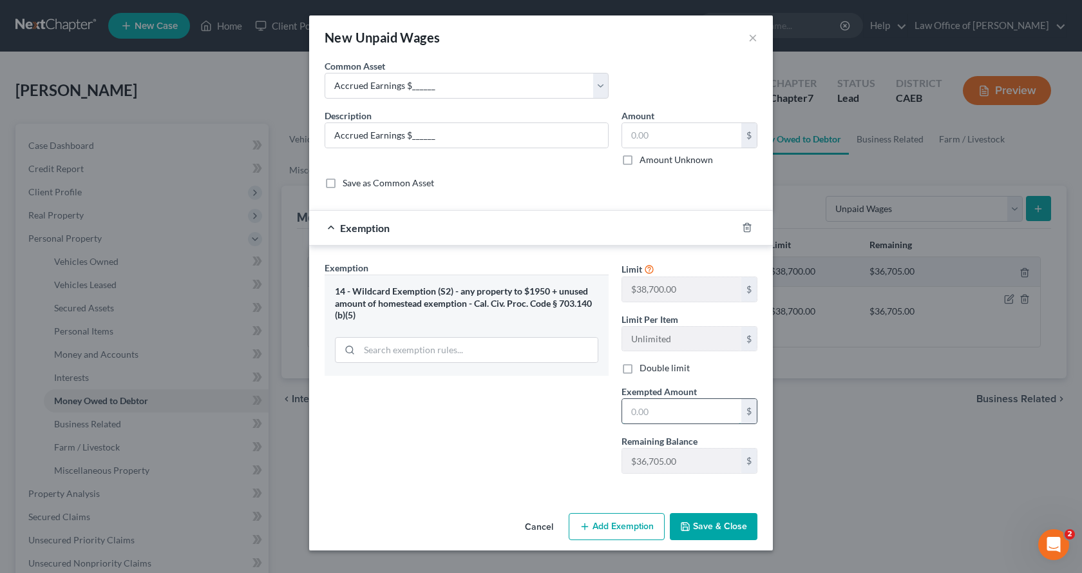
click at [634, 405] on input "text" at bounding box center [681, 411] width 119 height 24
type input "0.00"
click at [718, 518] on button "Save & Close" at bounding box center [714, 526] width 88 height 27
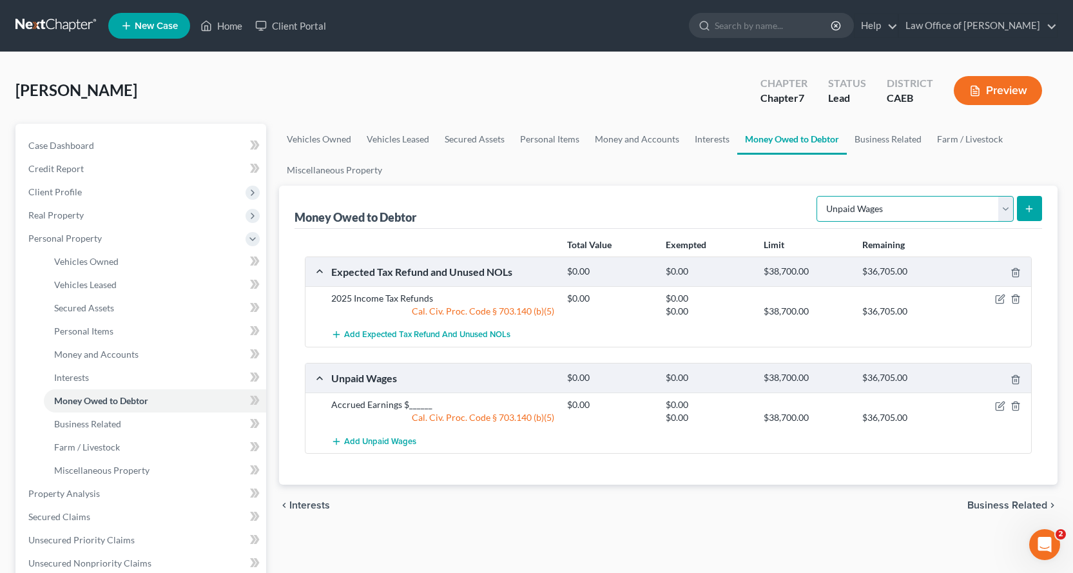
click at [909, 209] on select "Select Type of Money Owed Accounts Receivable Alimony Child Support Claims Agai…" at bounding box center [914, 209] width 197 height 26
select select "sick_or_vacation_pay"
click at [818, 196] on select "Select Type of Money Owed Accounts Receivable Alimony Child Support Claims Agai…" at bounding box center [914, 209] width 197 height 26
click at [1024, 208] on button "submit" at bounding box center [1028, 208] width 25 height 25
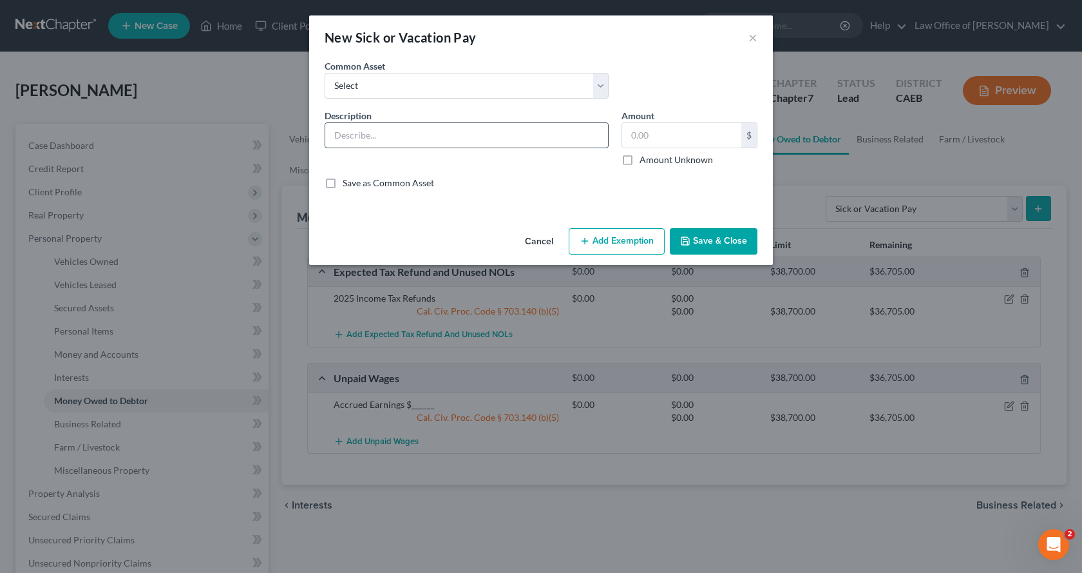
click at [356, 136] on input "text" at bounding box center [466, 135] width 283 height 24
type input "Comp Time $_________"
click at [594, 244] on button "Add Exemption" at bounding box center [617, 241] width 96 height 27
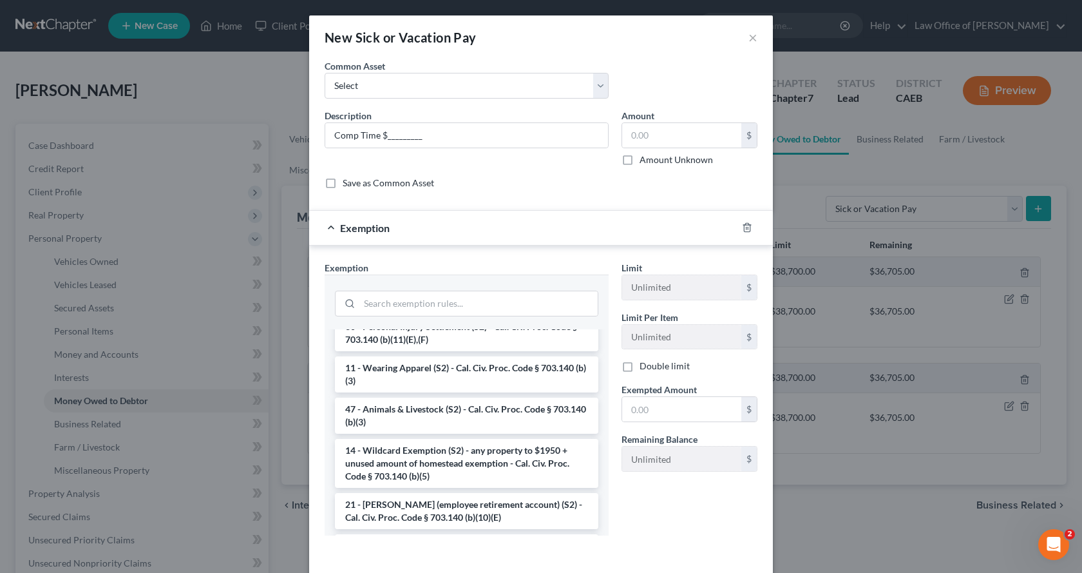
scroll to position [709, 0]
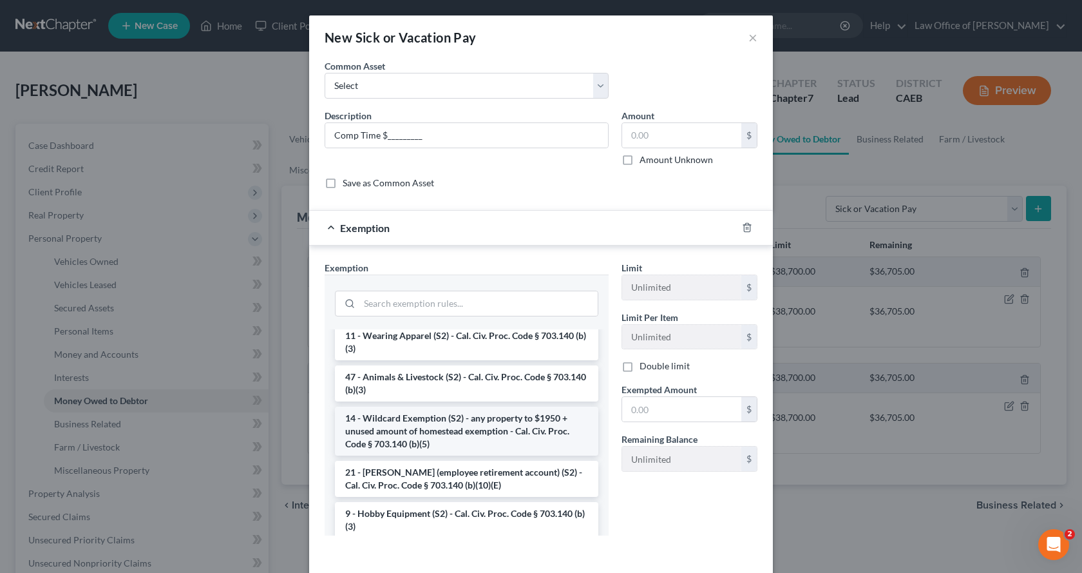
click at [410, 455] on li "14 - Wildcard Exemption (S2) - any property to $1950 + unused amount of homeste…" at bounding box center [466, 430] width 263 height 49
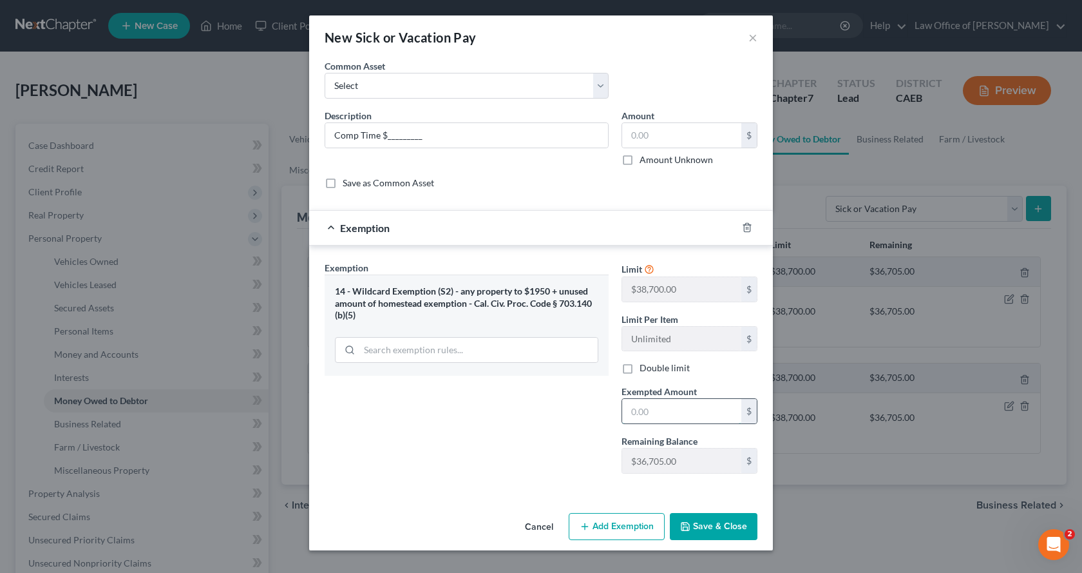
click at [657, 410] on input "text" at bounding box center [681, 411] width 119 height 24
type input "0.00"
click at [725, 532] on button "Save & Close" at bounding box center [714, 526] width 88 height 27
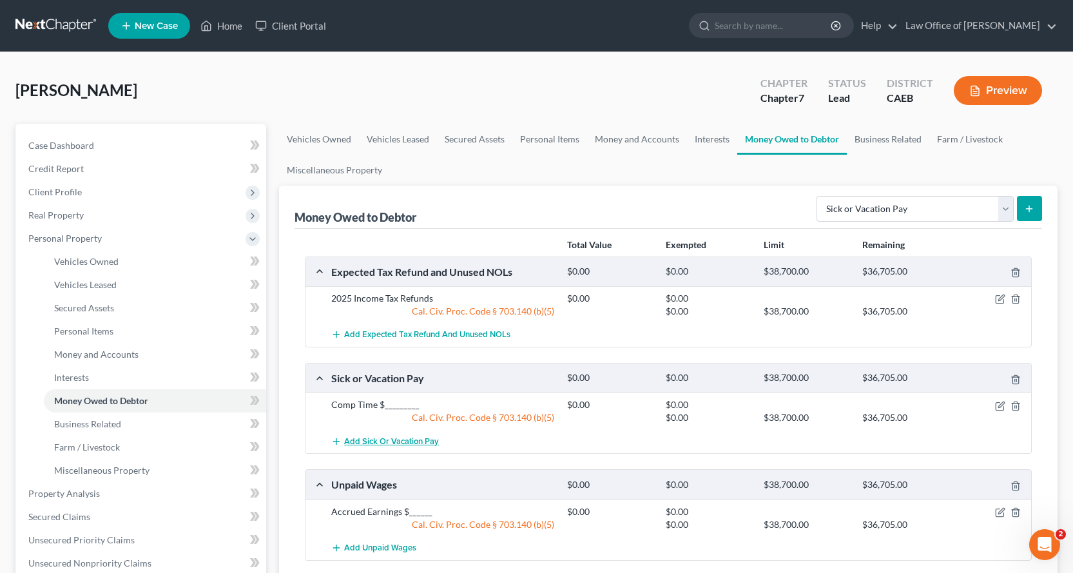
click at [401, 443] on span "Add Sick or Vacation Pay" at bounding box center [391, 441] width 95 height 10
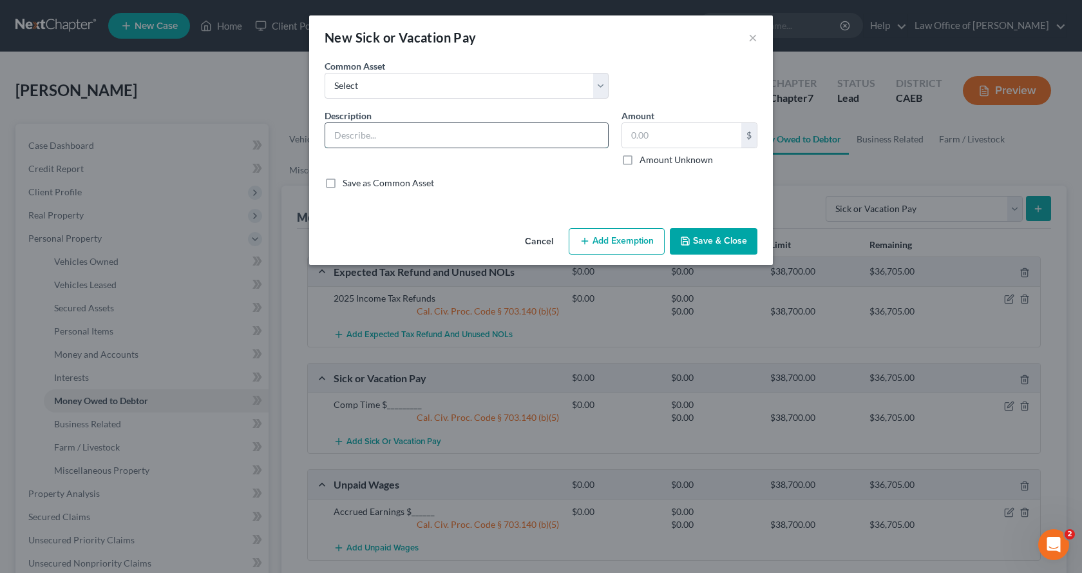
click at [359, 133] on input "text" at bounding box center [466, 135] width 283 height 24
type input "Holiday Time $________"
click at [623, 244] on button "Add Exemption" at bounding box center [617, 241] width 96 height 27
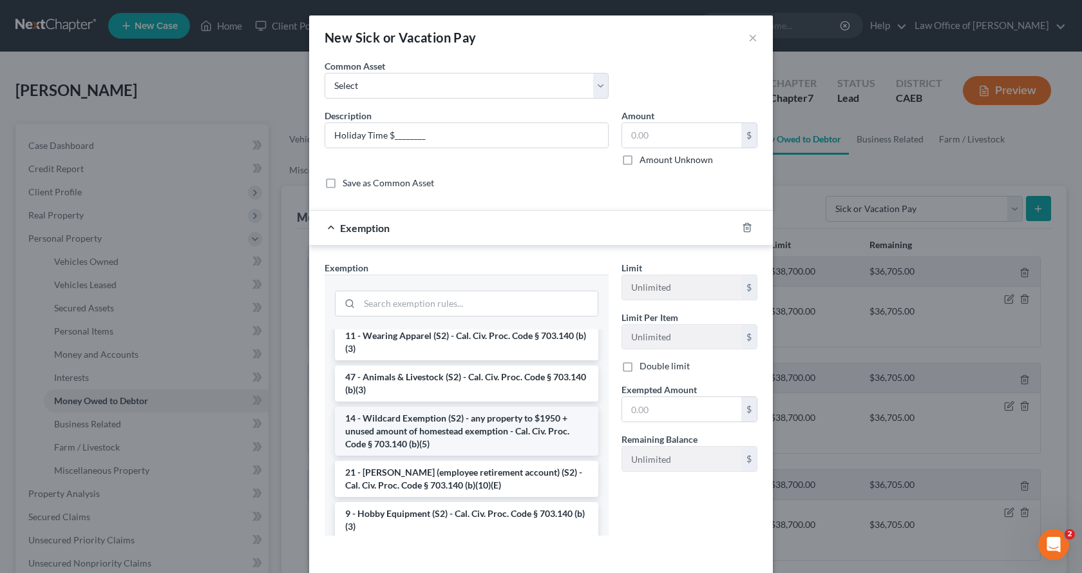
click at [421, 455] on li "14 - Wildcard Exemption (S2) - any property to $1950 + unused amount of homeste…" at bounding box center [466, 430] width 263 height 49
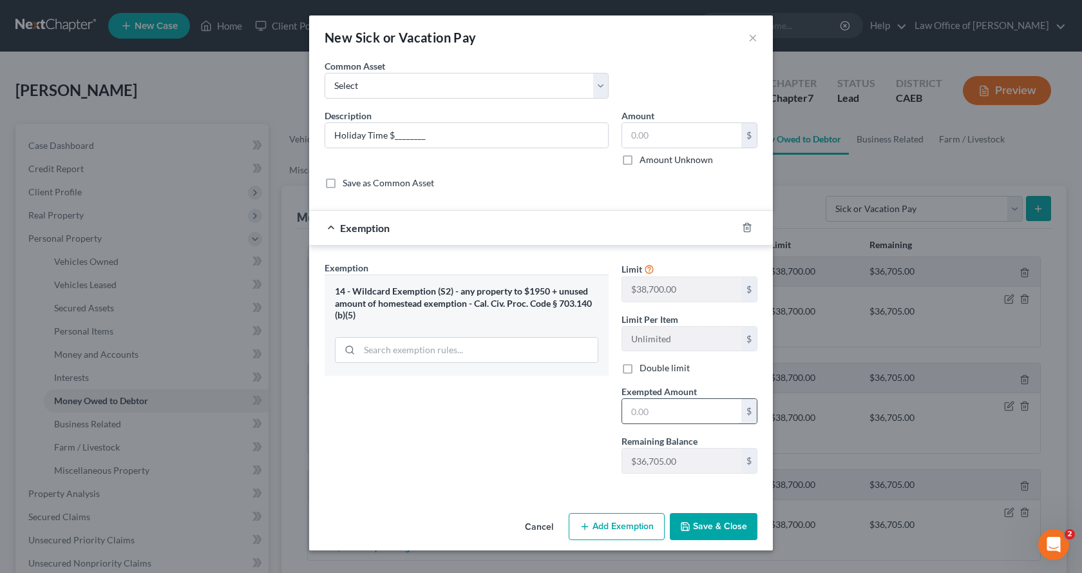
click at [665, 414] on input "text" at bounding box center [681, 411] width 119 height 24
type input "0.00"
click at [730, 532] on button "Save & Close" at bounding box center [714, 526] width 88 height 27
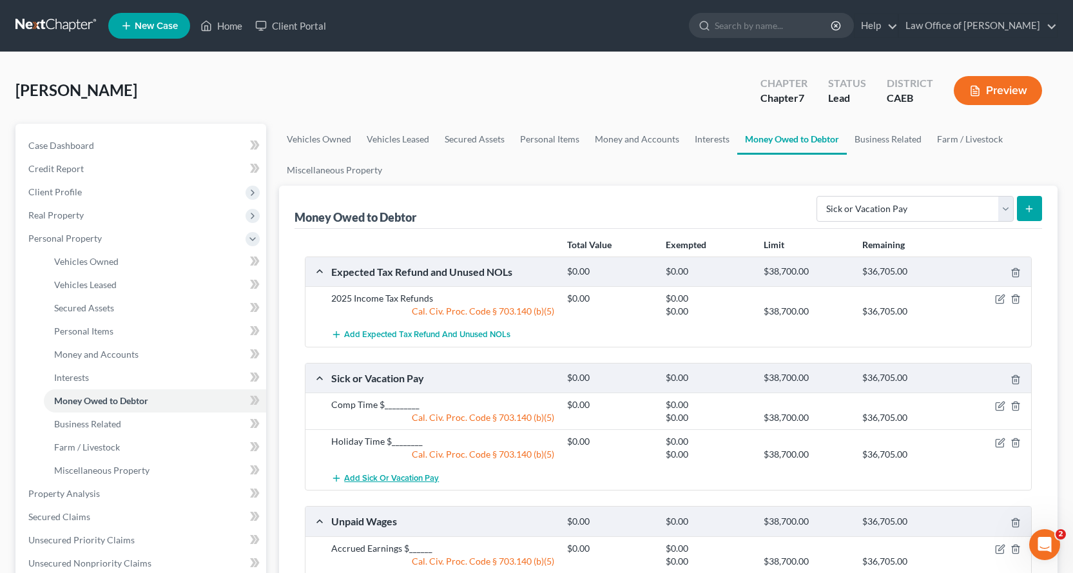
click at [379, 472] on button "Add Sick or Vacation Pay" at bounding box center [385, 478] width 108 height 24
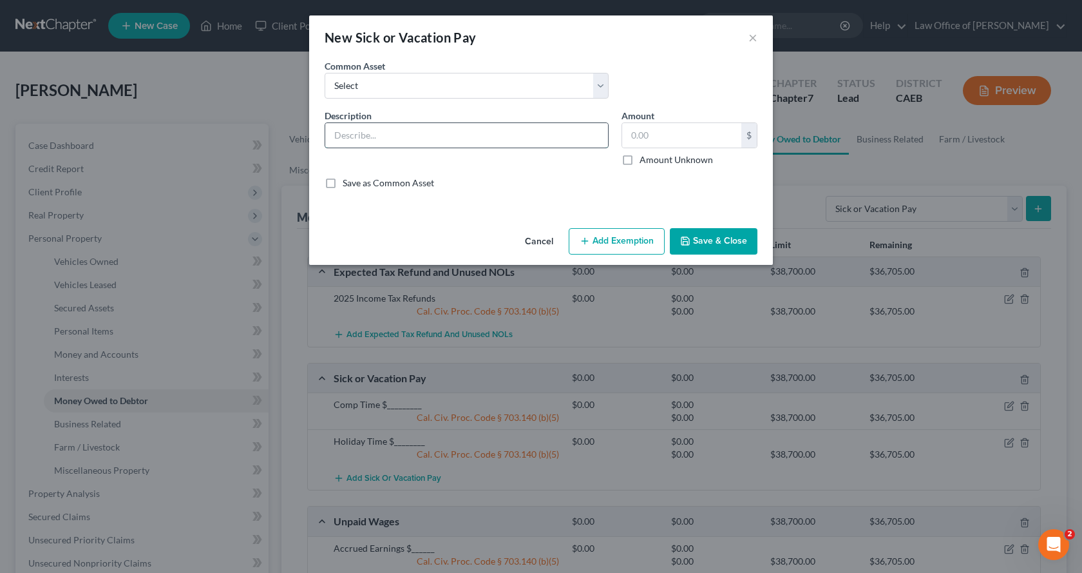
click at [342, 138] on input "text" at bounding box center [466, 135] width 283 height 24
type input "Personal Leave Time $_________"
click at [607, 248] on button "Add Exemption" at bounding box center [617, 241] width 96 height 27
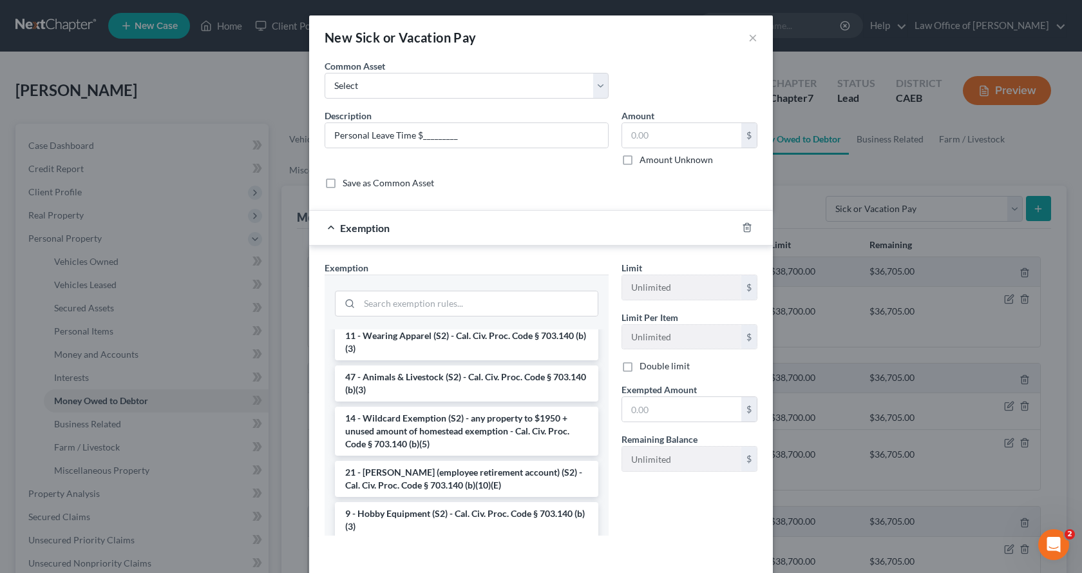
scroll to position [773, 0]
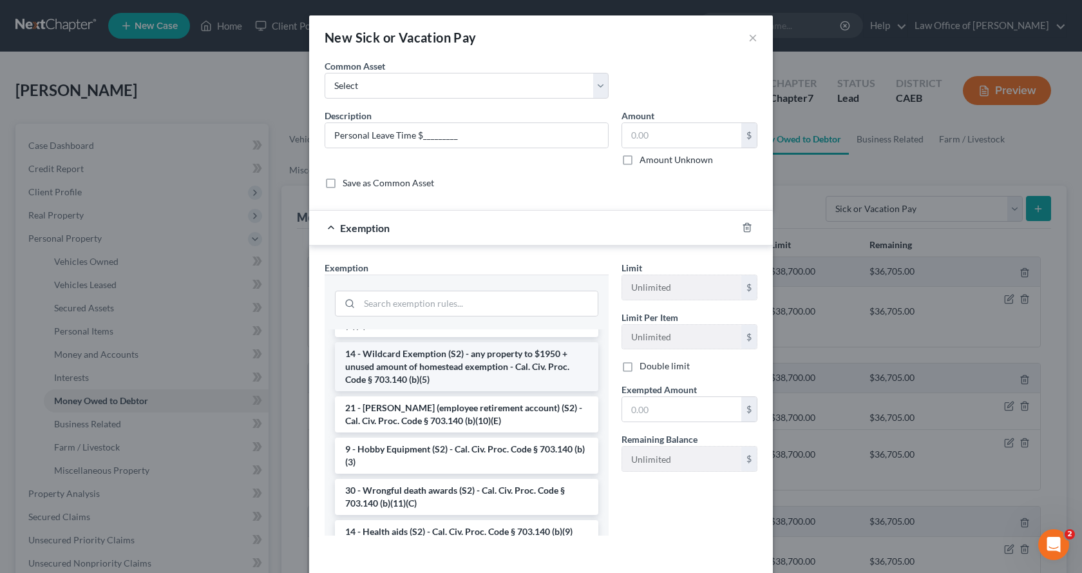
click at [443, 391] on li "14 - Wildcard Exemption (S2) - any property to $1950 + unused amount of homeste…" at bounding box center [466, 366] width 263 height 49
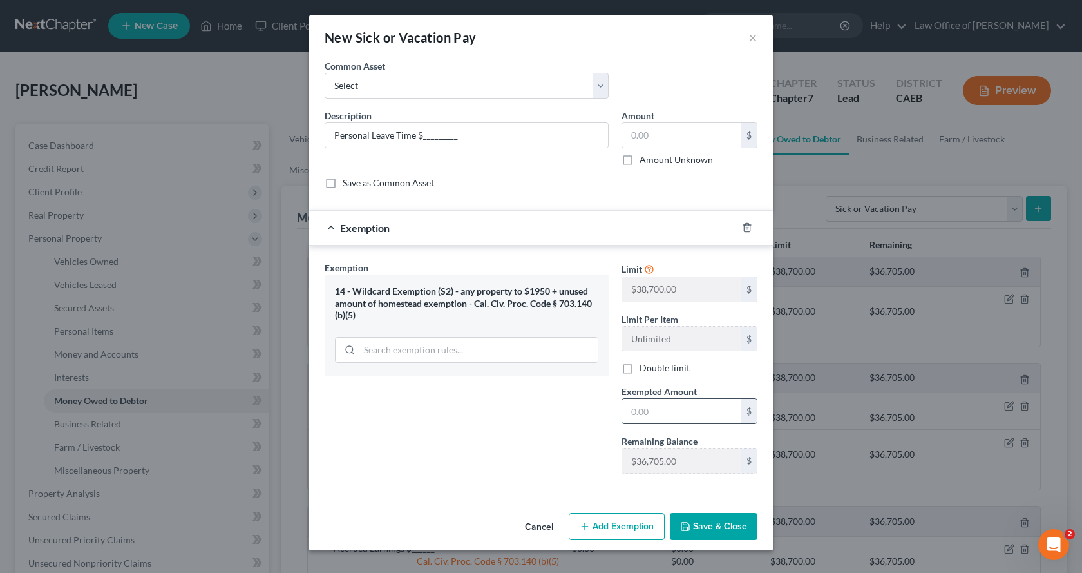
click at [676, 414] on input "text" at bounding box center [681, 411] width 119 height 24
type input "0.00"
click at [723, 535] on button "Save & Close" at bounding box center [714, 526] width 88 height 27
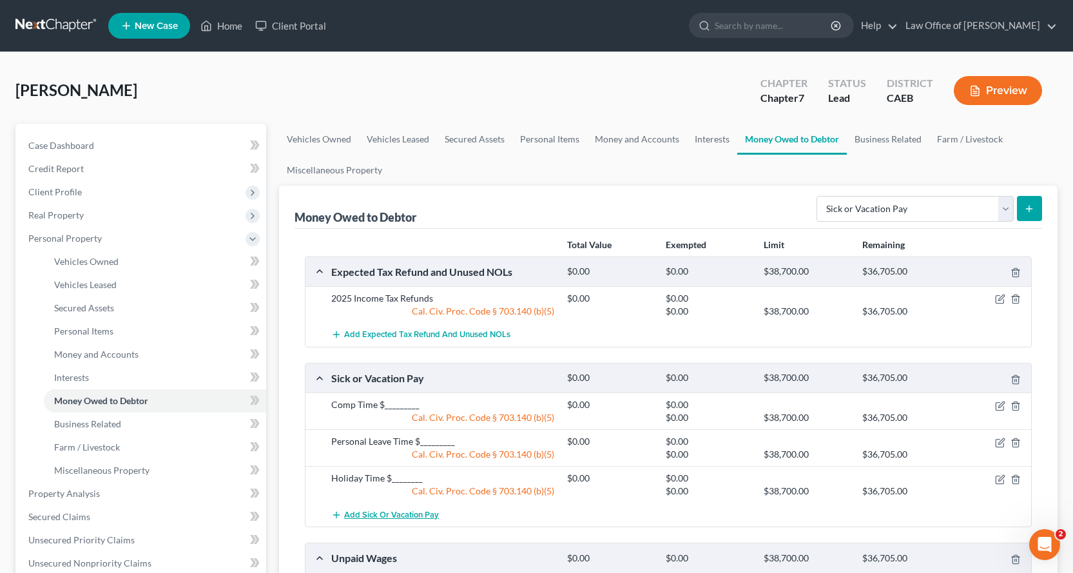
click at [391, 509] on button "Add Sick or Vacation Pay" at bounding box center [385, 514] width 108 height 24
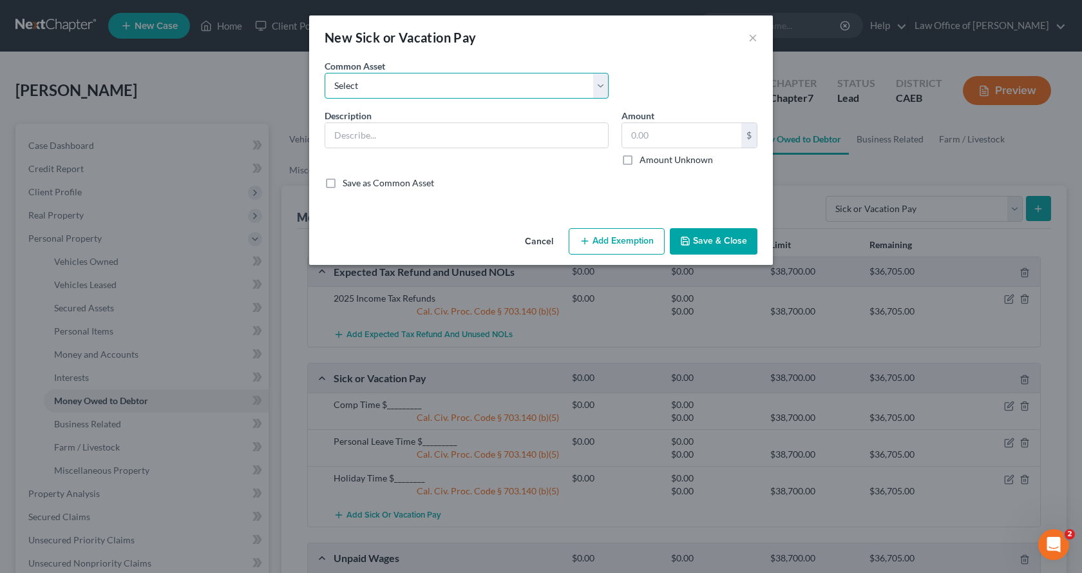
click at [396, 92] on select "Select Accrued PTO $________ Accrued Sick Pay $______" at bounding box center [467, 86] width 284 height 26
select select "1"
click at [325, 73] on select "Select Accrued PTO $________ Accrued Sick Pay $______" at bounding box center [467, 86] width 284 height 26
type input "Accrued Sick Pay $______"
click at [647, 242] on button "Add Exemption" at bounding box center [617, 241] width 96 height 27
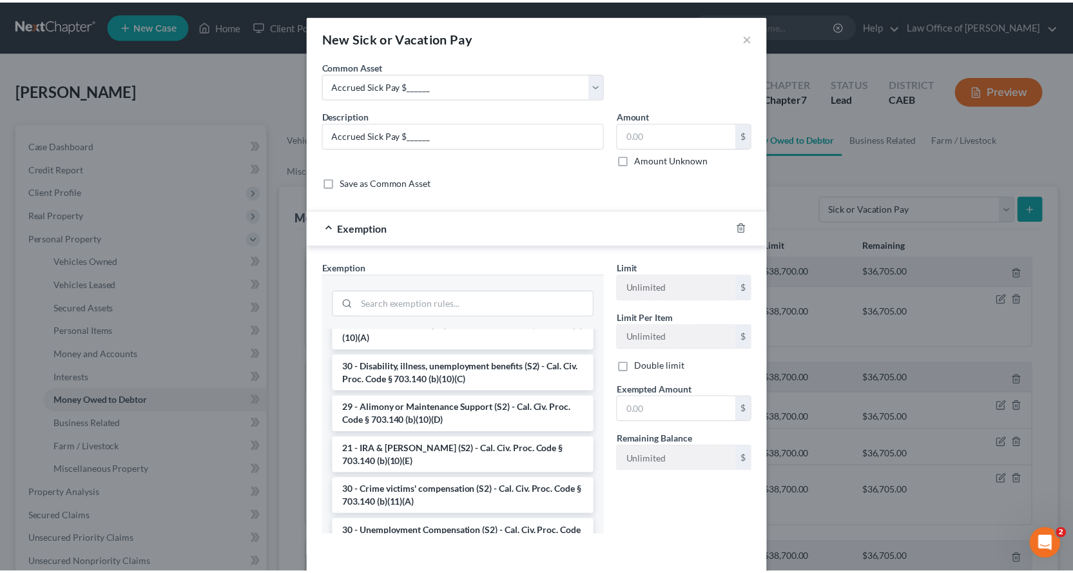
scroll to position [258, 0]
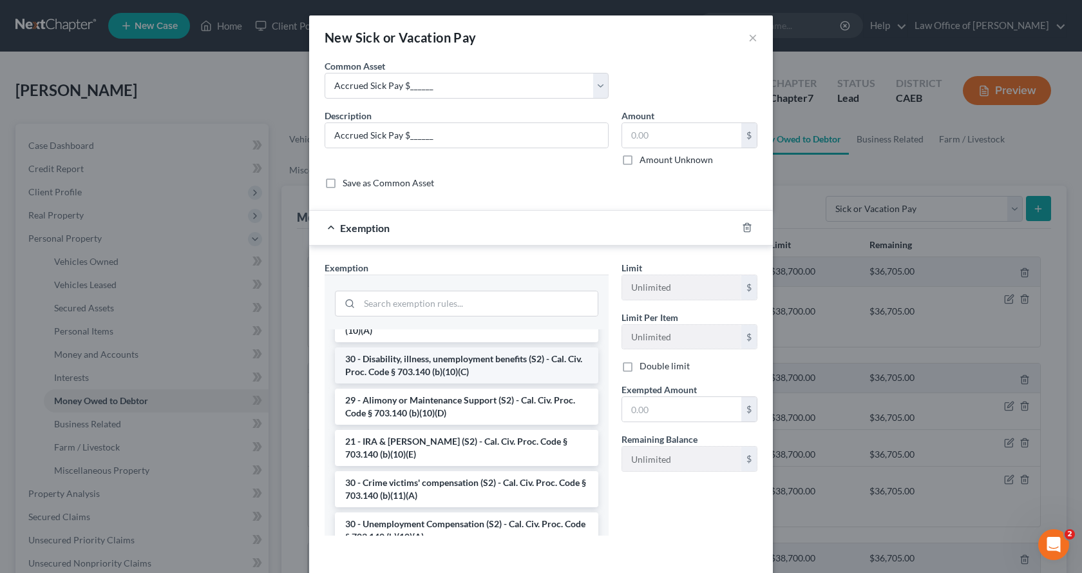
click at [433, 364] on li "30 - Disability, illness, unemployment benefits (S2) - Cal. Civ. Proc. Code § 7…" at bounding box center [466, 365] width 263 height 36
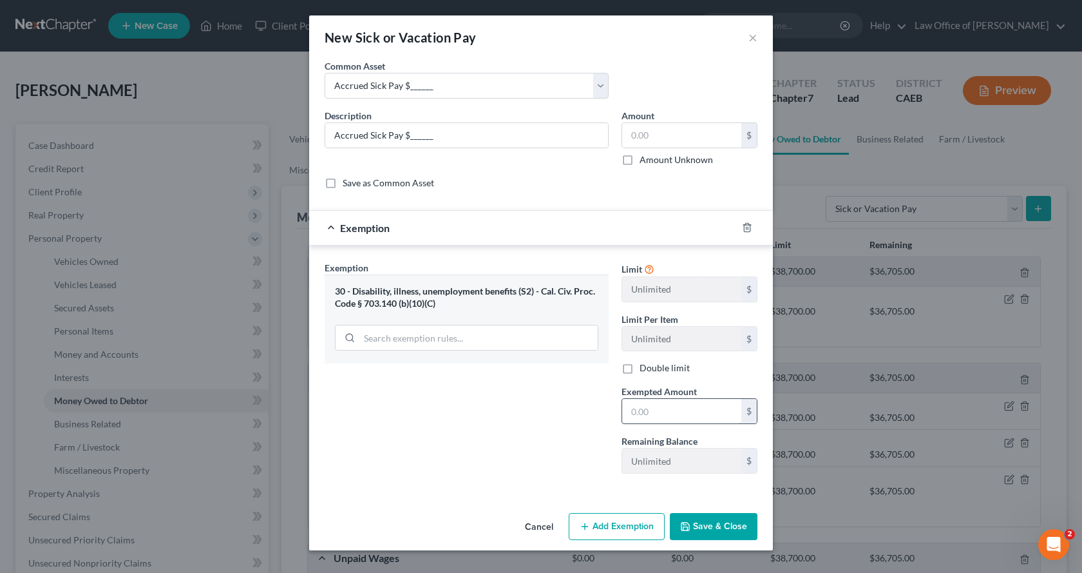
click at [682, 413] on input "text" at bounding box center [681, 411] width 119 height 24
type input "0.00"
click at [720, 526] on button "Save & Close" at bounding box center [714, 526] width 88 height 27
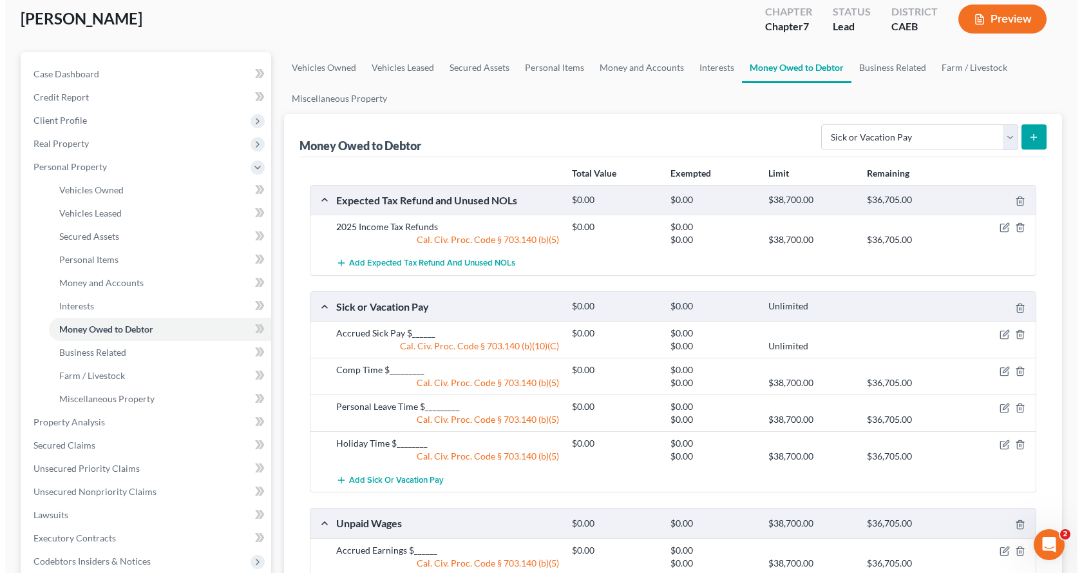
scroll to position [0, 0]
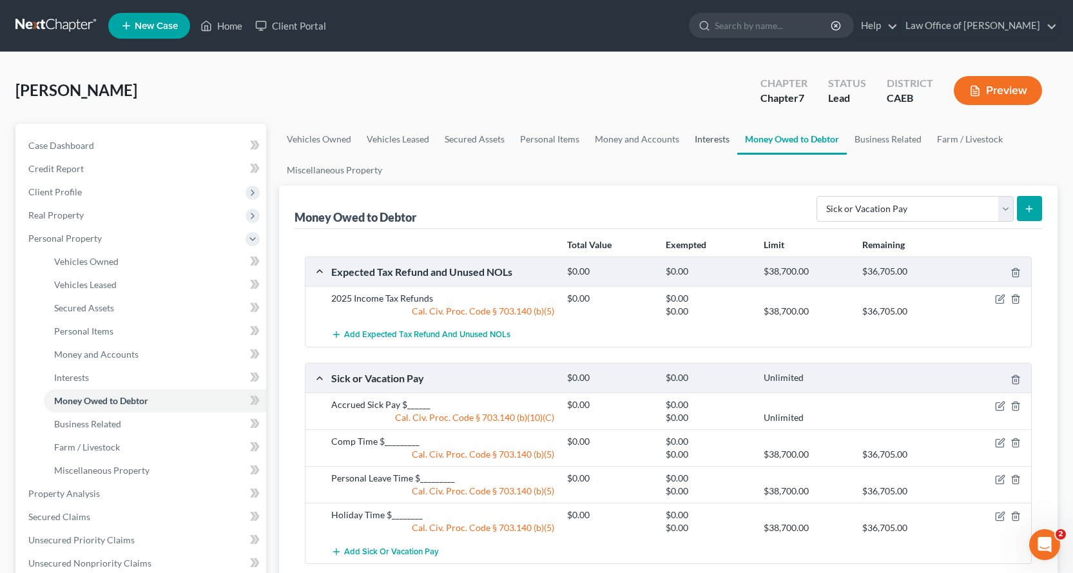
click at [712, 144] on link "Interests" at bounding box center [712, 139] width 50 height 31
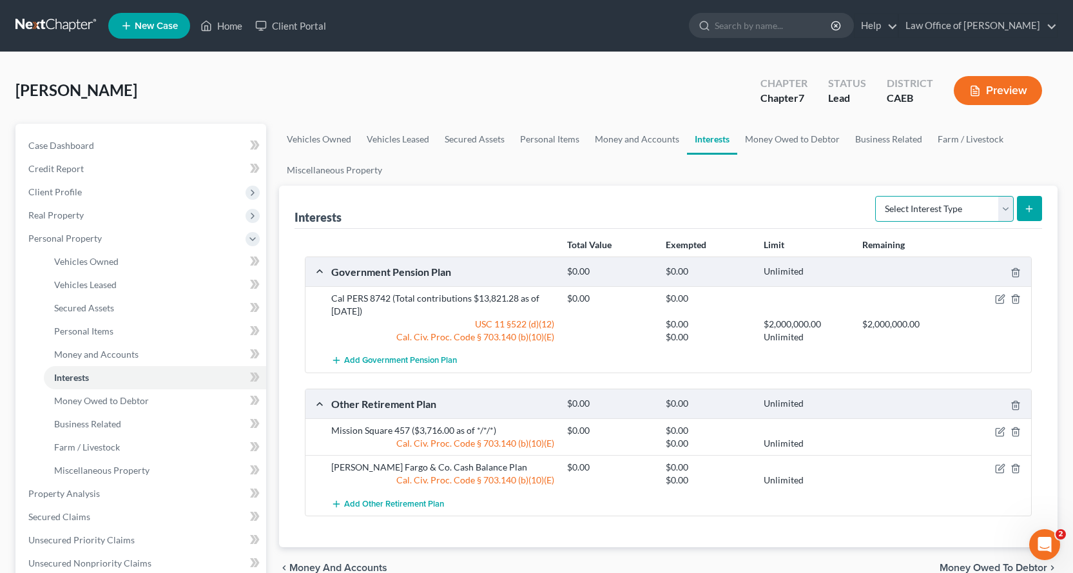
click at [958, 211] on select "Select Interest Type 401K Annuity Bond Education IRA Government Bond Government…" at bounding box center [944, 209] width 138 height 26
select select "term_life_insurance"
click at [876, 196] on select "Select Interest Type 401K Annuity Bond Education IRA Government Bond Government…" at bounding box center [944, 209] width 138 height 26
click at [1031, 211] on icon "submit" at bounding box center [1029, 209] width 10 height 10
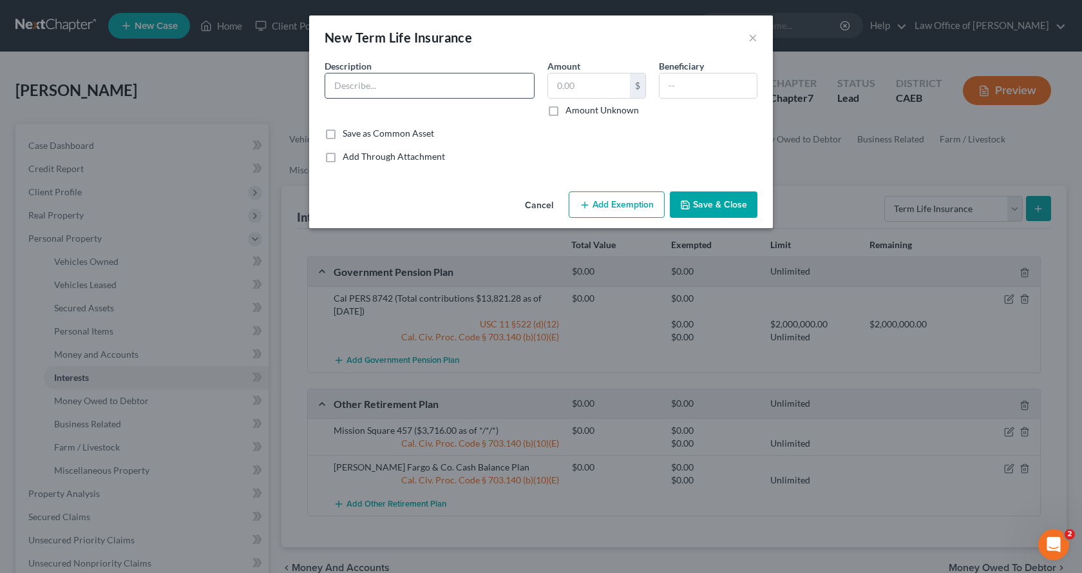
click at [366, 87] on input "text" at bounding box center [429, 85] width 209 height 24
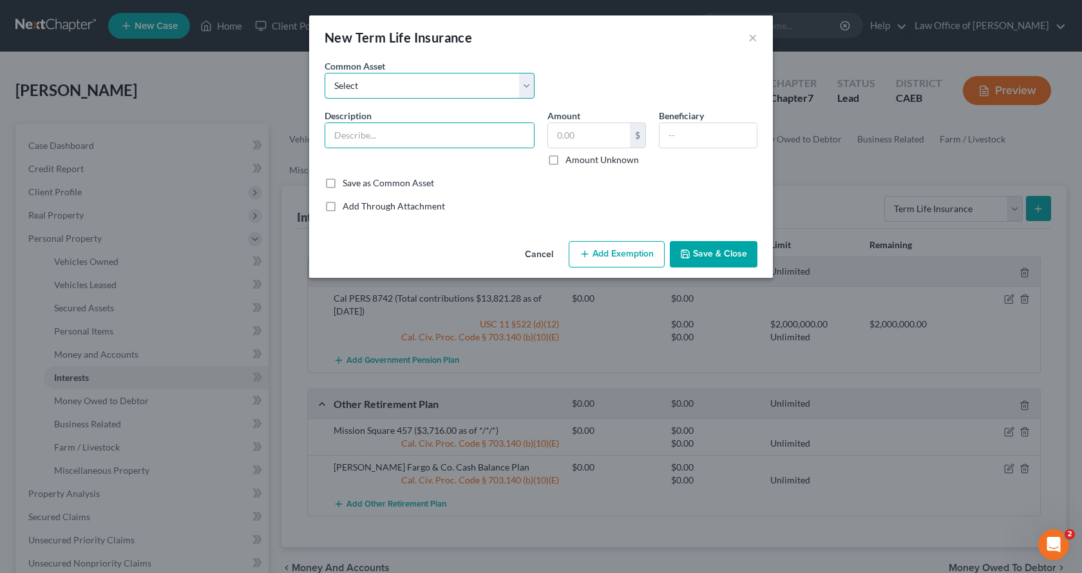
click at [366, 87] on select "Select AD&D Ins through Employer - [GEOGRAPHIC_DATA]" at bounding box center [430, 86] width 210 height 26
click at [353, 131] on input "text" at bounding box center [429, 135] width 209 height 24
click at [441, 135] on input "Health Ins. [PERSON_NAME] Permanete" at bounding box center [429, 135] width 209 height 24
click at [443, 135] on input "Health Ins. [PERSON_NAME] Permanete" at bounding box center [429, 135] width 209 height 24
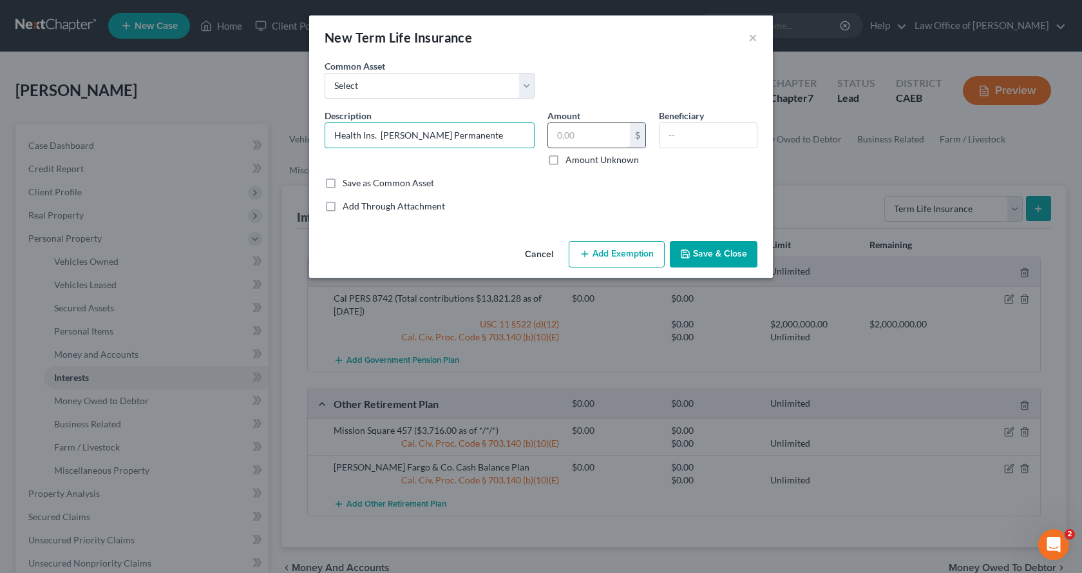
type input "Health Ins. [PERSON_NAME] Permanente"
click at [573, 138] on input "text" at bounding box center [589, 135] width 82 height 24
type input "0.00"
click at [632, 260] on button "Add Exemption" at bounding box center [617, 254] width 96 height 27
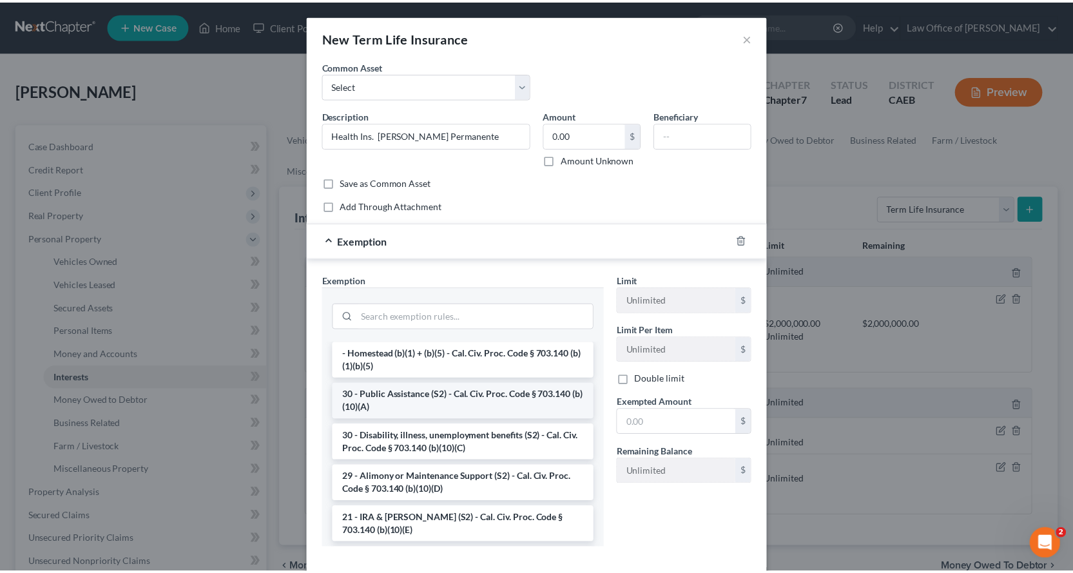
scroll to position [258, 0]
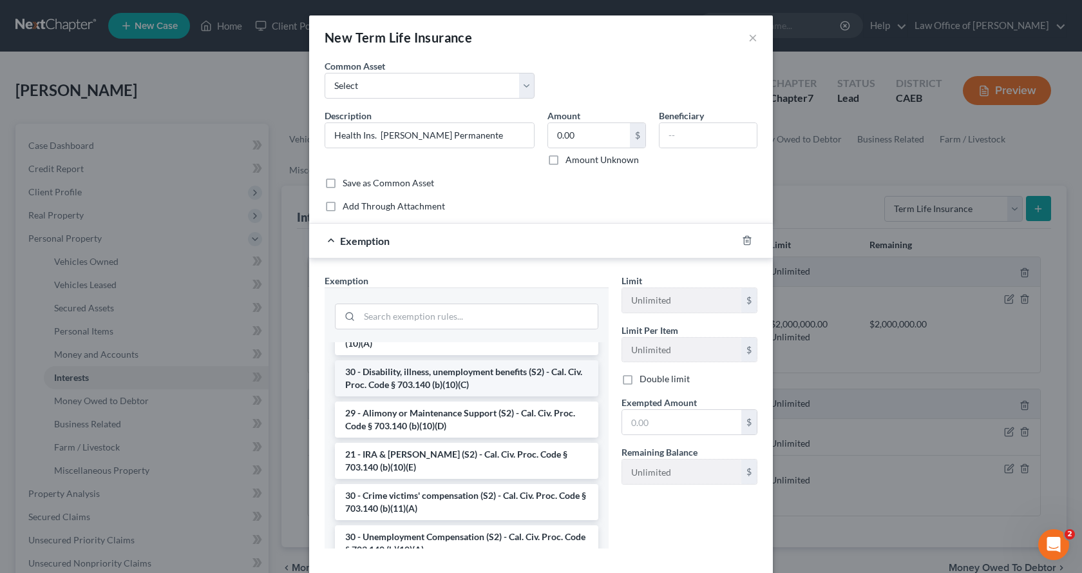
click at [417, 385] on li "30 - Disability, illness, unemployment benefits (S2) - Cal. Civ. Proc. Code § 7…" at bounding box center [466, 378] width 263 height 36
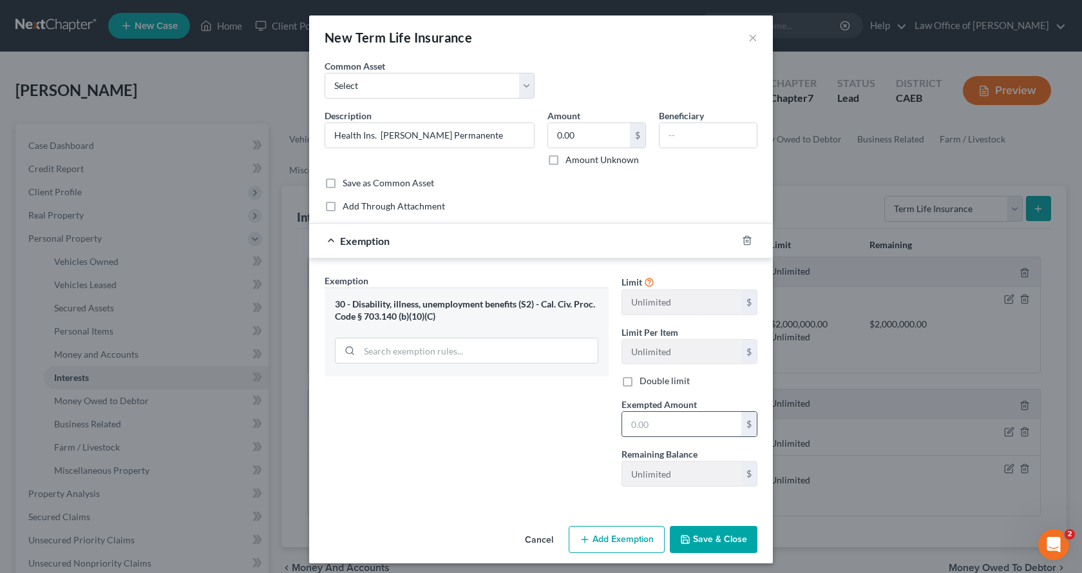
click at [681, 428] on input "text" at bounding box center [681, 424] width 119 height 24
type input "0.00"
click at [709, 541] on button "Save & Close" at bounding box center [714, 539] width 88 height 27
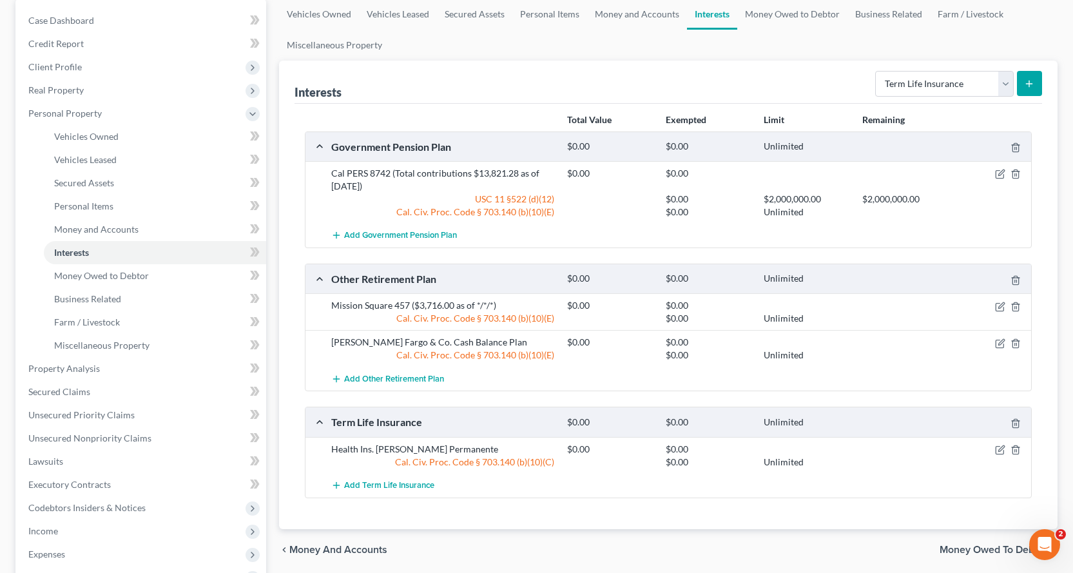
scroll to position [129, 0]
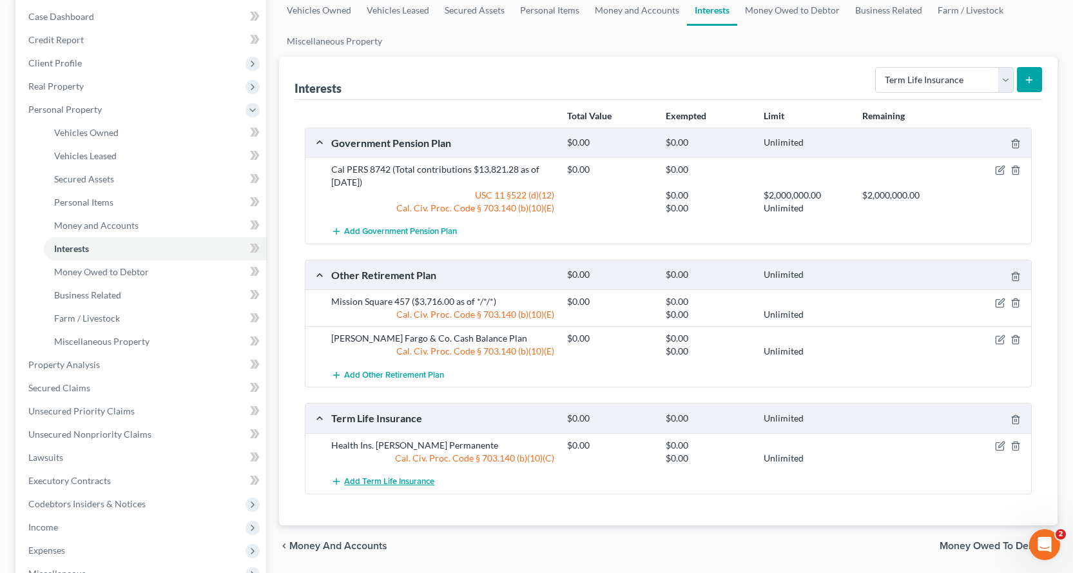
click at [411, 473] on button "Add Term Life Insurance" at bounding box center [382, 482] width 103 height 24
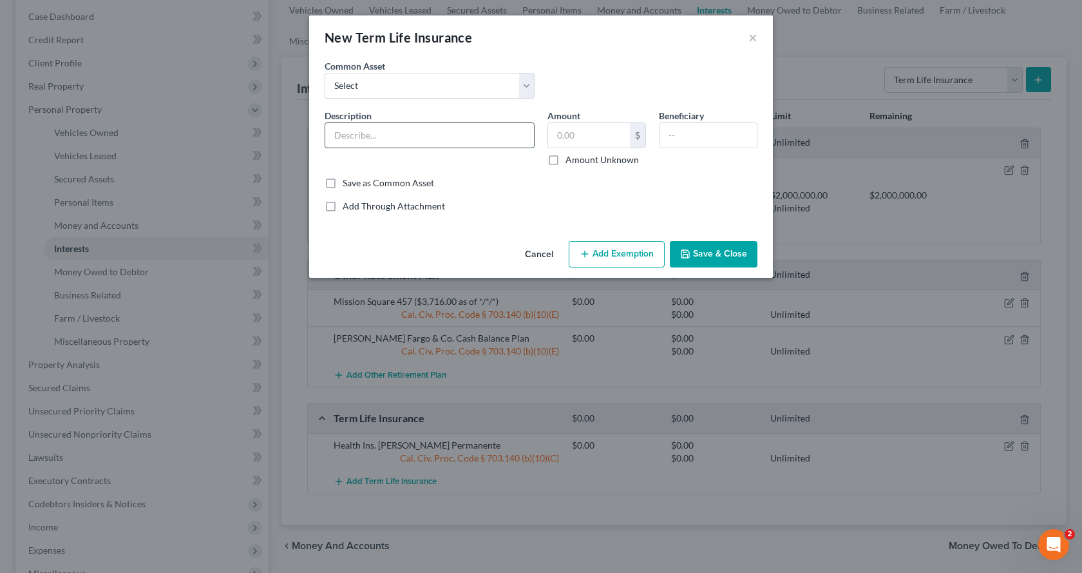
click at [354, 137] on input "text" at bounding box center [429, 135] width 209 height 24
type input "Group Term Life Ins. through employer"
click at [580, 142] on input "text" at bounding box center [589, 135] width 82 height 24
type input "0.00"
click at [708, 252] on button "Save & Close" at bounding box center [714, 254] width 88 height 27
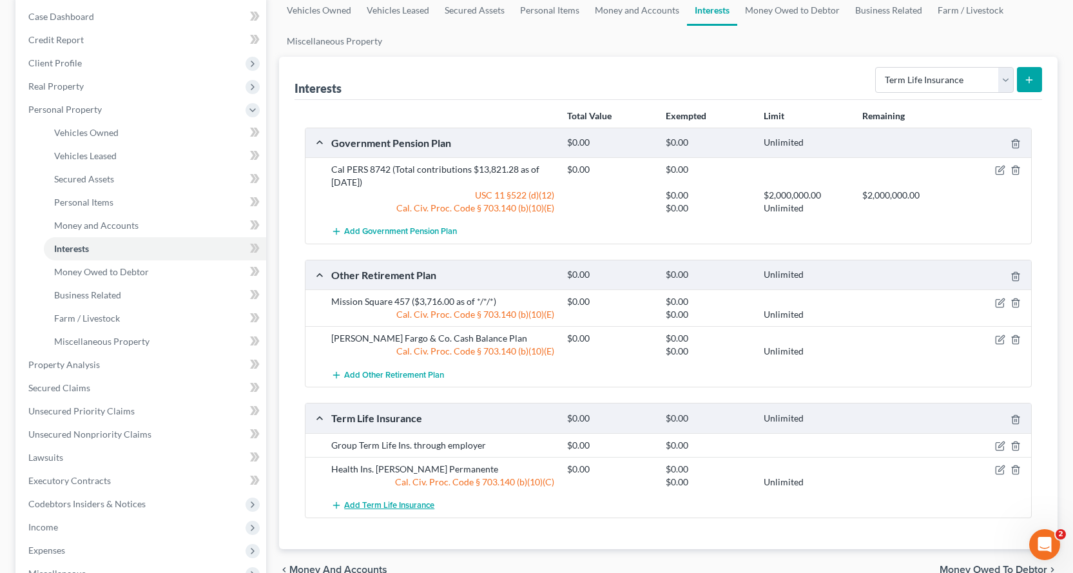
click at [386, 499] on button "Add Term Life Insurance" at bounding box center [382, 505] width 103 height 24
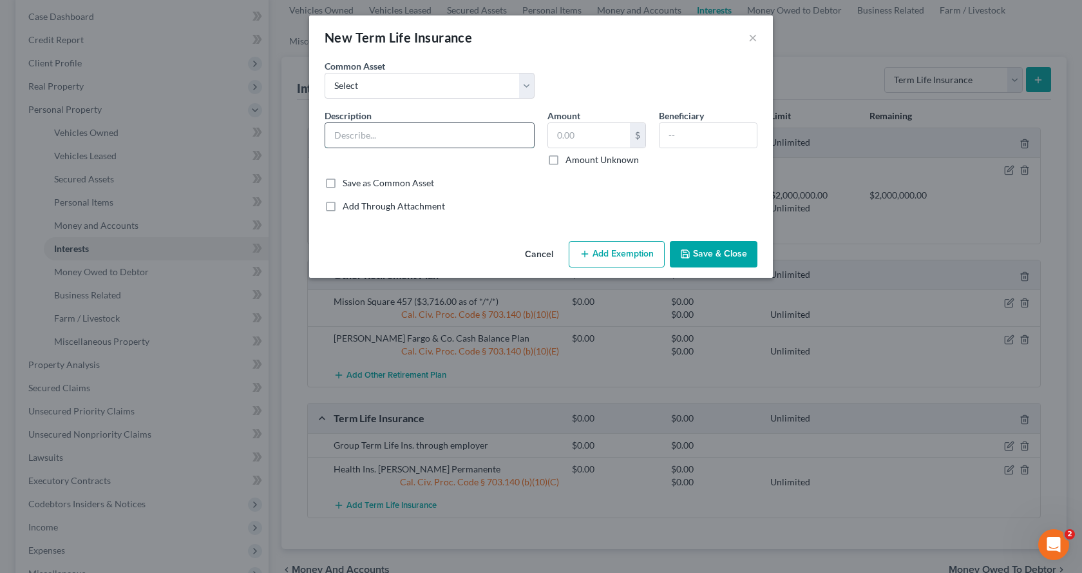
click at [363, 141] on input "text" at bounding box center [429, 135] width 209 height 24
type input "Vehicle Ins. - State Farm"
click at [564, 139] on input "text" at bounding box center [589, 135] width 82 height 24
type input "0.00"
click at [684, 248] on button "Save & Close" at bounding box center [714, 254] width 88 height 27
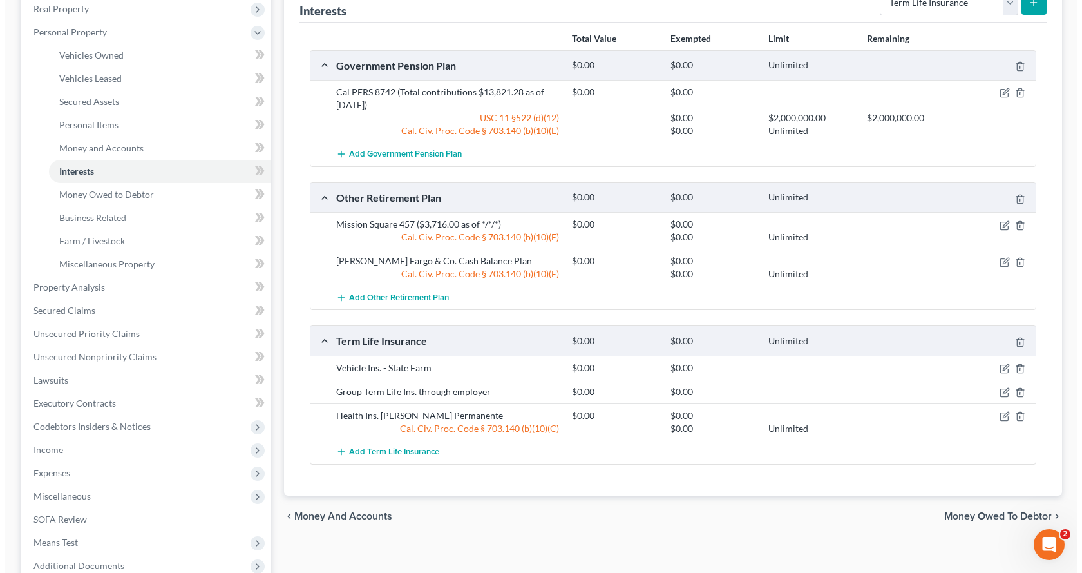
scroll to position [322, 0]
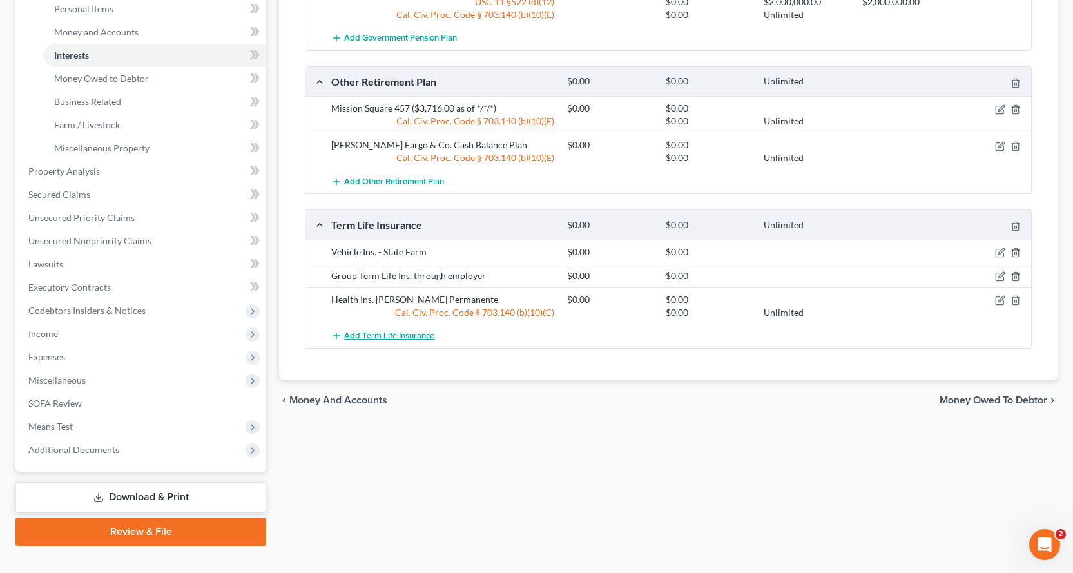
click at [365, 341] on span "Add Term Life Insurance" at bounding box center [389, 335] width 90 height 10
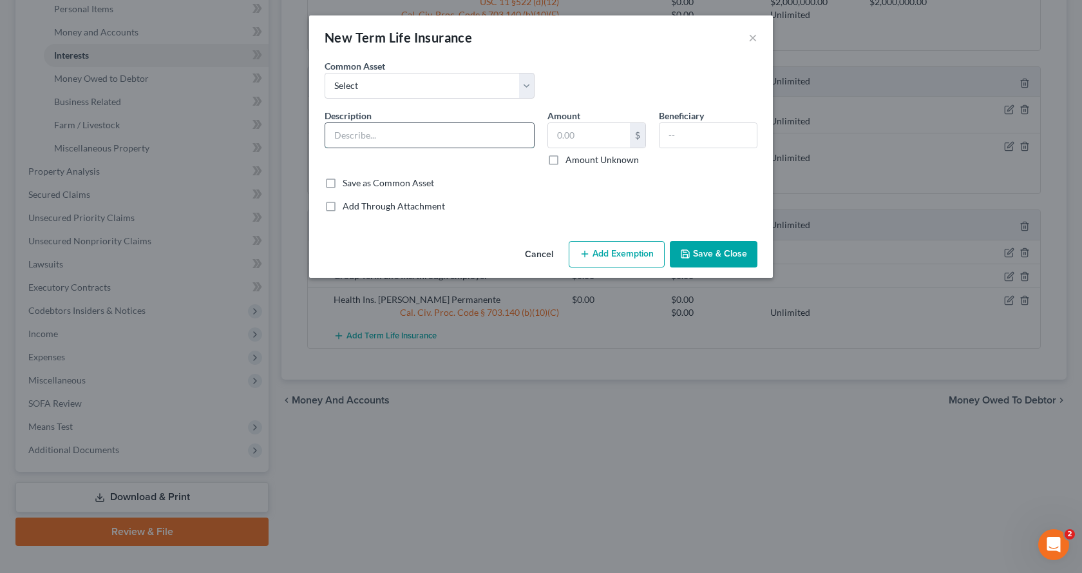
click at [354, 137] on input "text" at bounding box center [429, 135] width 209 height 24
type input "Renters Ins. - State Farm"
click at [598, 123] on input "text" at bounding box center [589, 135] width 82 height 24
type input "0.00"
click at [721, 259] on button "Save & Close" at bounding box center [714, 254] width 88 height 27
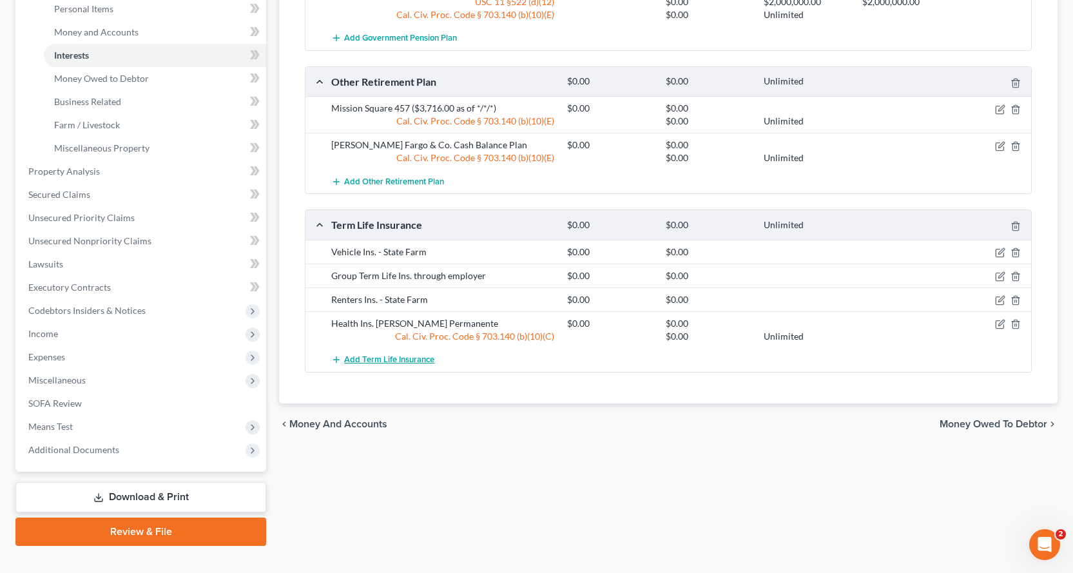
click at [415, 354] on span "Add Term Life Insurance" at bounding box center [389, 359] width 90 height 10
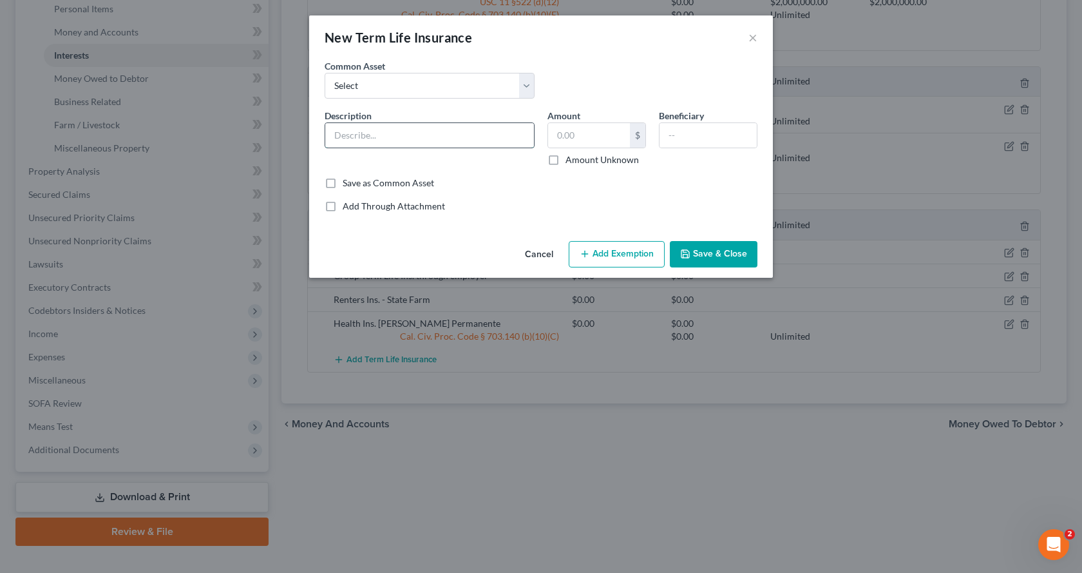
click at [372, 135] on input "text" at bounding box center [429, 135] width 209 height 24
type input "Dental Ins. through Employer"
click at [600, 148] on div "Amount $ Amount Unknown" at bounding box center [596, 137] width 111 height 57
click at [589, 139] on input "text" at bounding box center [589, 135] width 82 height 24
type input "0.00"
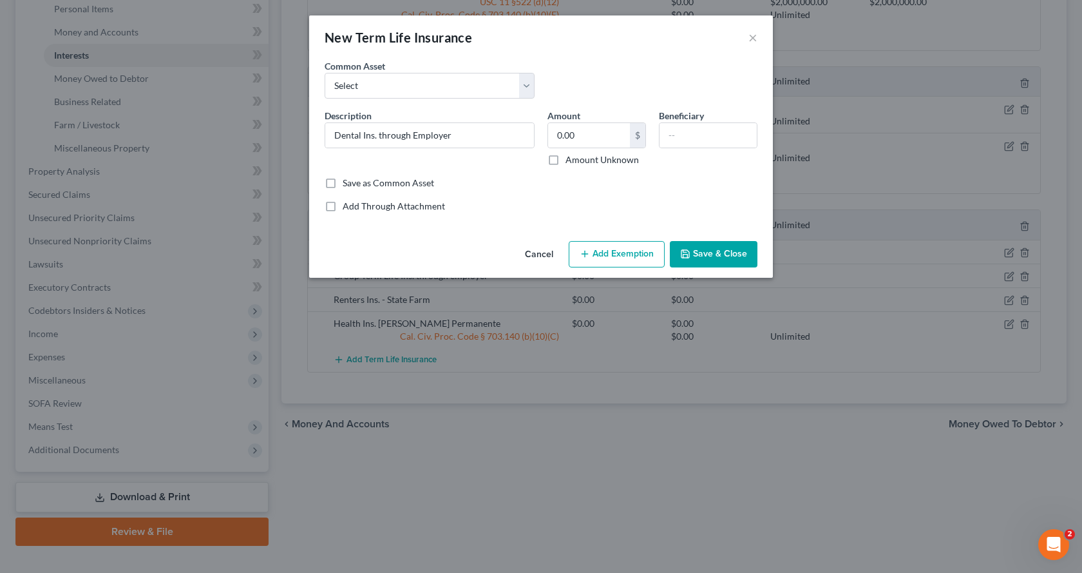
click at [616, 263] on button "Add Exemption" at bounding box center [617, 254] width 96 height 27
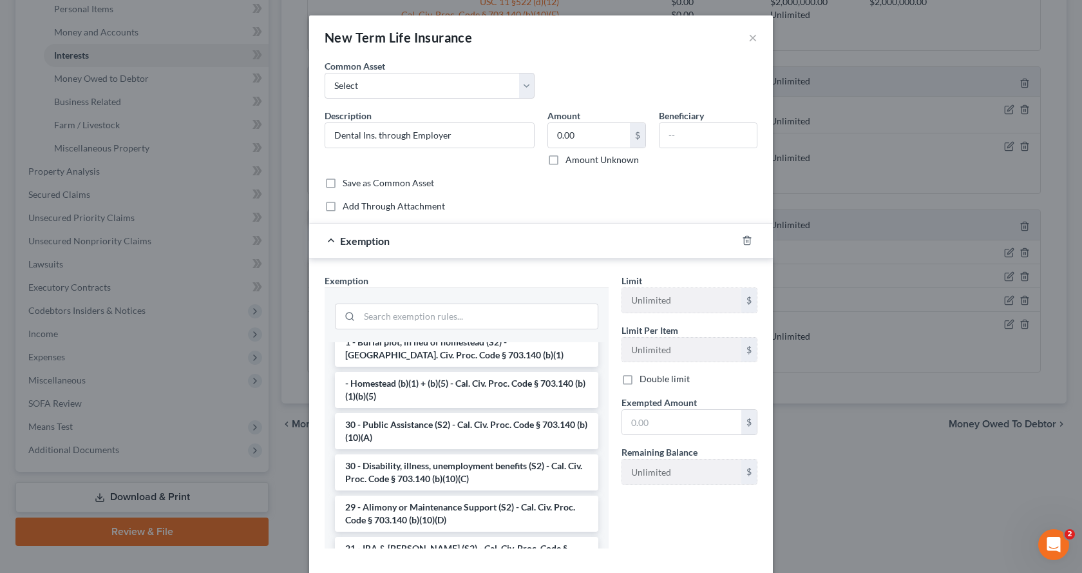
scroll to position [193, 0]
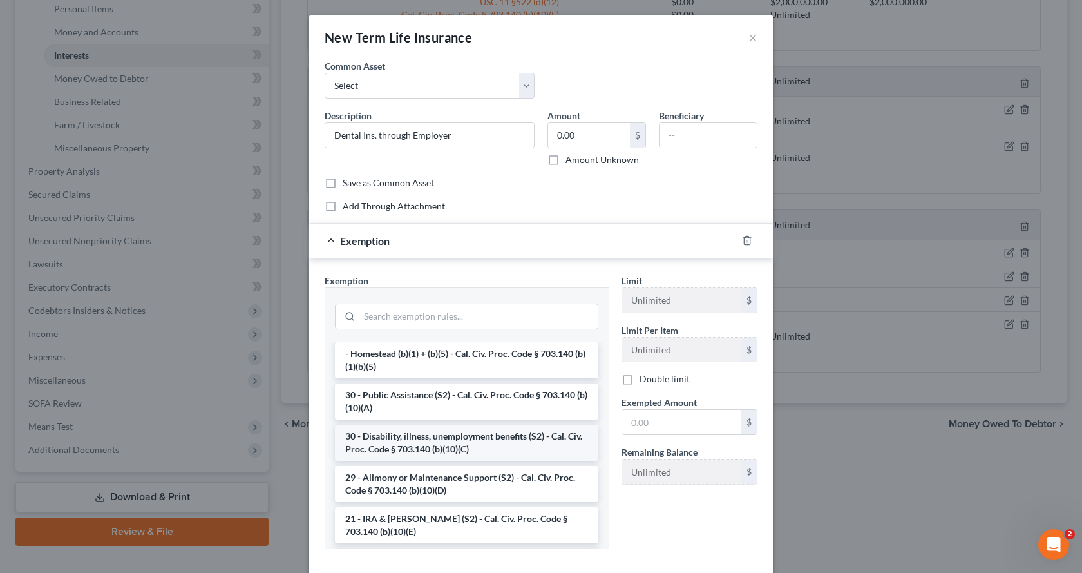
click at [438, 435] on li "30 - Disability, illness, unemployment benefits (S2) - Cal. Civ. Proc. Code § 7…" at bounding box center [466, 442] width 263 height 36
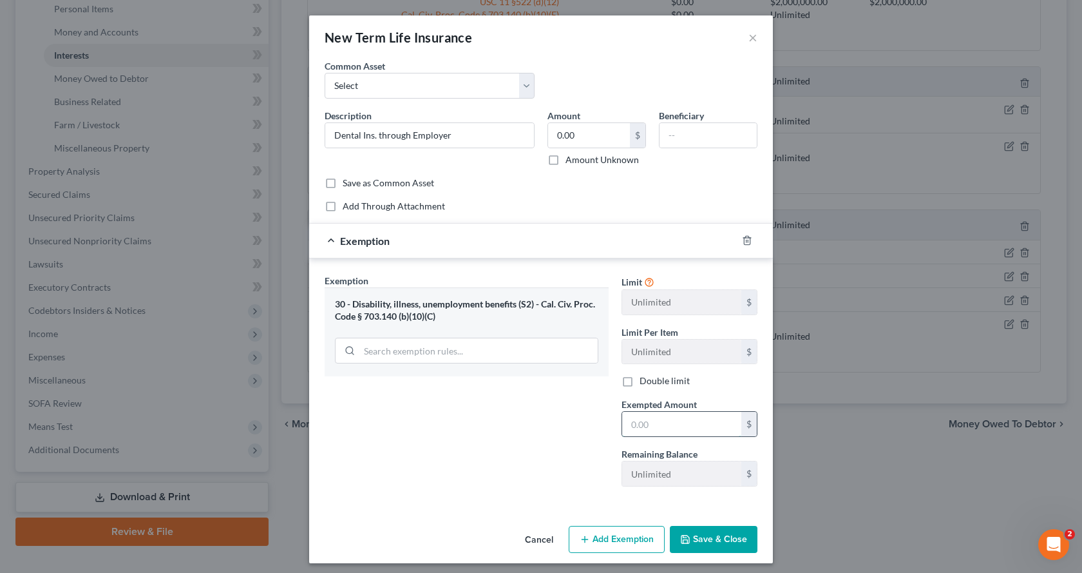
click at [650, 420] on input "text" at bounding box center [681, 424] width 119 height 24
type input "0.00"
drag, startPoint x: 727, startPoint y: 538, endPoint x: 774, endPoint y: 530, distance: 47.7
click at [727, 537] on button "Save & Close" at bounding box center [714, 539] width 88 height 27
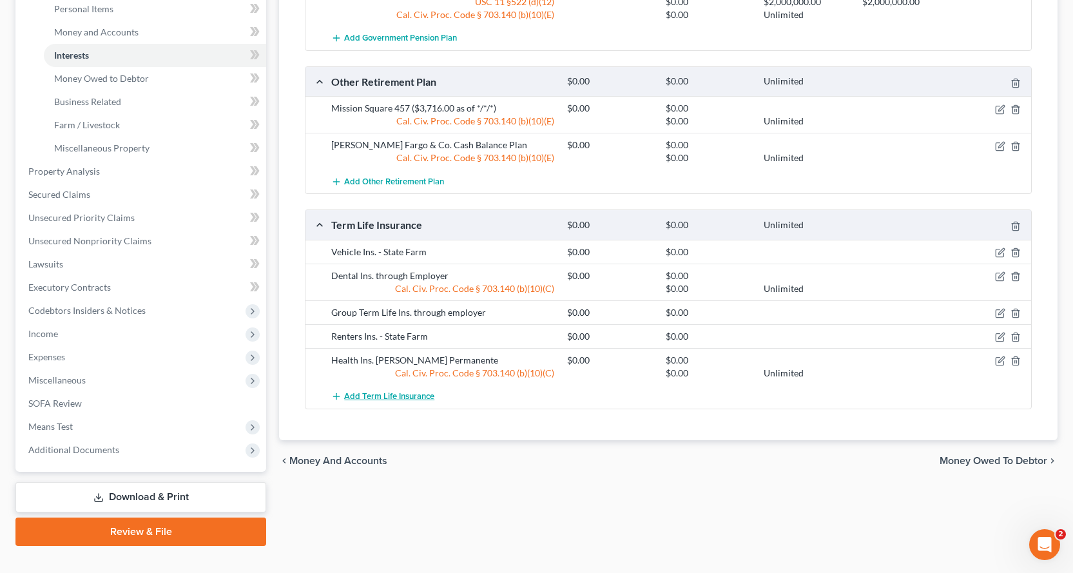
click at [427, 394] on span "Add Term Life Insurance" at bounding box center [389, 396] width 90 height 10
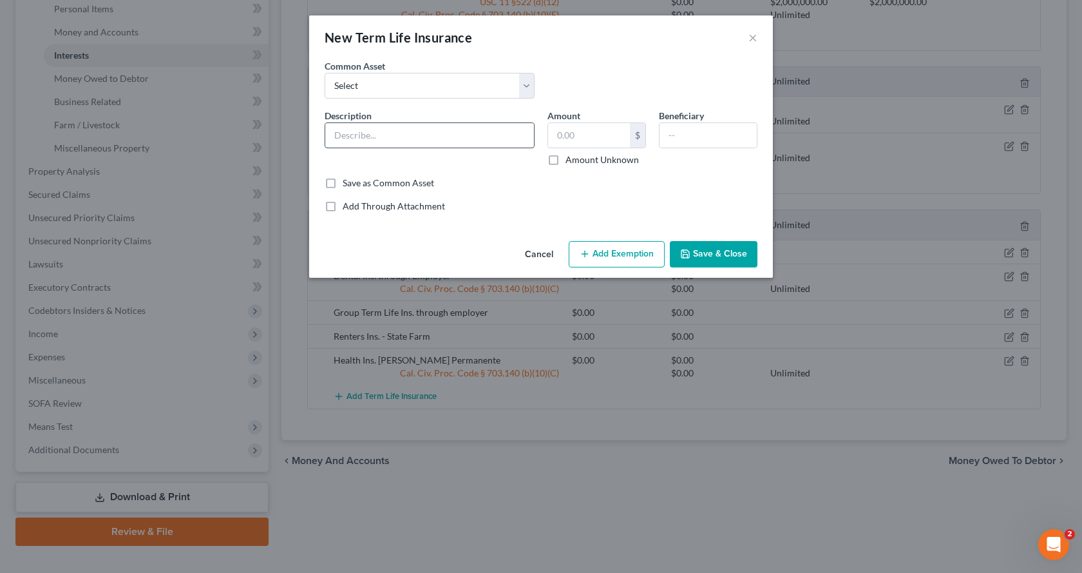
click at [352, 131] on input "text" at bounding box center [429, 135] width 209 height 24
type input "Vision Ins. through employer"
click at [588, 138] on input "text" at bounding box center [589, 135] width 82 height 24
type input "0.00"
click at [610, 260] on button "Add Exemption" at bounding box center [617, 254] width 96 height 27
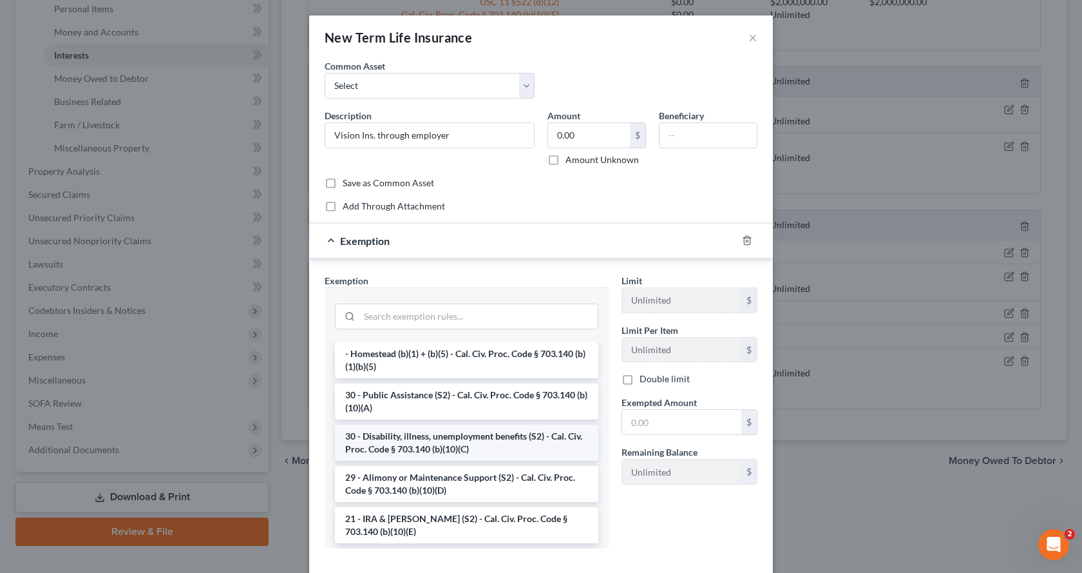
click at [400, 446] on li "30 - Disability, illness, unemployment benefits (S2) - Cal. Civ. Proc. Code § 7…" at bounding box center [466, 442] width 263 height 36
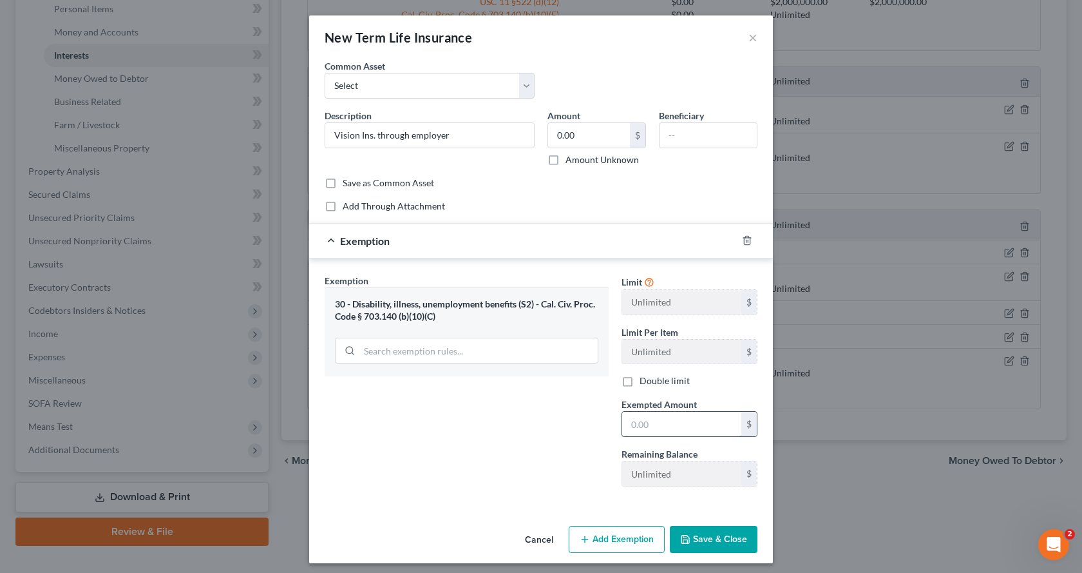
click at [668, 429] on input "text" at bounding box center [681, 424] width 119 height 24
type input "0.00"
click at [712, 538] on button "Save & Close" at bounding box center [714, 539] width 88 height 27
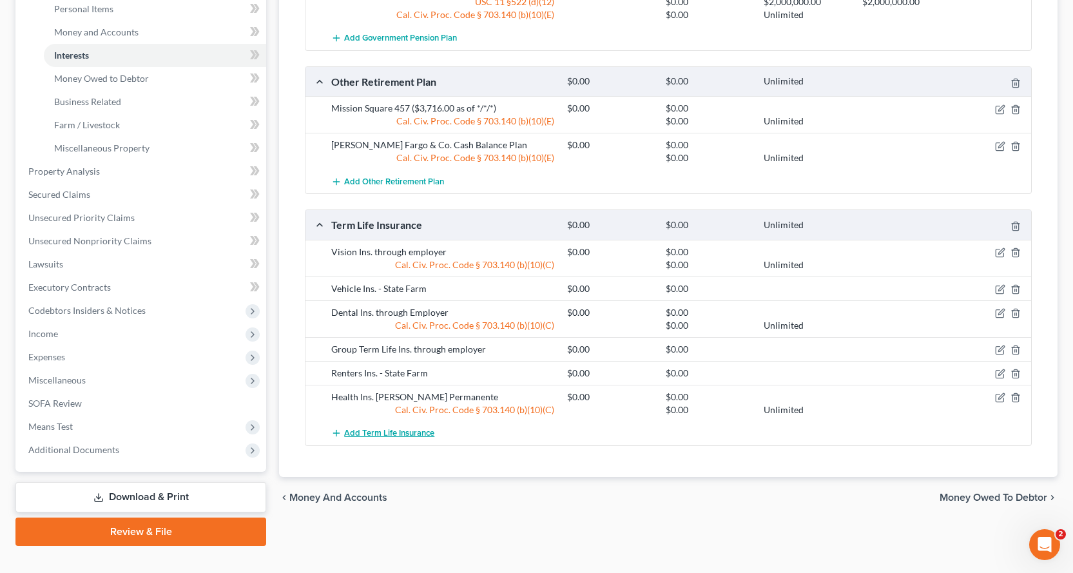
click at [383, 430] on span "Add Term Life Insurance" at bounding box center [389, 433] width 90 height 10
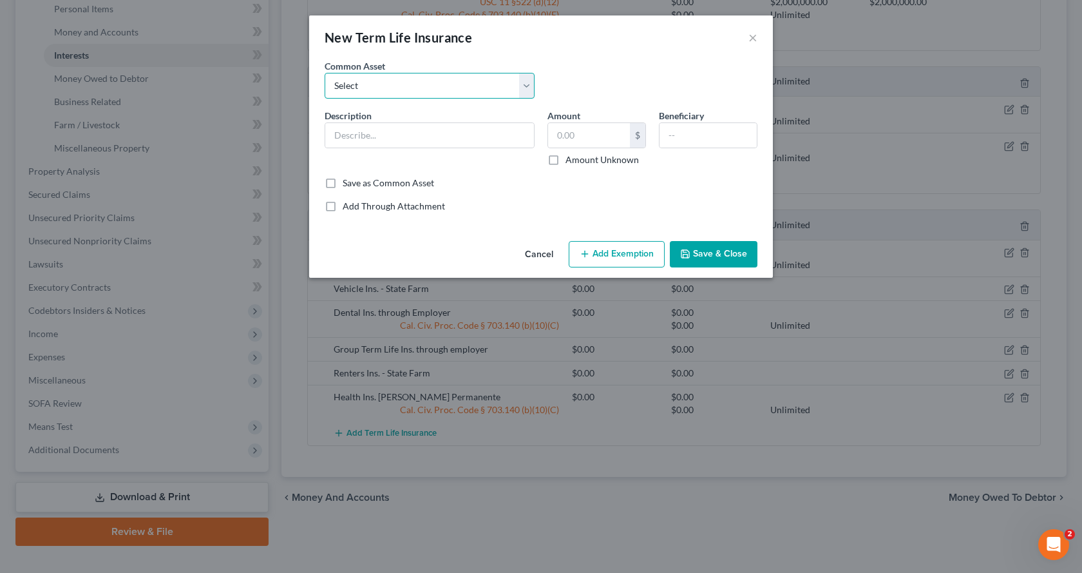
click at [374, 81] on select "Select AD&D Ins through Employer - [GEOGRAPHIC_DATA]" at bounding box center [430, 86] width 210 height 26
click at [342, 142] on input "text" at bounding box center [429, 135] width 209 height 24
type input "A D & D Insurance through Employer"
click at [562, 139] on input "text" at bounding box center [589, 135] width 82 height 24
type input "0.00"
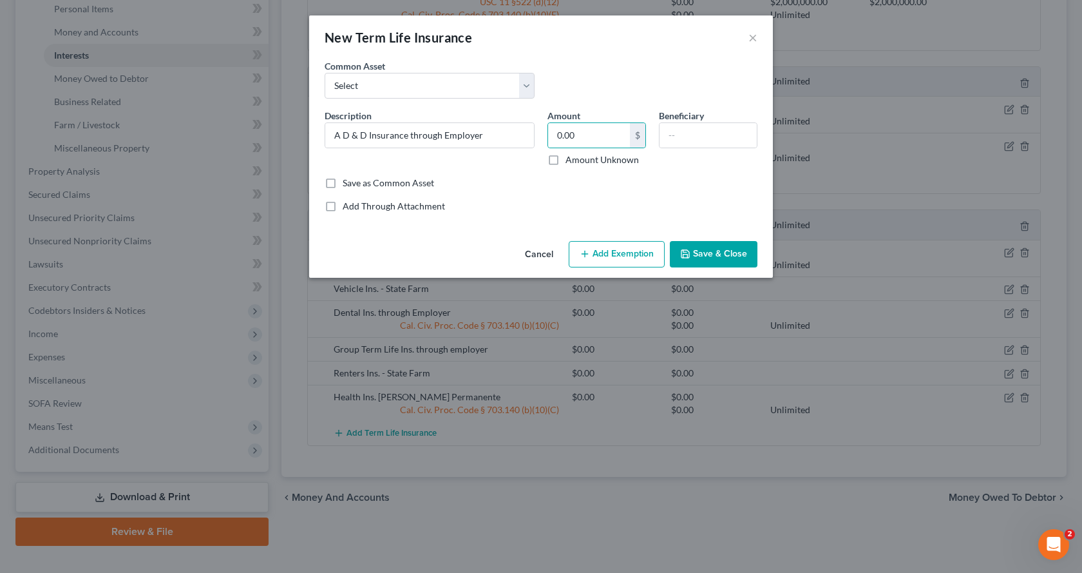
click at [607, 253] on button "Add Exemption" at bounding box center [617, 254] width 96 height 27
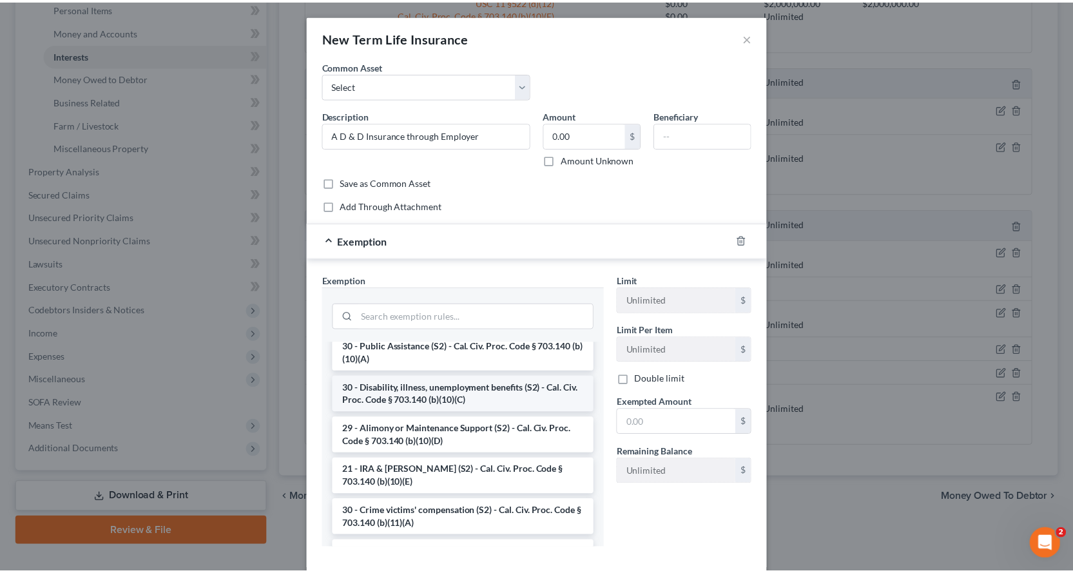
scroll to position [258, 0]
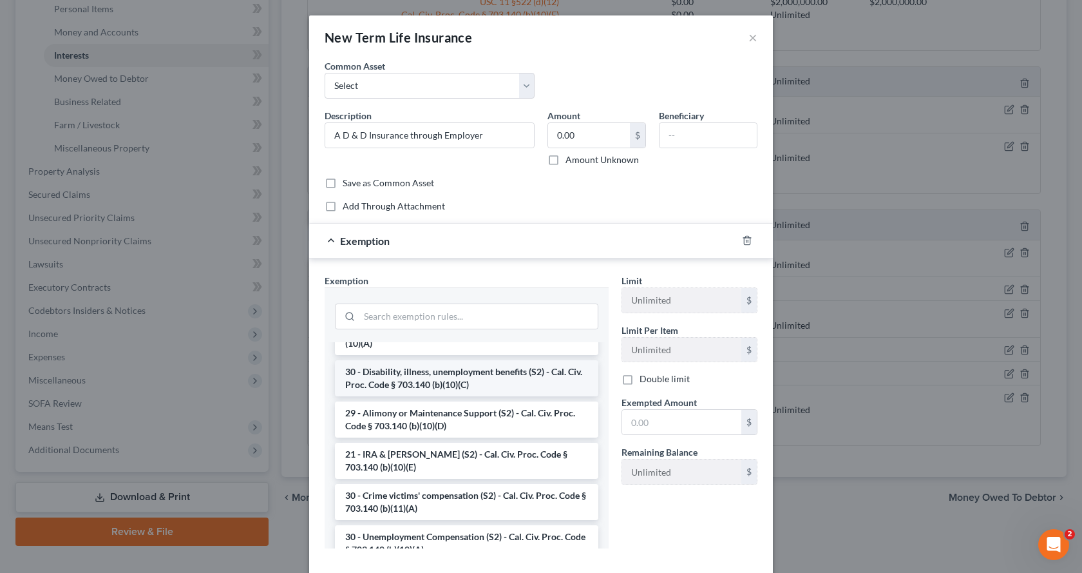
click at [417, 377] on li "30 - Disability, illness, unemployment benefits (S2) - Cal. Civ. Proc. Code § 7…" at bounding box center [466, 378] width 263 height 36
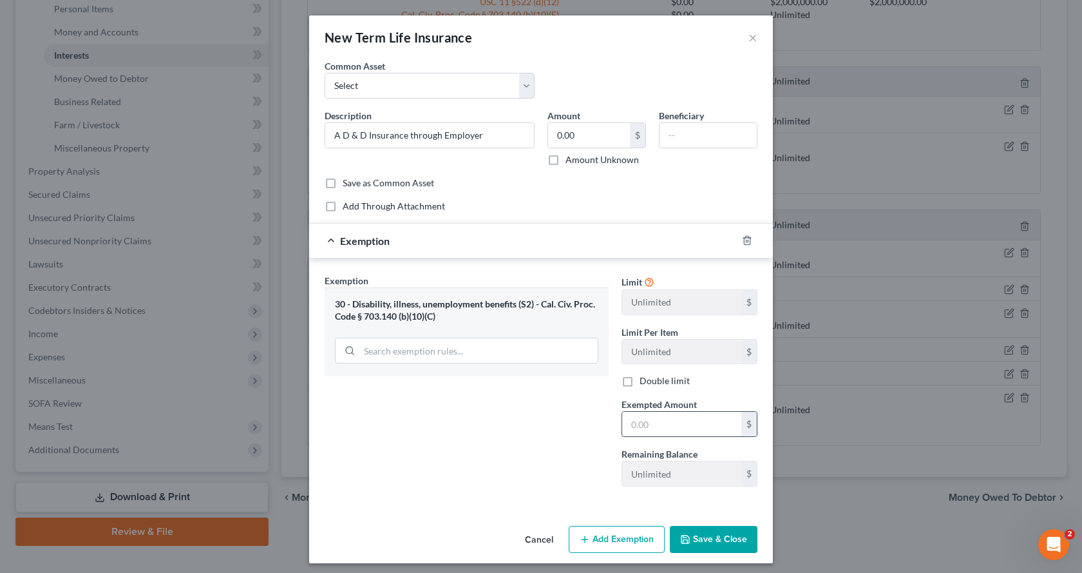
click at [650, 426] on input "text" at bounding box center [681, 424] width 119 height 24
type input "0.00"
click at [701, 548] on button "Save & Close" at bounding box center [714, 539] width 88 height 27
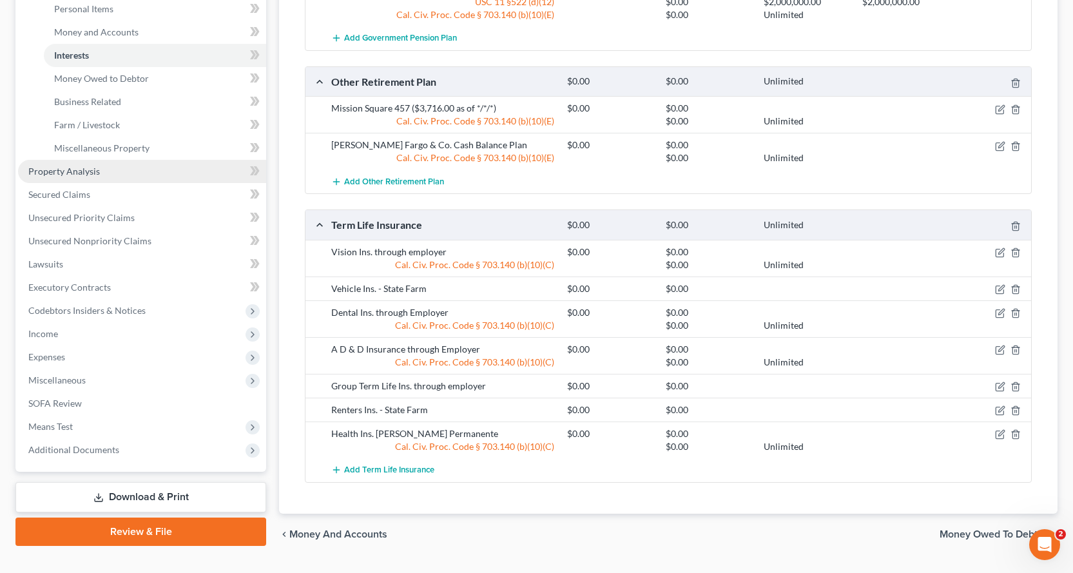
click at [77, 175] on span "Property Analysis" at bounding box center [64, 171] width 72 height 11
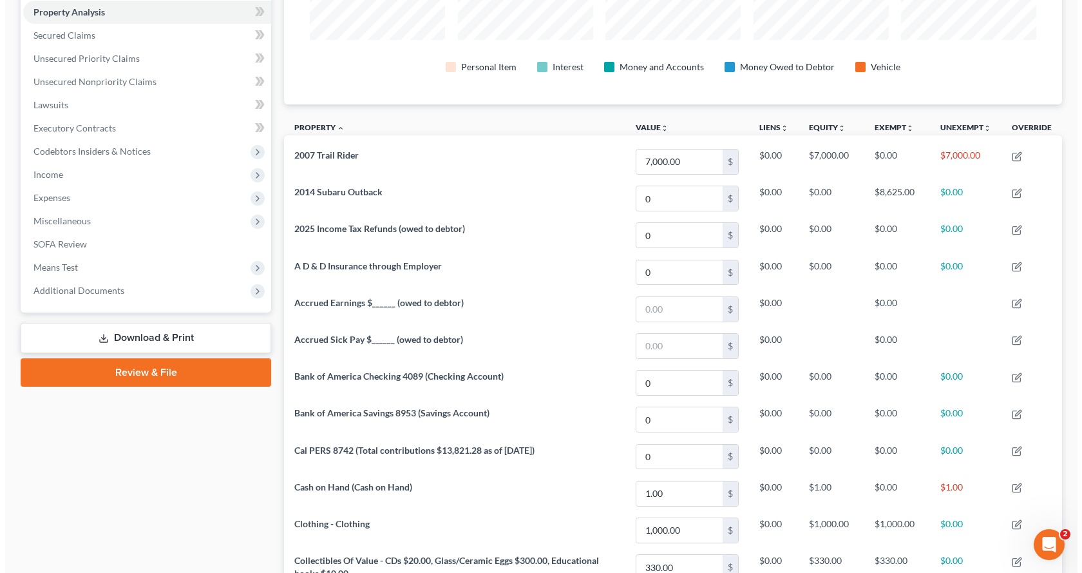
scroll to position [251, 0]
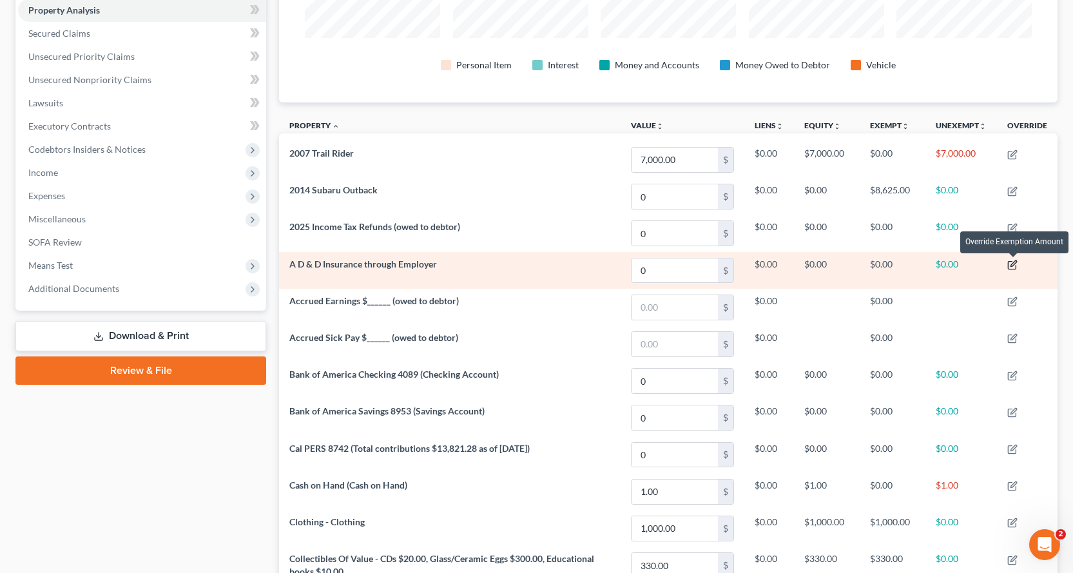
click at [1013, 263] on icon "button" at bounding box center [1013, 263] width 6 height 6
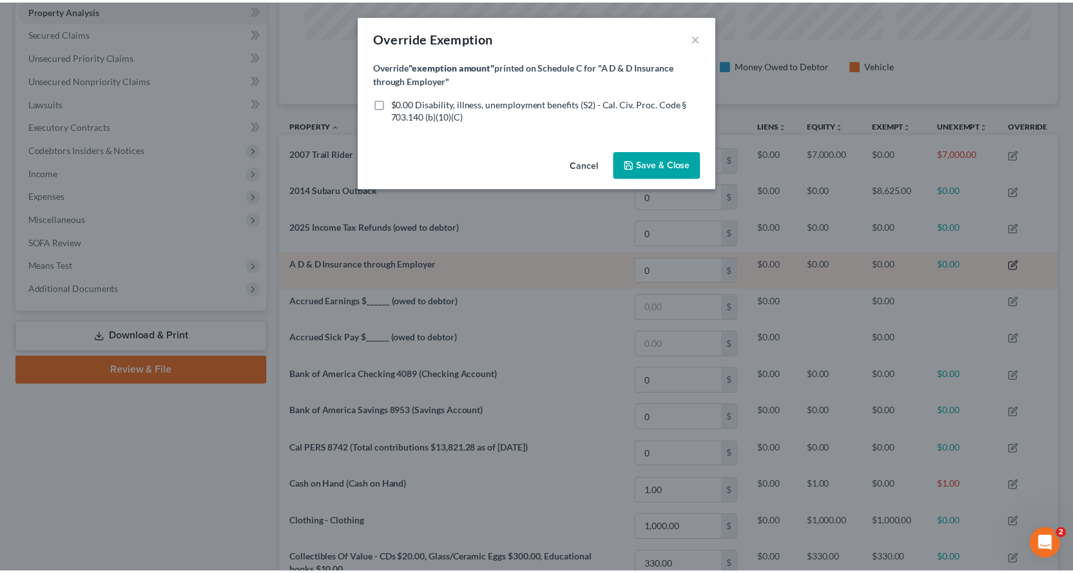
scroll to position [231, 785]
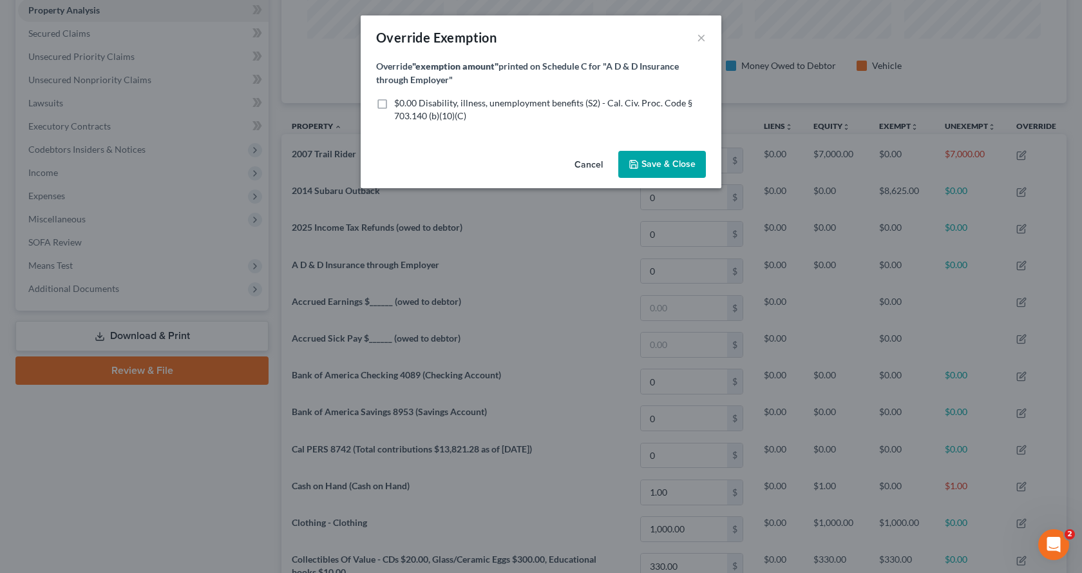
click at [394, 100] on label "$0.00 Disability, illness, unemployment benefits (S2) - Cal. Civ. Proc. Code § …" at bounding box center [550, 110] width 312 height 26
click at [399, 100] on input "$0.00 Disability, illness, unemployment benefits (S2) - Cal. Civ. Proc. Code § …" at bounding box center [403, 101] width 8 height 8
checkbox input "true"
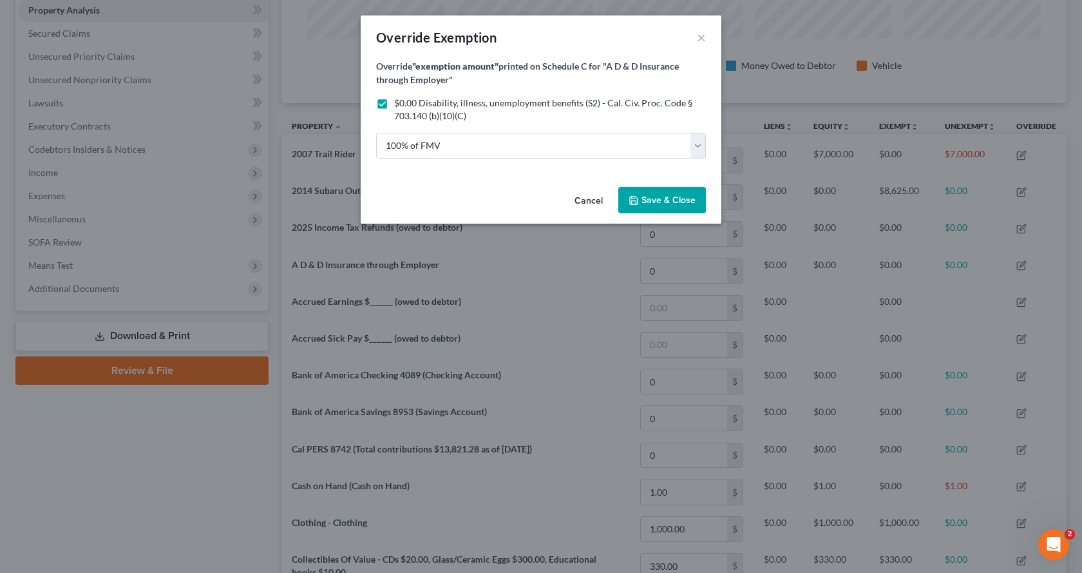
click at [676, 198] on span "Save & Close" at bounding box center [669, 200] width 54 height 11
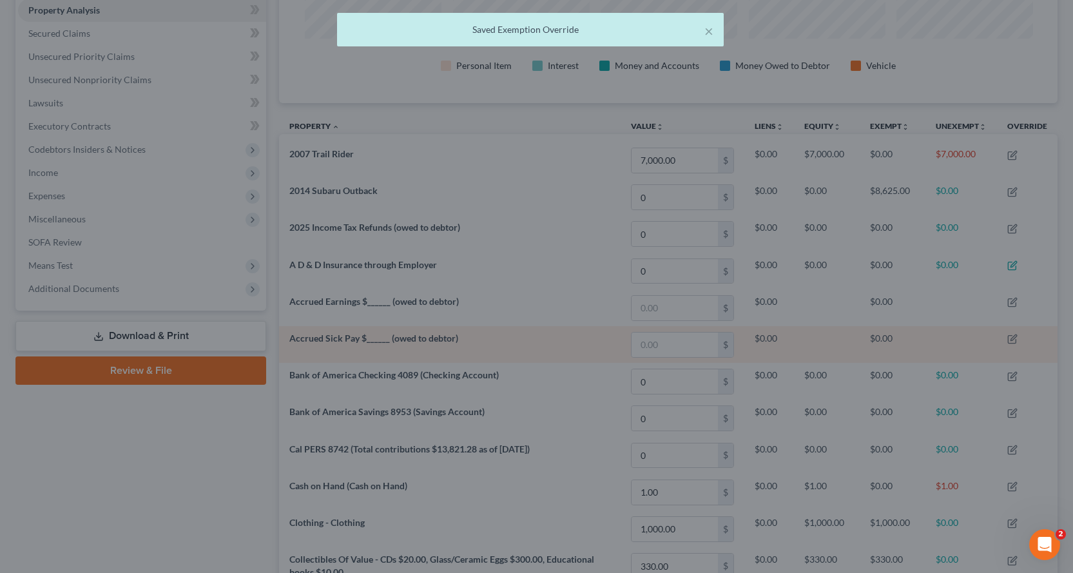
scroll to position [230, 778]
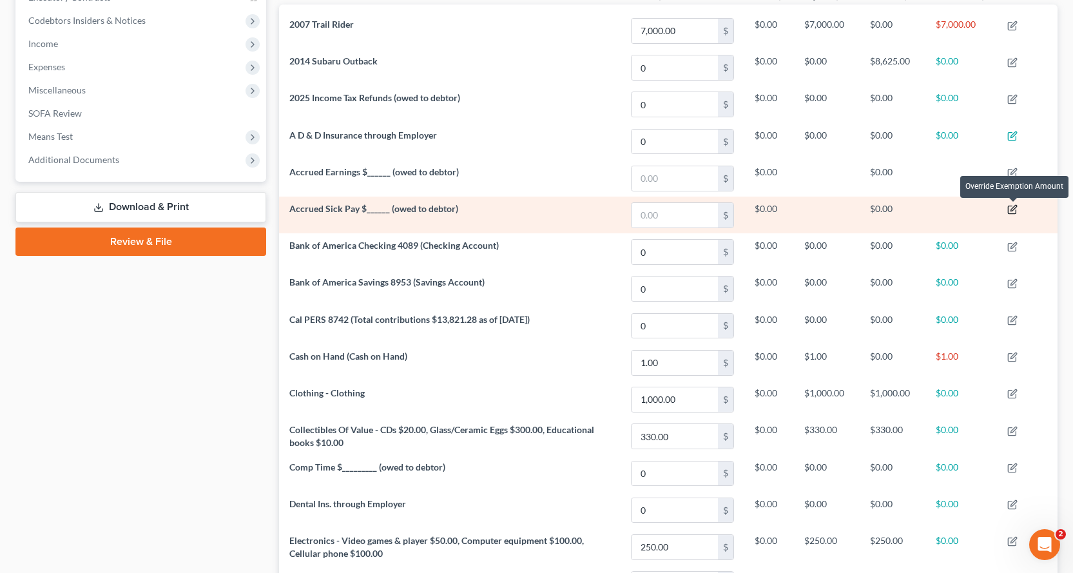
click at [1016, 215] on icon "button" at bounding box center [1012, 209] width 10 height 10
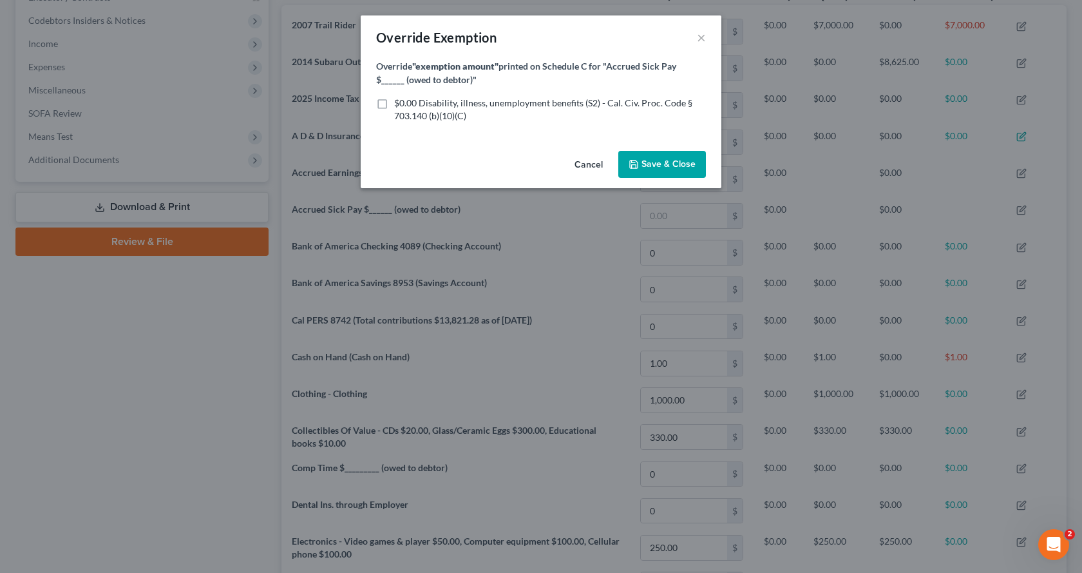
click at [394, 103] on label "$0.00 Disability, illness, unemployment benefits (S2) - Cal. Civ. Proc. Code § …" at bounding box center [550, 110] width 312 height 26
click at [399, 103] on input "$0.00 Disability, illness, unemployment benefits (S2) - Cal. Civ. Proc. Code § …" at bounding box center [403, 101] width 8 height 8
checkbox input "true"
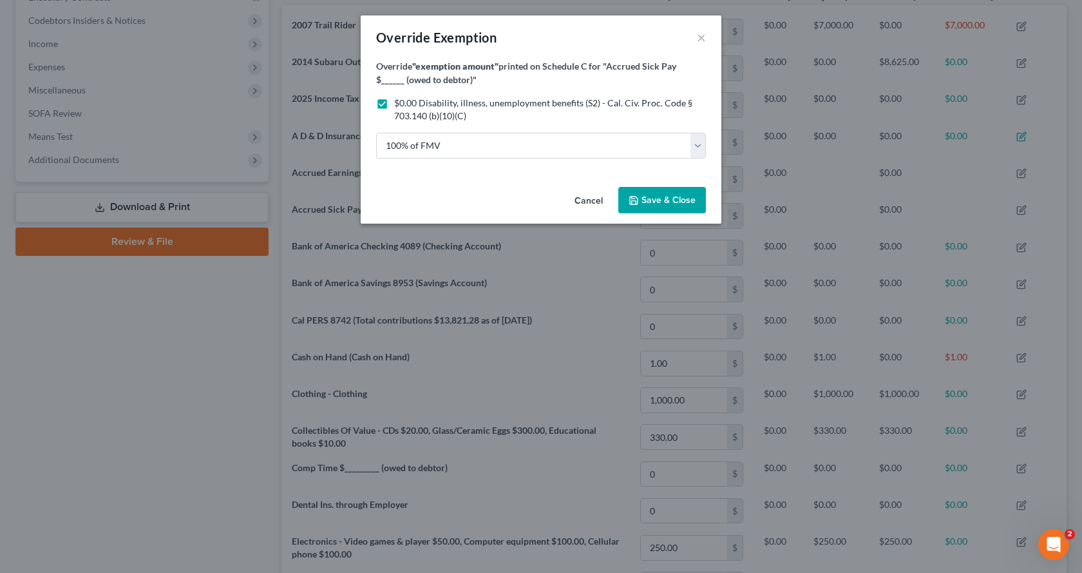
click at [651, 195] on span "Save & Close" at bounding box center [669, 200] width 54 height 11
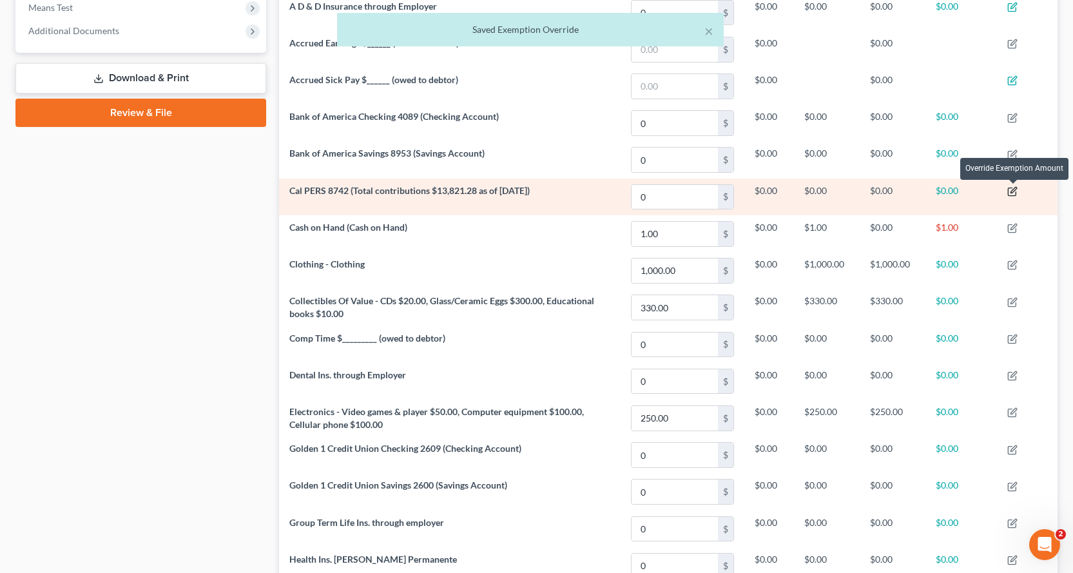
click at [1016, 191] on icon "button" at bounding box center [1012, 191] width 10 height 10
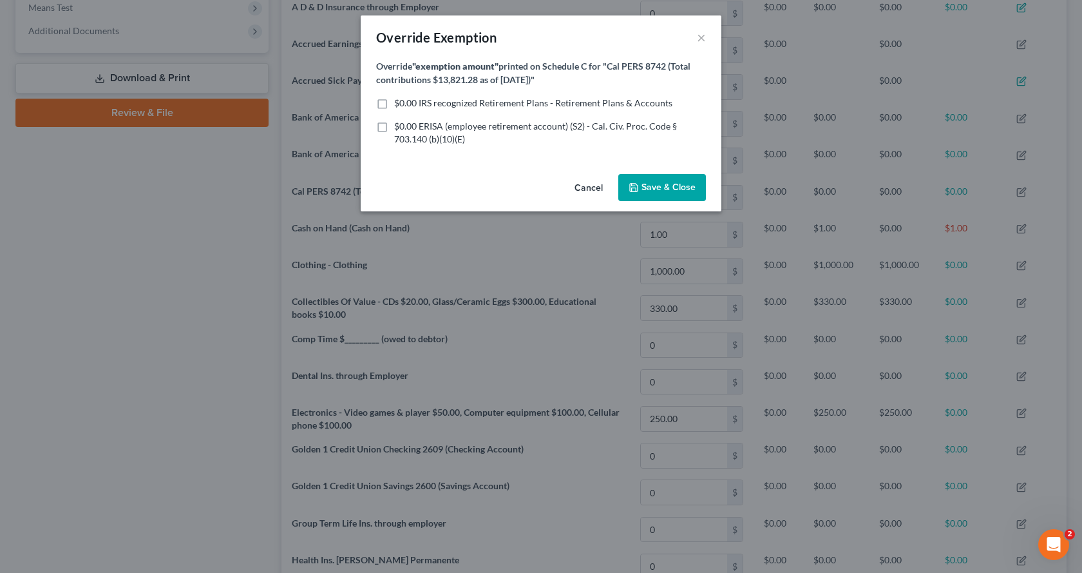
click at [394, 127] on label "$0.00 ERISA (employee retirement account) (S2) - Cal. Civ. Proc. Code § 703.140…" at bounding box center [550, 133] width 312 height 26
click at [399, 127] on input "$0.00 ERISA (employee retirement account) (S2) - Cal. Civ. Proc. Code § 703.140…" at bounding box center [403, 124] width 8 height 8
checkbox input "true"
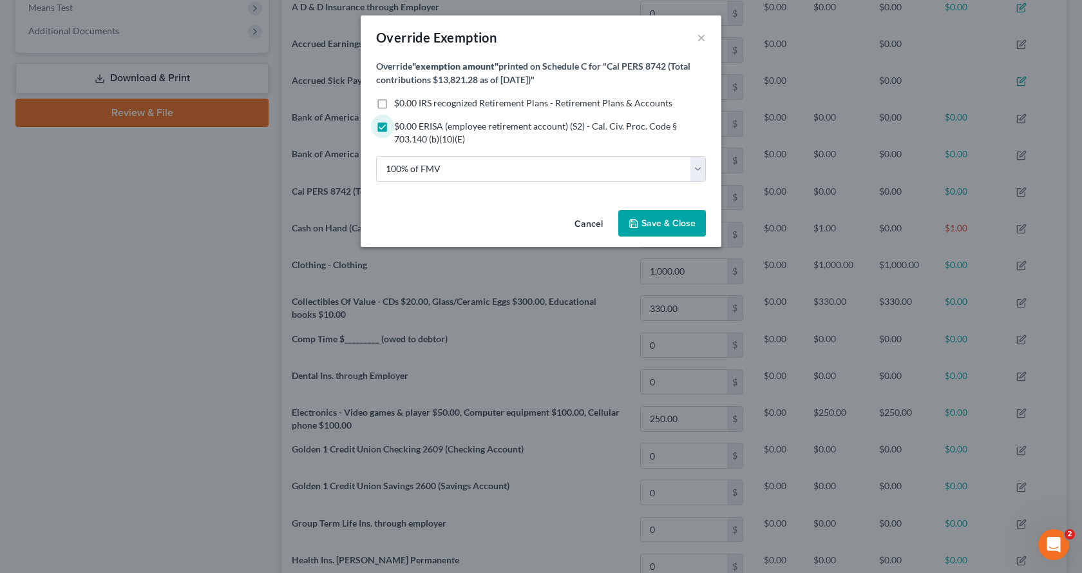
click at [394, 99] on label "$0.00 IRS recognized Retirement Plans - Retirement Plans & Accounts" at bounding box center [533, 103] width 278 height 13
click at [399, 99] on input "$0.00 IRS recognized Retirement Plans - Retirement Plans & Accounts" at bounding box center [403, 101] width 8 height 8
checkbox input "true"
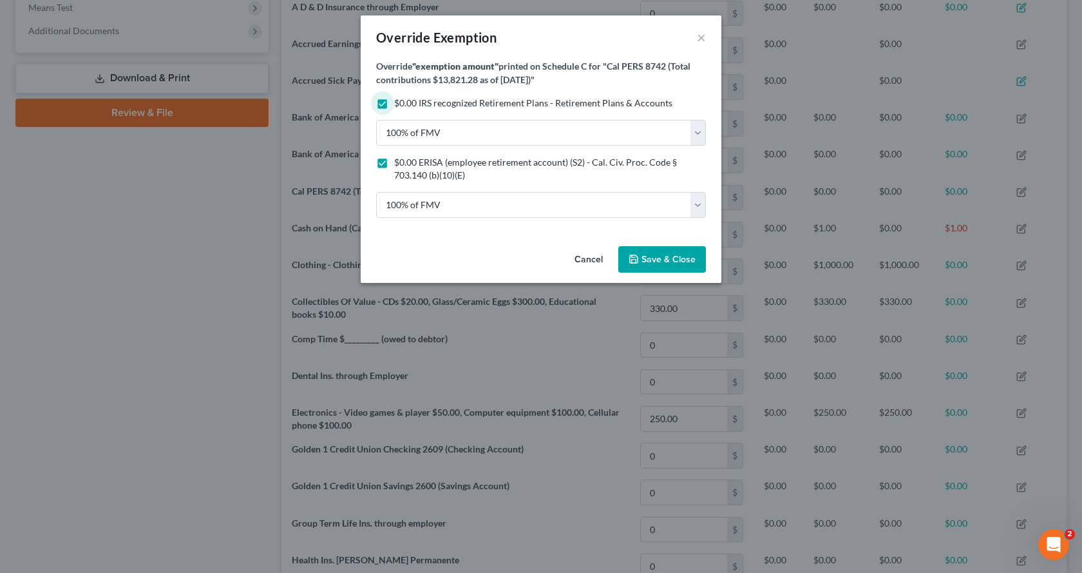
click at [658, 264] on span "Save & Close" at bounding box center [669, 259] width 54 height 11
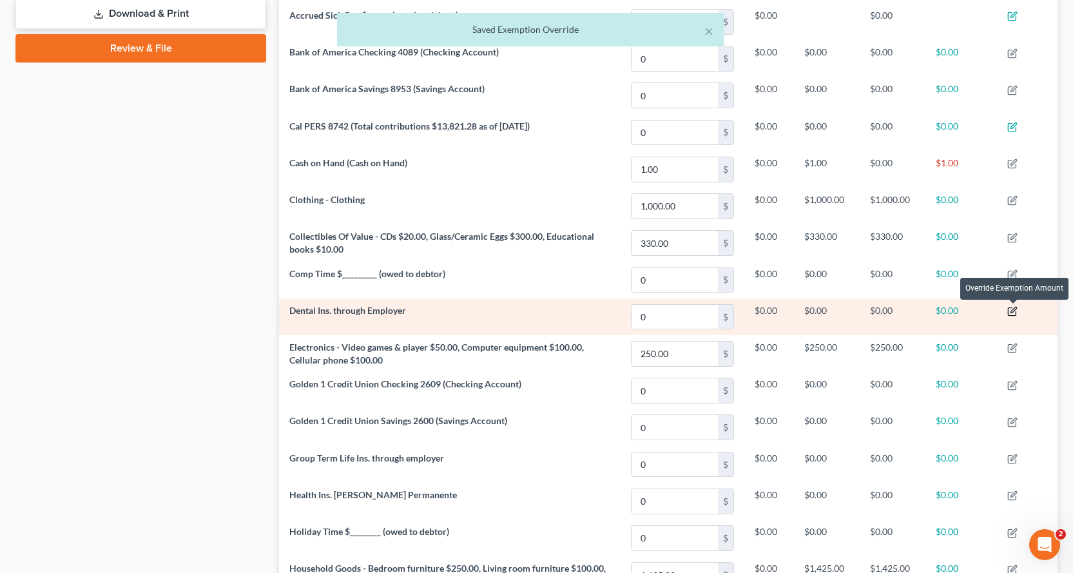
click at [1013, 310] on icon "button" at bounding box center [1013, 310] width 6 height 6
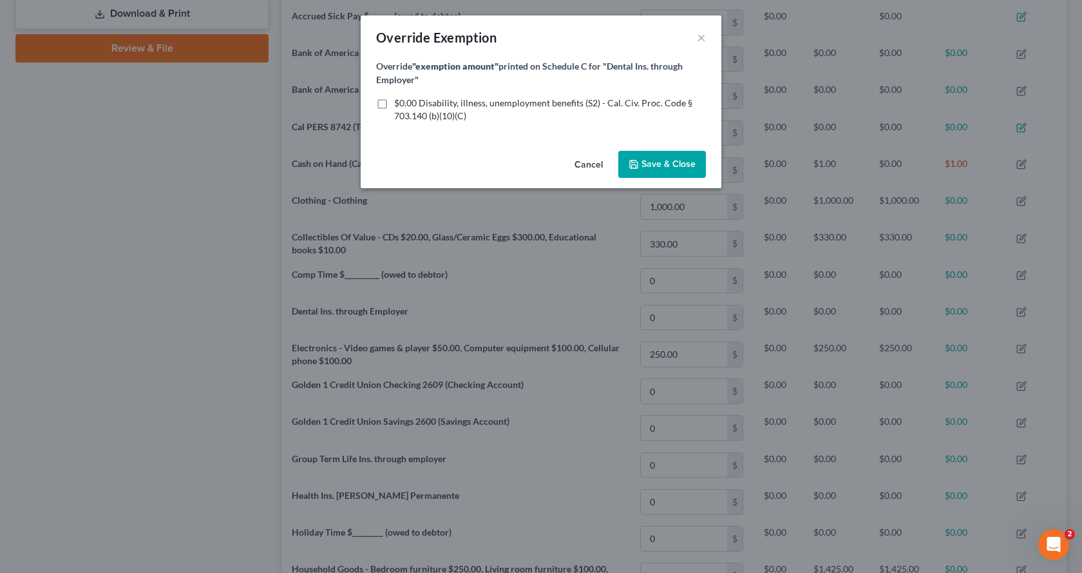
click at [394, 104] on label "$0.00 Disability, illness, unemployment benefits (S2) - Cal. Civ. Proc. Code § …" at bounding box center [550, 110] width 312 height 26
click at [399, 104] on input "$0.00 Disability, illness, unemployment benefits (S2) - Cal. Civ. Proc. Code § …" at bounding box center [403, 101] width 8 height 8
checkbox input "true"
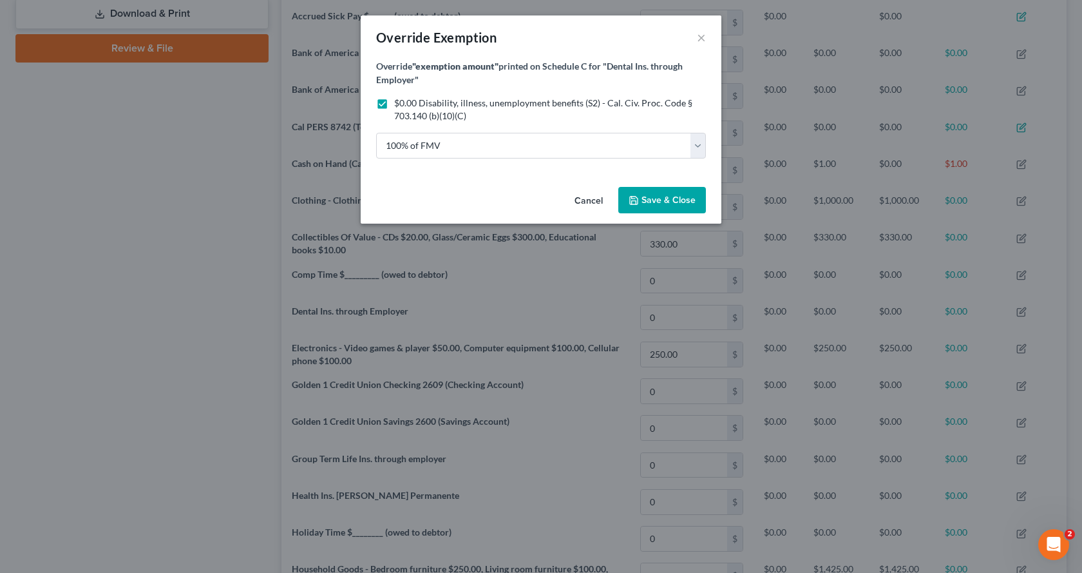
click at [679, 205] on button "Save & Close" at bounding box center [662, 200] width 88 height 27
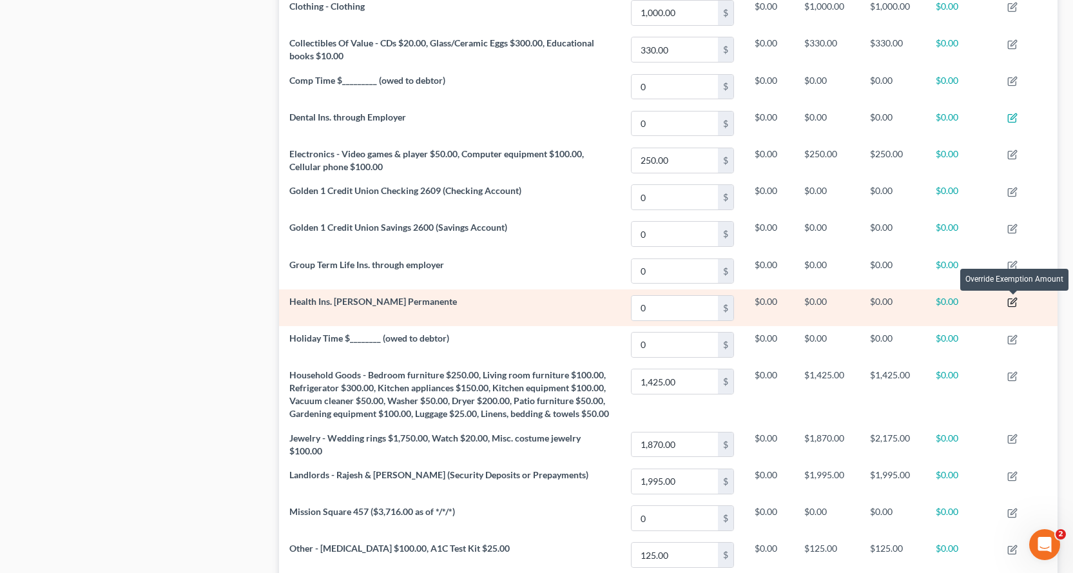
click at [1017, 301] on icon "button" at bounding box center [1012, 302] width 10 height 10
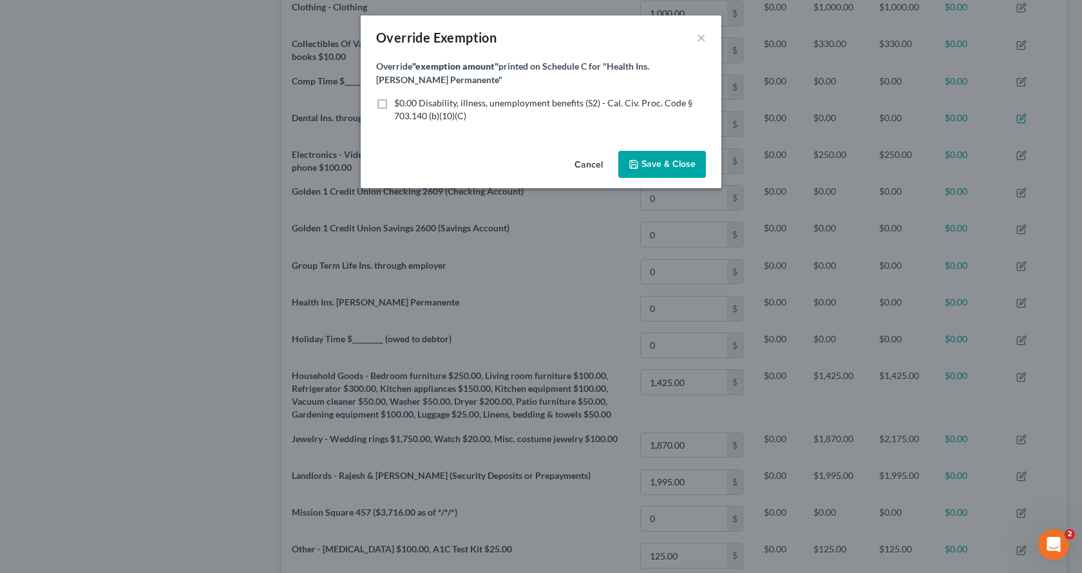
click at [394, 102] on label "$0.00 Disability, illness, unemployment benefits (S2) - Cal. Civ. Proc. Code § …" at bounding box center [550, 110] width 312 height 26
click at [399, 102] on input "$0.00 Disability, illness, unemployment benefits (S2) - Cal. Civ. Proc. Code § …" at bounding box center [403, 101] width 8 height 8
checkbox input "true"
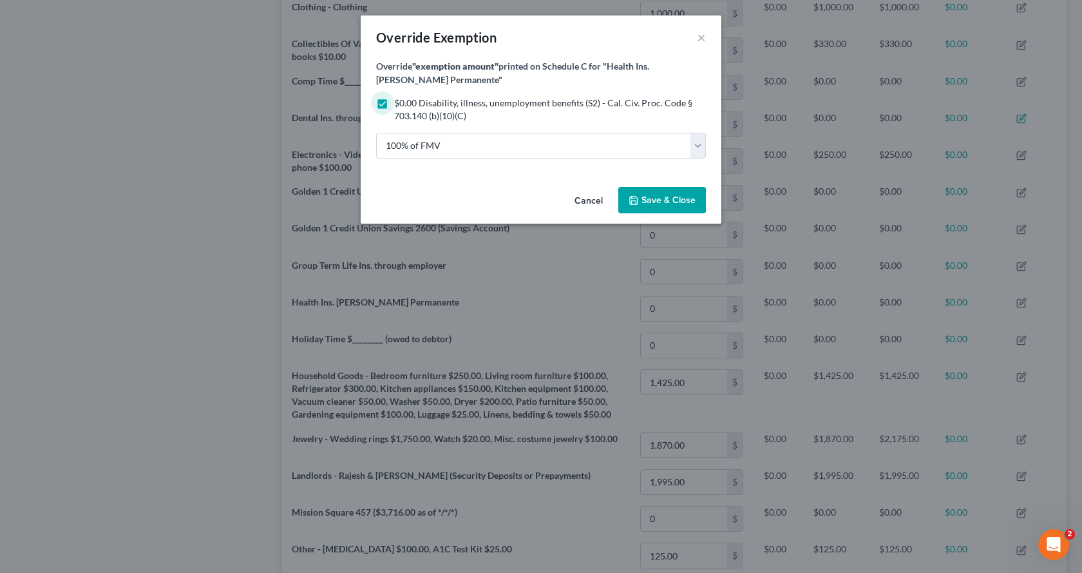
click at [641, 204] on span "Save & Close" at bounding box center [662, 200] width 67 height 11
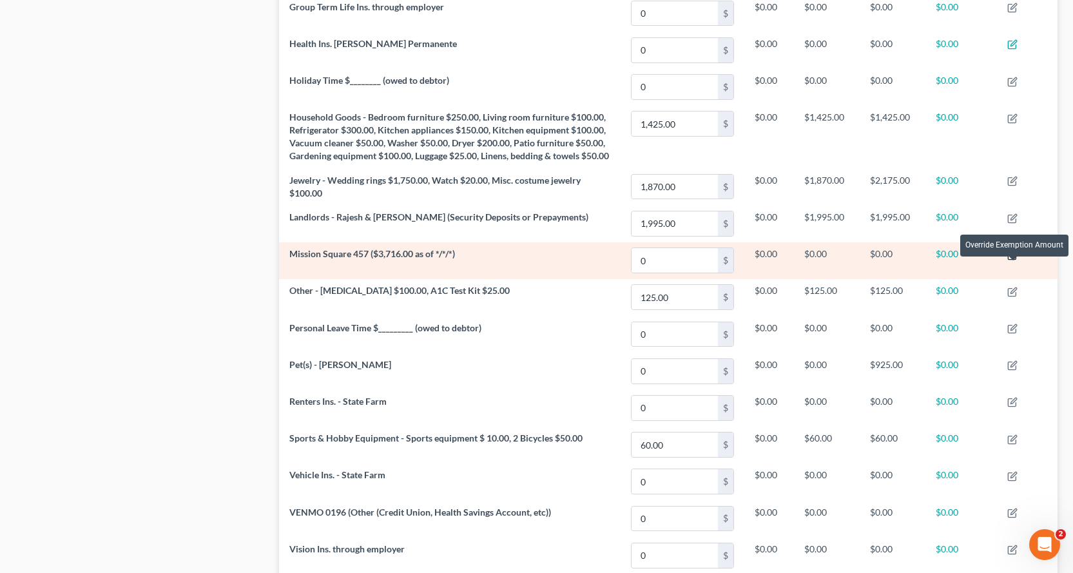
click at [1011, 260] on icon "button" at bounding box center [1012, 255] width 10 height 10
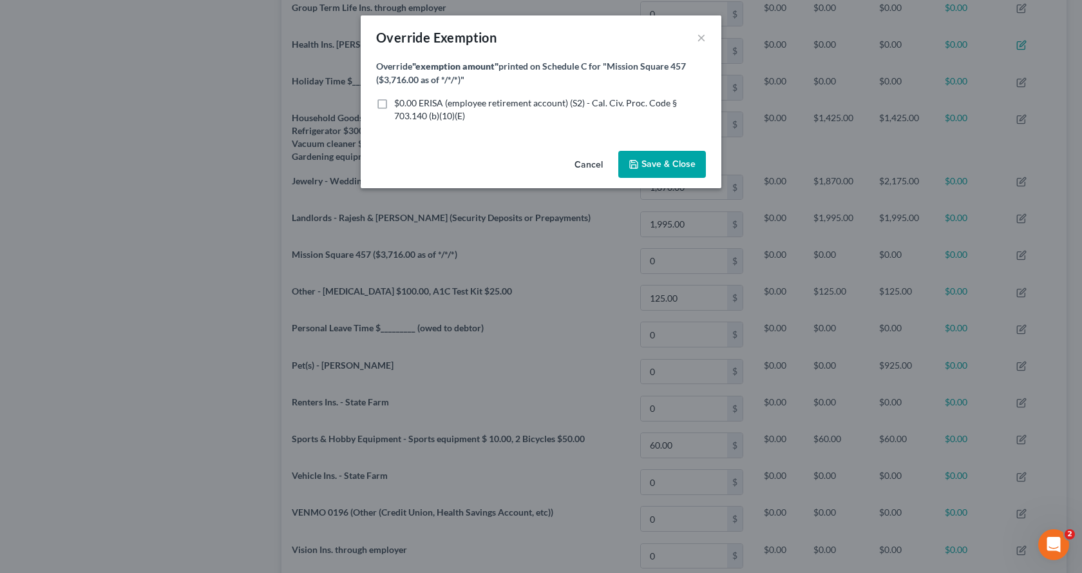
click at [394, 103] on label "$0.00 ERISA (employee retirement account) (S2) - Cal. Civ. Proc. Code § 703.140…" at bounding box center [550, 110] width 312 height 26
click at [399, 103] on input "$0.00 ERISA (employee retirement account) (S2) - Cal. Civ. Proc. Code § 703.140…" at bounding box center [403, 101] width 8 height 8
checkbox input "true"
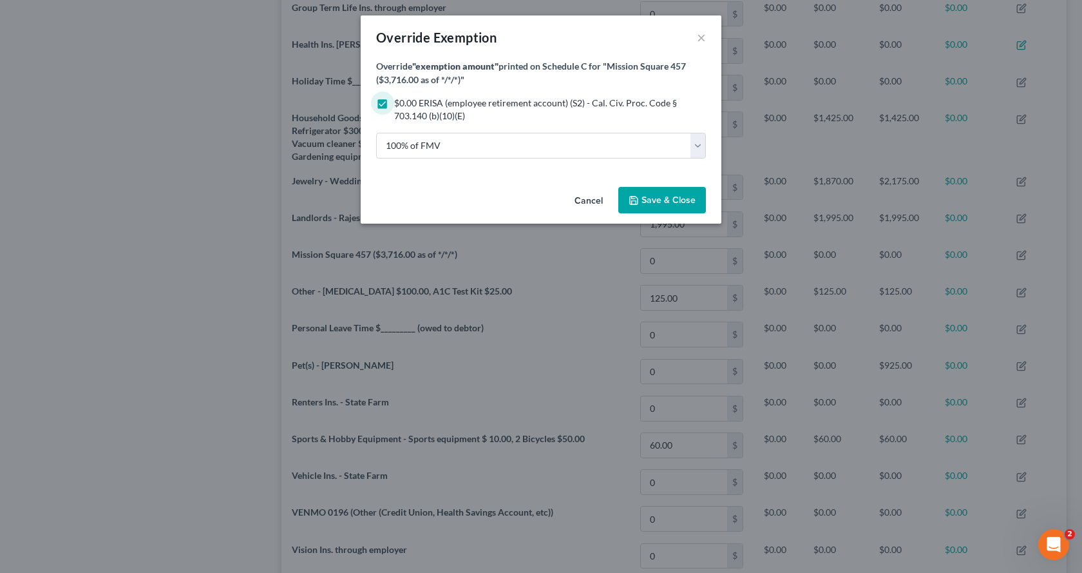
click at [681, 187] on button "Save & Close" at bounding box center [662, 200] width 88 height 27
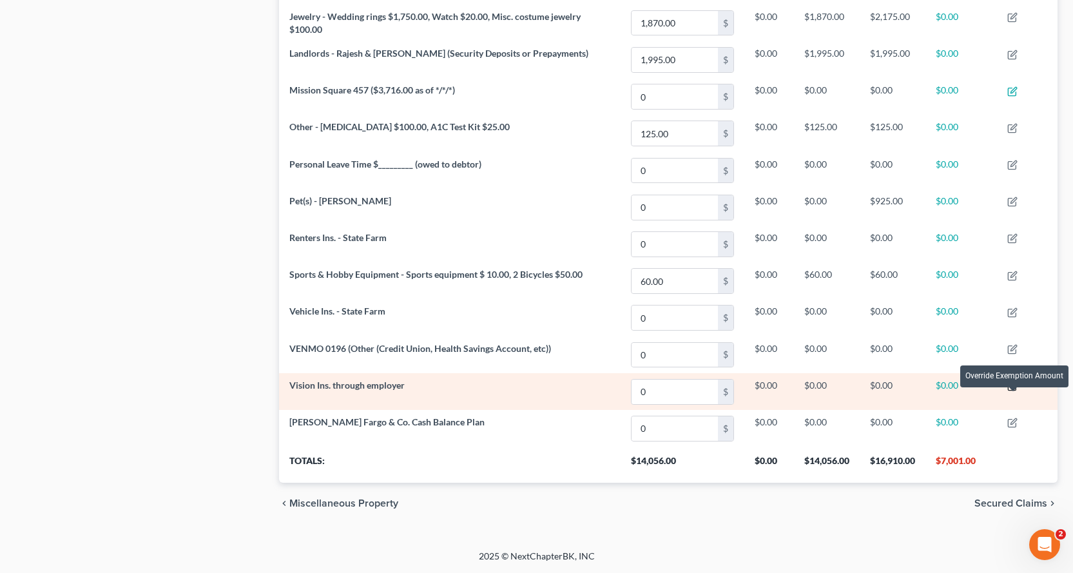
click at [1015, 385] on icon "button" at bounding box center [1013, 384] width 6 height 6
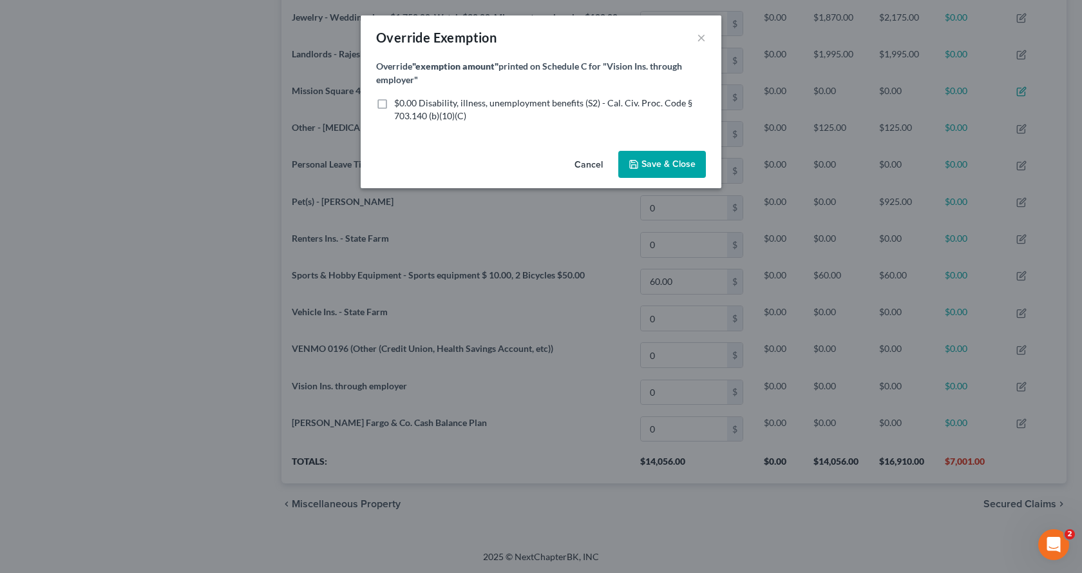
click at [394, 101] on label "$0.00 Disability, illness, unemployment benefits (S2) - Cal. Civ. Proc. Code § …" at bounding box center [550, 110] width 312 height 26
click at [399, 101] on input "$0.00 Disability, illness, unemployment benefits (S2) - Cal. Civ. Proc. Code § …" at bounding box center [403, 101] width 8 height 8
checkbox input "true"
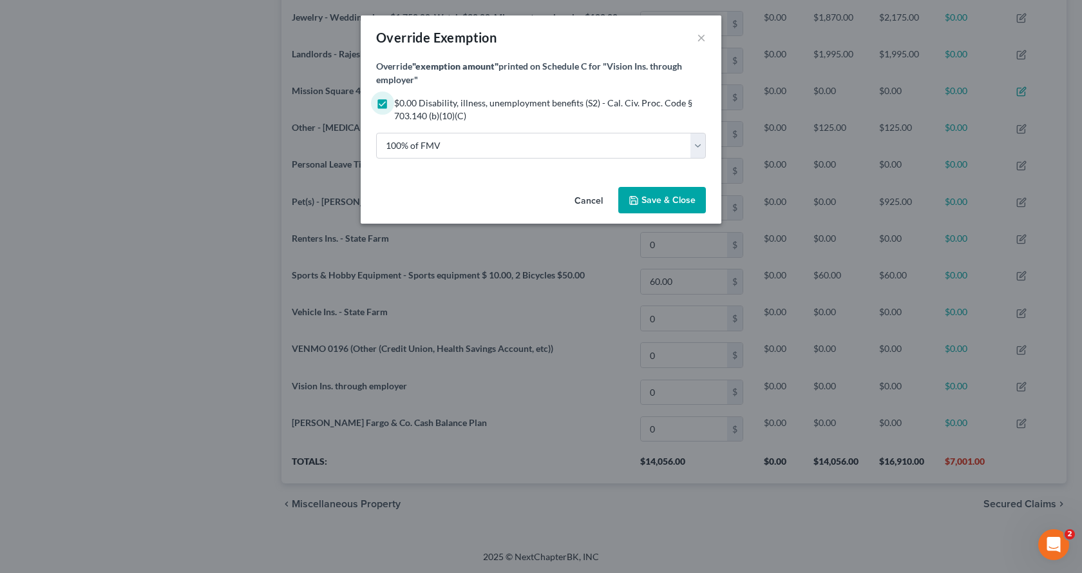
click at [645, 207] on button "Save & Close" at bounding box center [662, 200] width 88 height 27
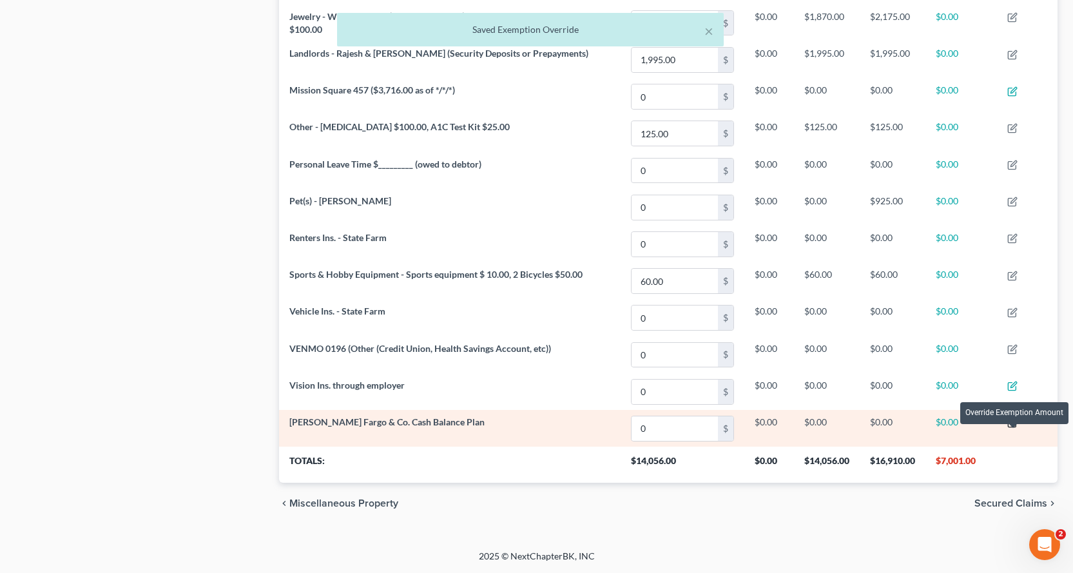
click at [1015, 428] on icon "button" at bounding box center [1012, 422] width 10 height 10
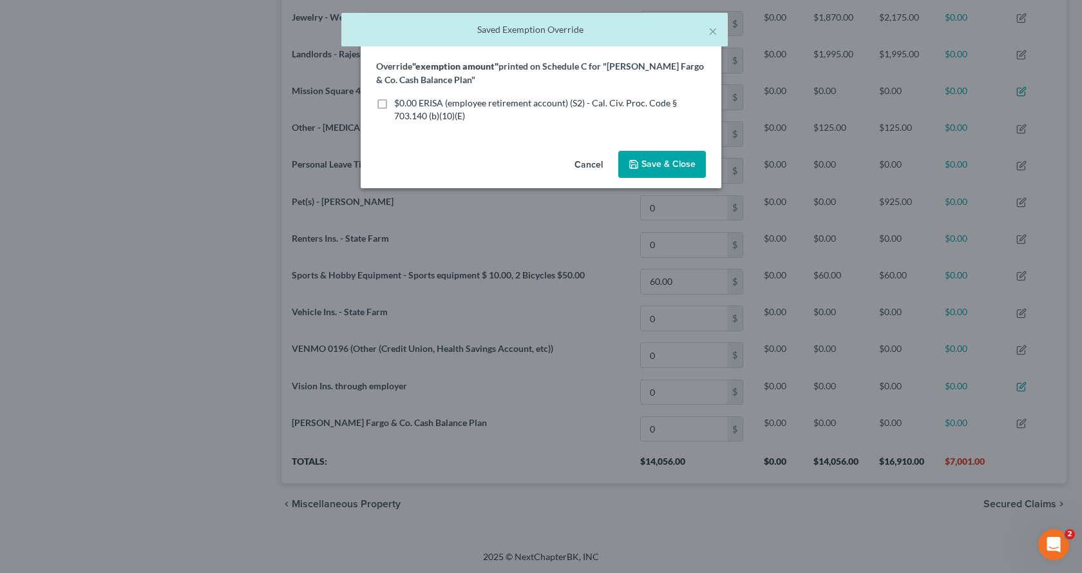
click at [394, 104] on label "$0.00 ERISA (employee retirement account) (S2) - Cal. Civ. Proc. Code § 703.140…" at bounding box center [550, 110] width 312 height 26
click at [399, 104] on input "$0.00 ERISA (employee retirement account) (S2) - Cal. Civ. Proc. Code § 703.140…" at bounding box center [403, 101] width 8 height 8
checkbox input "true"
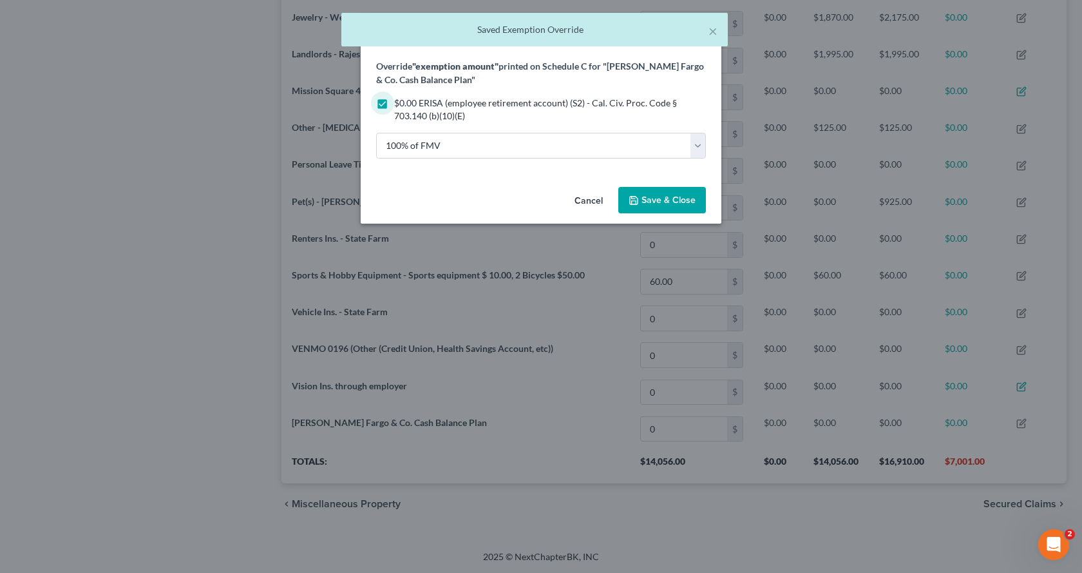
click at [627, 200] on button "Save & Close" at bounding box center [662, 200] width 88 height 27
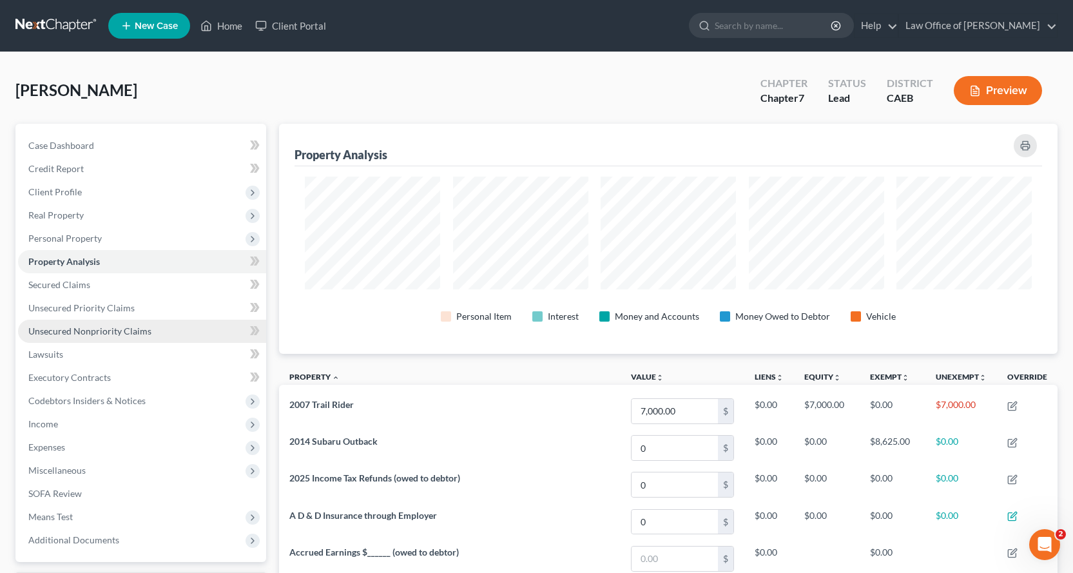
click at [71, 325] on span "Unsecured Nonpriority Claims" at bounding box center [89, 330] width 123 height 11
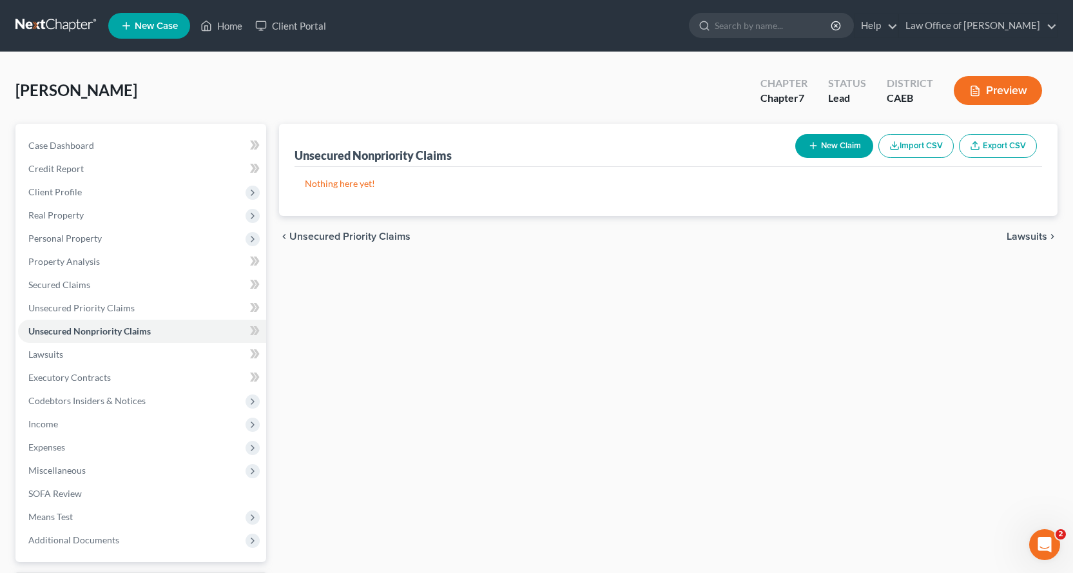
click at [817, 151] on button "New Claim" at bounding box center [834, 146] width 78 height 24
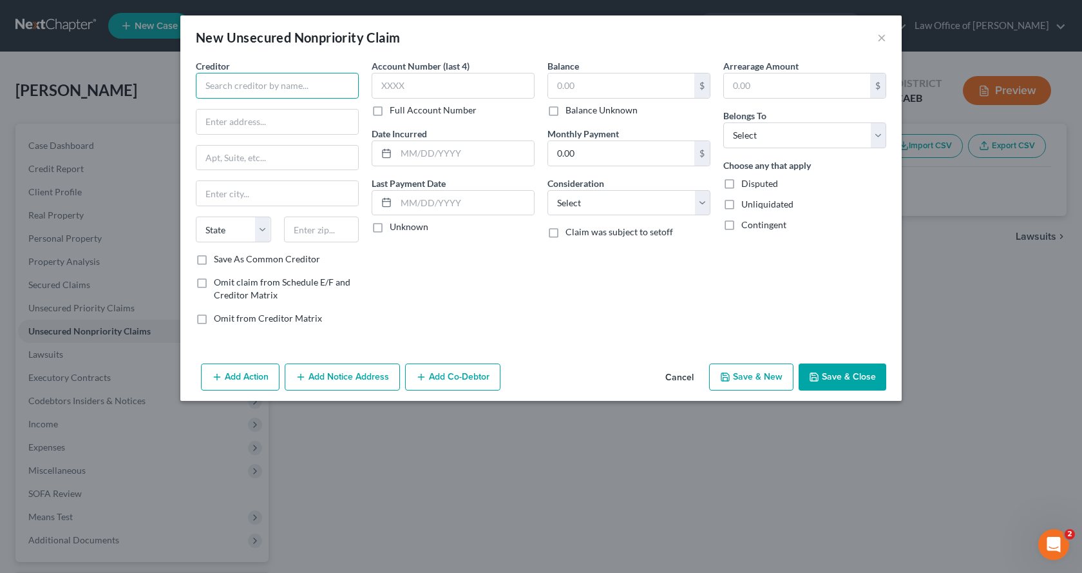
click at [236, 89] on input "text" at bounding box center [277, 86] width 163 height 26
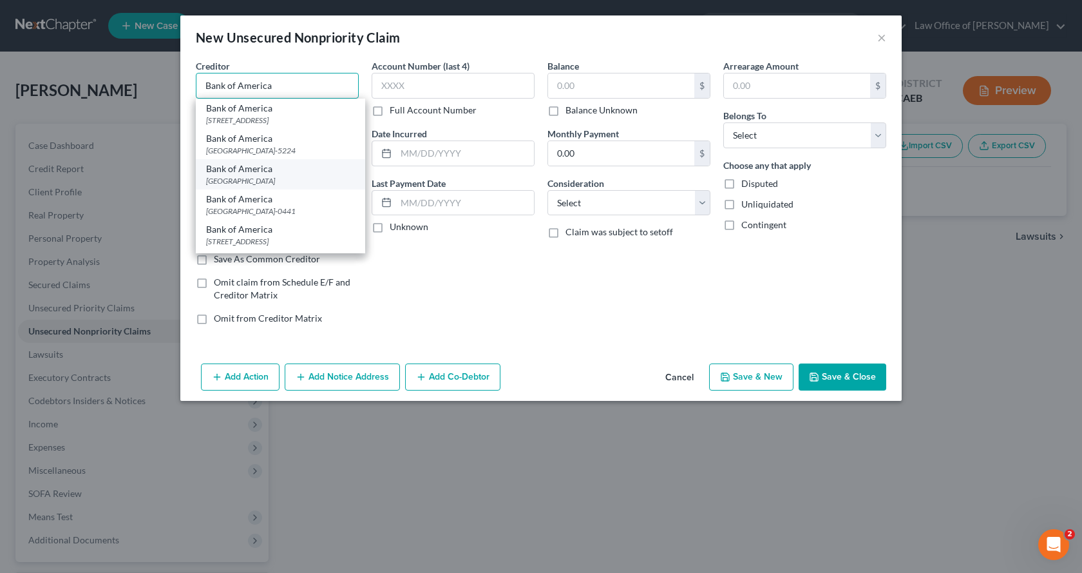
type input "Bank of America"
click at [249, 186] on div "[GEOGRAPHIC_DATA]" at bounding box center [280, 180] width 149 height 11
type input "PO Box 672050"
type input "[GEOGRAPHIC_DATA]"
select select "45"
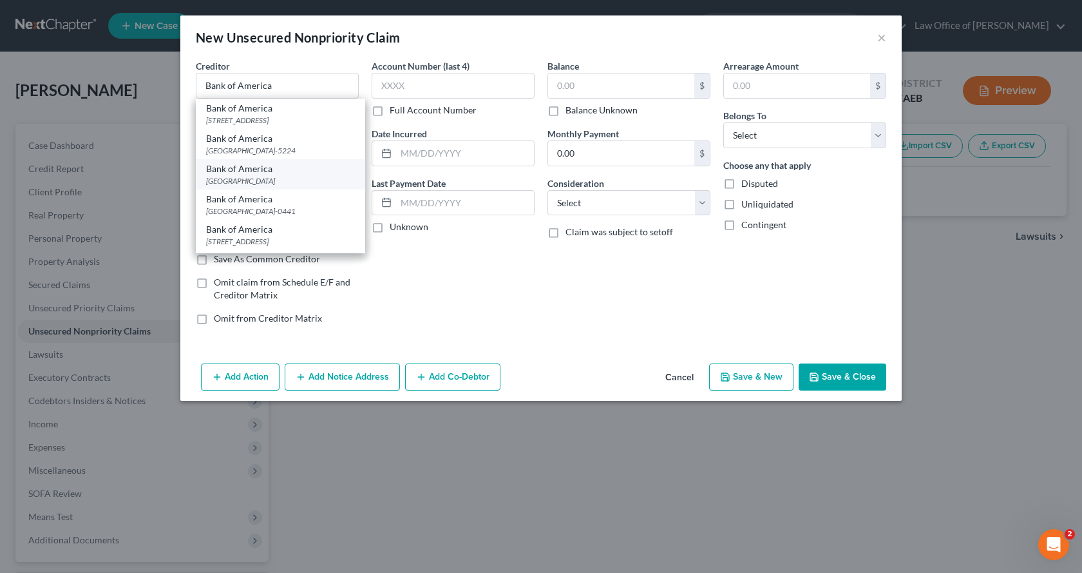
type input "75726"
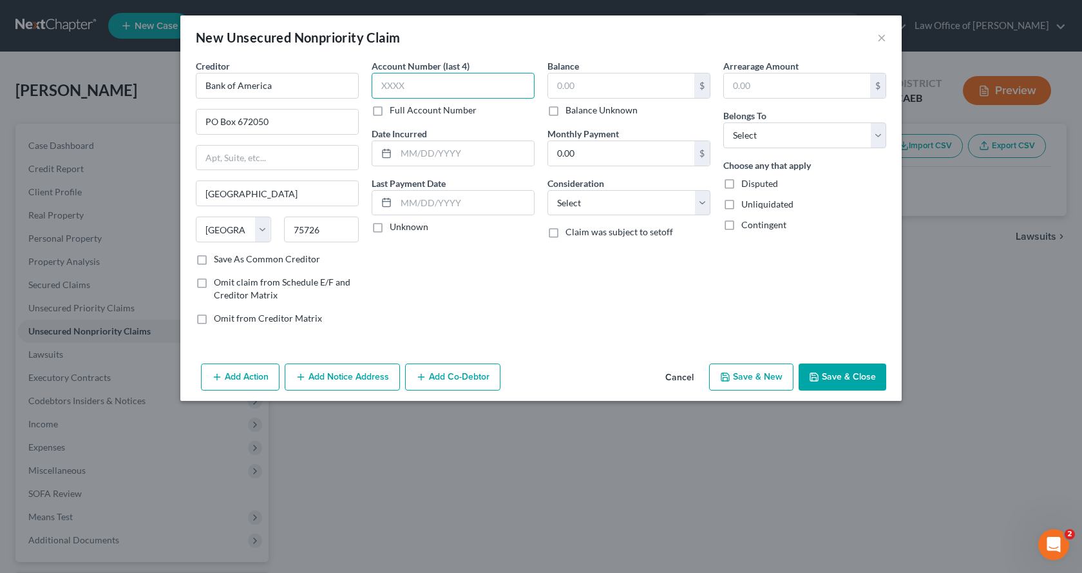
click at [464, 84] on input "text" at bounding box center [453, 86] width 163 height 26
type input "8144"
click at [332, 231] on input "75726" at bounding box center [321, 229] width 75 height 26
type input "75726-2050"
click at [419, 156] on input "text" at bounding box center [465, 153] width 138 height 24
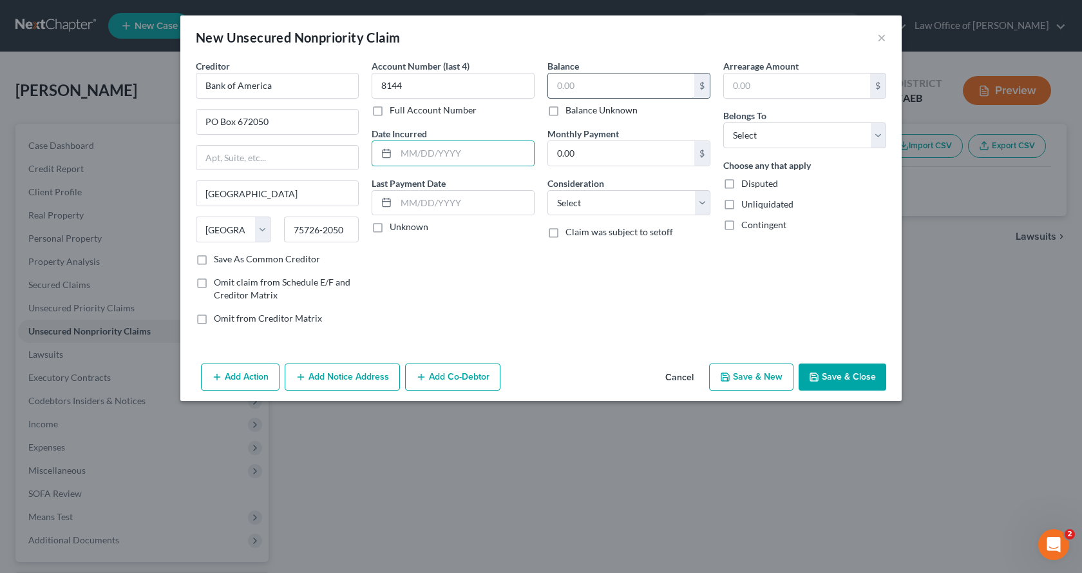
click at [591, 88] on input "text" at bounding box center [621, 85] width 146 height 24
type input "45,284.00"
click at [767, 139] on select "Select Debtor 1 Only Debtor 2 Only Debtor 1 And Debtor 2 Only At Least One Of T…" at bounding box center [804, 135] width 163 height 26
select select "0"
click at [723, 122] on select "Select Debtor 1 Only Debtor 2 Only Debtor 1 And Debtor 2 Only At Least One Of T…" at bounding box center [804, 135] width 163 height 26
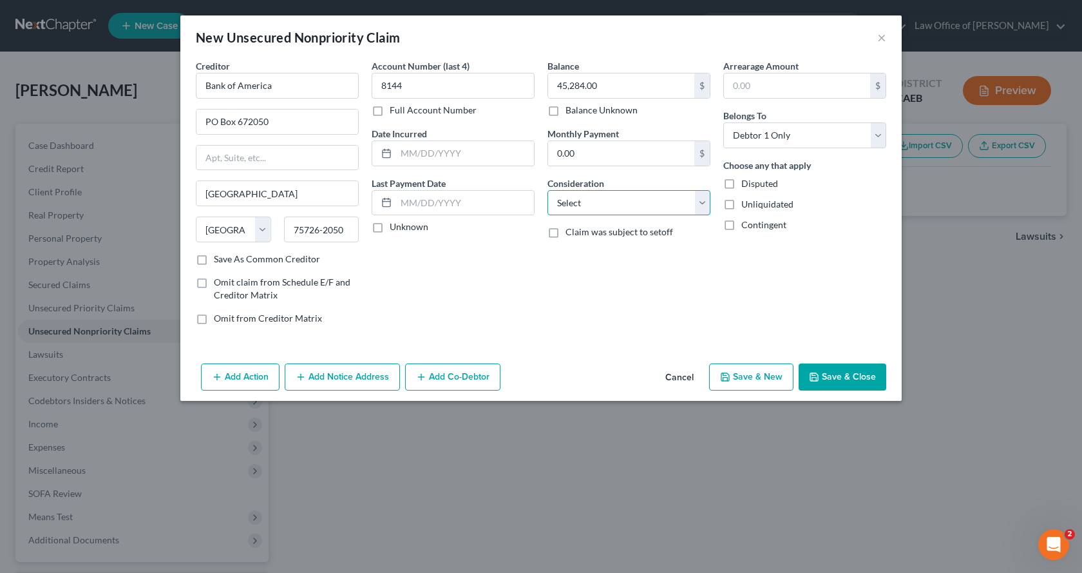
click at [658, 212] on select "Select Cable / Satellite Services Collection Agency Credit Card Debt Debt Couns…" at bounding box center [629, 203] width 163 height 26
select select "2"
click at [548, 190] on select "Select Cable / Satellite Services Collection Agency Credit Card Debt Debt Couns…" at bounding box center [629, 203] width 163 height 26
click at [427, 155] on input "text" at bounding box center [465, 153] width 138 height 24
type input "2021 - [DATE]"
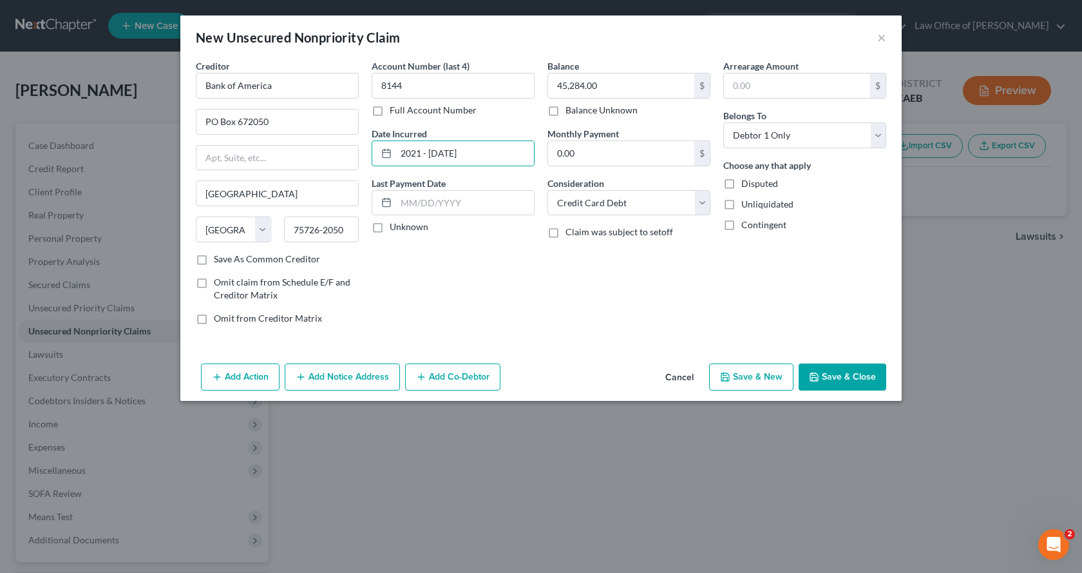
click at [346, 376] on button "Add Notice Address" at bounding box center [342, 376] width 115 height 27
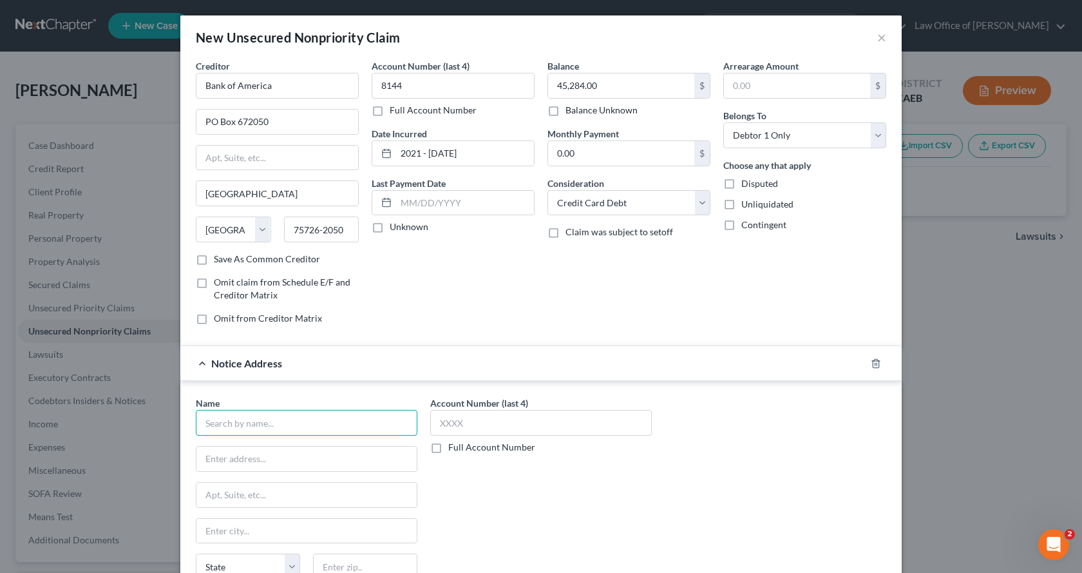
click at [260, 425] on input "text" at bounding box center [307, 423] width 222 height 26
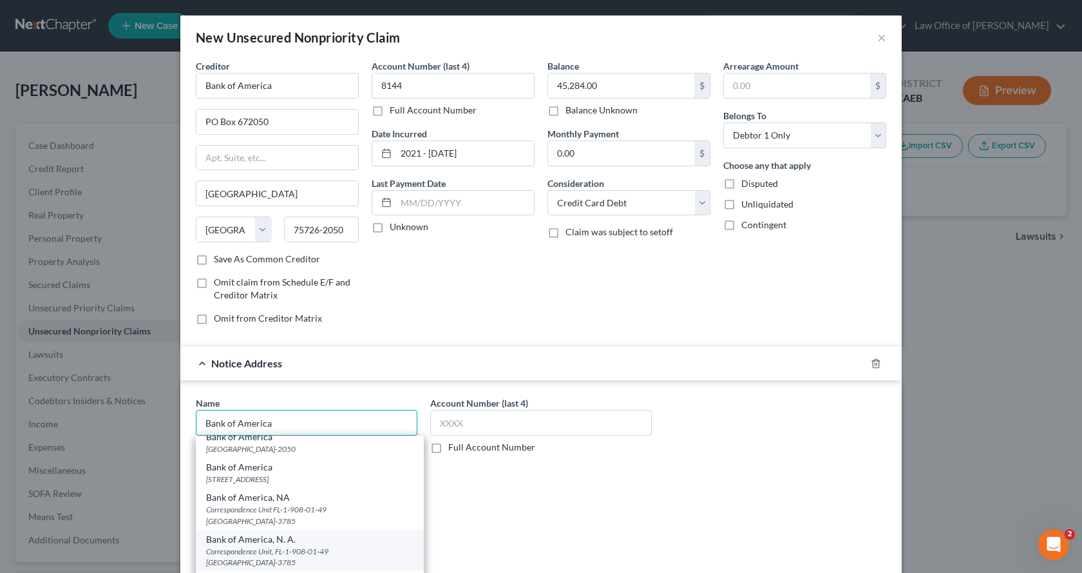
scroll to position [64, 0]
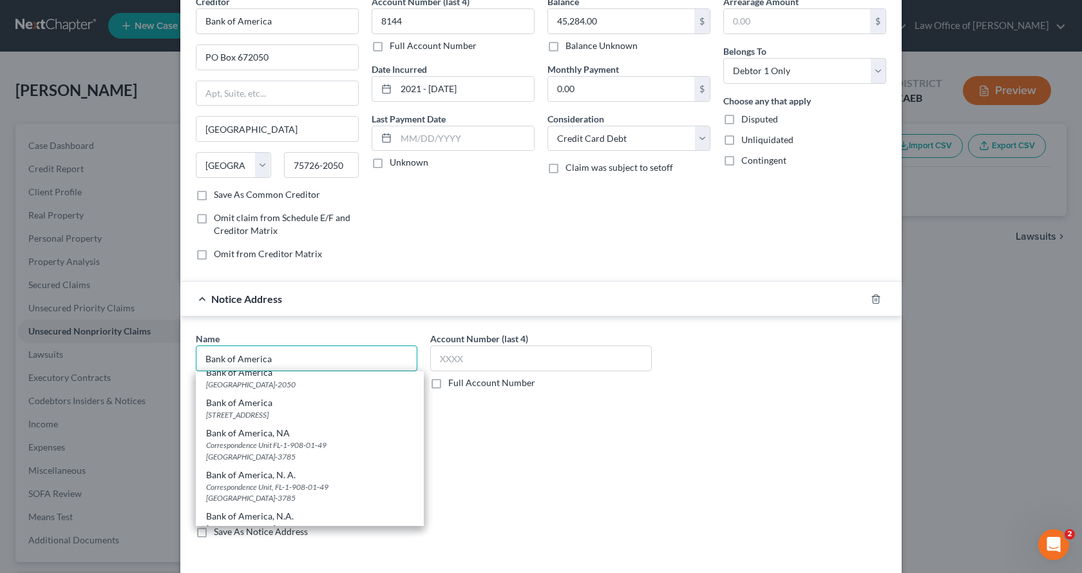
type input "Bank of America"
drag, startPoint x: 474, startPoint y: 515, endPoint x: 472, endPoint y: 464, distance: 51.6
click at [475, 514] on div "Account Number (last 4) Full Account Number" at bounding box center [541, 440] width 234 height 216
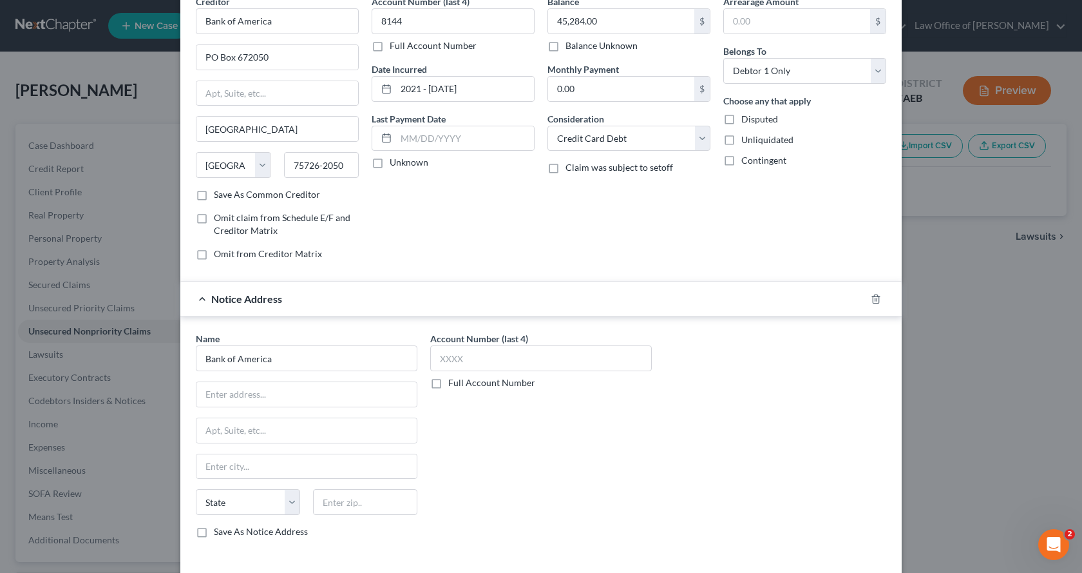
scroll to position [0, 0]
click at [275, 397] on input "text" at bounding box center [306, 394] width 220 height 24
type input "PO Box 15019"
click at [232, 466] on input "text" at bounding box center [306, 466] width 220 height 24
type input "Wilmington"
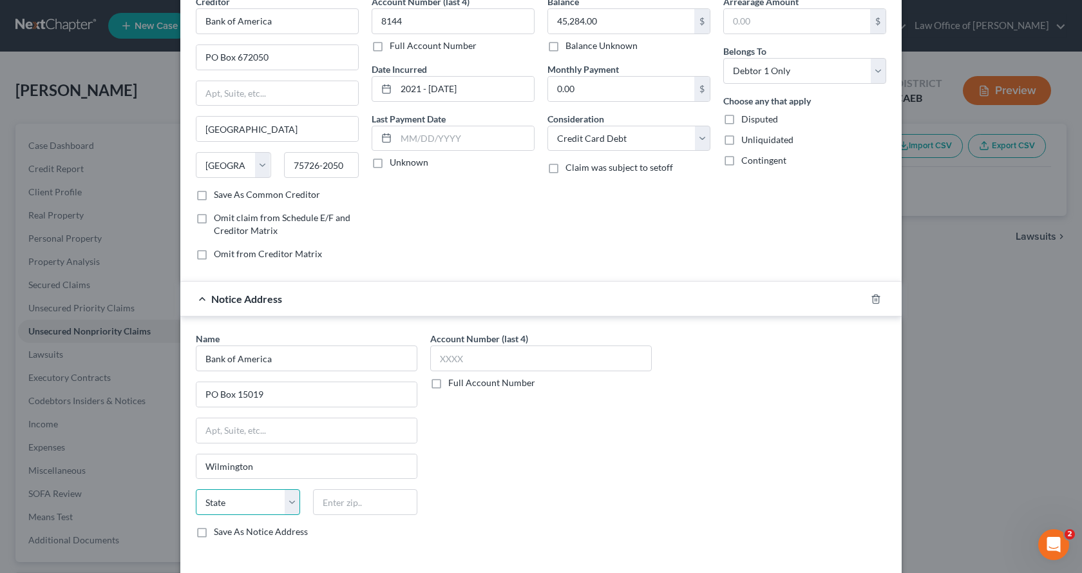
select select "7"
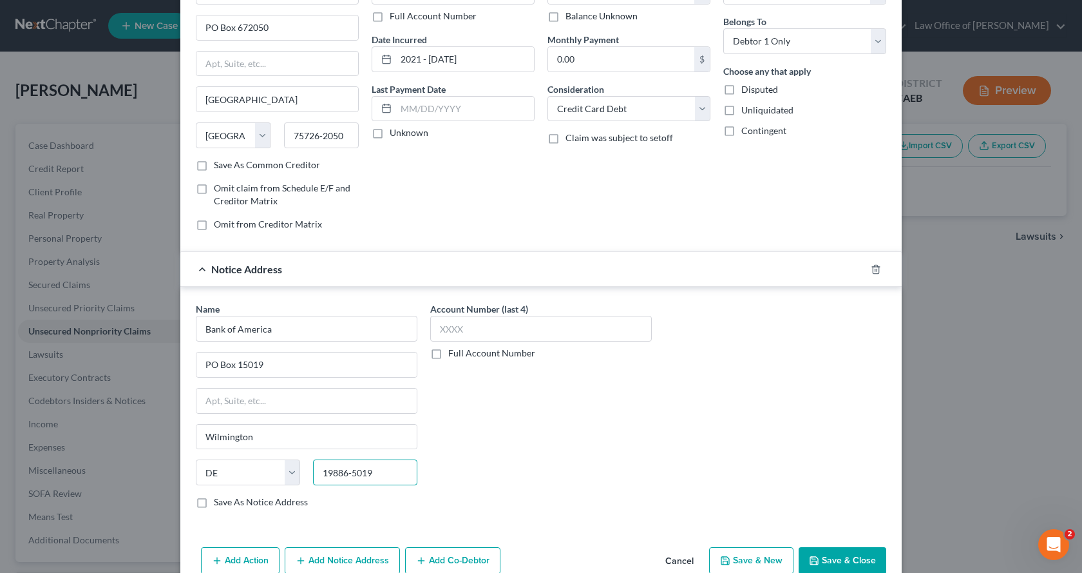
scroll to position [121, 0]
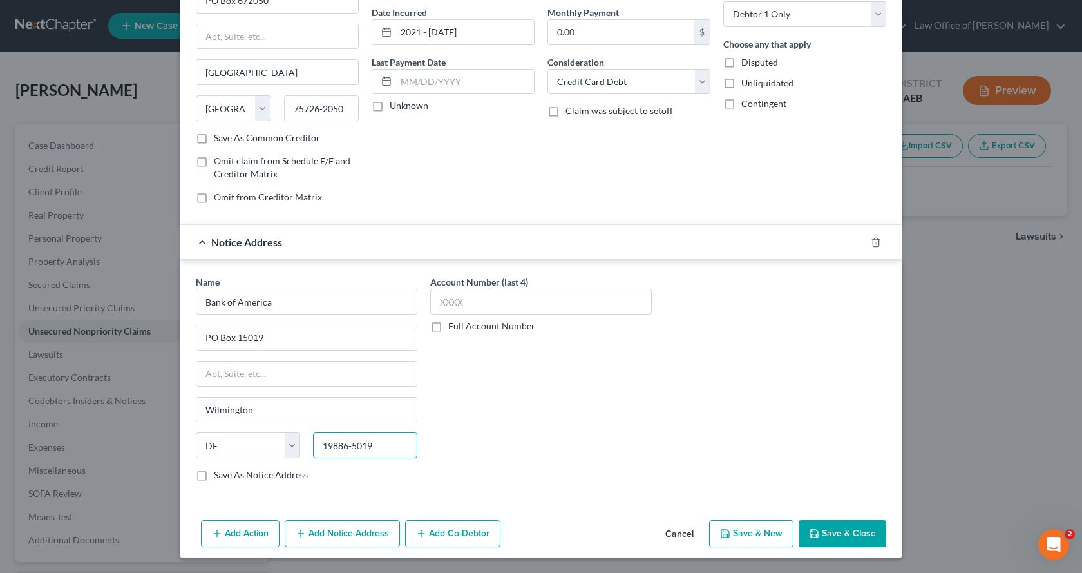
type input "19886-5019"
click at [214, 478] on label "Save As Notice Address" at bounding box center [261, 474] width 94 height 13
click at [219, 477] on input "Save As Notice Address" at bounding box center [223, 472] width 8 height 8
checkbox input "true"
click at [759, 535] on button "Save & New" at bounding box center [751, 533] width 84 height 27
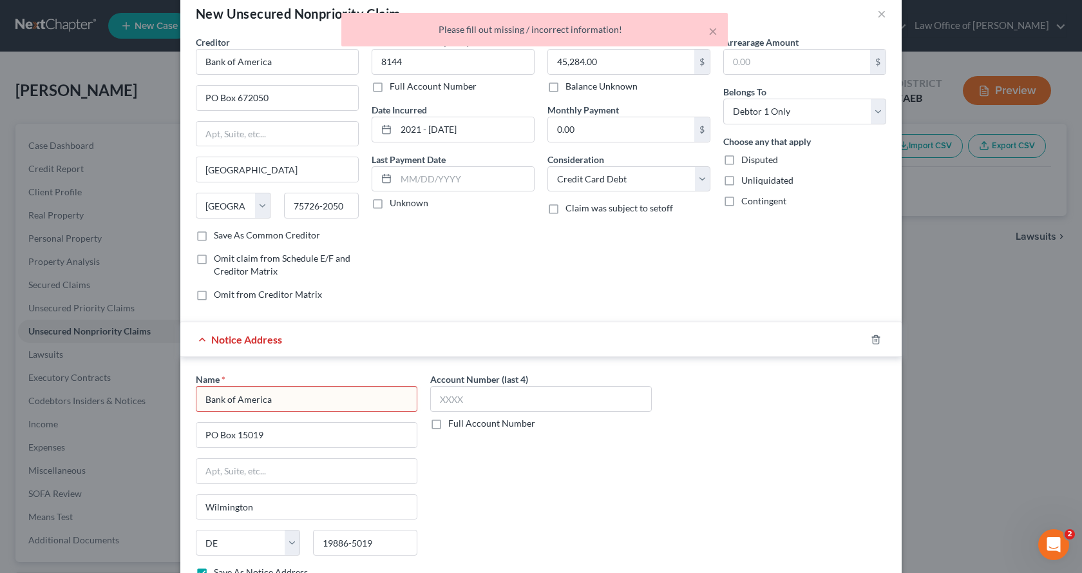
scroll to position [0, 0]
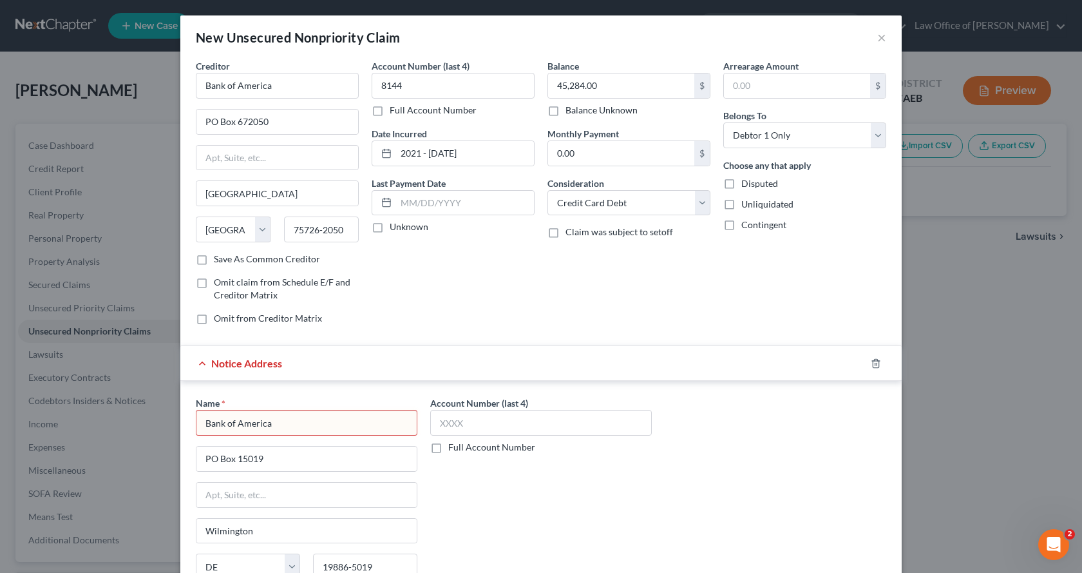
drag, startPoint x: 328, startPoint y: 425, endPoint x: 187, endPoint y: 418, distance: 140.6
click at [189, 418] on div "Name * Bank of America [GEOGRAPHIC_DATA] [US_STATE] AK AR AZ CA CO [GEOGRAPHIC_…" at bounding box center [306, 504] width 234 height 216
type input "Bank of America"
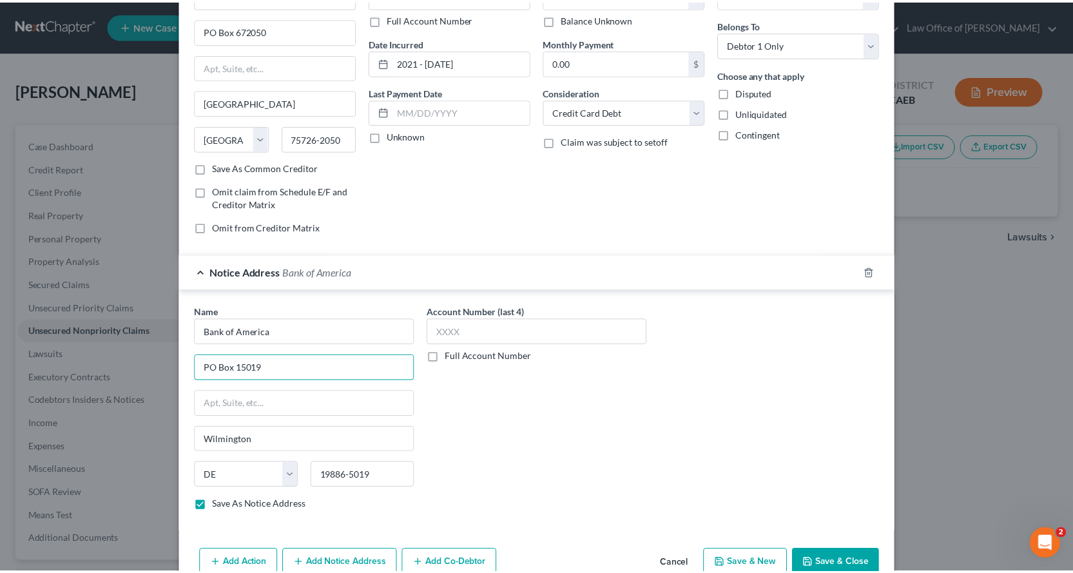
scroll to position [121, 0]
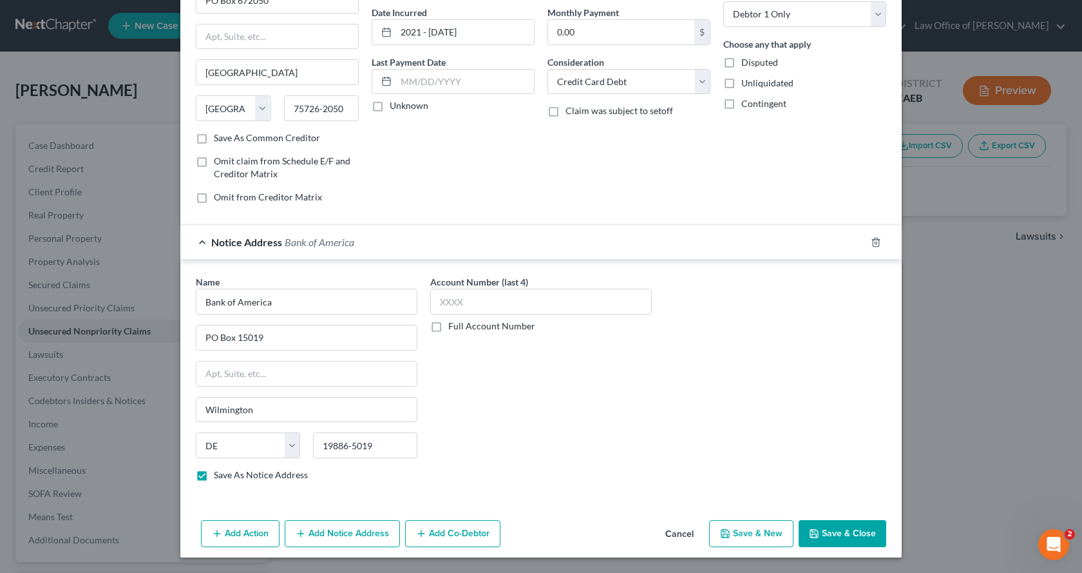
click at [747, 541] on button "Save & New" at bounding box center [751, 533] width 84 height 27
checkbox input "false"
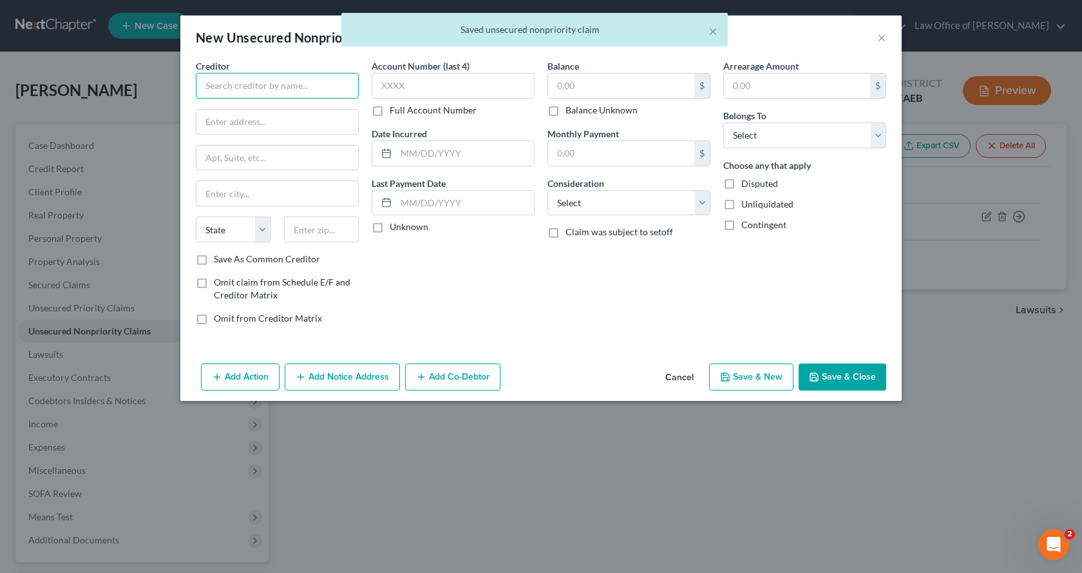
click at [221, 81] on input "text" at bounding box center [277, 86] width 163 height 26
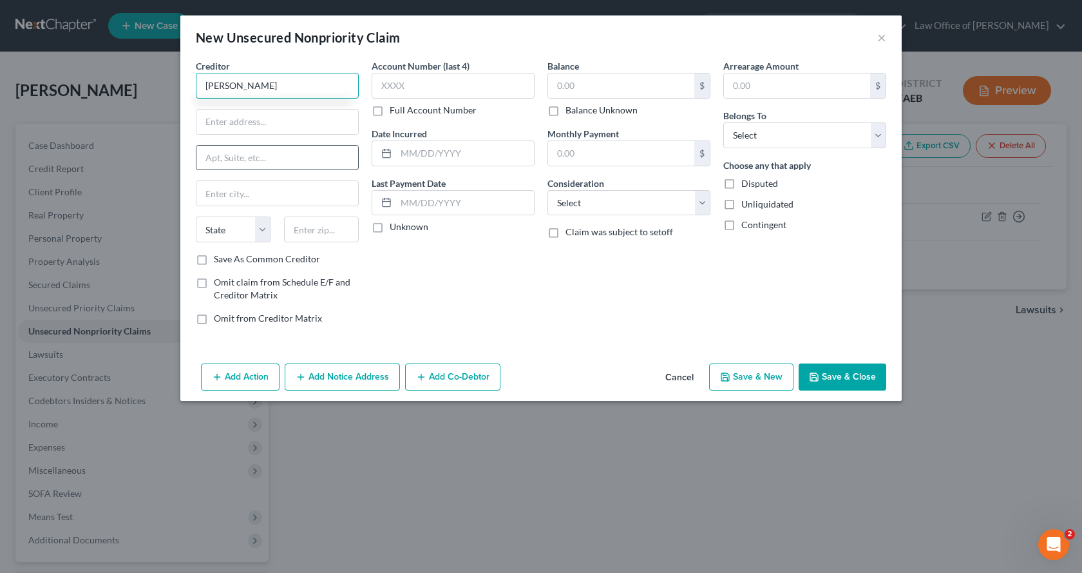
type input "[PERSON_NAME]"
type input "[STREET_ADDRESS]"
click at [233, 197] on input "text" at bounding box center [277, 193] width 162 height 24
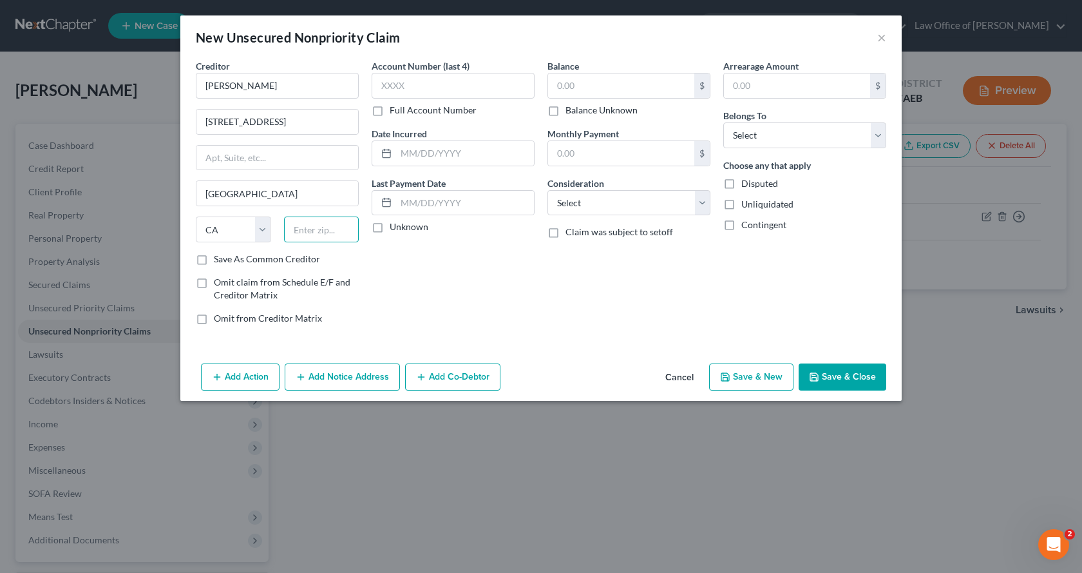
click at [302, 228] on input "text" at bounding box center [321, 229] width 75 height 26
click at [577, 76] on input "text" at bounding box center [621, 85] width 146 height 24
click at [423, 156] on input "text" at bounding box center [465, 153] width 138 height 24
click at [645, 213] on select "Select Cable / Satellite Services Collection Agency Credit Card Debt Debt Couns…" at bounding box center [629, 203] width 163 height 26
click at [548, 190] on select "Select Cable / Satellite Services Collection Agency Credit Card Debt Debt Couns…" at bounding box center [629, 203] width 163 height 26
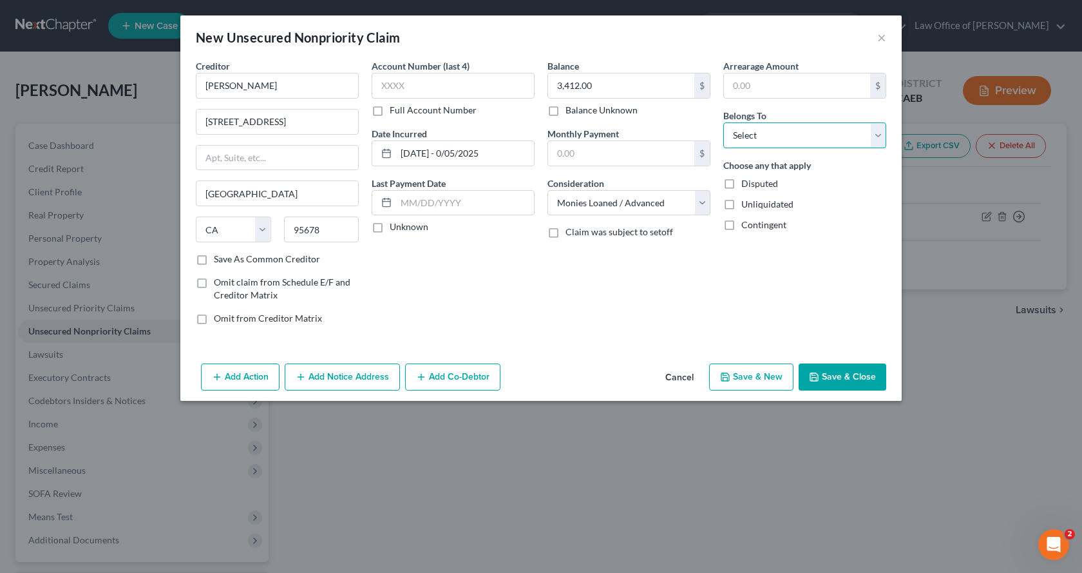
click at [763, 131] on select "Select Debtor 1 Only Debtor 2 Only Debtor 1 And Debtor 2 Only At Least One Of T…" at bounding box center [804, 135] width 163 height 26
click at [723, 122] on select "Select Debtor 1 Only Debtor 2 Only Debtor 1 And Debtor 2 Only At Least One Of T…" at bounding box center [804, 135] width 163 height 26
click at [841, 384] on button "Save & Close" at bounding box center [843, 376] width 88 height 27
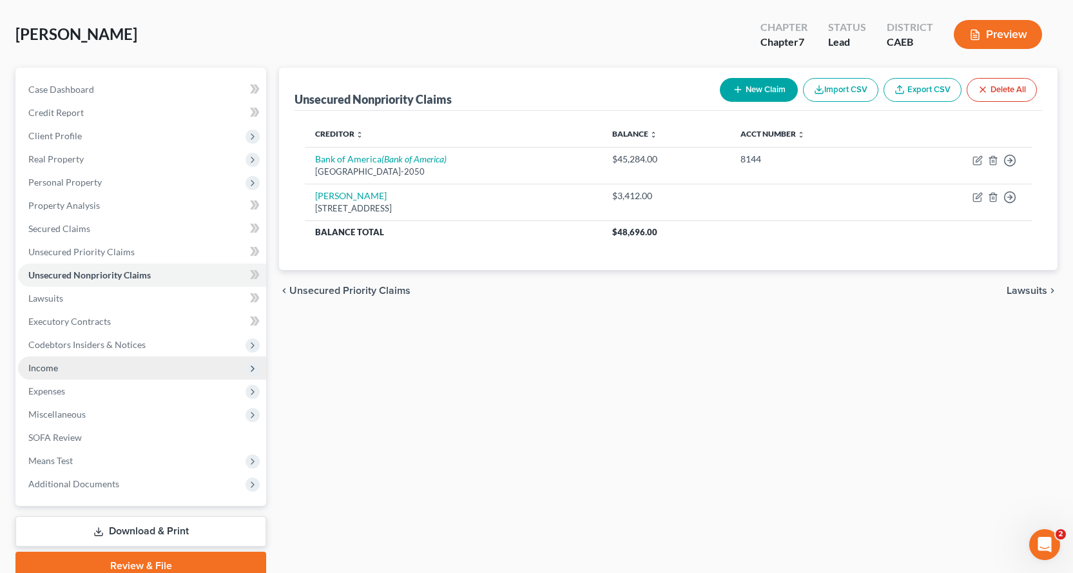
scroll to position [112, 0]
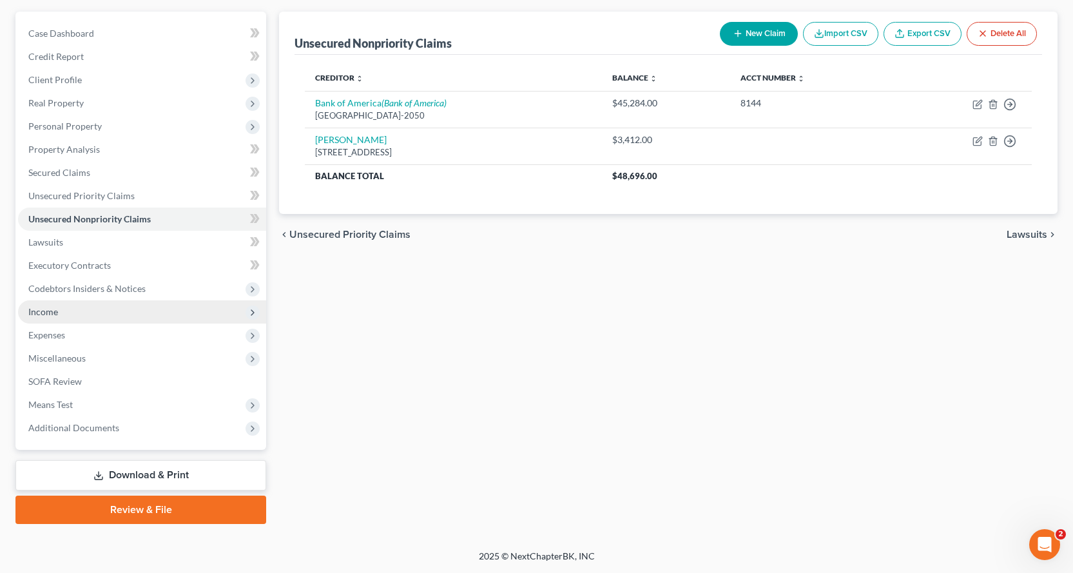
click at [39, 309] on span "Income" at bounding box center [43, 311] width 30 height 11
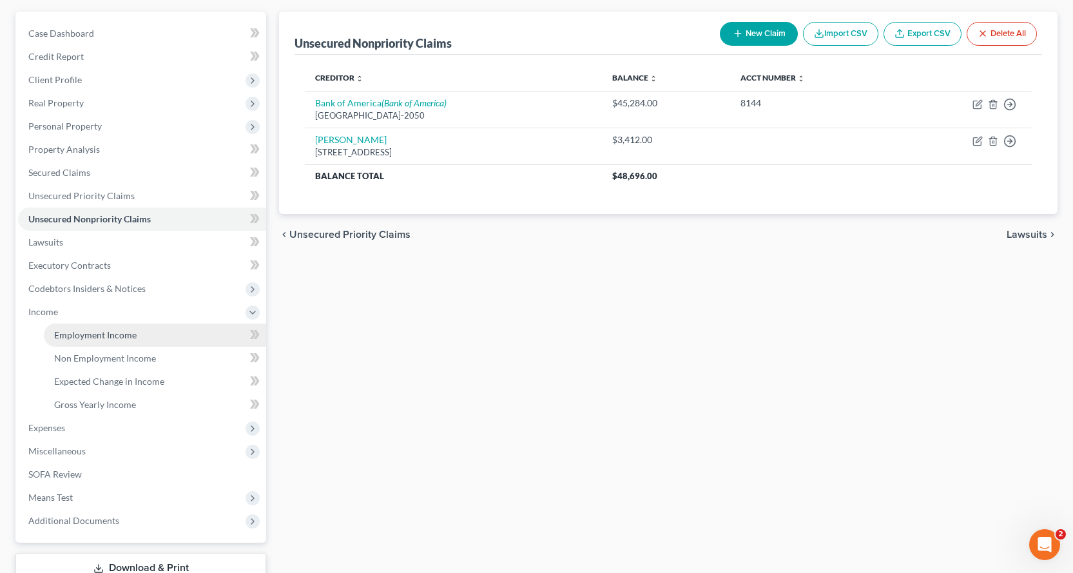
click at [77, 335] on span "Employment Income" at bounding box center [95, 334] width 82 height 11
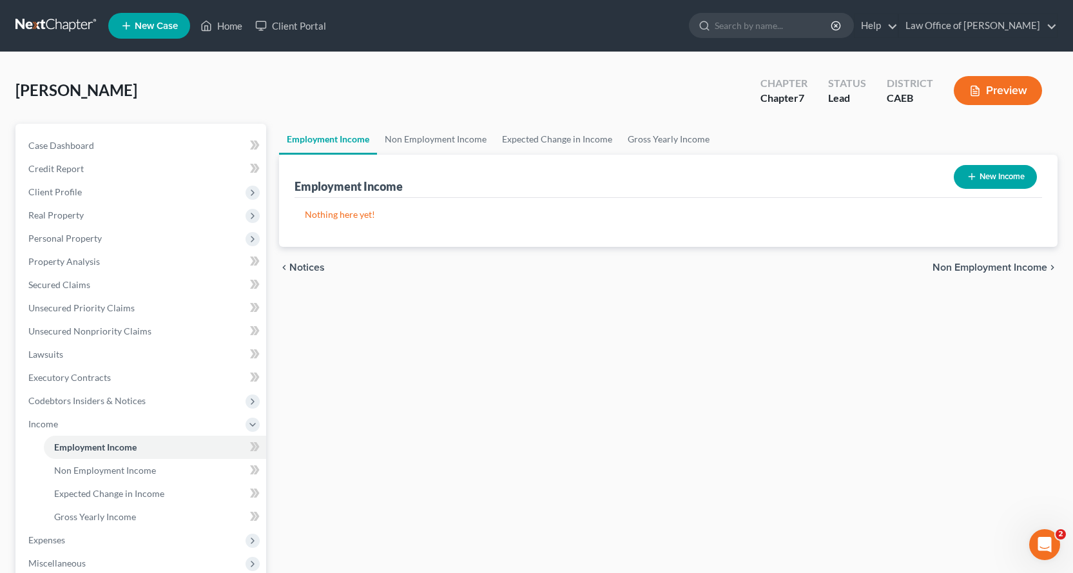
click at [999, 173] on button "New Income" at bounding box center [994, 177] width 83 height 24
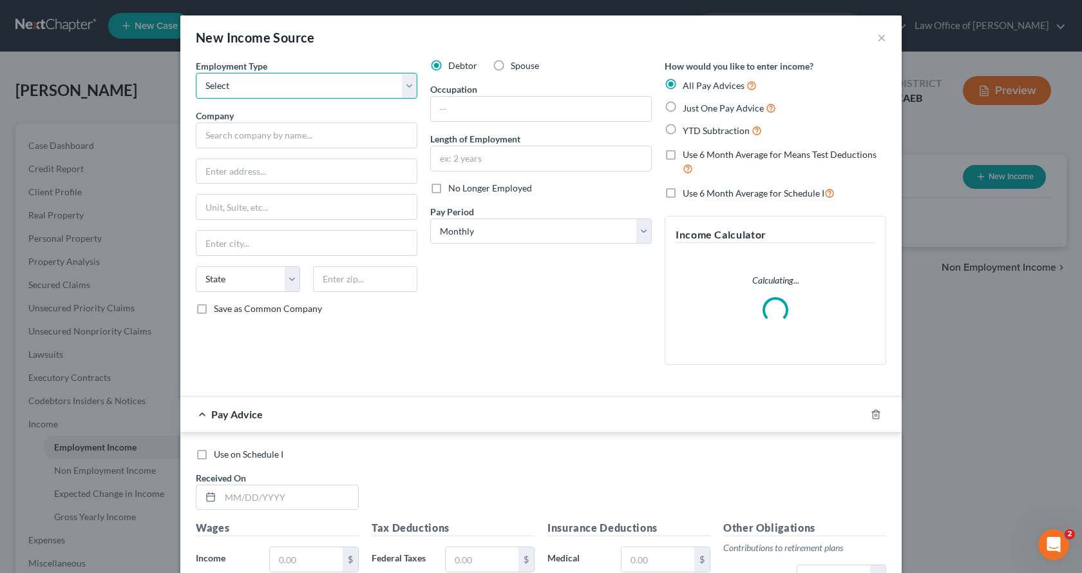
click at [234, 97] on select "Select Full or [DEMOGRAPHIC_DATA] Employment Self Employment" at bounding box center [307, 86] width 222 height 26
click at [196, 73] on select "Select Full or [DEMOGRAPHIC_DATA] Employment Self Employment" at bounding box center [307, 86] width 222 height 26
click at [437, 106] on input "text" at bounding box center [541, 109] width 220 height 24
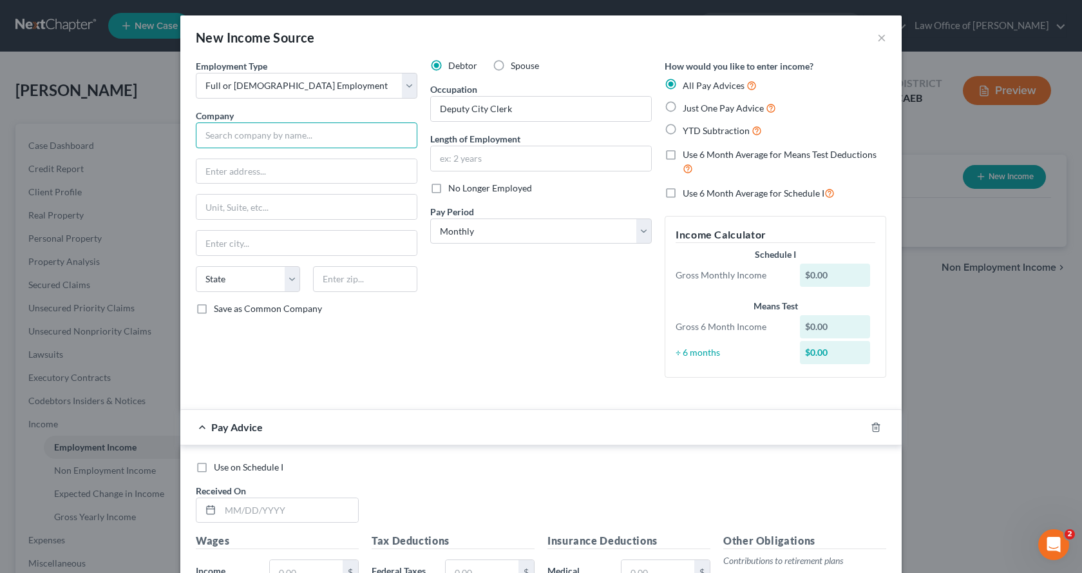
click at [235, 136] on input "text" at bounding box center [307, 135] width 222 height 26
click at [229, 139] on input "City of [GEOGRAPHIC_DATA]" at bounding box center [307, 135] width 222 height 26
click at [249, 174] on input "text" at bounding box center [306, 171] width 220 height 24
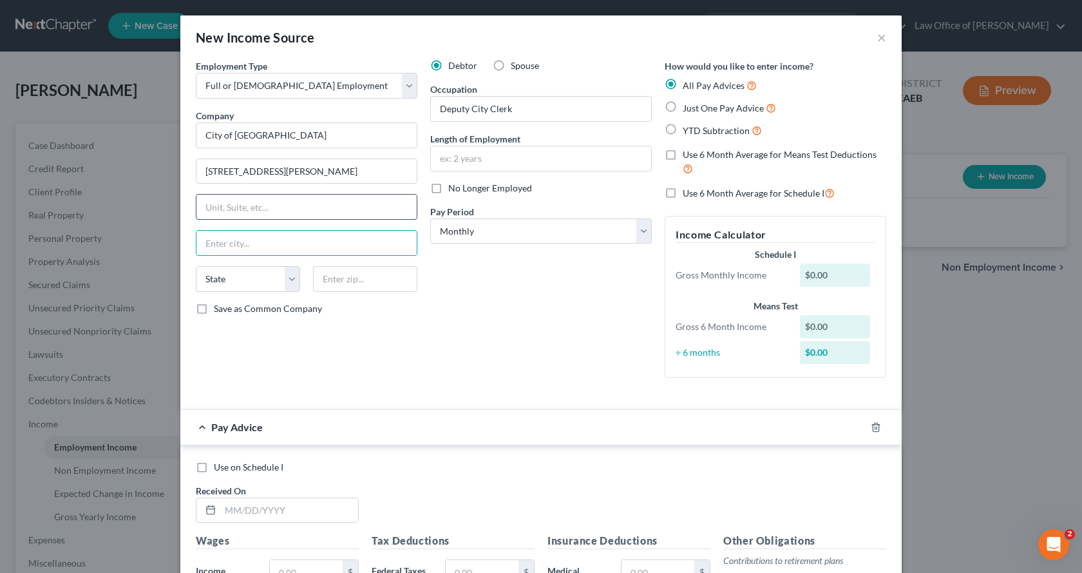
click at [240, 201] on input "text" at bounding box center [306, 207] width 220 height 24
click at [499, 162] on input "text" at bounding box center [541, 158] width 220 height 24
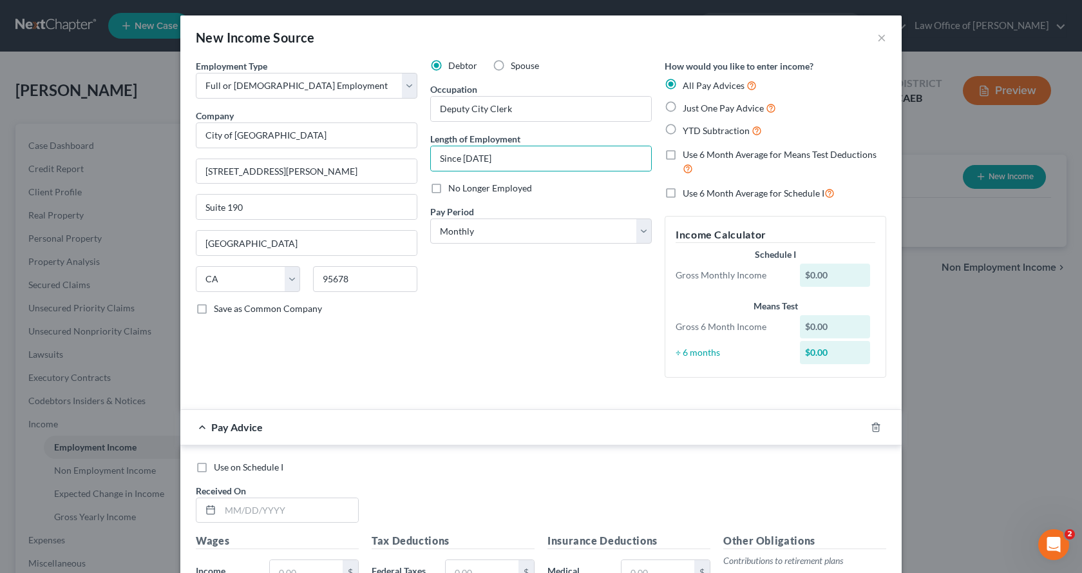
click at [683, 104] on label "Just One Pay Advice" at bounding box center [729, 107] width 93 height 15
click at [688, 104] on input "Just One Pay Advice" at bounding box center [692, 104] width 8 height 8
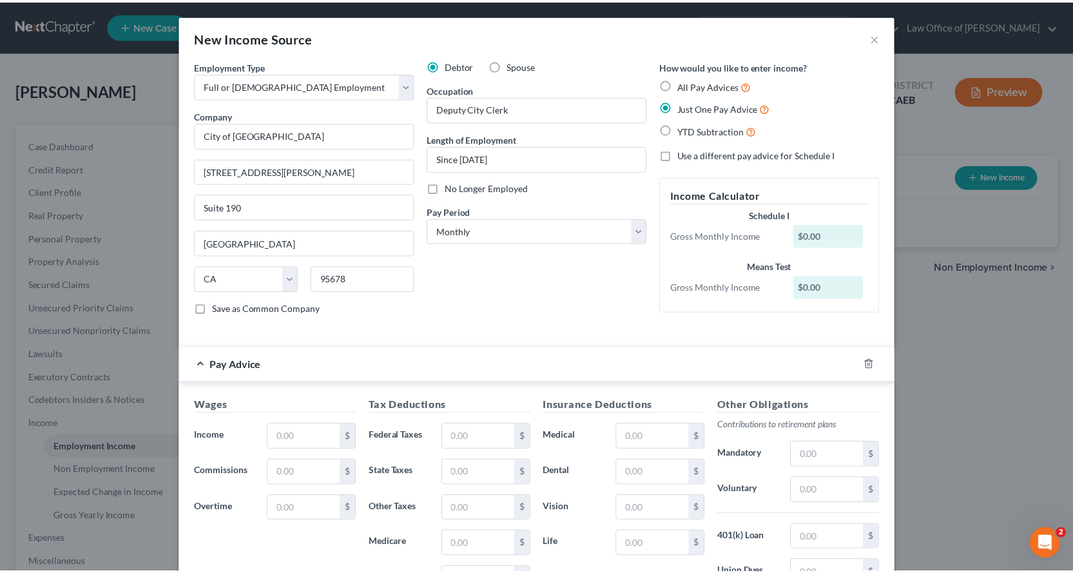
scroll to position [195, 0]
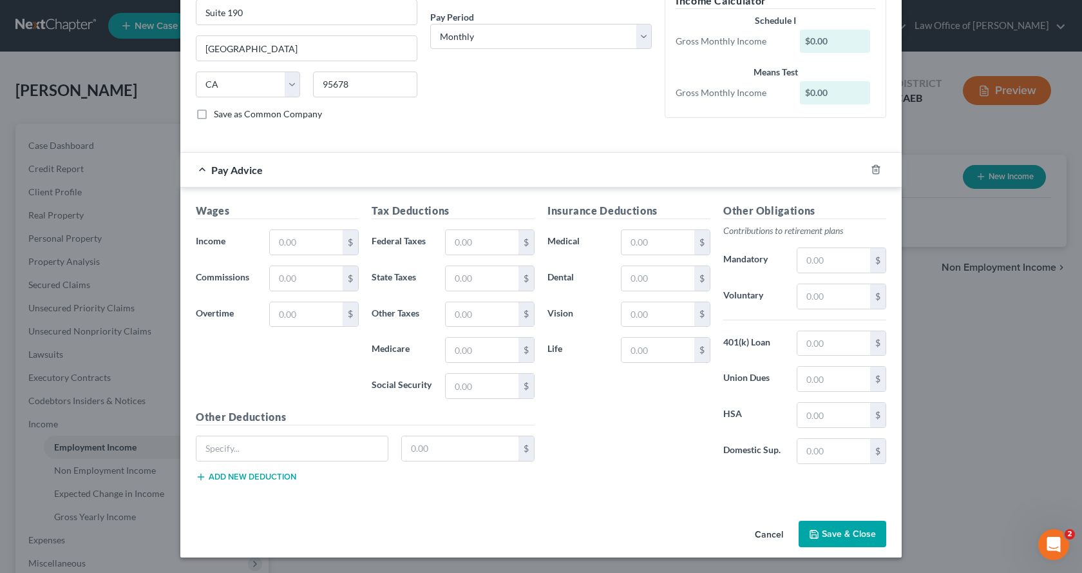
click at [857, 537] on button "Save & Close" at bounding box center [843, 533] width 88 height 27
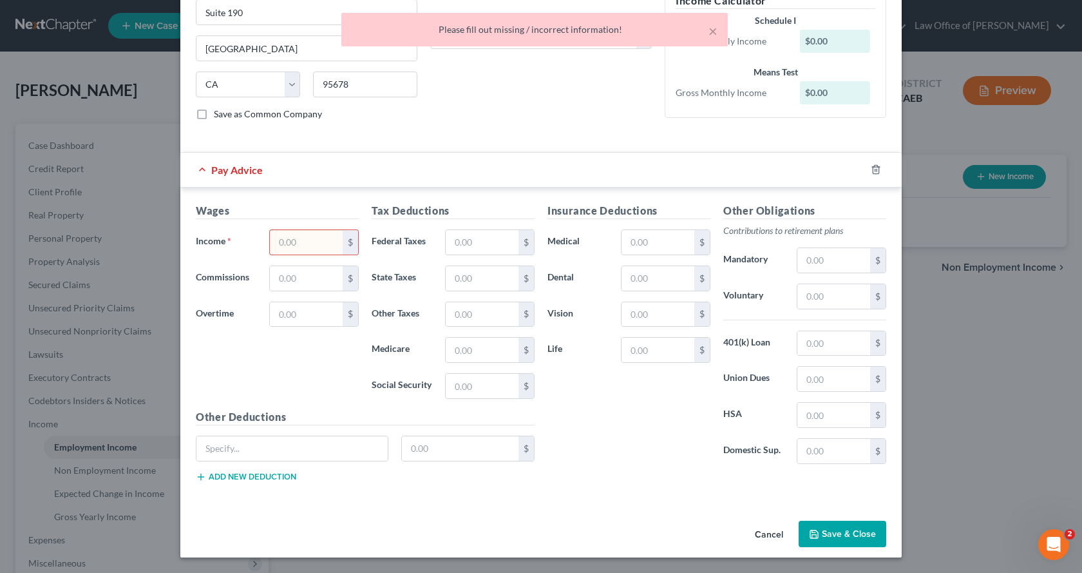
click at [283, 248] on input "text" at bounding box center [306, 242] width 73 height 24
click at [463, 244] on input "text" at bounding box center [482, 242] width 73 height 24
click at [830, 535] on button "Save & Close" at bounding box center [843, 533] width 88 height 27
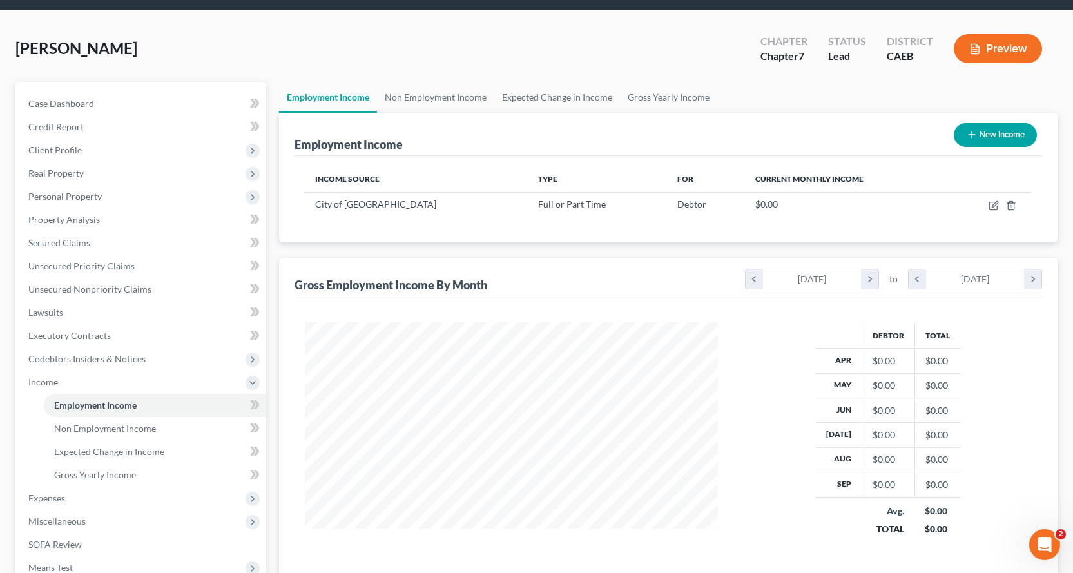
scroll to position [64, 0]
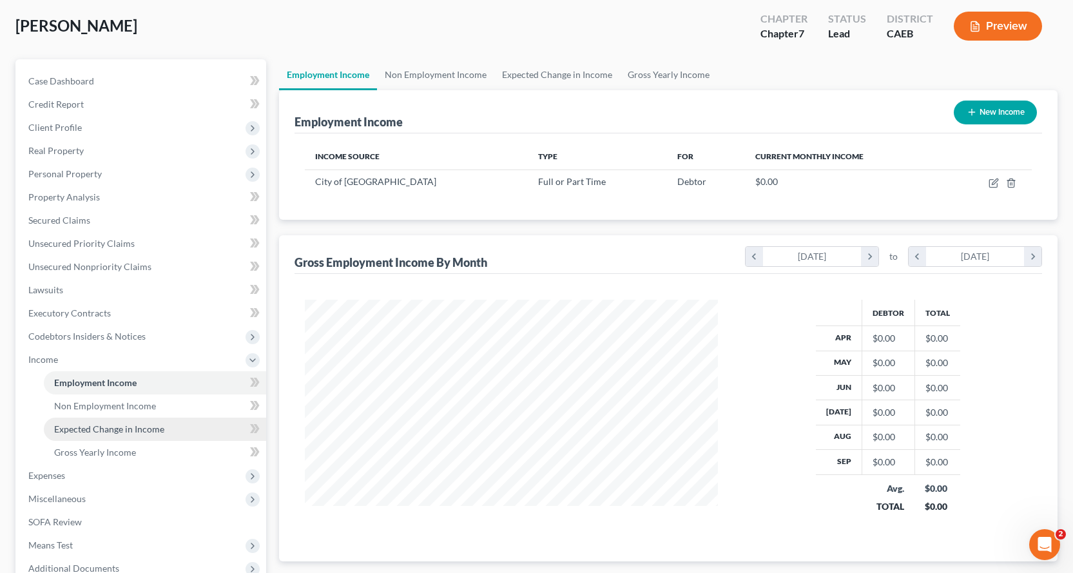
click at [81, 432] on span "Expected Change in Income" at bounding box center [109, 428] width 110 height 11
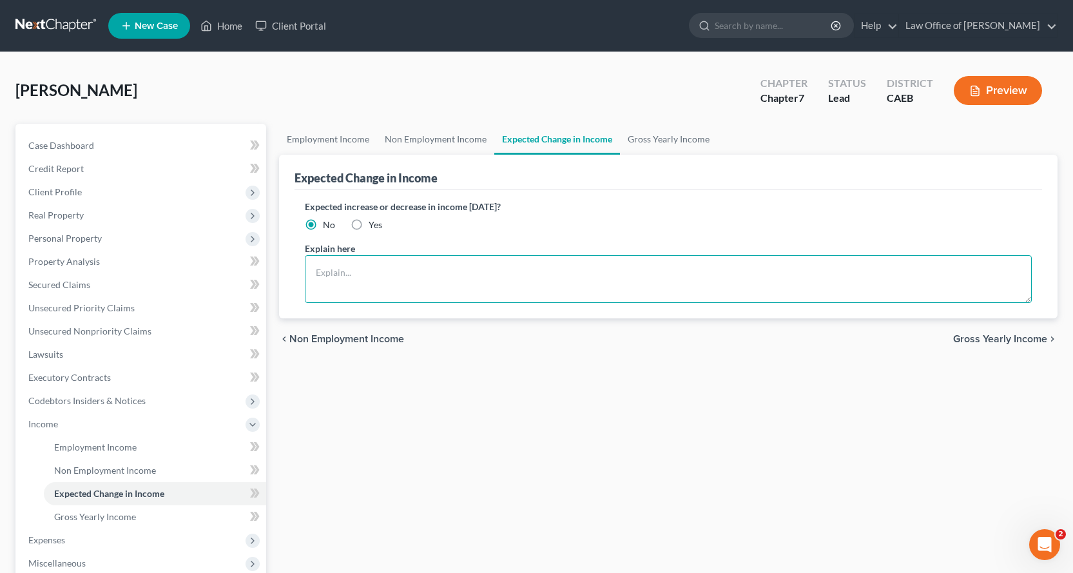
click at [334, 272] on textarea at bounding box center [668, 279] width 727 height 48
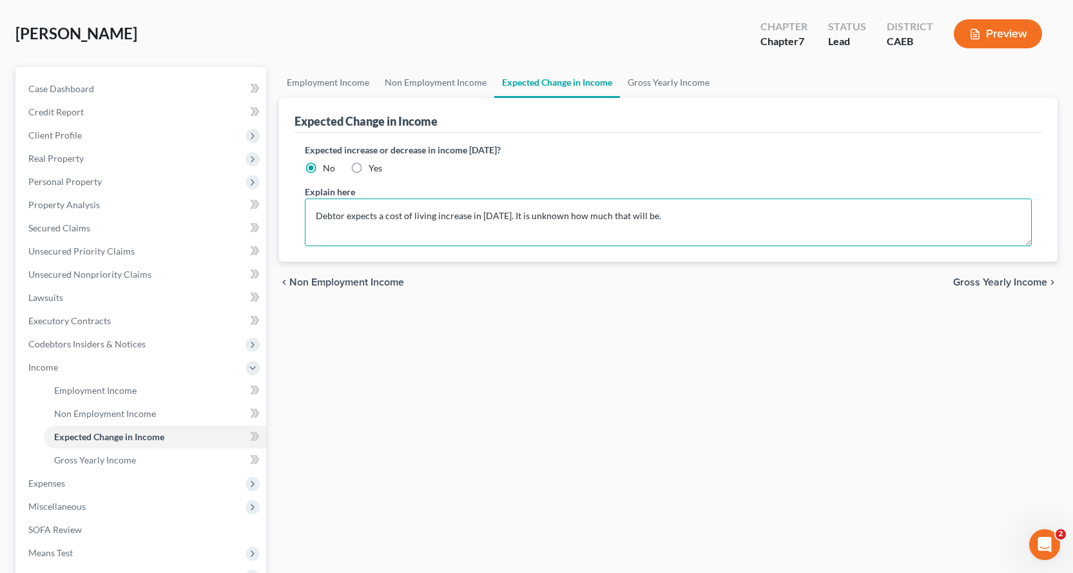
scroll to position [129, 0]
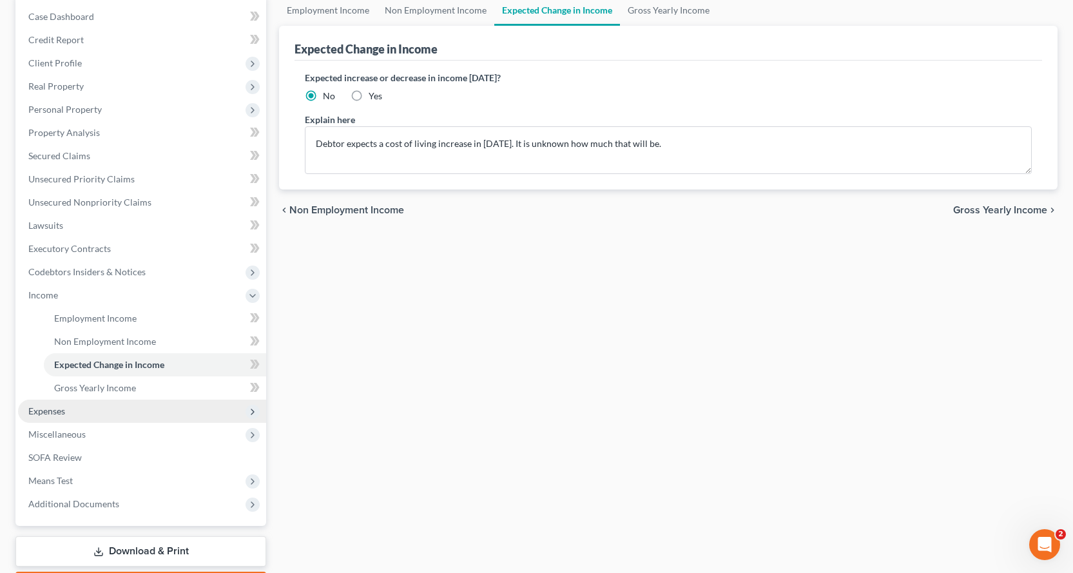
click at [41, 414] on span "Expenses" at bounding box center [46, 410] width 37 height 11
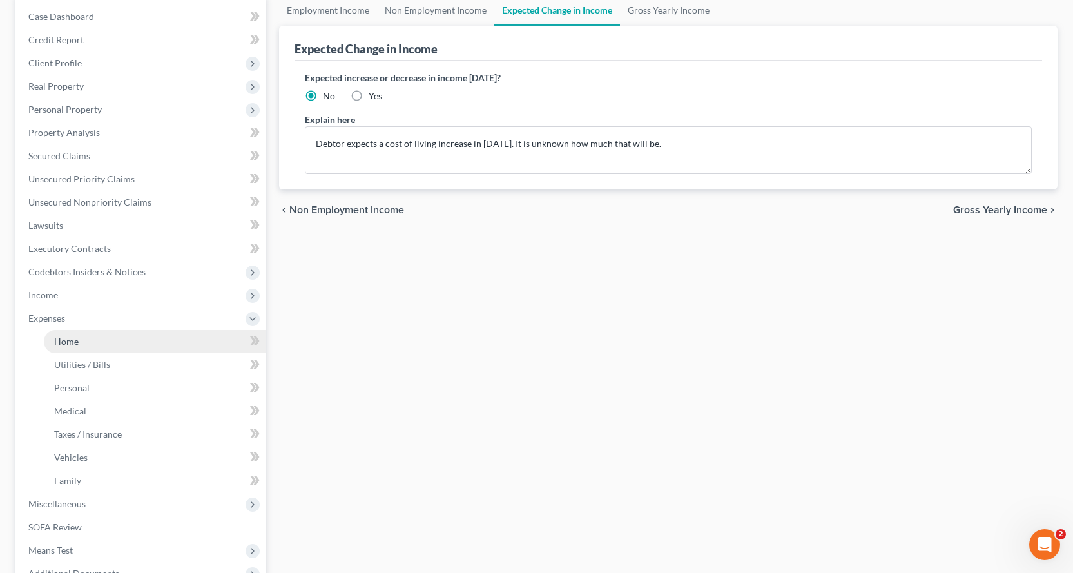
click at [64, 342] on span "Home" at bounding box center [66, 341] width 24 height 11
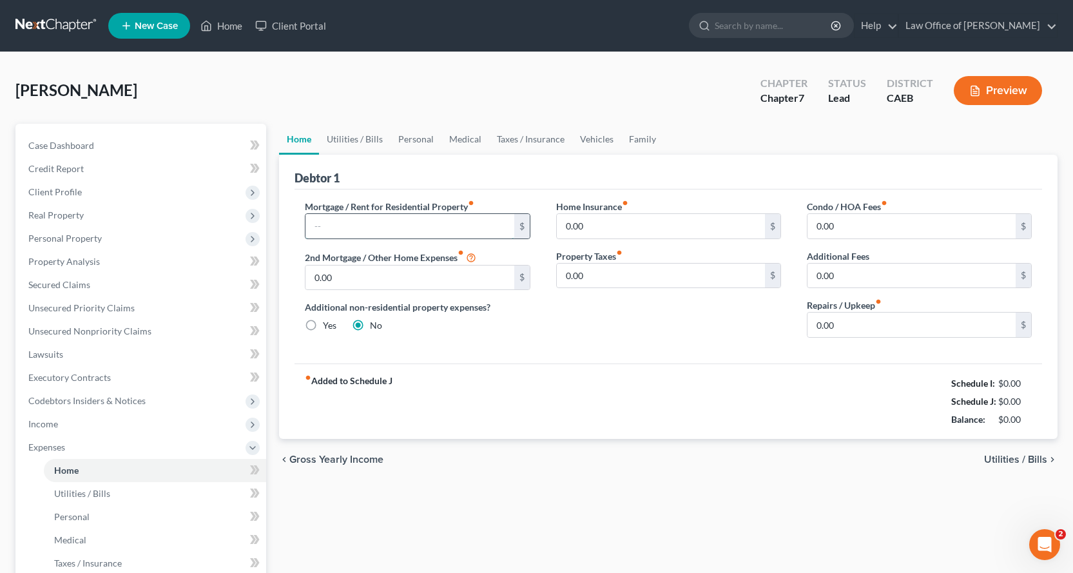
click at [361, 222] on input "text" at bounding box center [409, 226] width 208 height 24
click at [625, 224] on input "0.00" at bounding box center [661, 226] width 208 height 24
click at [368, 138] on link "Utilities / Bills" at bounding box center [355, 139] width 72 height 31
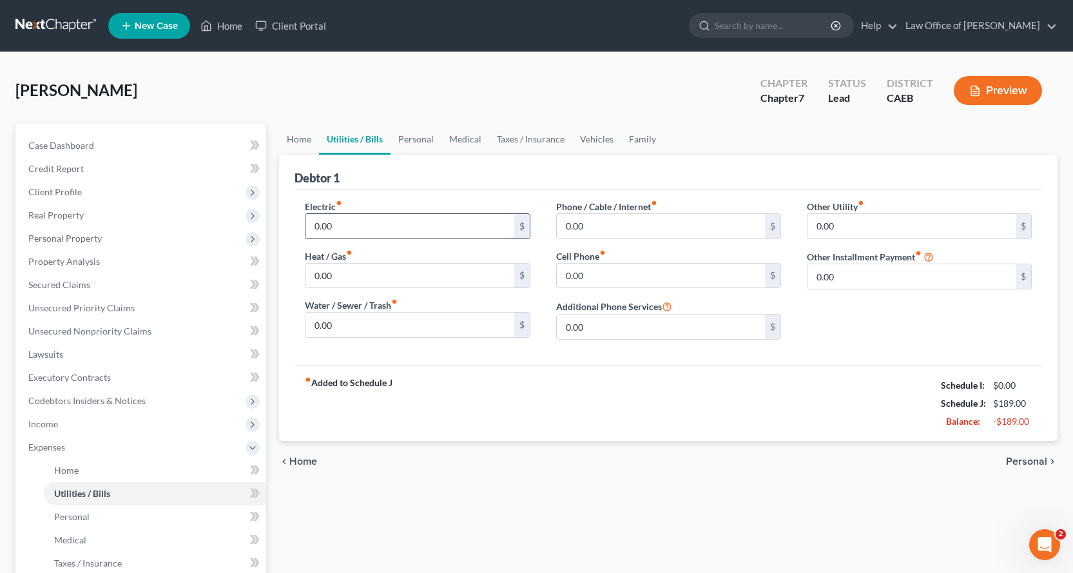
click at [347, 227] on input "0.00" at bounding box center [409, 226] width 208 height 24
click at [335, 272] on input "0.00" at bounding box center [409, 275] width 208 height 24
click at [359, 327] on input "0.00" at bounding box center [409, 324] width 208 height 24
click at [602, 278] on input "0.00" at bounding box center [661, 275] width 208 height 24
click at [617, 216] on input "0.00" at bounding box center [661, 226] width 208 height 24
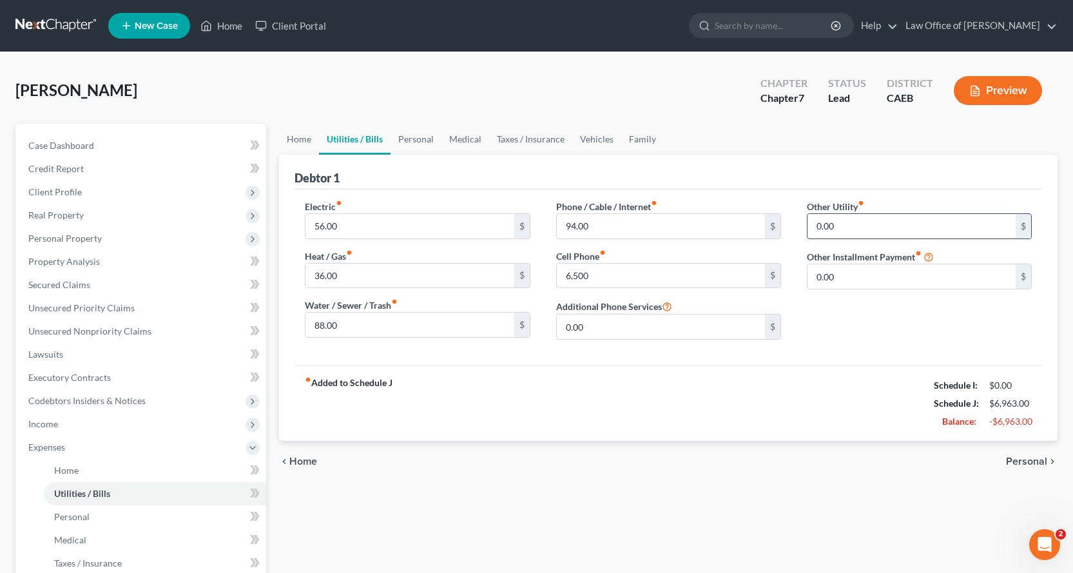
click at [841, 224] on input "0.00" at bounding box center [911, 226] width 208 height 24
click at [854, 267] on input "text" at bounding box center [919, 262] width 224 height 24
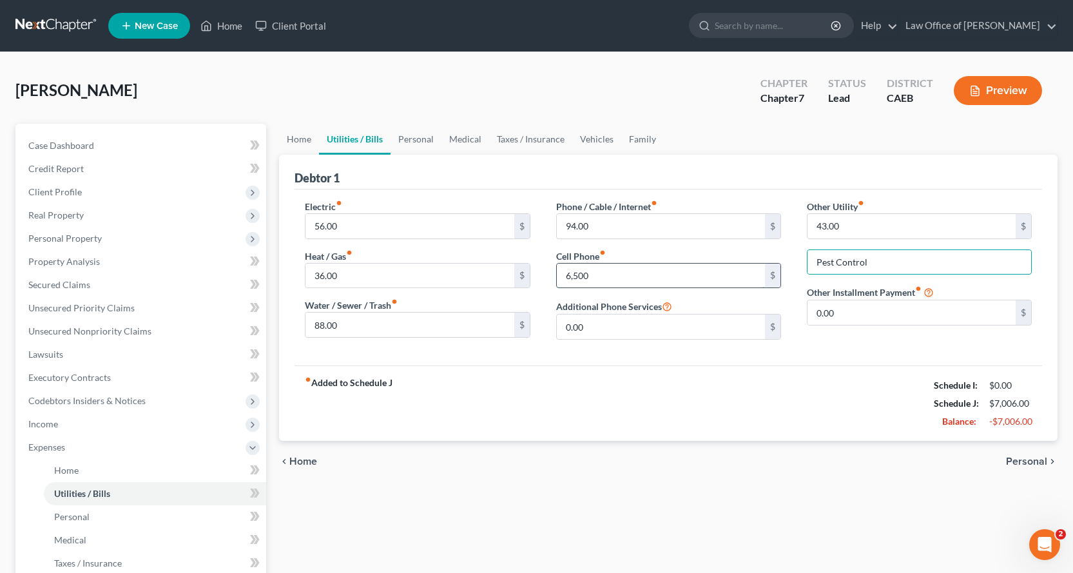
click at [615, 277] on input "6,500" at bounding box center [661, 275] width 208 height 24
click at [409, 137] on link "Personal" at bounding box center [415, 139] width 51 height 31
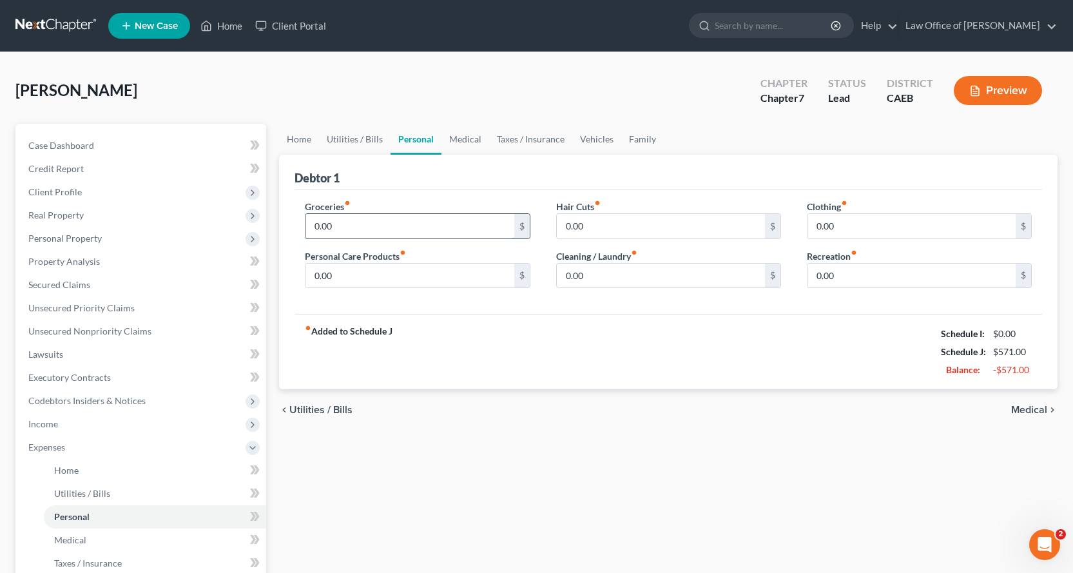
click at [350, 234] on input "0.00" at bounding box center [409, 226] width 208 height 24
click at [854, 217] on input "0.00" at bounding box center [911, 226] width 208 height 24
click at [581, 274] on input "0.00" at bounding box center [661, 275] width 208 height 24
click at [627, 224] on input "0.00" at bounding box center [661, 226] width 208 height 24
click at [336, 275] on input "0.00" at bounding box center [409, 275] width 208 height 24
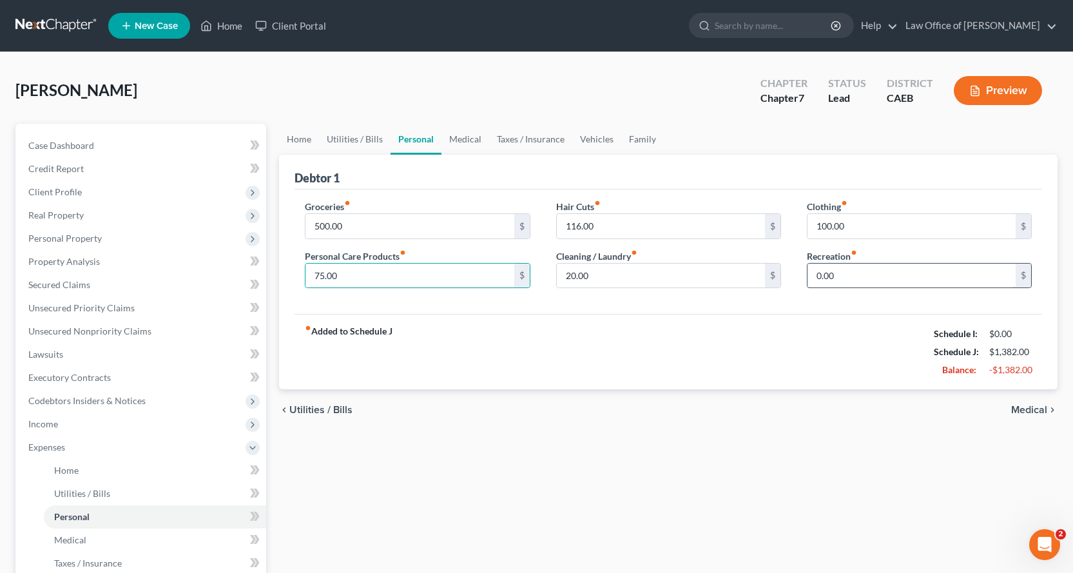
click at [832, 272] on input "0.00" at bounding box center [911, 275] width 208 height 24
click at [462, 139] on link "Medical" at bounding box center [465, 139] width 48 height 31
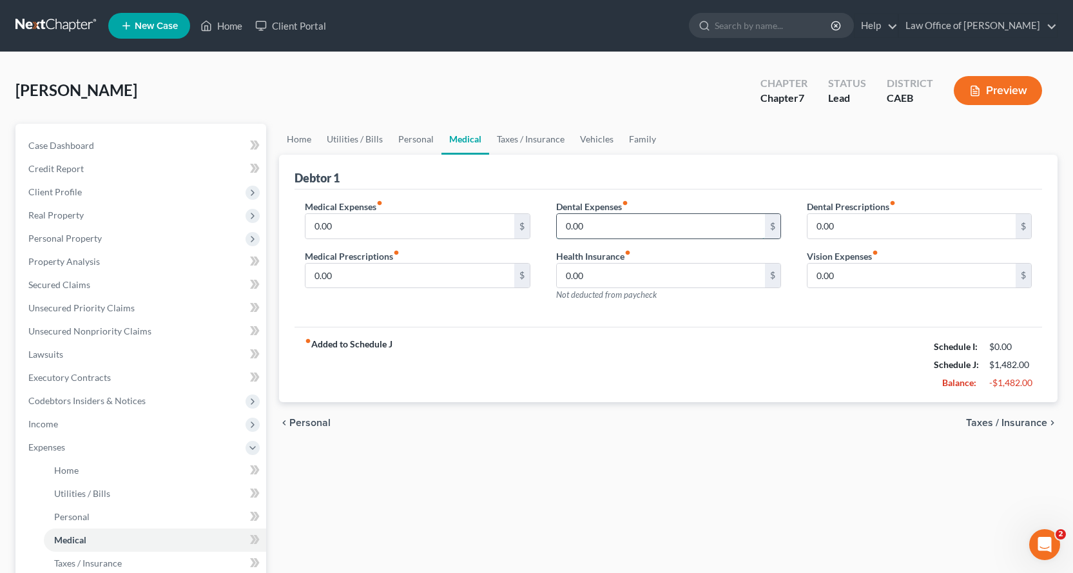
click at [678, 224] on input "0.00" at bounding box center [661, 226] width 208 height 24
drag, startPoint x: 595, startPoint y: 225, endPoint x: 539, endPoint y: 221, distance: 56.2
click at [556, 224] on div "10.00 $" at bounding box center [668, 226] width 225 height 26
click at [399, 225] on input "0.00" at bounding box center [409, 226] width 208 height 24
click at [331, 278] on input "0.00" at bounding box center [409, 275] width 208 height 24
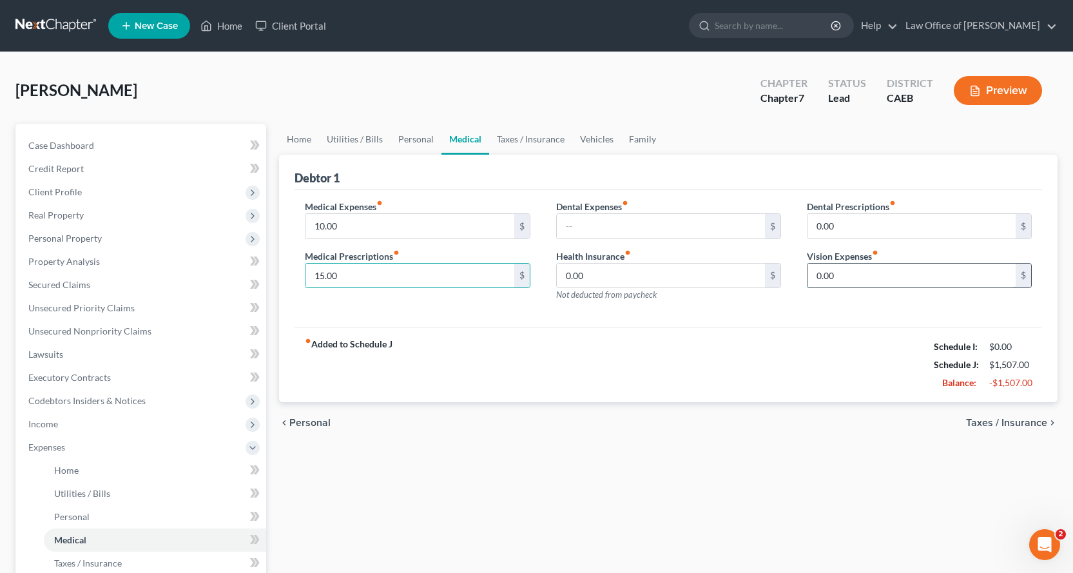
click at [852, 276] on input "0.00" at bounding box center [911, 275] width 208 height 24
click at [597, 133] on link "Vehicles" at bounding box center [596, 139] width 49 height 31
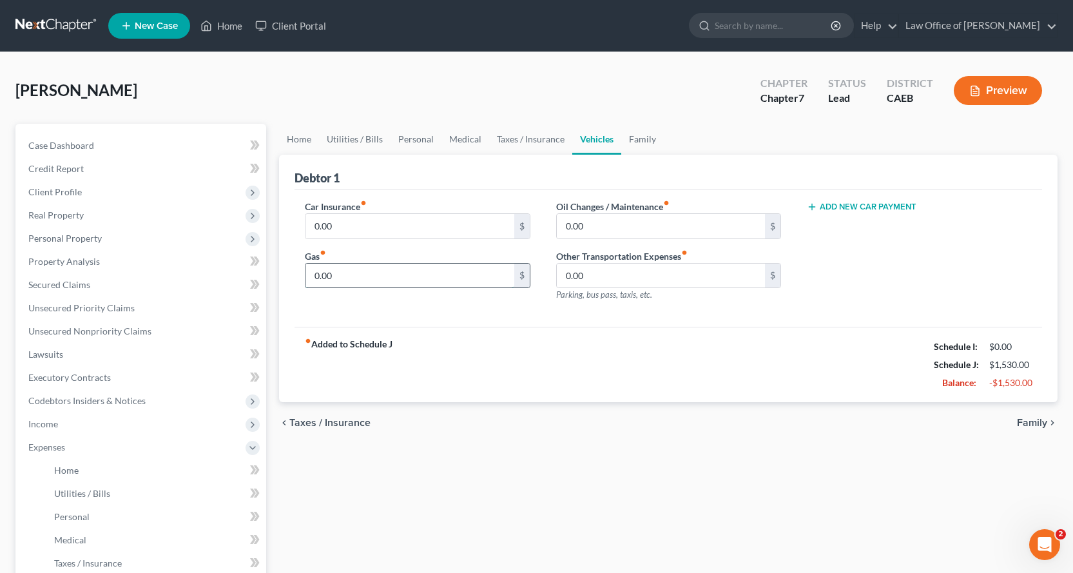
click at [356, 277] on input "0.00" at bounding box center [409, 275] width 208 height 24
click at [598, 227] on input "0.00" at bounding box center [661, 226] width 208 height 24
click at [370, 226] on input "0.00" at bounding box center [409, 226] width 208 height 24
click at [510, 140] on link "Taxes / Insurance" at bounding box center [530, 139] width 83 height 31
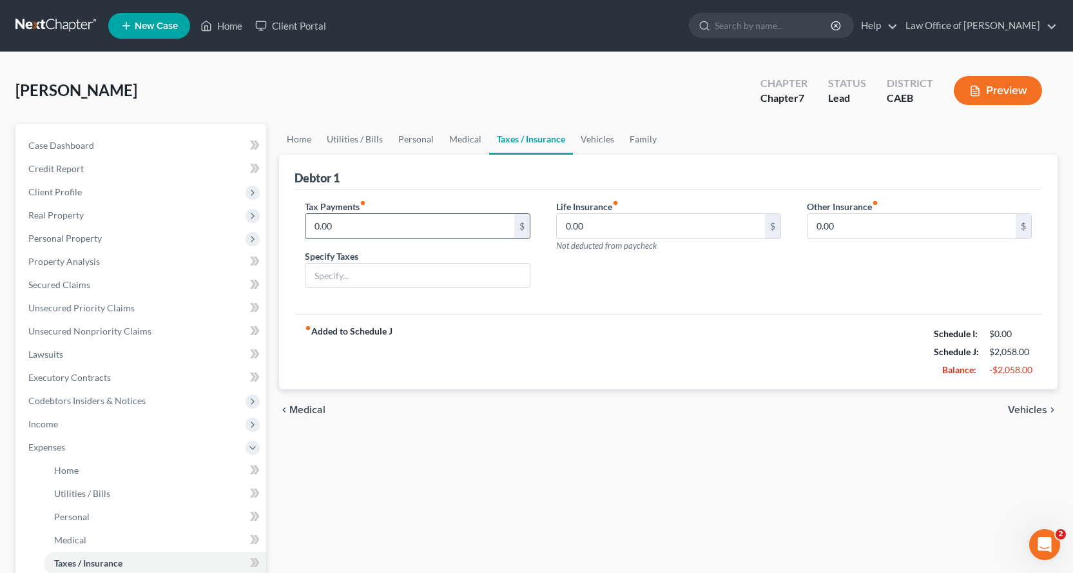
click at [356, 224] on input "0.00" at bounding box center [409, 226] width 208 height 24
click at [353, 274] on input "text" at bounding box center [417, 275] width 224 height 24
click at [837, 225] on input "0.00" at bounding box center [911, 226] width 208 height 24
click at [844, 265] on input "text" at bounding box center [919, 262] width 224 height 24
click at [637, 143] on link "Family" at bounding box center [643, 139] width 43 height 31
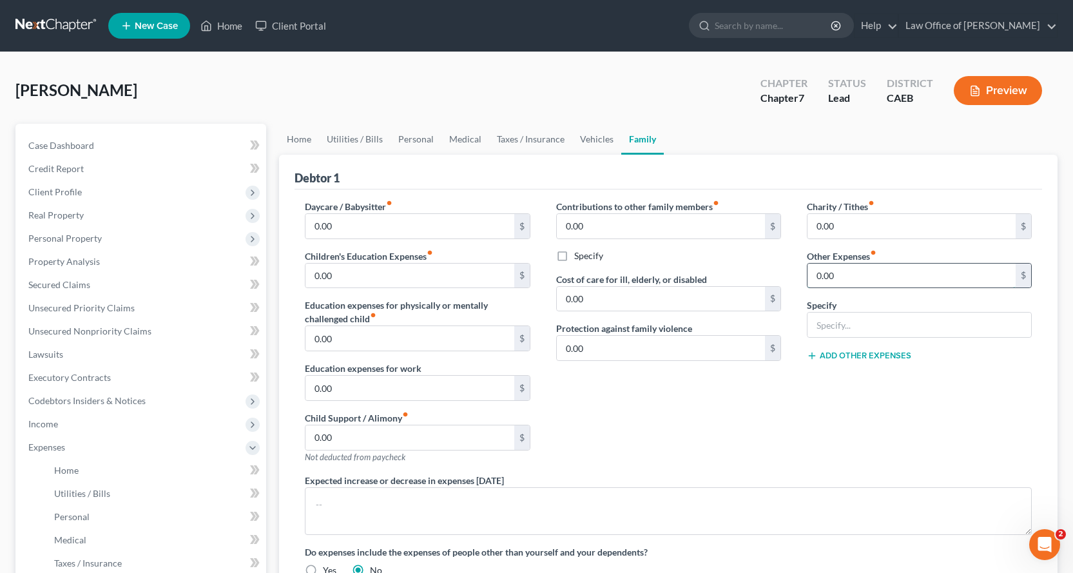
click at [848, 269] on input "0.00" at bounding box center [911, 275] width 208 height 24
click at [847, 323] on input "text" at bounding box center [919, 324] width 224 height 24
click at [874, 328] on input "Bank Svc Chrg $10.00, Gifts $25.00," at bounding box center [919, 324] width 224 height 24
click at [978, 325] on input "Bank Svc Chrg $10.00, Gifts $25.00," at bounding box center [919, 324] width 224 height 24
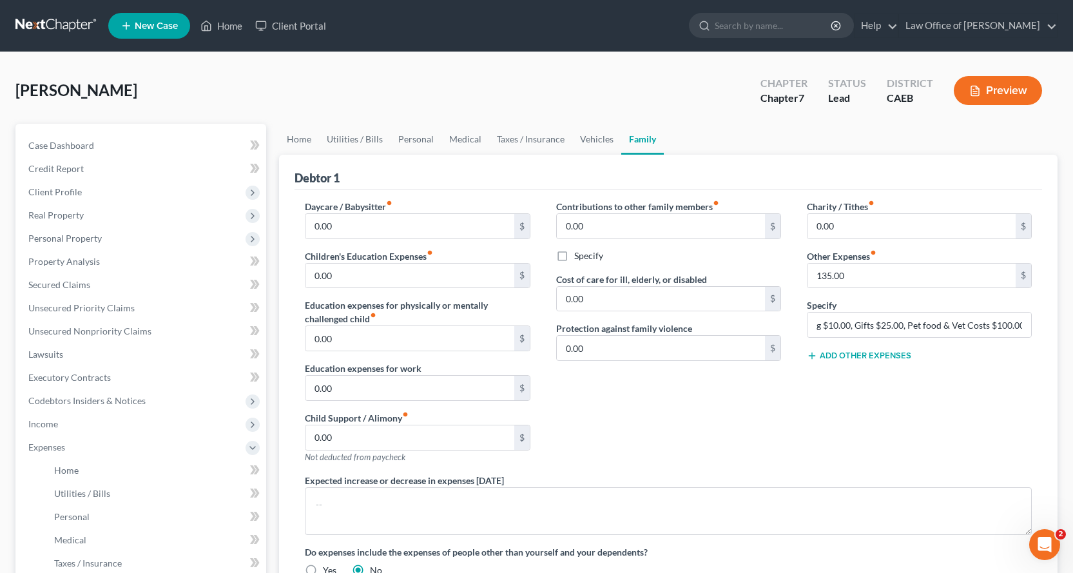
click at [869, 356] on button "Add Other Expenses" at bounding box center [858, 355] width 104 height 10
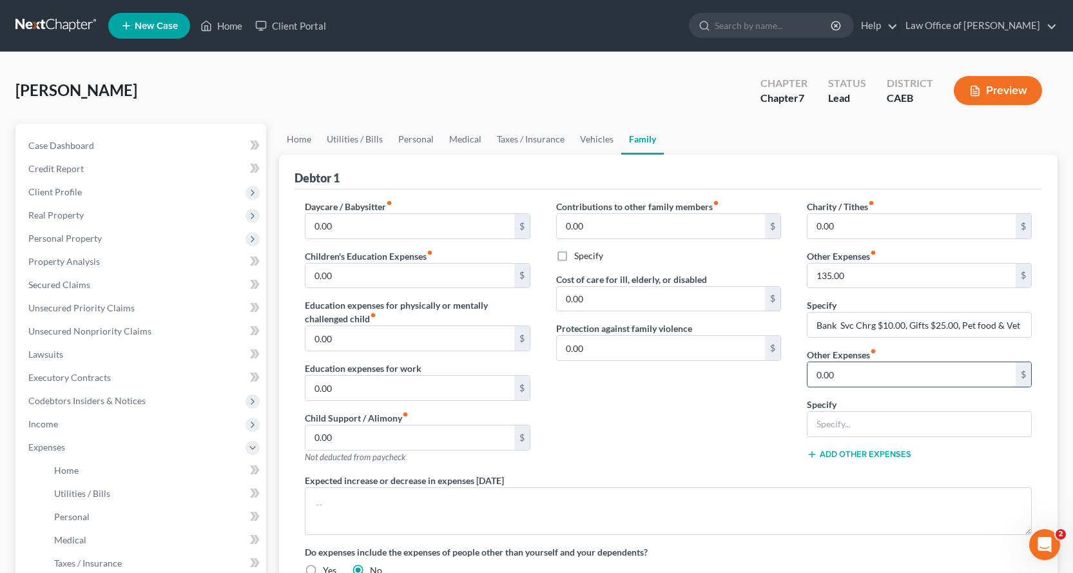
click at [836, 375] on input "0.00" at bounding box center [911, 374] width 208 height 24
drag, startPoint x: 817, startPoint y: 424, endPoint x: 1029, endPoint y: 418, distance: 212.0
click at [1029, 418] on input "Repair & replace household goods $30.00, Tax preparation $24.00" at bounding box center [919, 424] width 224 height 24
click at [1024, 424] on input "Repair & replace household goods $30.00, Tax preparation $24.00" at bounding box center [919, 424] width 224 height 24
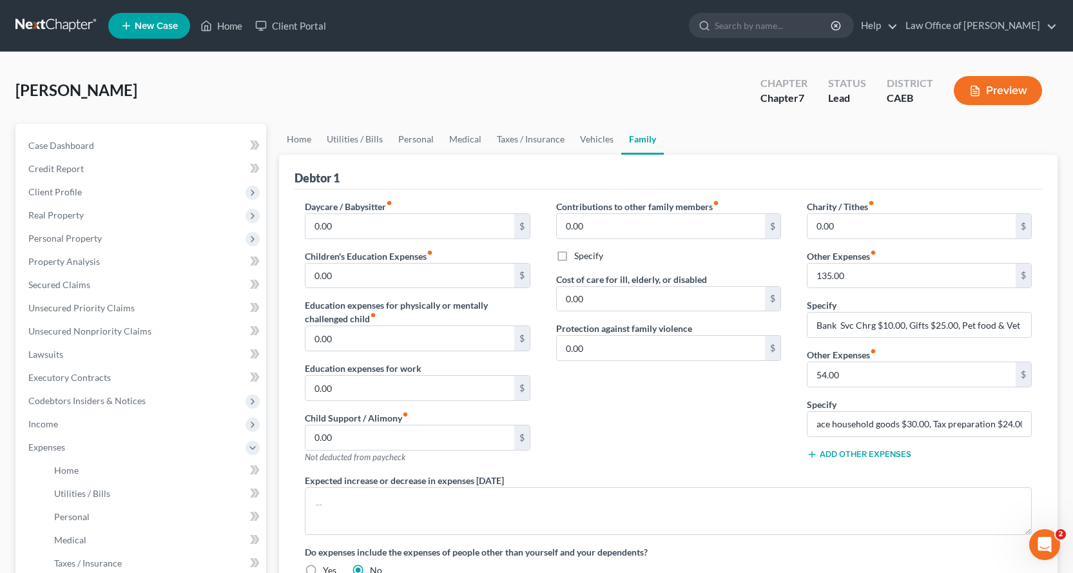
scroll to position [0, 0]
click at [875, 456] on button "Add Other Expenses" at bounding box center [858, 454] width 104 height 10
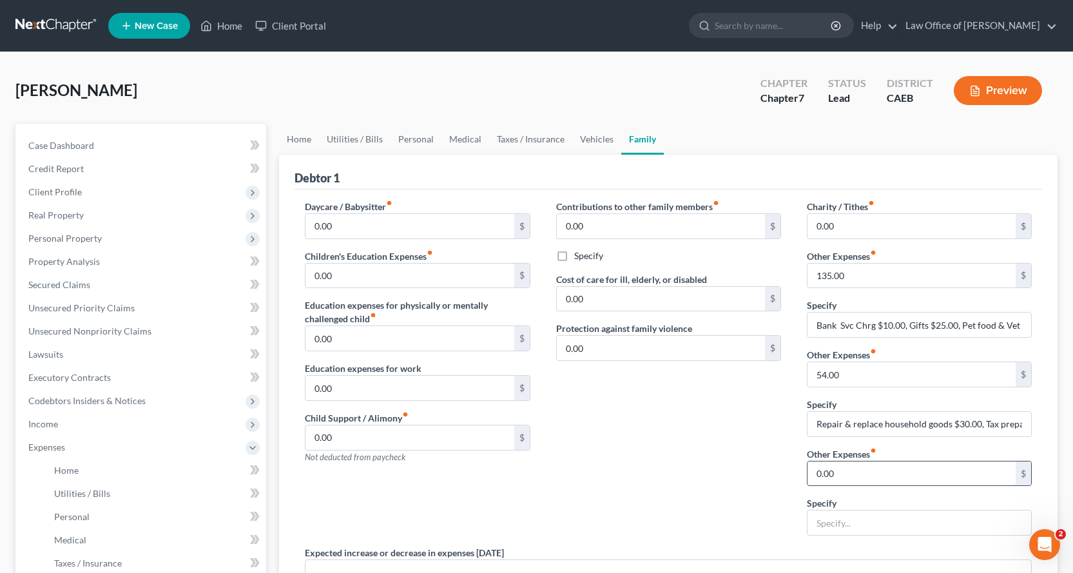
click at [837, 474] on input "0.00" at bounding box center [911, 473] width 208 height 24
click at [835, 532] on input "text" at bounding box center [919, 522] width 224 height 24
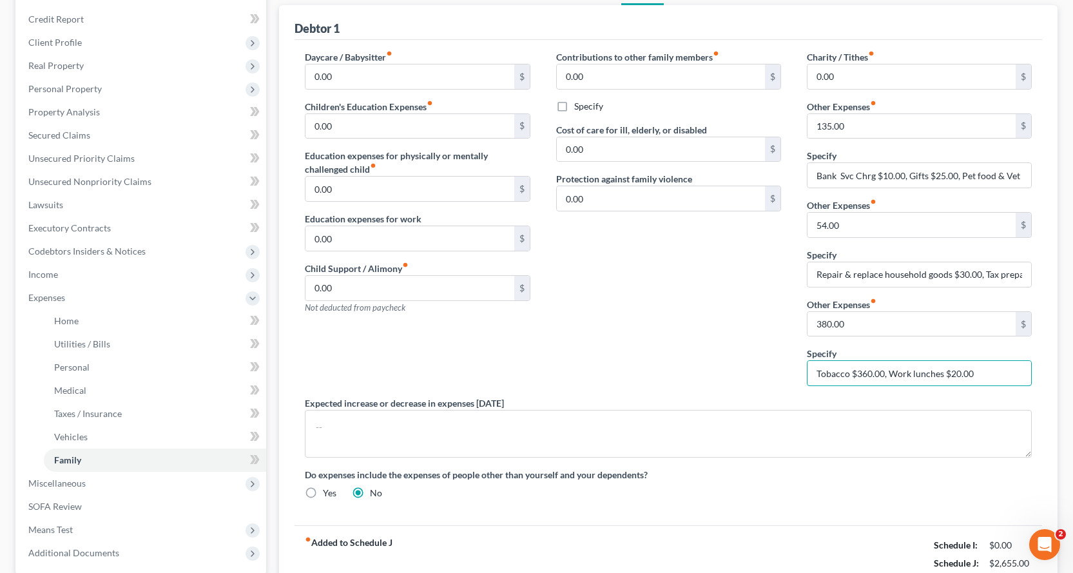
scroll to position [163, 0]
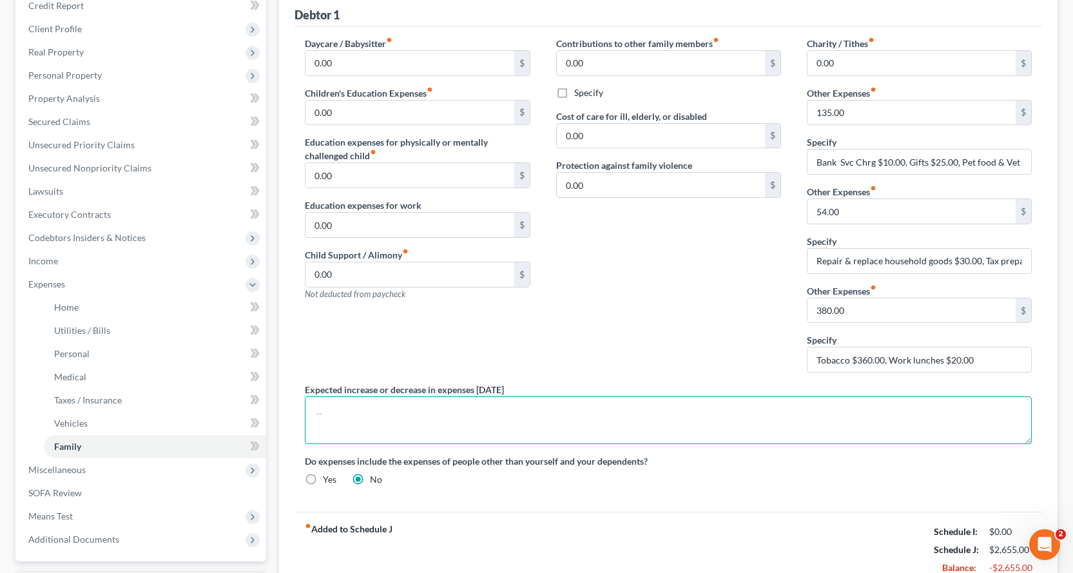
click at [339, 421] on textarea at bounding box center [668, 420] width 727 height 48
click at [342, 416] on textarea "Rent, Storage, vehicle, utilities and food are all expected to continue to incr…" at bounding box center [668, 420] width 727 height 48
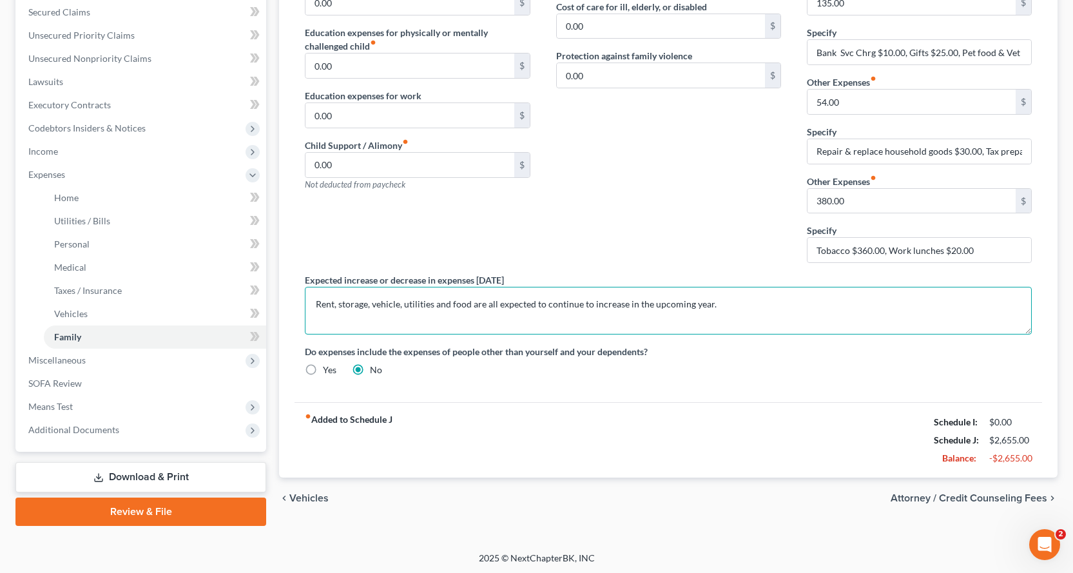
scroll to position [274, 0]
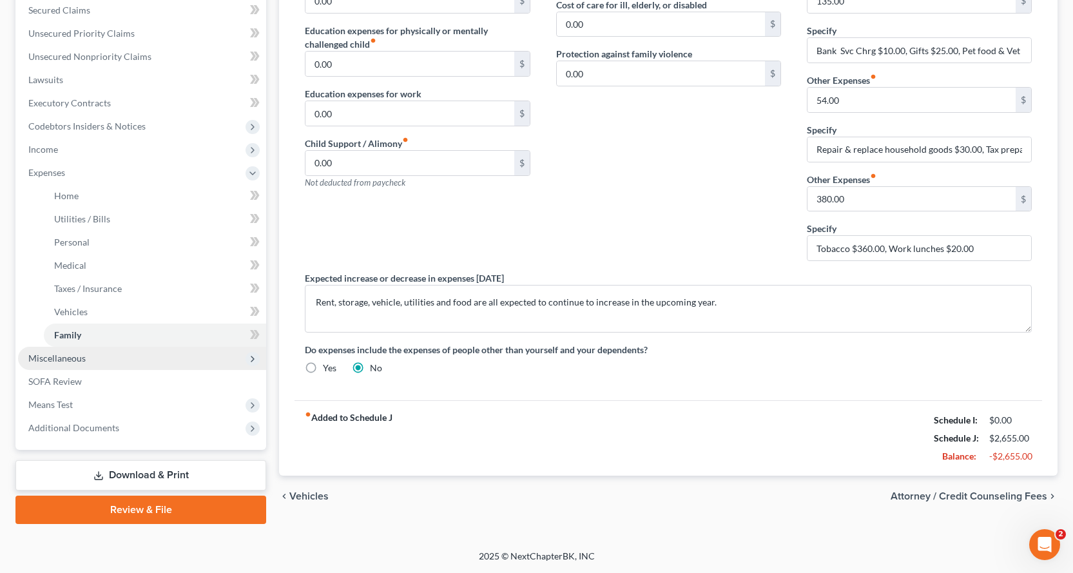
click at [61, 356] on span "Miscellaneous" at bounding box center [56, 357] width 57 height 11
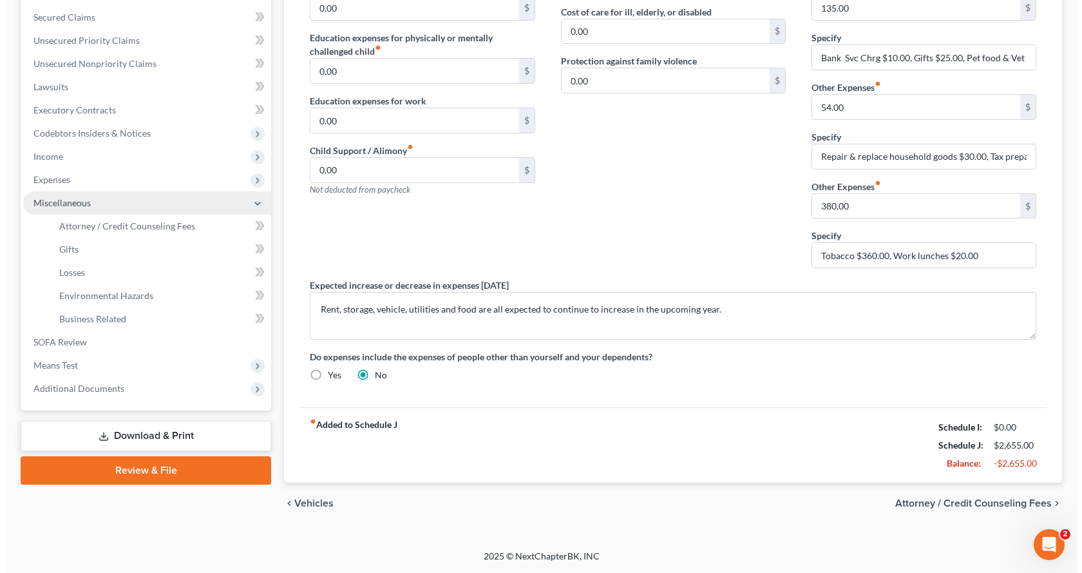
scroll to position [267, 0]
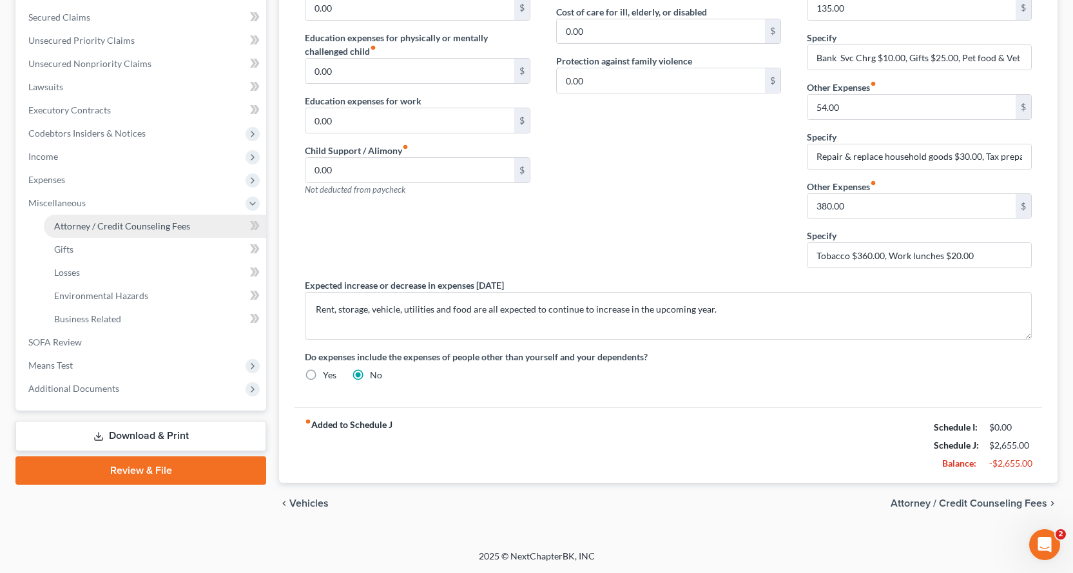
click at [80, 218] on link "Attorney / Credit Counseling Fees" at bounding box center [155, 226] width 222 height 23
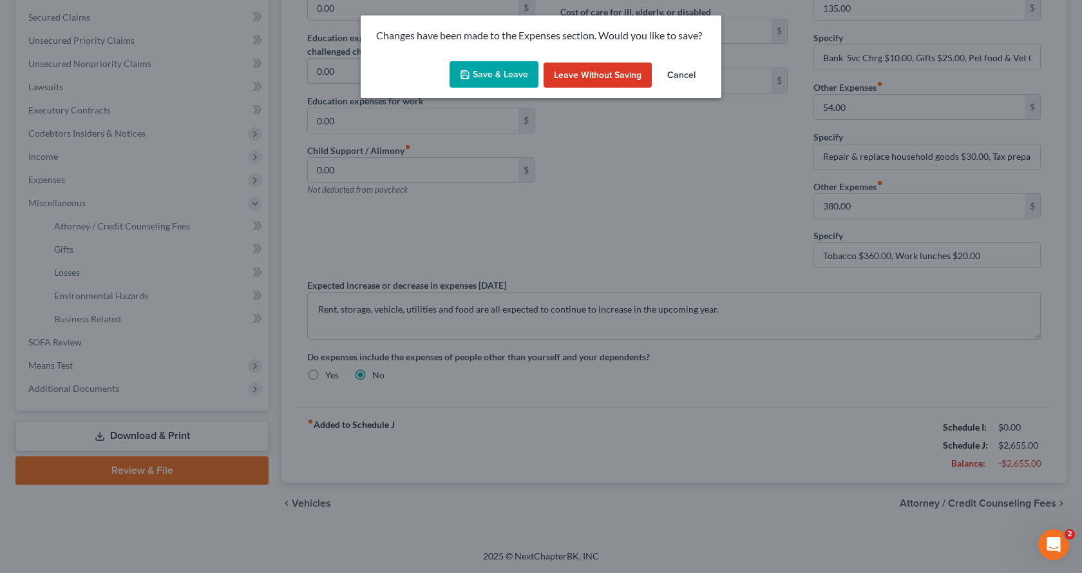
click at [497, 75] on button "Save & Leave" at bounding box center [494, 74] width 89 height 27
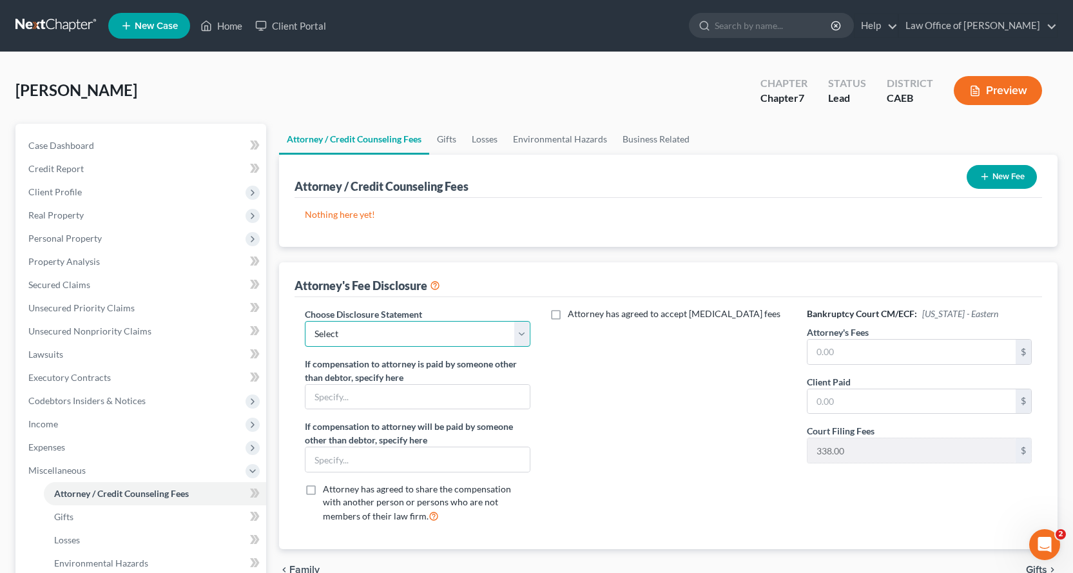
click at [481, 339] on select "Select Individudal with Motion to Compel Abandonment Corp/LLC Attorney Fee Blur…" at bounding box center [417, 334] width 225 height 26
click at [305, 321] on select "Select Individudal with Motion to Compel Abandonment Corp/LLC Attorney Fee Blur…" at bounding box center [417, 334] width 225 height 26
click at [864, 356] on input "text" at bounding box center [911, 351] width 208 height 24
click at [875, 400] on input "text" at bounding box center [911, 401] width 208 height 24
click at [1008, 171] on button "New Fee" at bounding box center [1001, 177] width 70 height 24
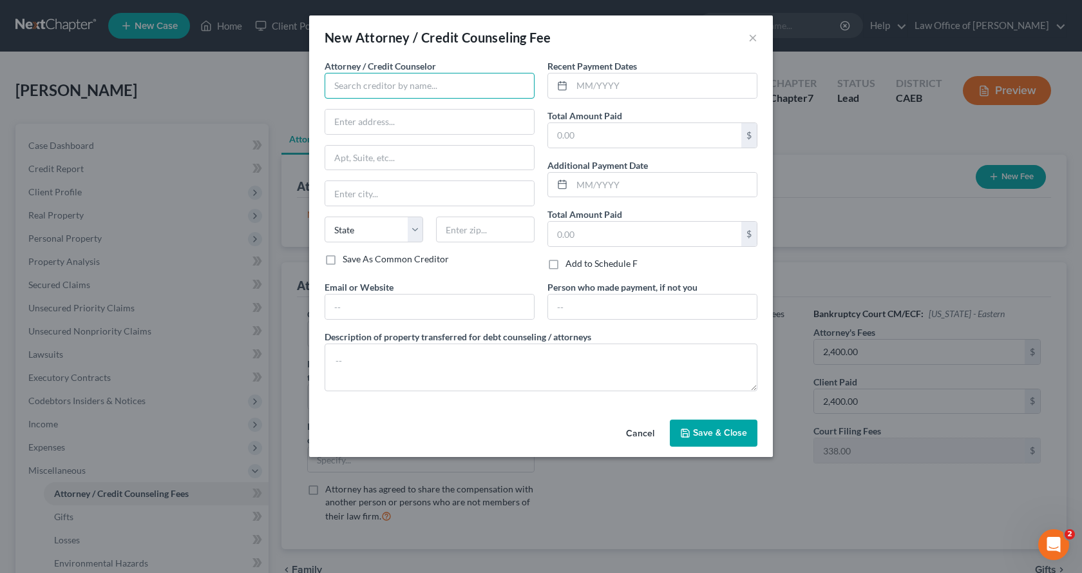
click at [397, 80] on input "text" at bounding box center [430, 86] width 210 height 26
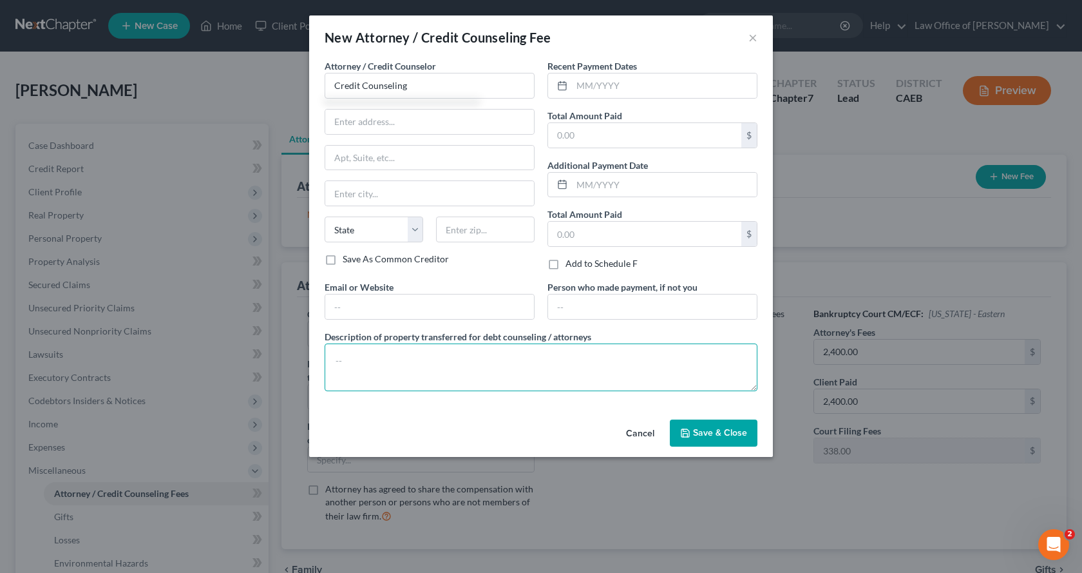
click at [379, 370] on textarea at bounding box center [541, 367] width 433 height 48
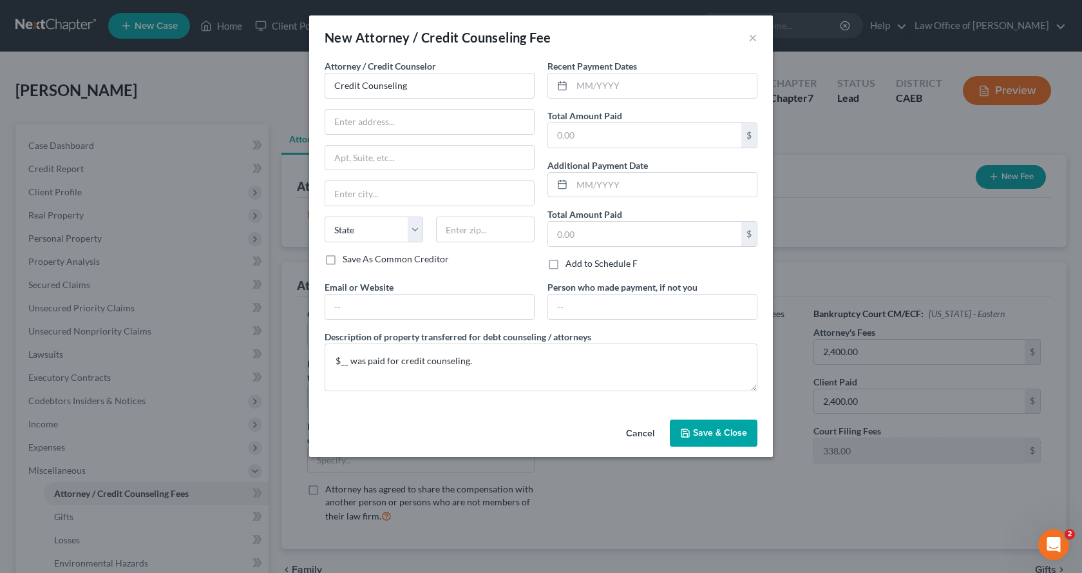
click at [744, 443] on button "Save & Close" at bounding box center [714, 432] width 88 height 27
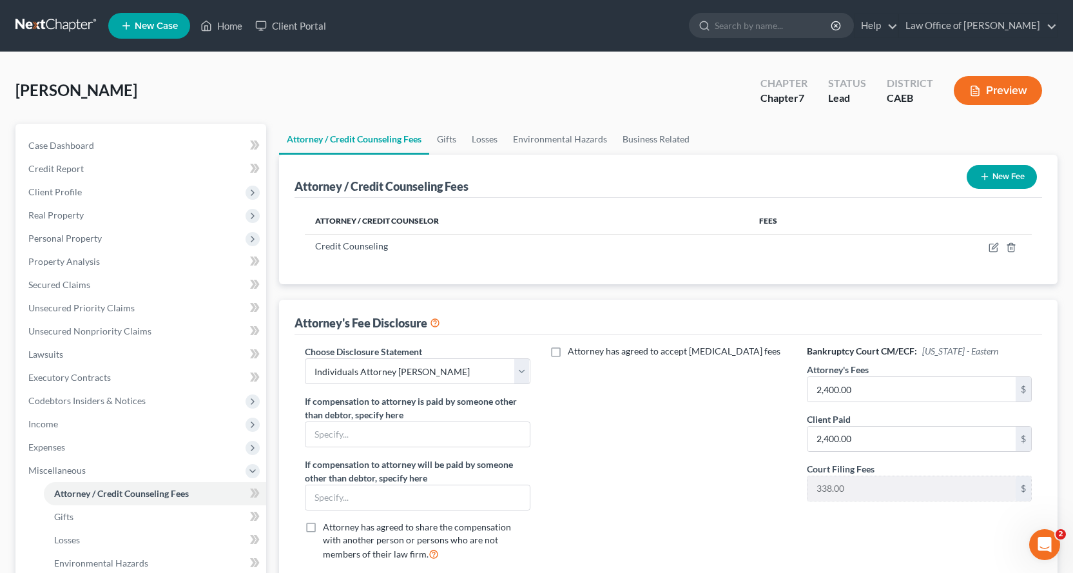
click at [986, 182] on icon "button" at bounding box center [984, 176] width 10 height 10
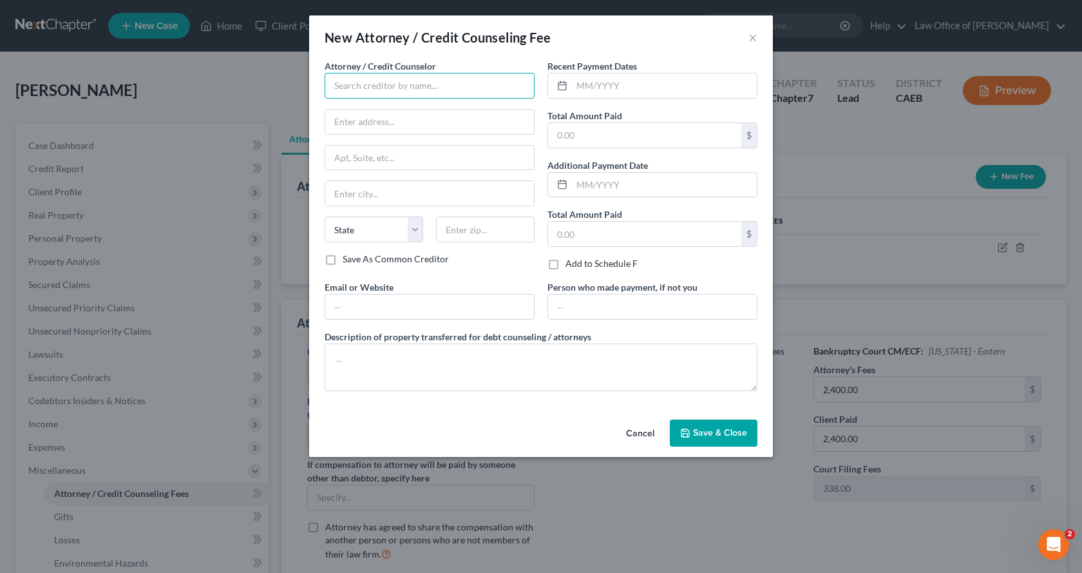
click at [392, 93] on input "text" at bounding box center [430, 86] width 210 height 26
click at [383, 126] on input "text" at bounding box center [429, 122] width 209 height 24
click at [587, 86] on input "text" at bounding box center [664, 85] width 185 height 24
click at [615, 133] on input "text" at bounding box center [644, 135] width 193 height 24
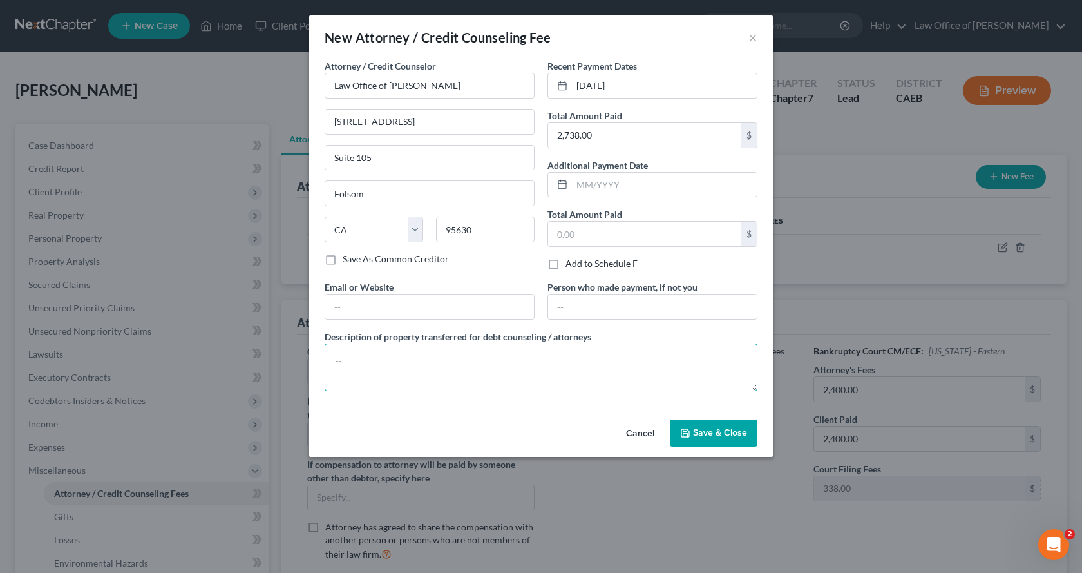
click at [339, 372] on textarea at bounding box center [541, 367] width 433 height 48
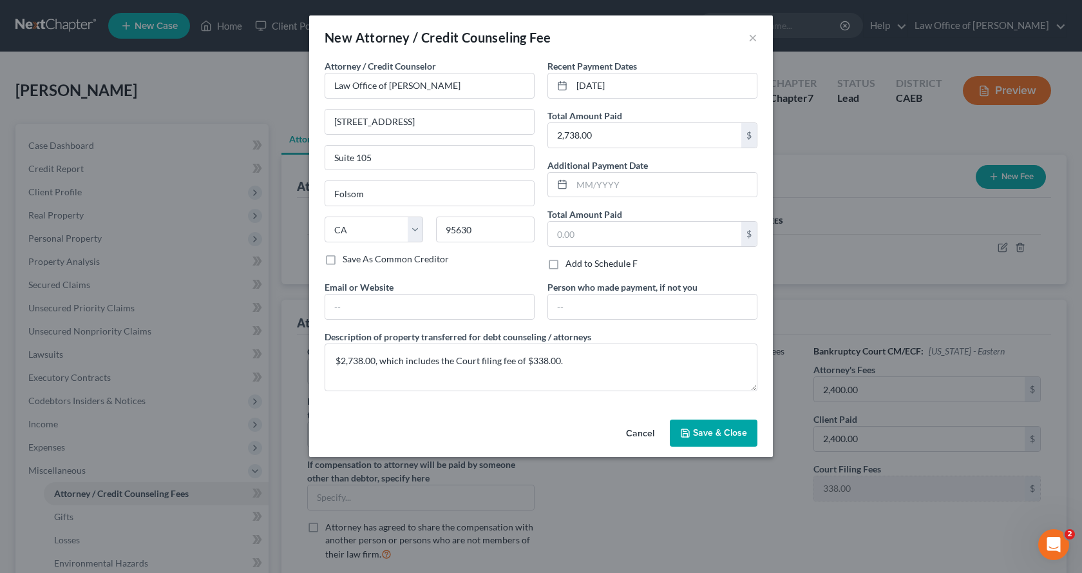
click at [719, 426] on button "Save & Close" at bounding box center [714, 432] width 88 height 27
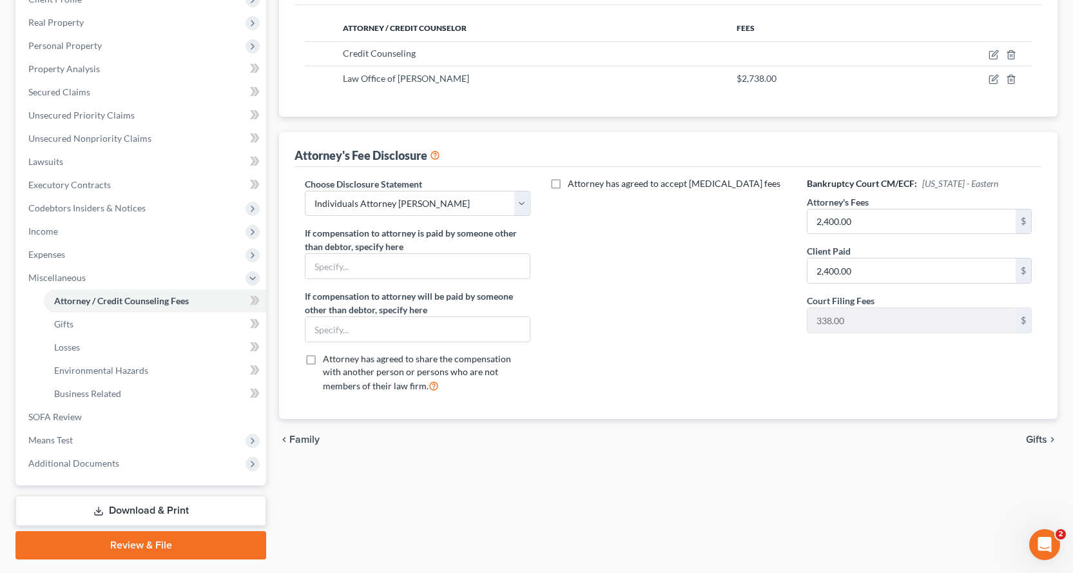
scroll to position [193, 0]
click at [72, 414] on span "SOFA Review" at bounding box center [54, 415] width 53 height 11
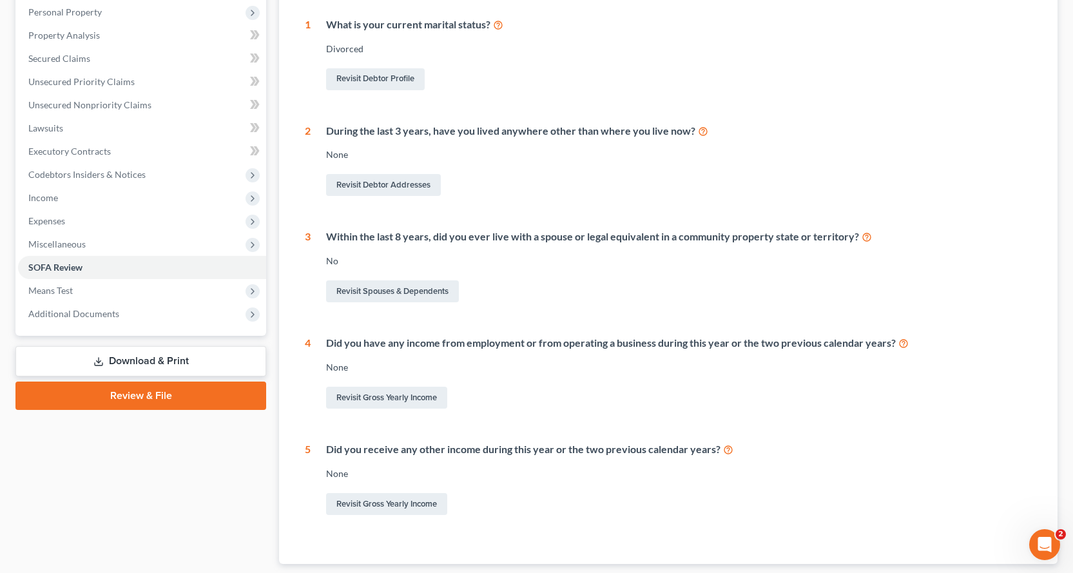
scroll to position [258, 0]
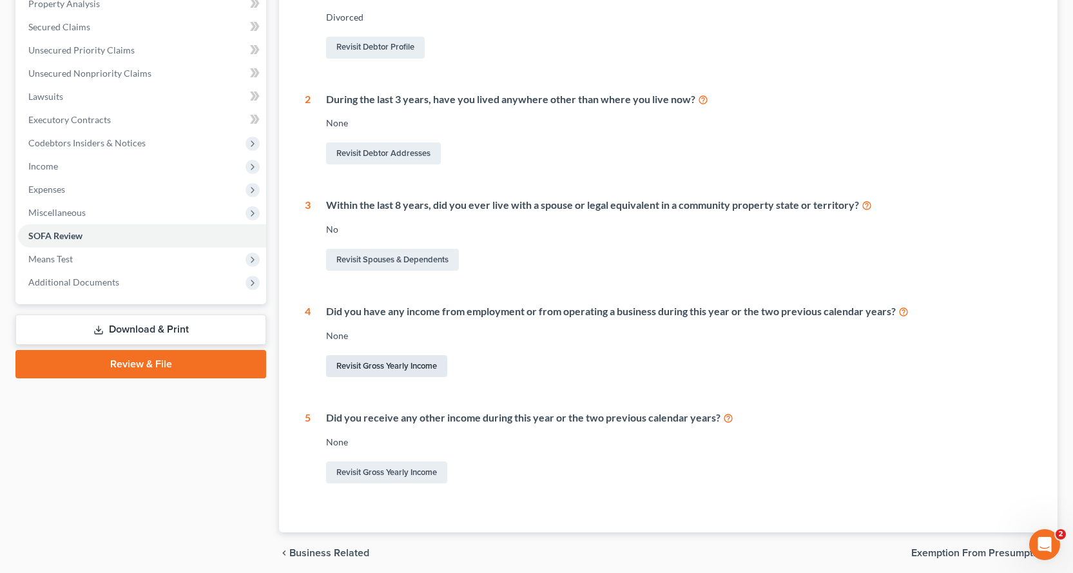
click at [397, 366] on link "Revisit Gross Yearly Income" at bounding box center [386, 366] width 121 height 22
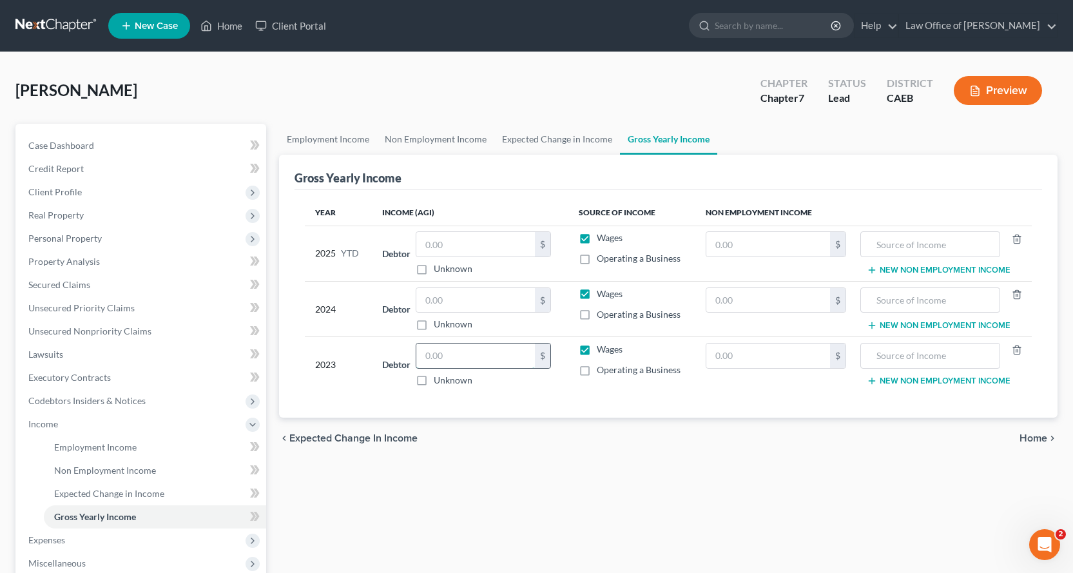
click at [439, 358] on input "text" at bounding box center [475, 355] width 119 height 24
click at [452, 306] on input "text" at bounding box center [475, 300] width 119 height 24
click at [888, 303] on input "text" at bounding box center [929, 300] width 125 height 24
click at [771, 298] on input "text" at bounding box center [768, 300] width 124 height 24
click at [888, 358] on input "text" at bounding box center [929, 355] width 125 height 24
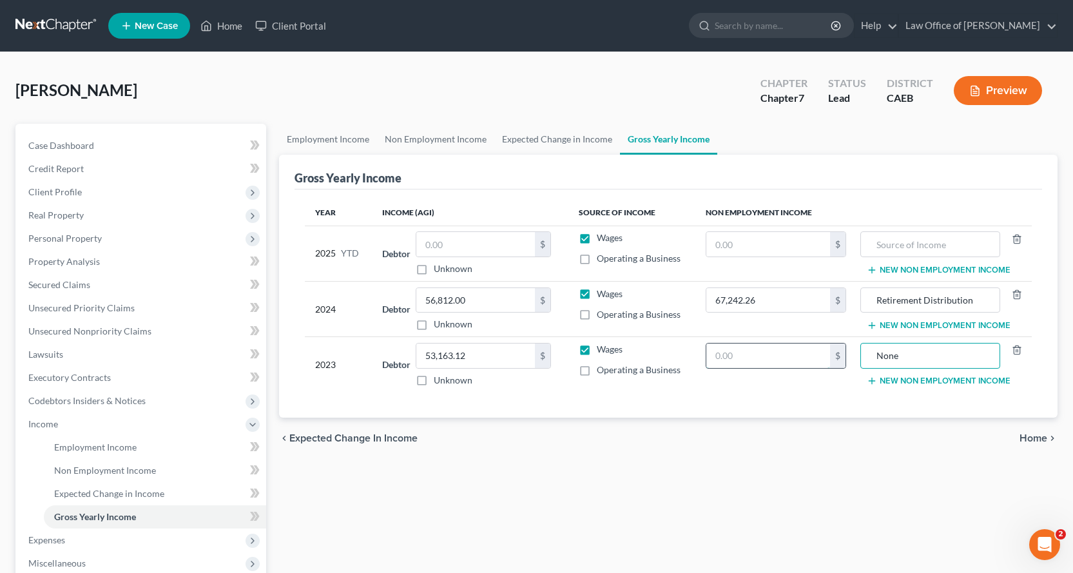
click at [730, 354] on input "text" at bounding box center [768, 355] width 124 height 24
click at [912, 242] on input "text" at bounding box center [929, 244] width 125 height 24
click at [722, 243] on input "text" at bounding box center [768, 244] width 124 height 24
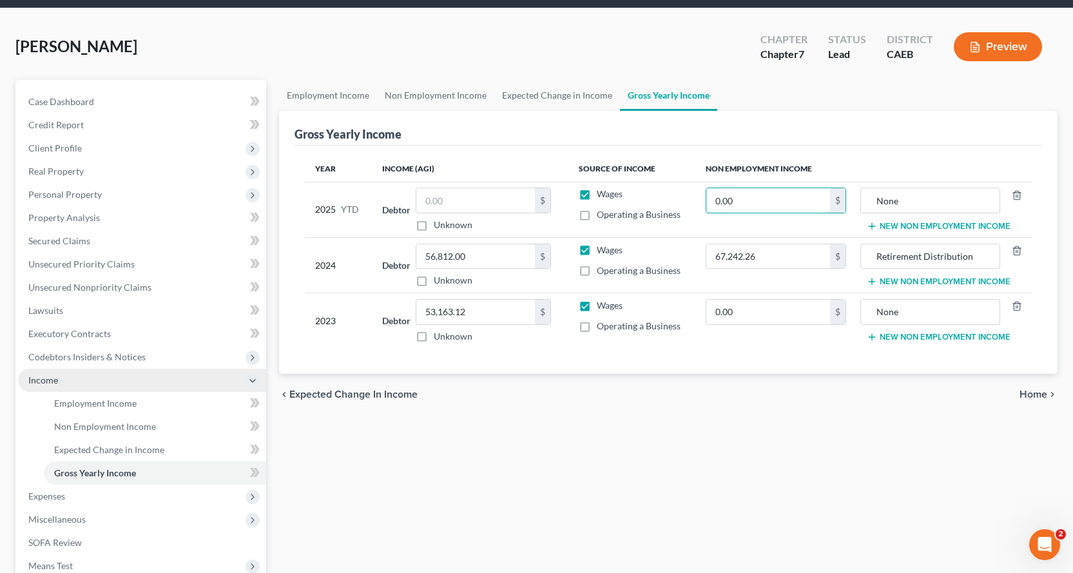
scroll to position [129, 0]
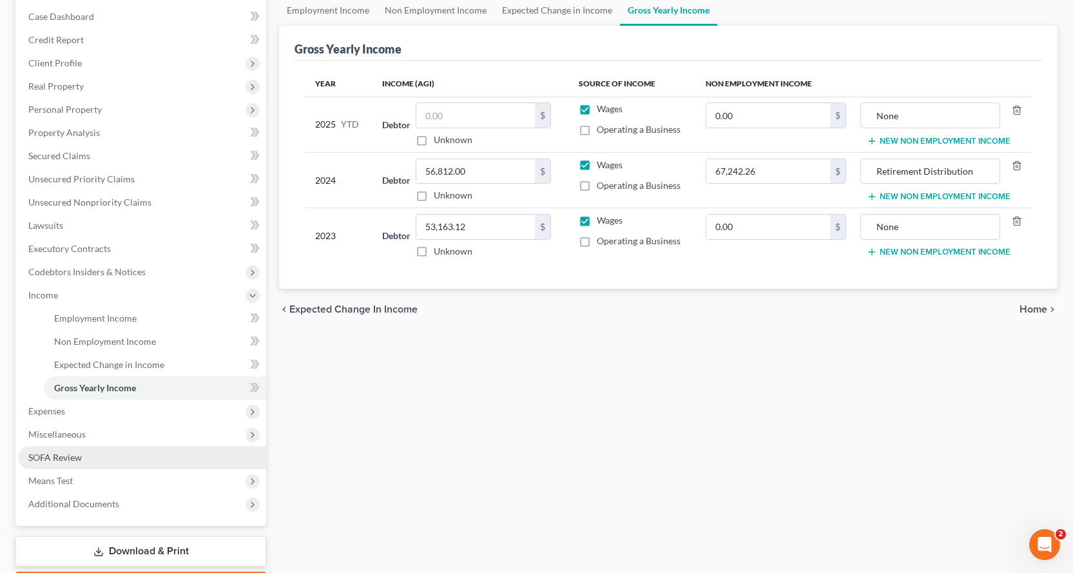
click at [44, 452] on span "SOFA Review" at bounding box center [54, 457] width 53 height 11
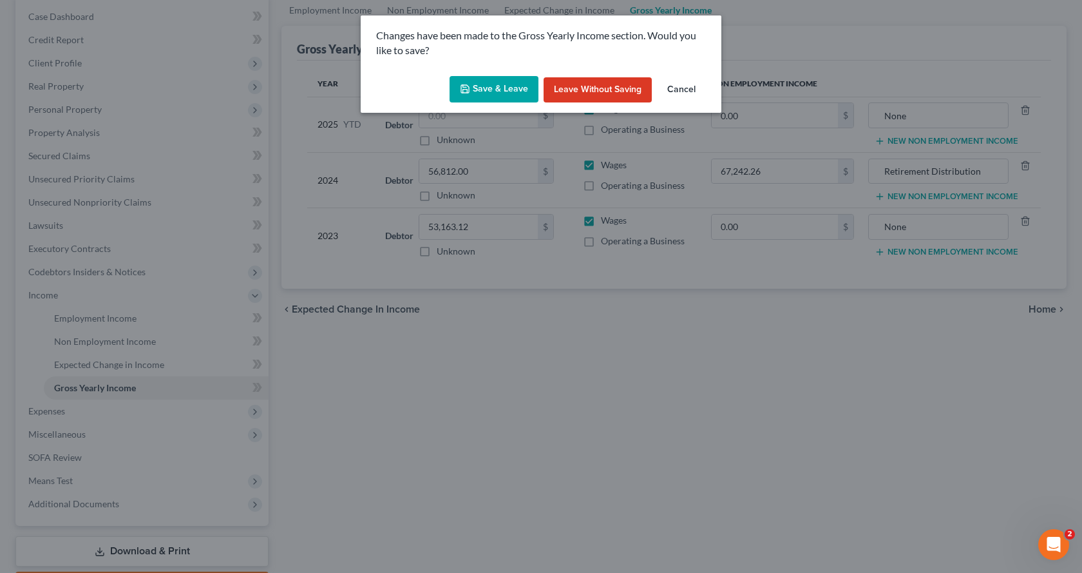
click at [515, 97] on button "Save & Leave" at bounding box center [494, 89] width 89 height 27
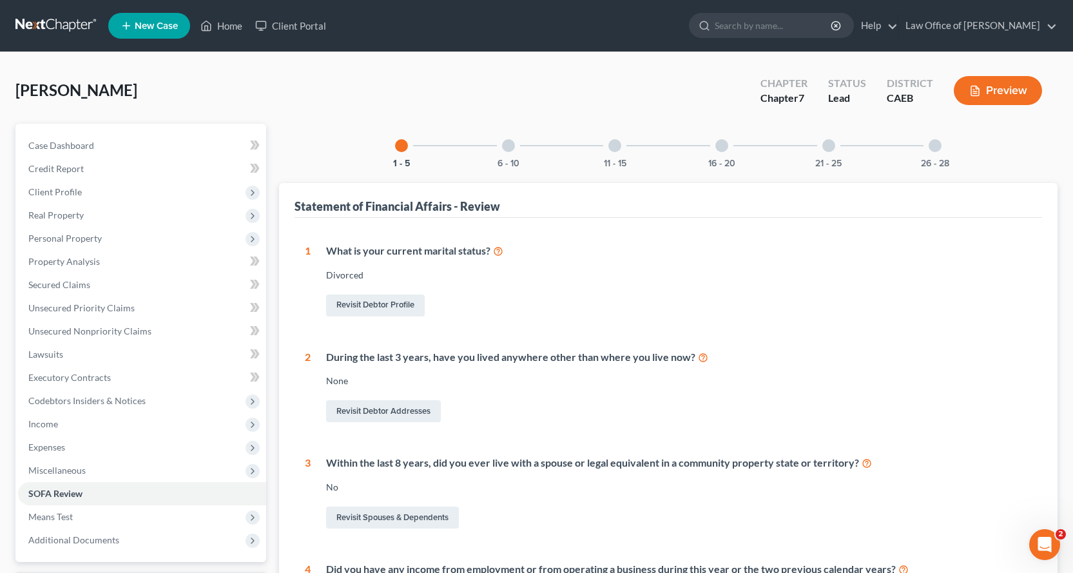
click at [504, 146] on div at bounding box center [508, 145] width 13 height 13
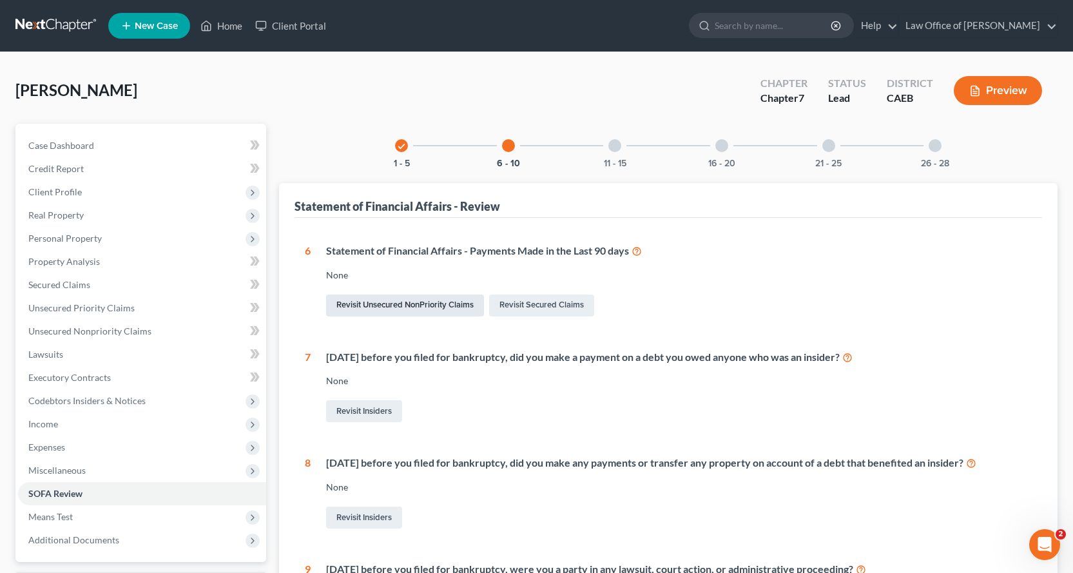
click at [439, 309] on link "Revisit Unsecured NonPriority Claims" at bounding box center [405, 305] width 158 height 22
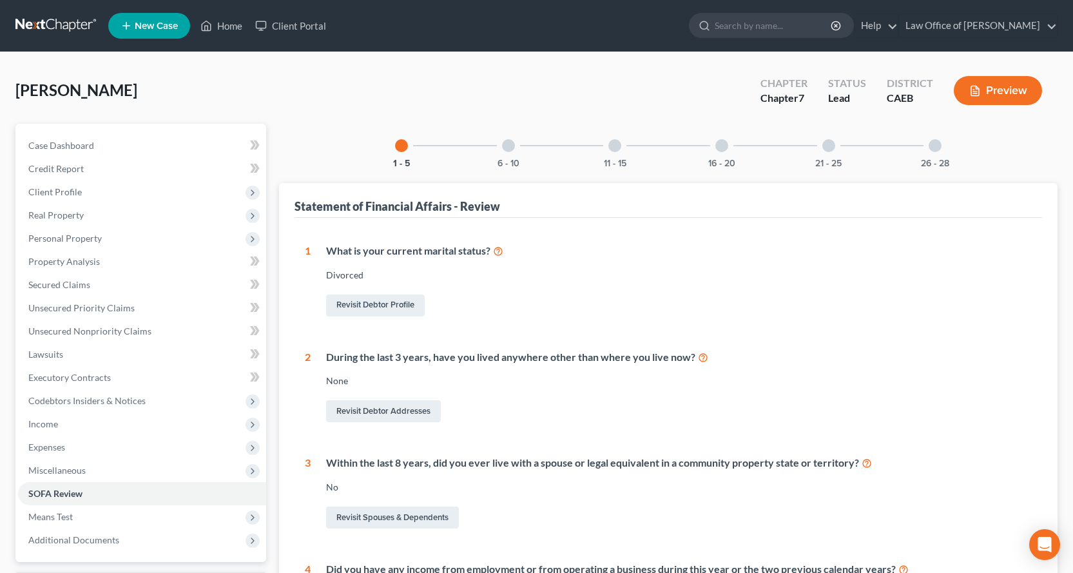
click at [511, 149] on div at bounding box center [508, 145] width 13 height 13
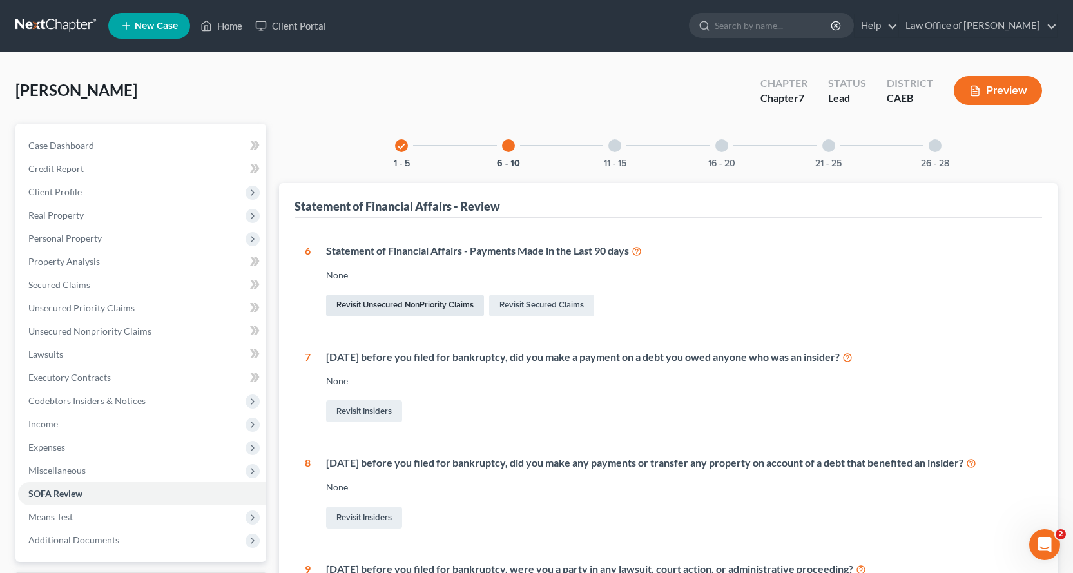
click at [415, 309] on link "Revisit Unsecured NonPriority Claims" at bounding box center [405, 305] width 158 height 22
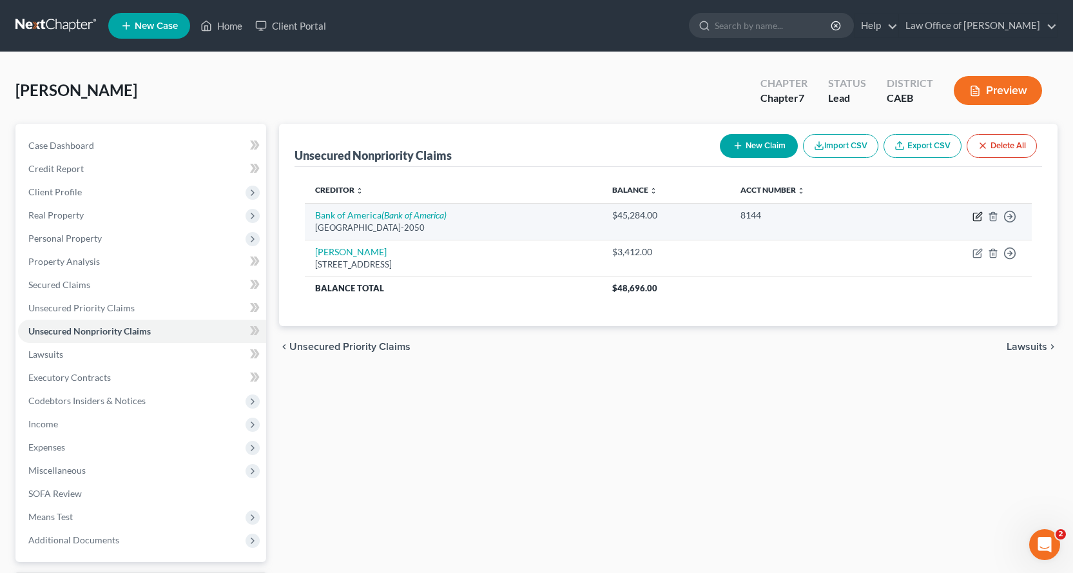
click at [974, 215] on icon "button" at bounding box center [977, 216] width 10 height 10
select select "45"
select select "2"
select select "0"
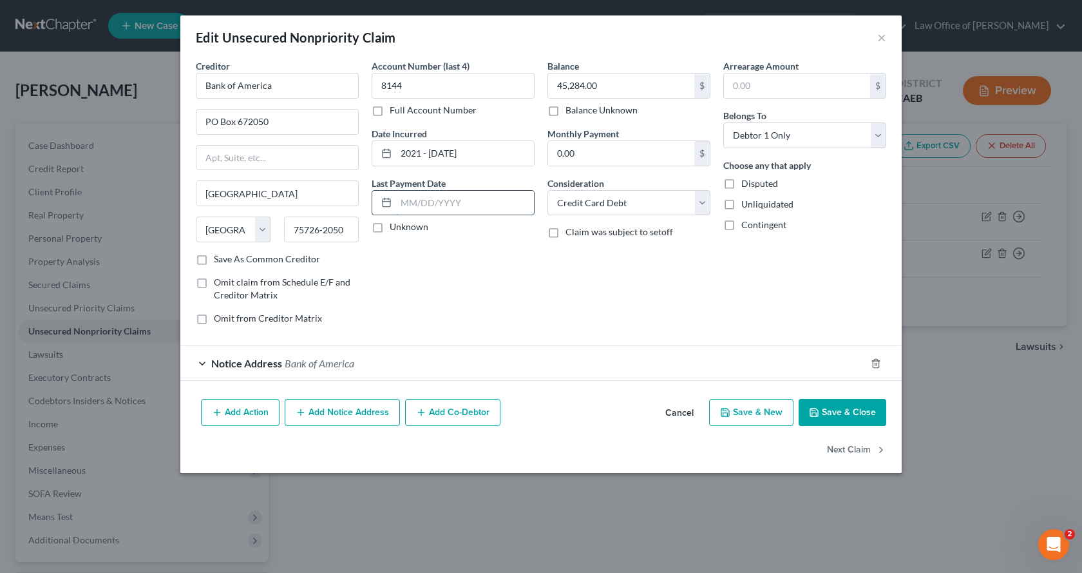
click at [447, 202] on input "text" at bounding box center [465, 203] width 138 height 24
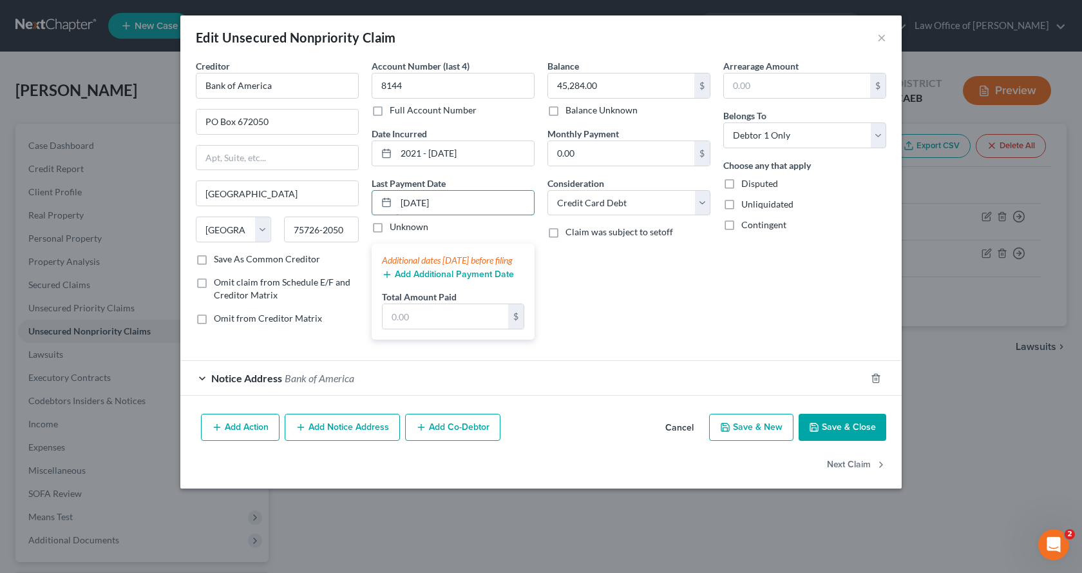
type input "08/05/2025"
click at [435, 280] on button "Add Additional Payment Date" at bounding box center [448, 274] width 132 height 10
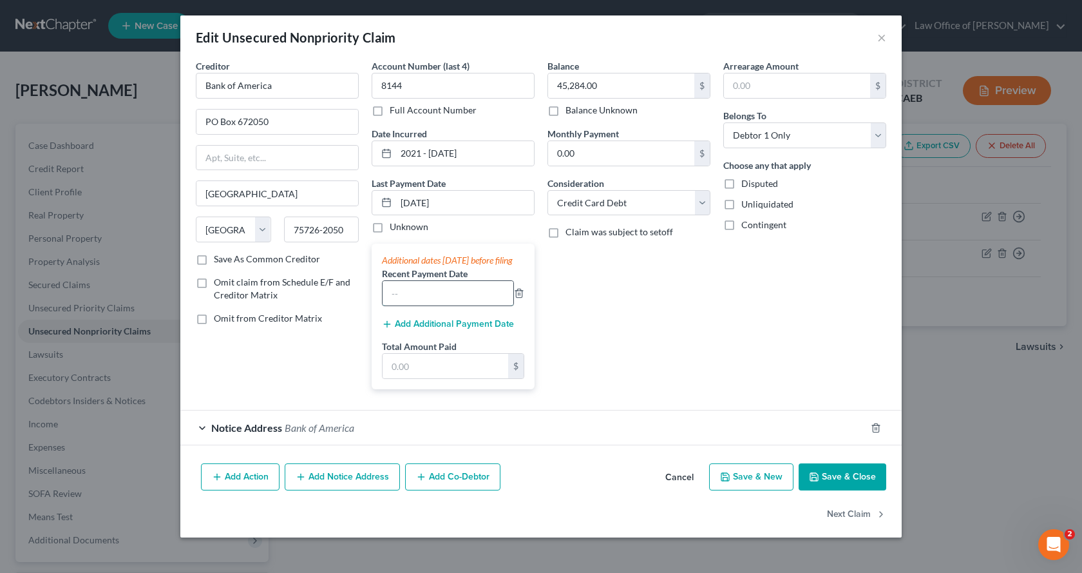
click at [405, 301] on input "text" at bounding box center [448, 293] width 131 height 24
type input "08/04/2025"
click at [442, 376] on input "text" at bounding box center [446, 366] width 126 height 24
type input "1,225.00"
click at [872, 488] on button "Save & Close" at bounding box center [843, 476] width 88 height 27
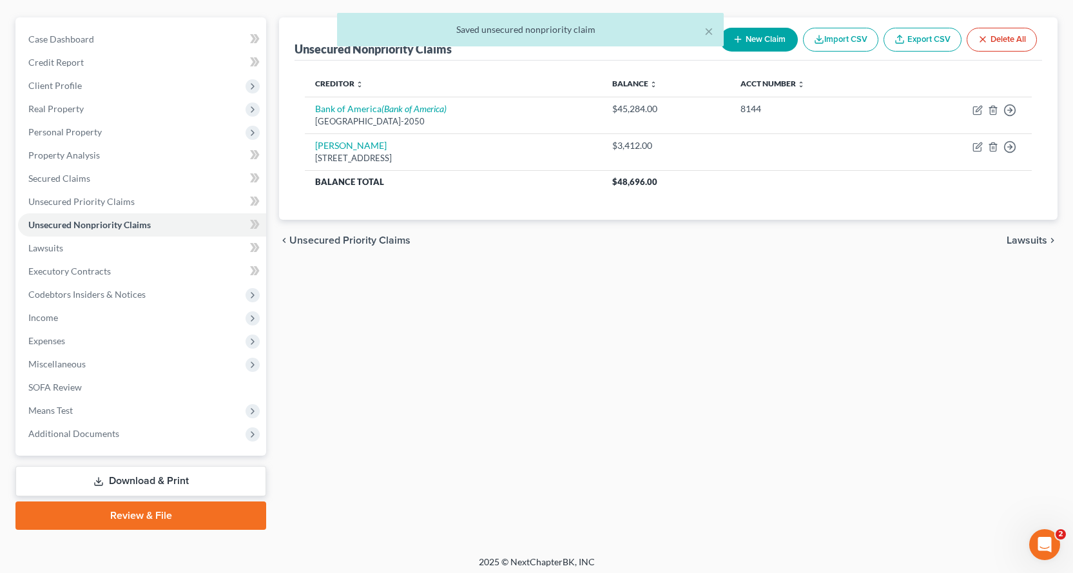
scroll to position [112, 0]
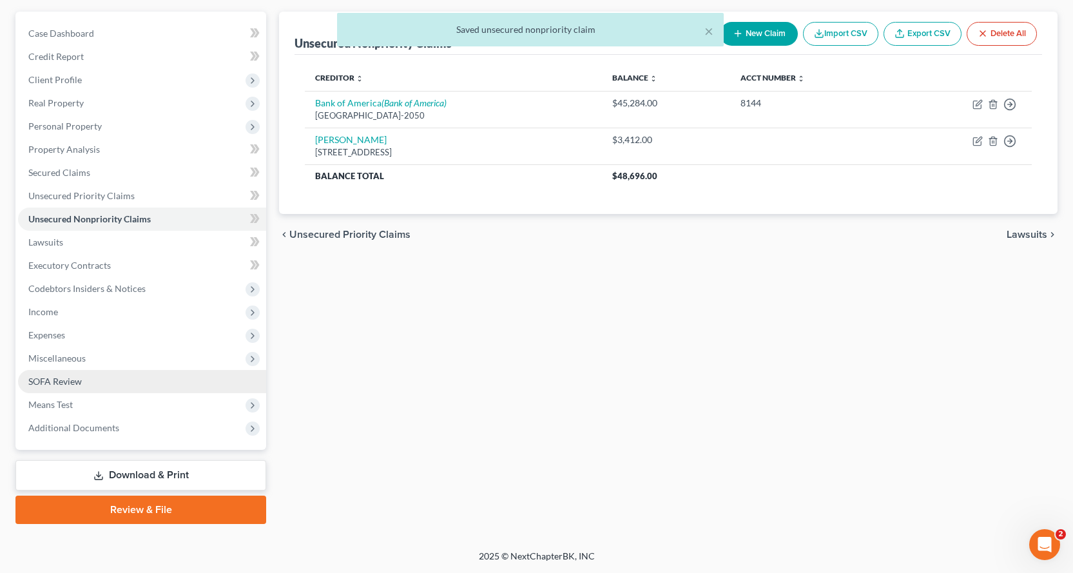
click at [70, 384] on span "SOFA Review" at bounding box center [54, 381] width 53 height 11
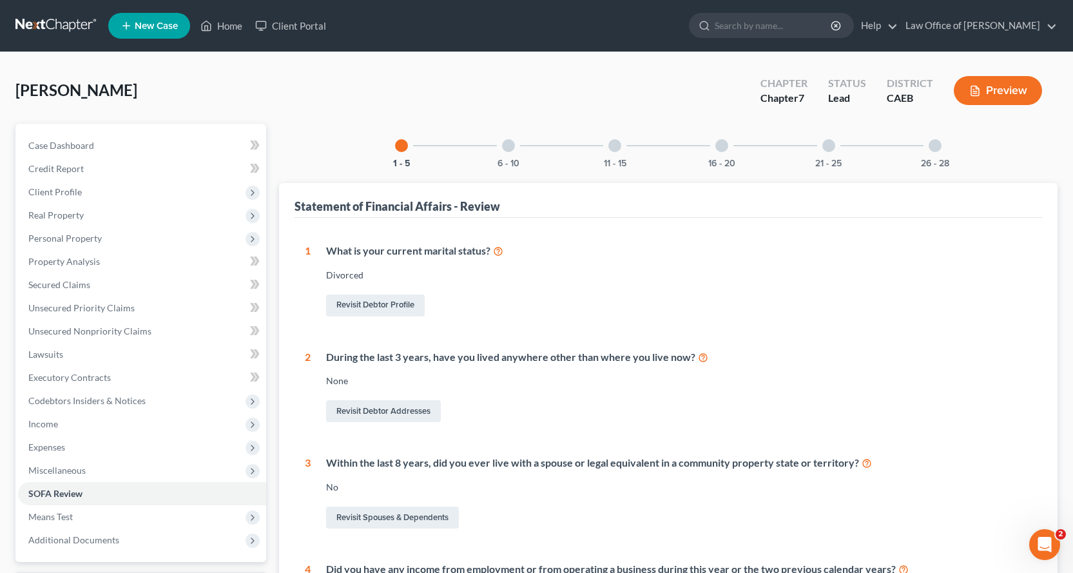
click at [506, 144] on div at bounding box center [508, 145] width 13 height 13
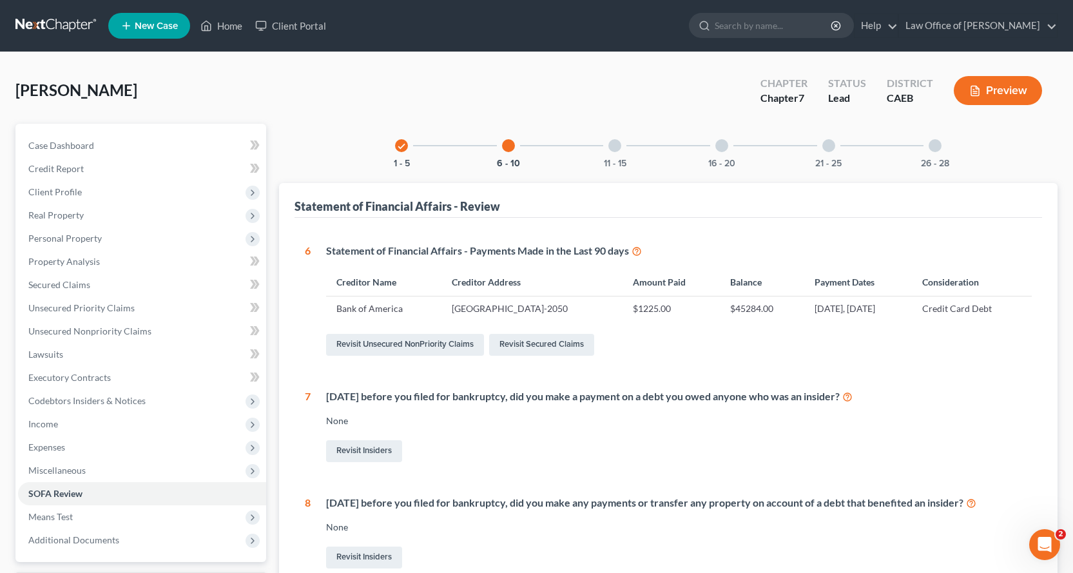
click at [613, 145] on div at bounding box center [614, 145] width 13 height 13
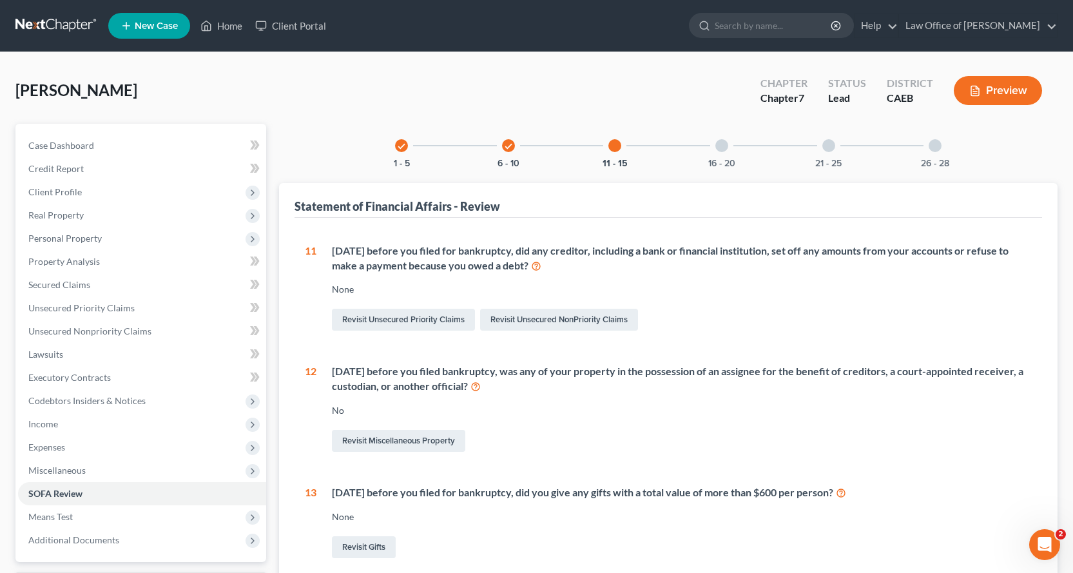
click at [721, 144] on div at bounding box center [721, 145] width 13 height 13
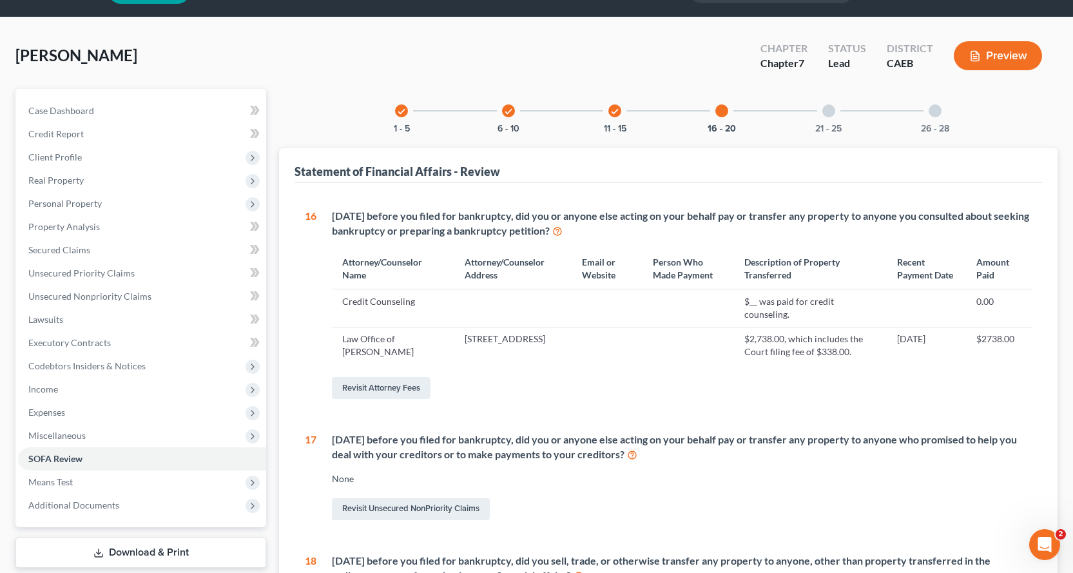
scroll to position [31, 0]
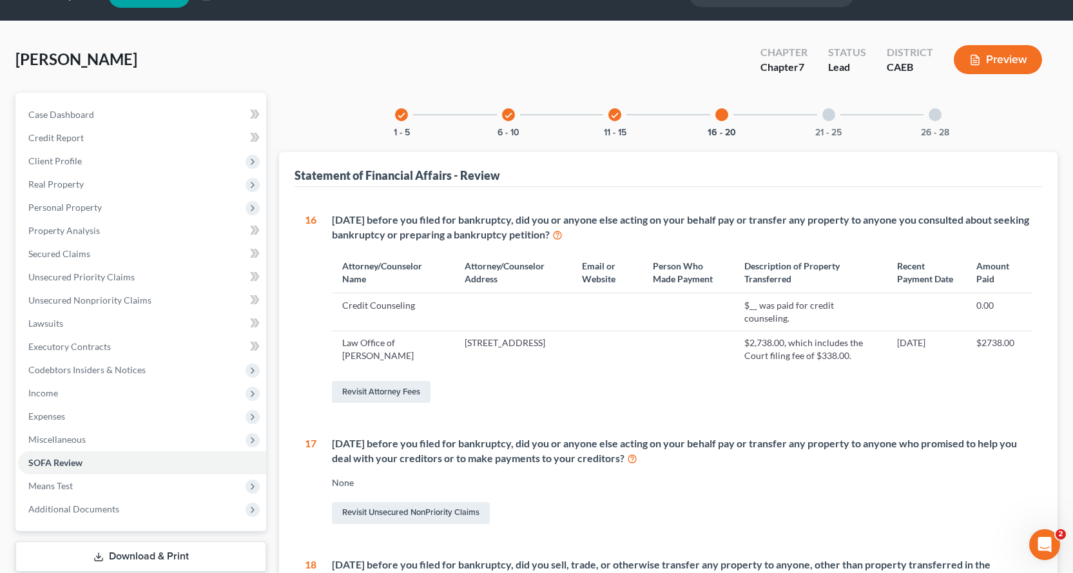
click at [826, 117] on div at bounding box center [828, 114] width 13 height 13
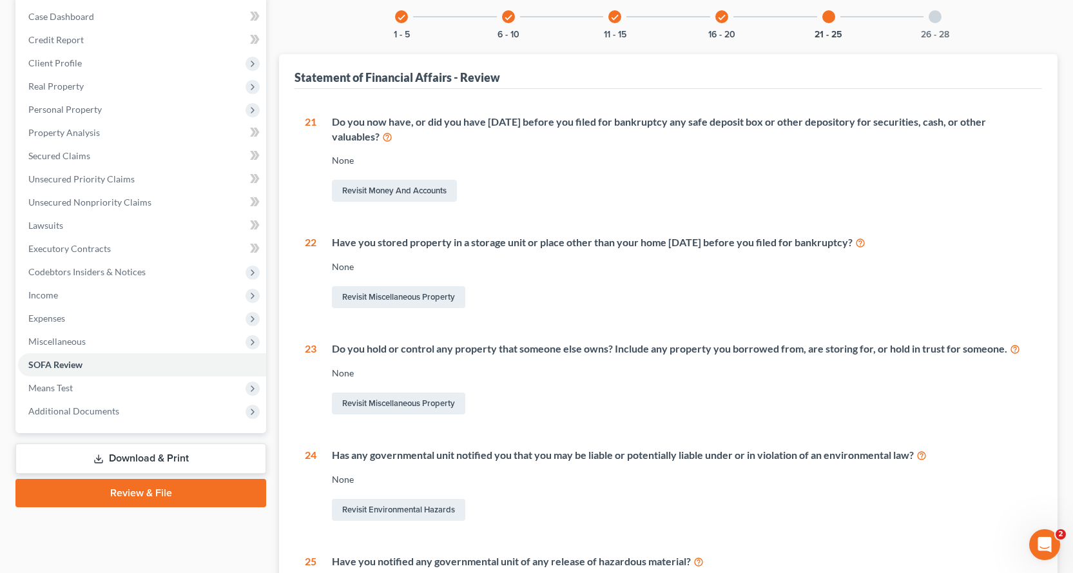
scroll to position [0, 0]
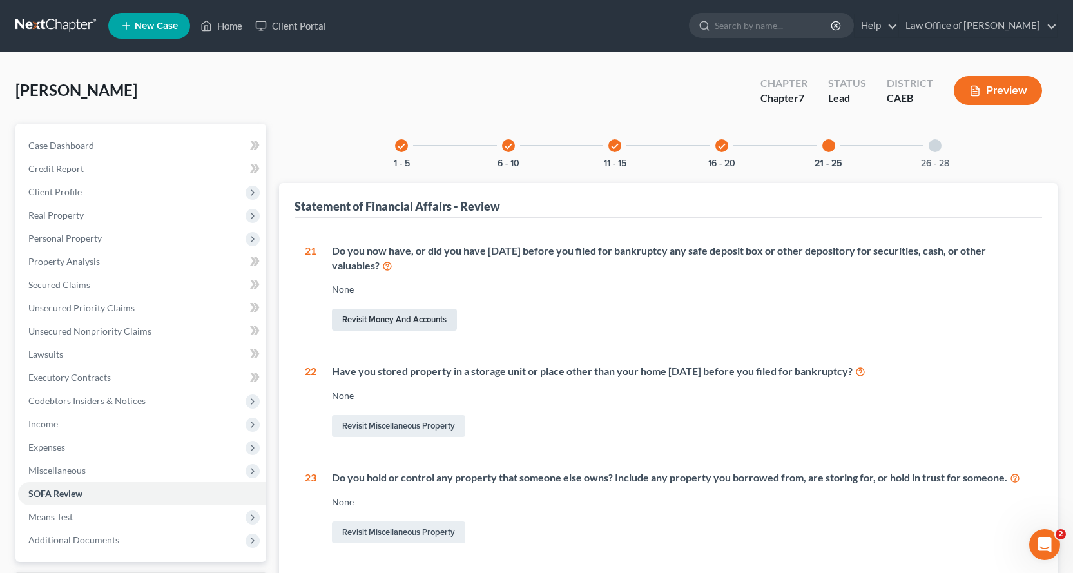
click at [399, 316] on link "Revisit Money and Accounts" at bounding box center [394, 320] width 125 height 22
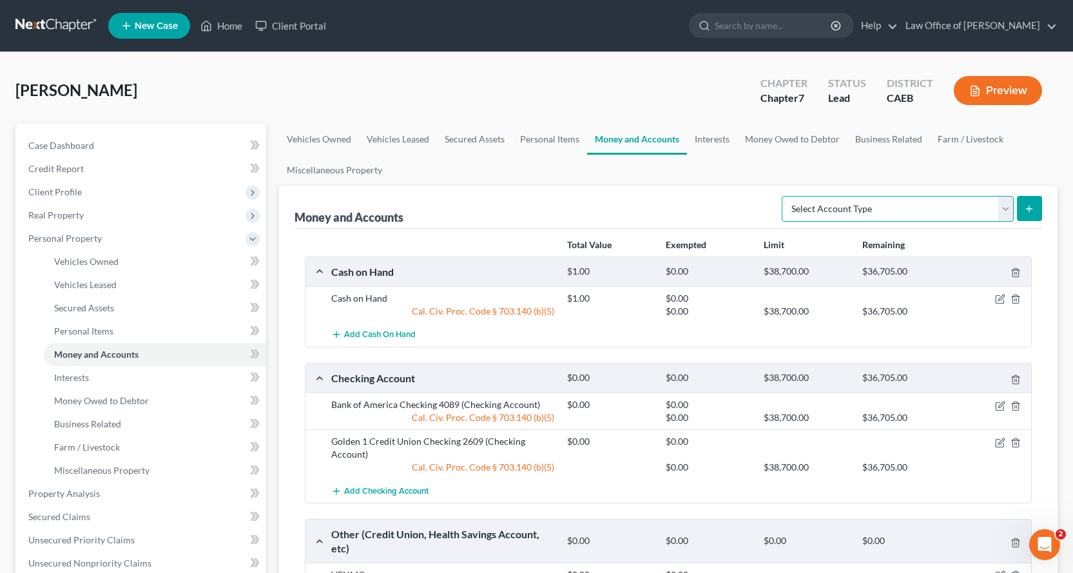
click at [920, 207] on select "Select Account Type Brokerage Cash on Hand Certificates of Deposit Checking Acc…" at bounding box center [897, 209] width 232 height 26
select select "safe_deposit_box"
click at [784, 196] on select "Select Account Type Brokerage Cash on Hand Certificates of Deposit Checking Acc…" at bounding box center [897, 209] width 232 height 26
click at [1036, 210] on button "submit" at bounding box center [1028, 208] width 25 height 25
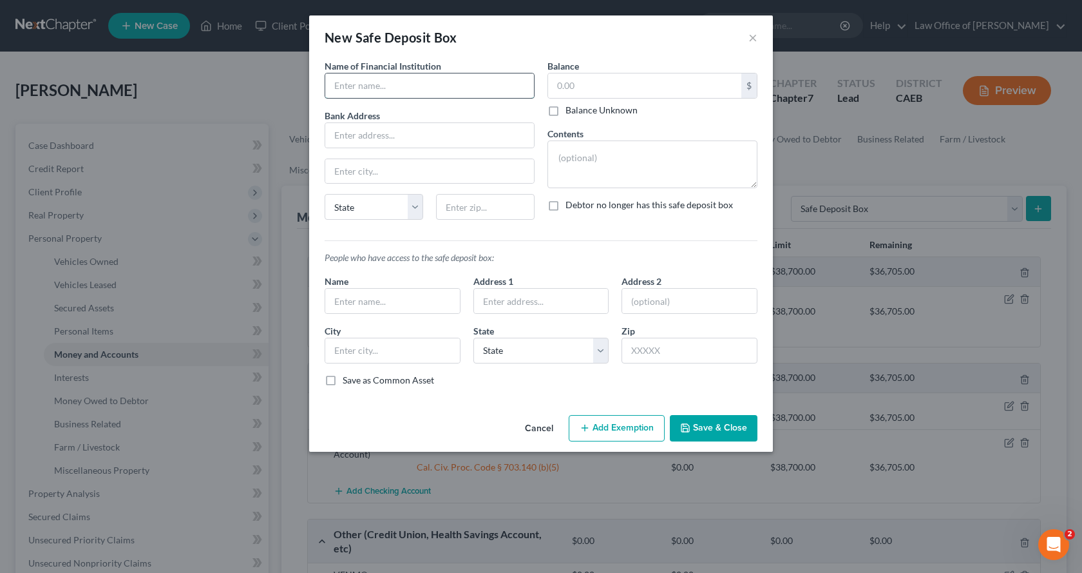
click at [402, 86] on input "text" at bounding box center [429, 85] width 209 height 24
type input "Bank of America"
click at [595, 164] on textarea at bounding box center [653, 164] width 210 height 48
type textarea "Car title, passport, Social Security card"
click at [566, 203] on label "Debtor no longer has this safe deposit box" at bounding box center [649, 204] width 167 height 13
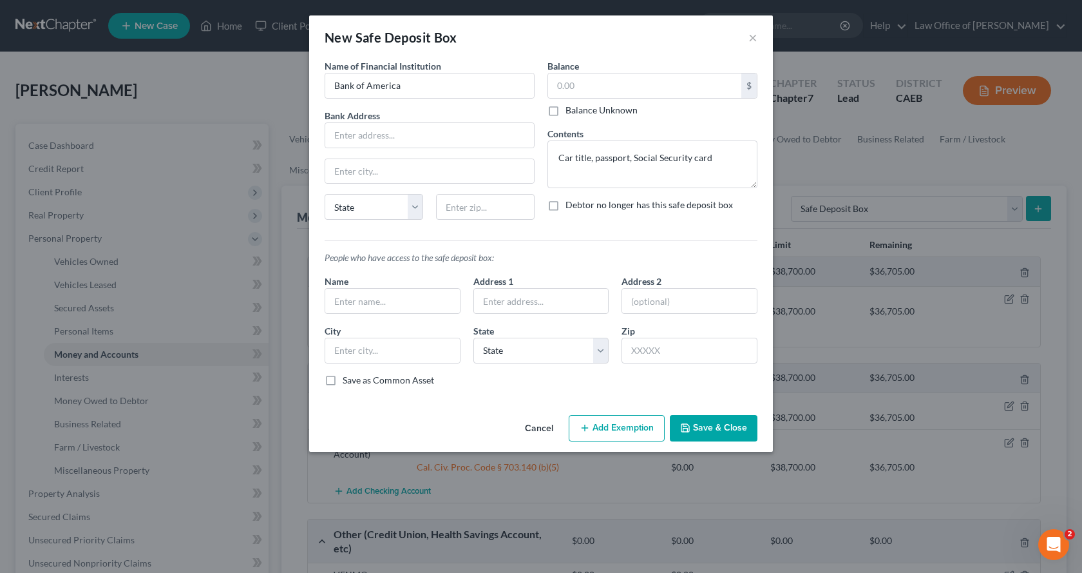
click at [571, 203] on input "Debtor no longer has this safe deposit box" at bounding box center [575, 202] width 8 height 8
checkbox input "true"
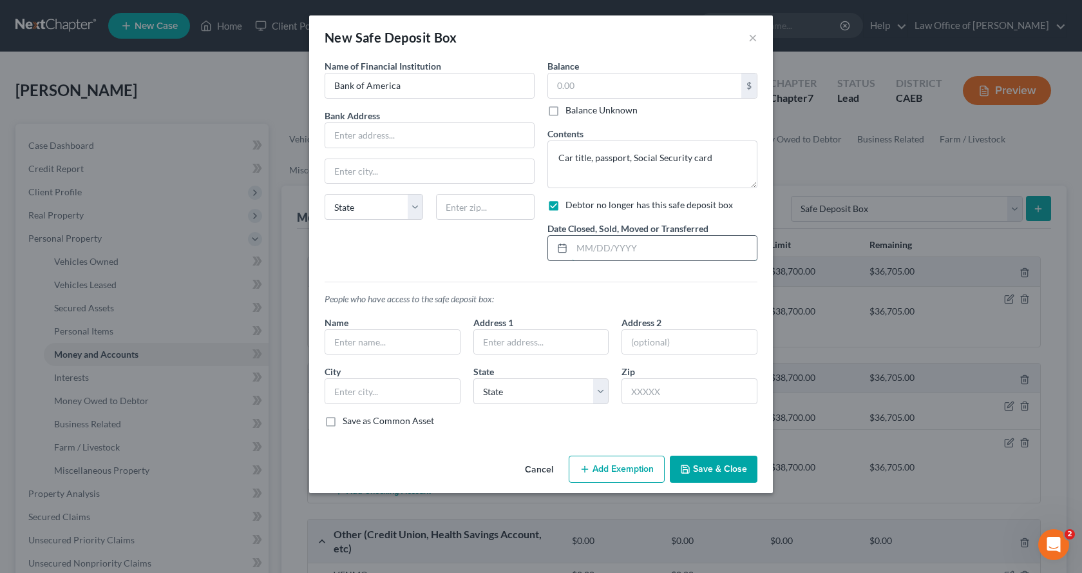
click at [589, 251] on input "text" at bounding box center [664, 248] width 185 height 24
type input "01/01/2025"
click at [721, 466] on button "Save & Close" at bounding box center [714, 468] width 88 height 27
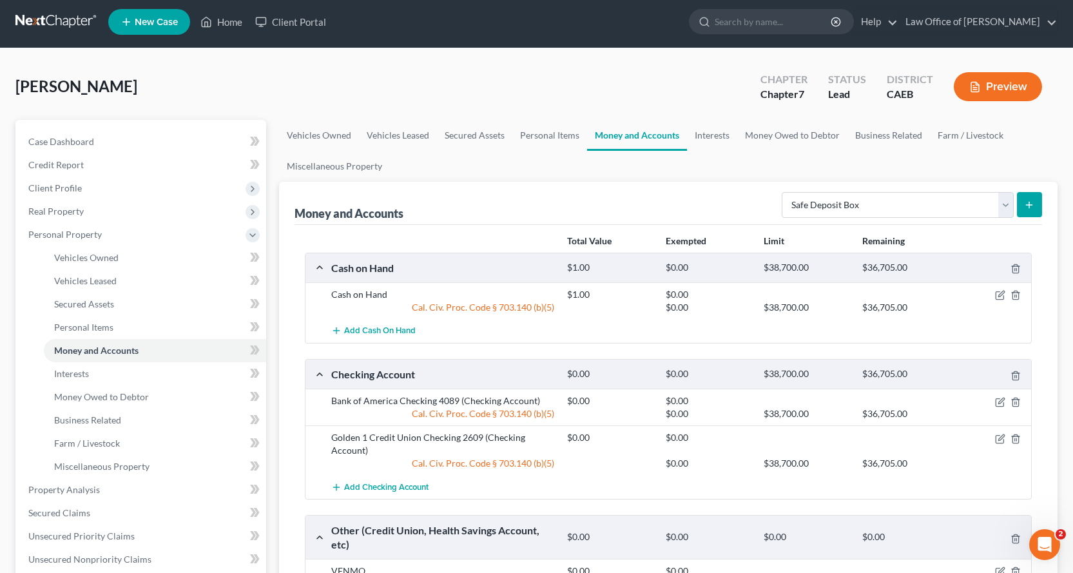
scroll to position [193, 0]
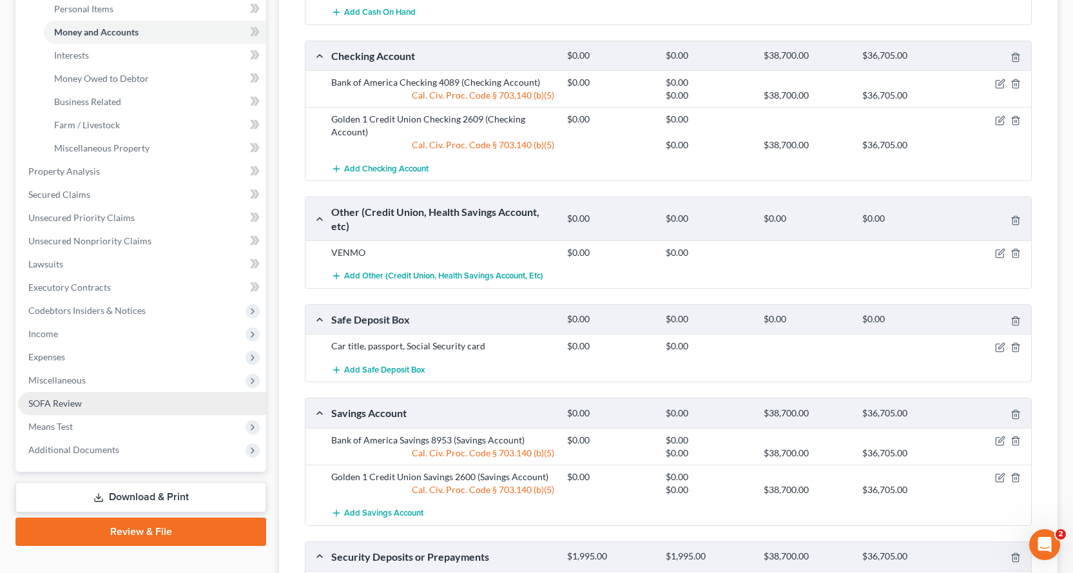
click at [53, 406] on span "SOFA Review" at bounding box center [54, 402] width 53 height 11
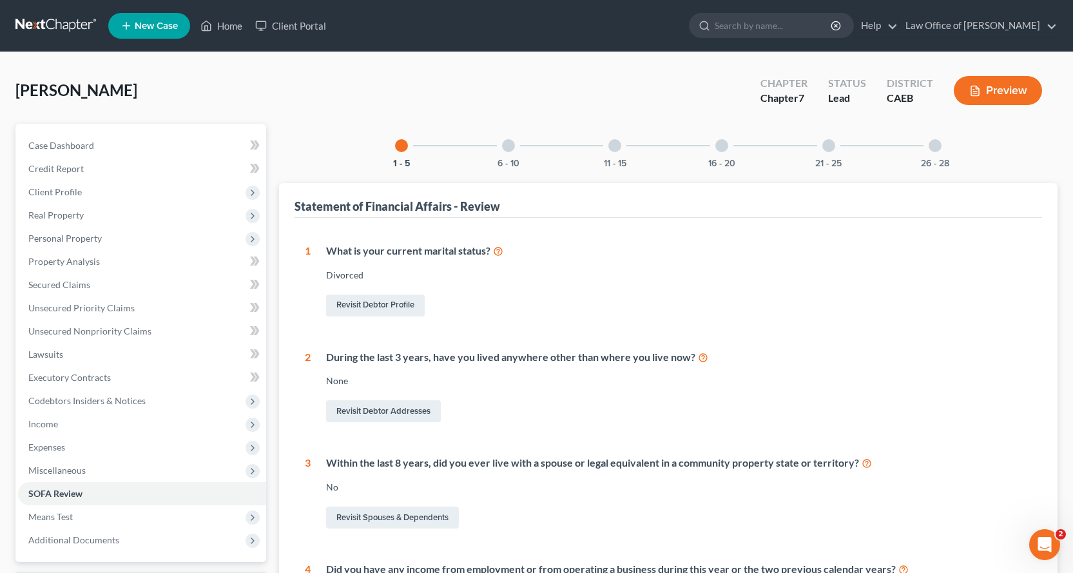
click at [508, 144] on div at bounding box center [508, 145] width 13 height 13
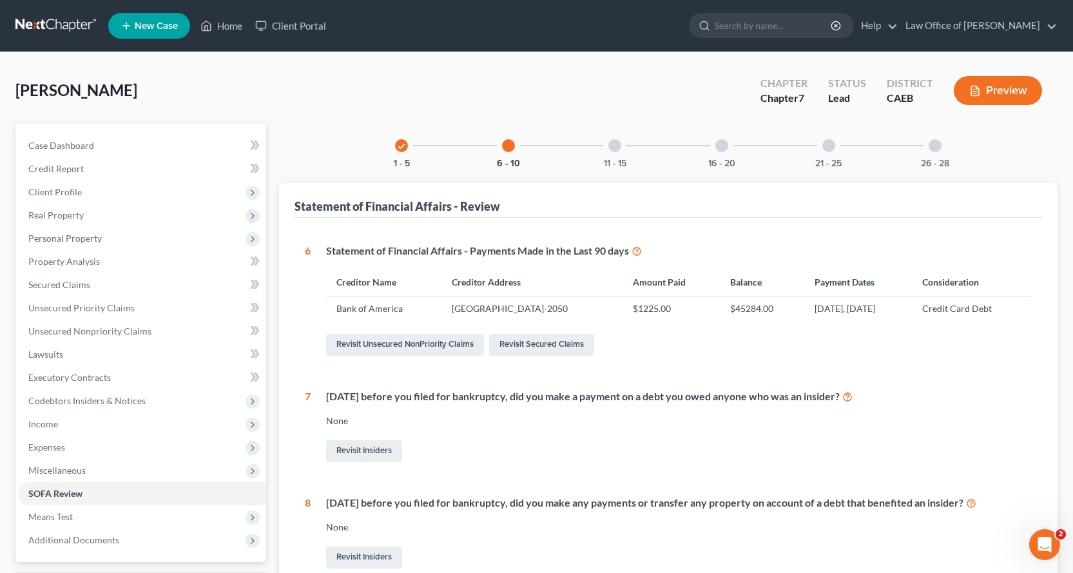
click at [613, 146] on div at bounding box center [614, 145] width 13 height 13
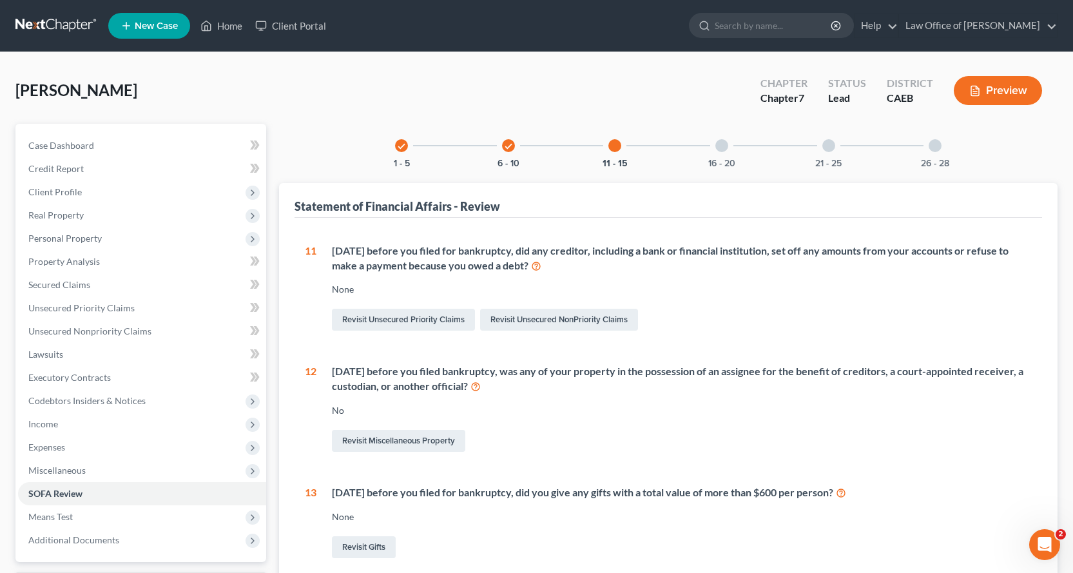
click at [719, 142] on div at bounding box center [721, 145] width 13 height 13
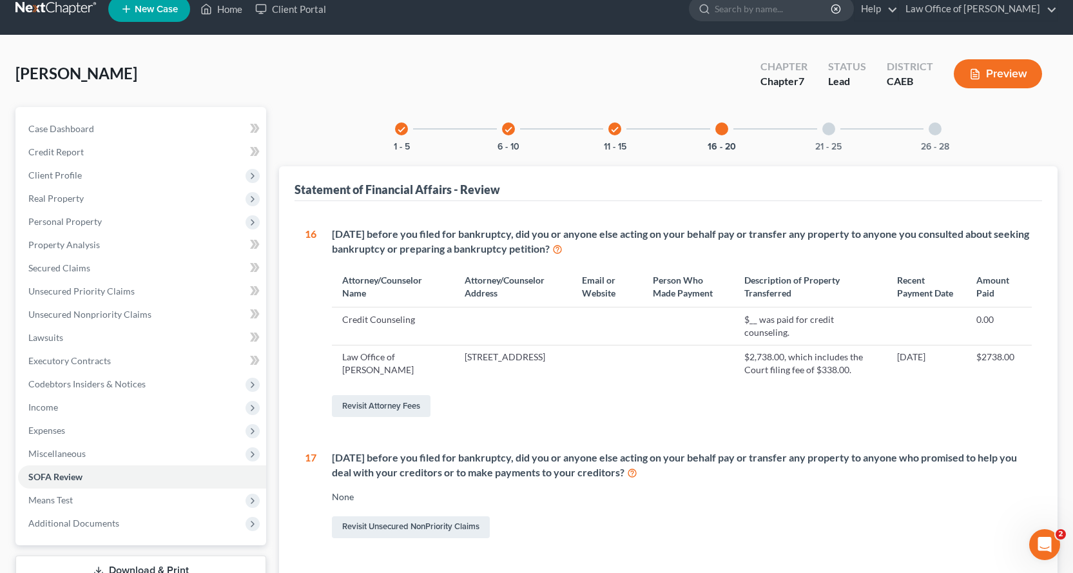
scroll to position [6, 0]
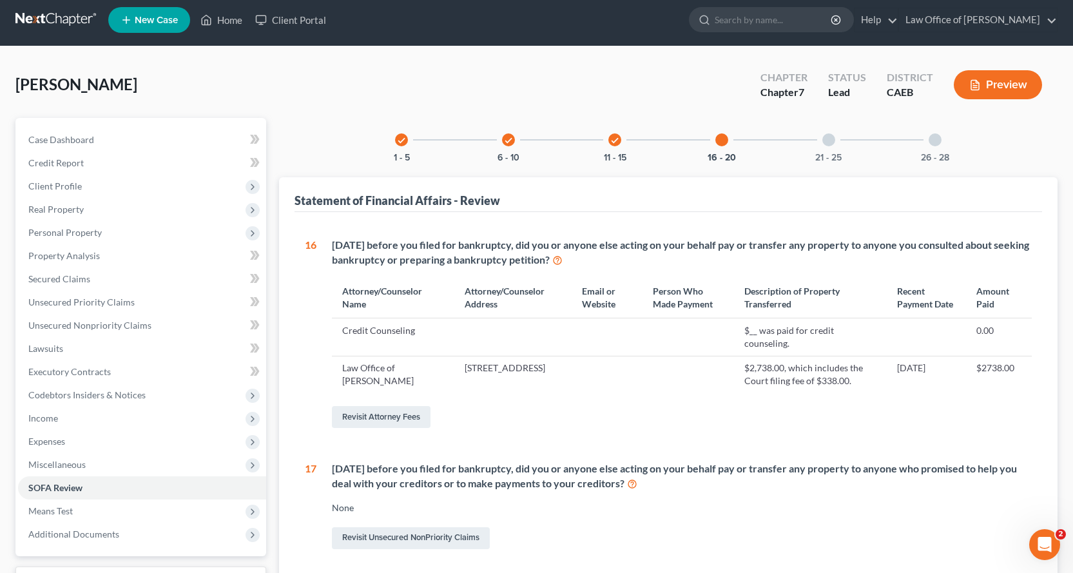
click at [828, 140] on div at bounding box center [828, 139] width 13 height 13
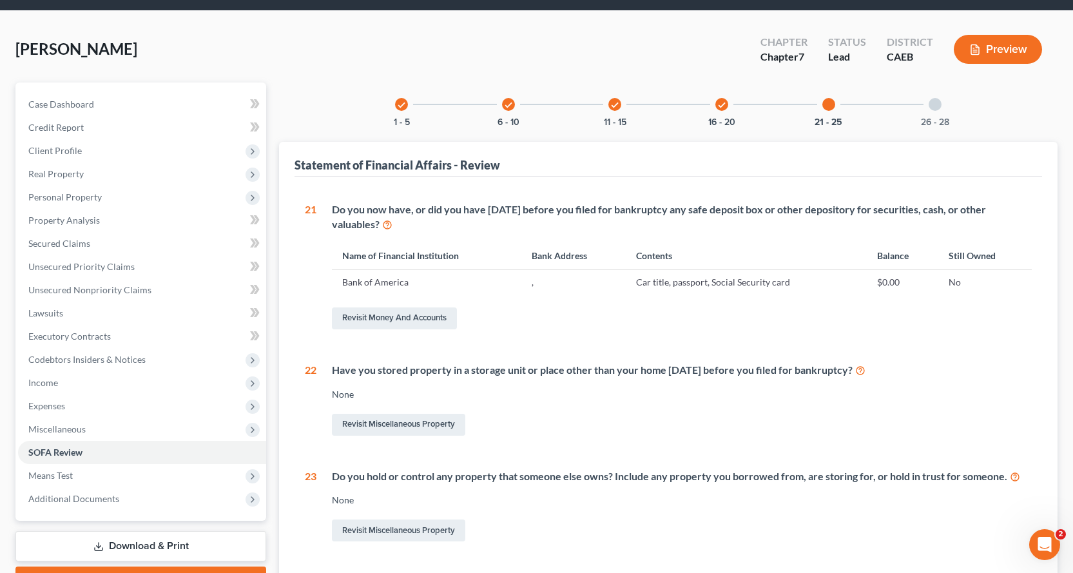
scroll to position [70, 0]
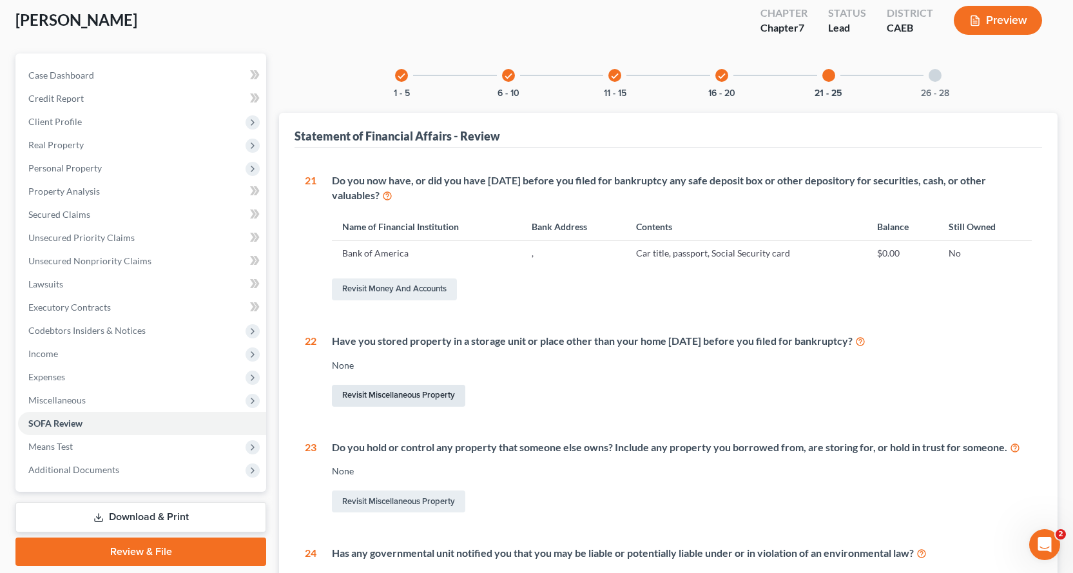
click at [386, 397] on link "Revisit Miscellaneous Property" at bounding box center [398, 396] width 133 height 22
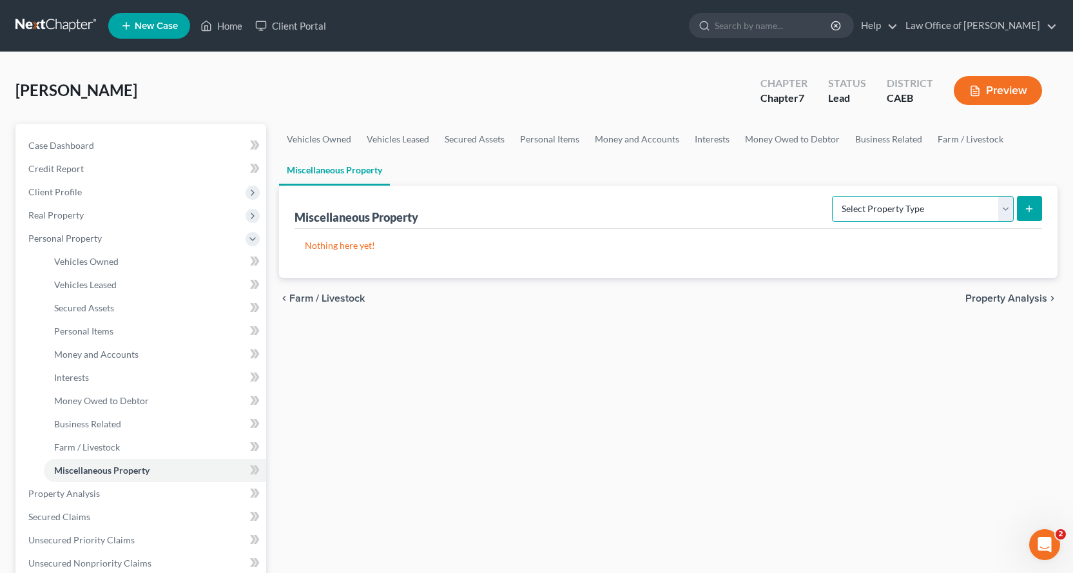
click at [937, 213] on select "Select Property Type Assigned for Creditor Benefit Within 1 Year Holding for An…" at bounding box center [923, 209] width 182 height 26
select select "stored_within_1_year"
click at [832, 196] on select "Select Property Type Assigned for Creditor Benefit Within 1 Year Holding for An…" at bounding box center [923, 209] width 182 height 26
click at [1019, 202] on button "submit" at bounding box center [1028, 208] width 25 height 25
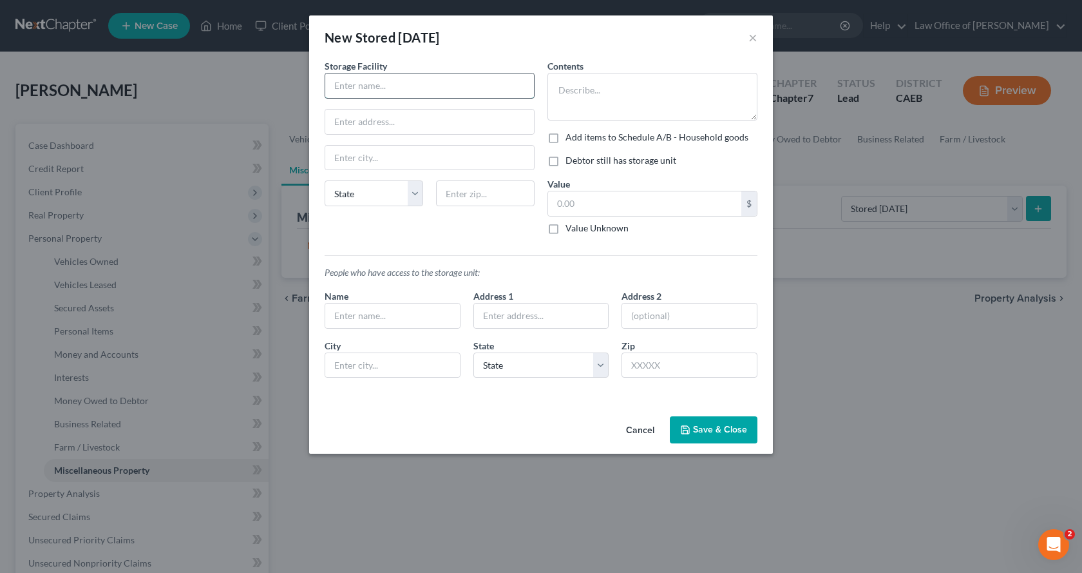
click at [373, 79] on input "text" at bounding box center [429, 85] width 209 height 24
type input "24 Hr Recreational Storage"
click at [354, 119] on input "text" at bounding box center [429, 122] width 209 height 24
click at [356, 124] on input "3500 incinnati Ave." at bounding box center [429, 122] width 209 height 24
click at [372, 151] on input "text" at bounding box center [429, 158] width 209 height 24
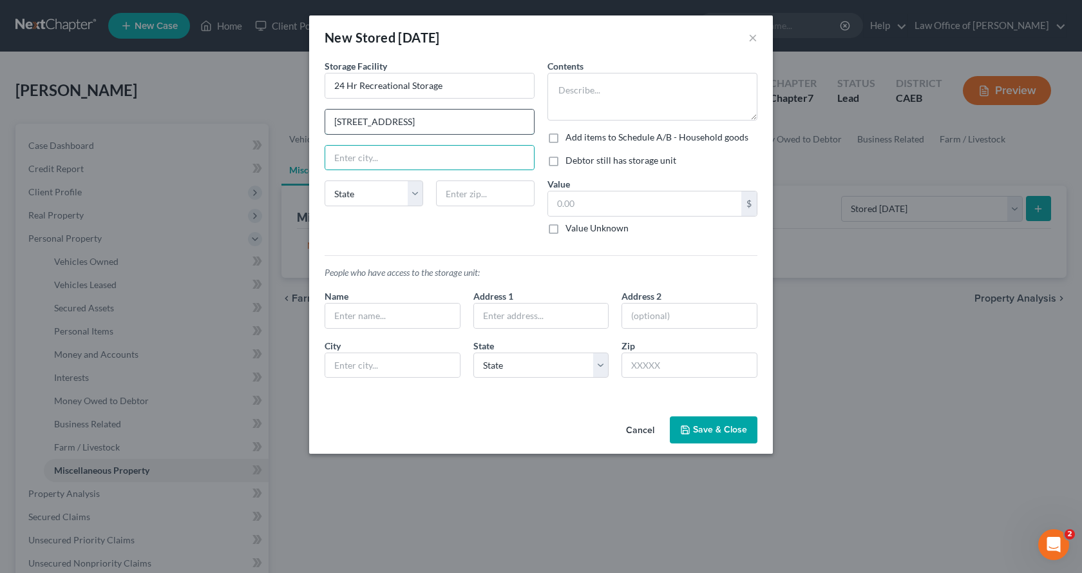
click at [432, 125] on input "3500 Cincinnati Ave." at bounding box center [429, 122] width 209 height 24
type input "3500 Cincinnati Ave., Suite 200"
click at [412, 156] on input "text" at bounding box center [429, 158] width 209 height 24
type input "Rocklin"
select select "4"
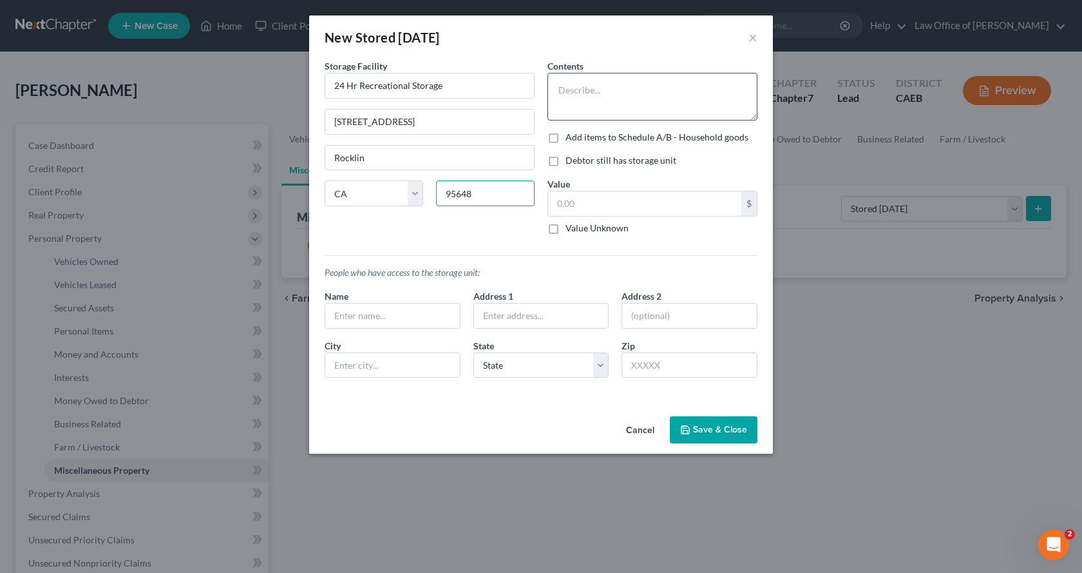
type input "95648"
click at [577, 103] on textarea at bounding box center [653, 97] width 210 height 48
type input "Lincoln"
type textarea "Travel Trailer"
click at [566, 160] on label "Debtor still has storage unit" at bounding box center [621, 160] width 111 height 13
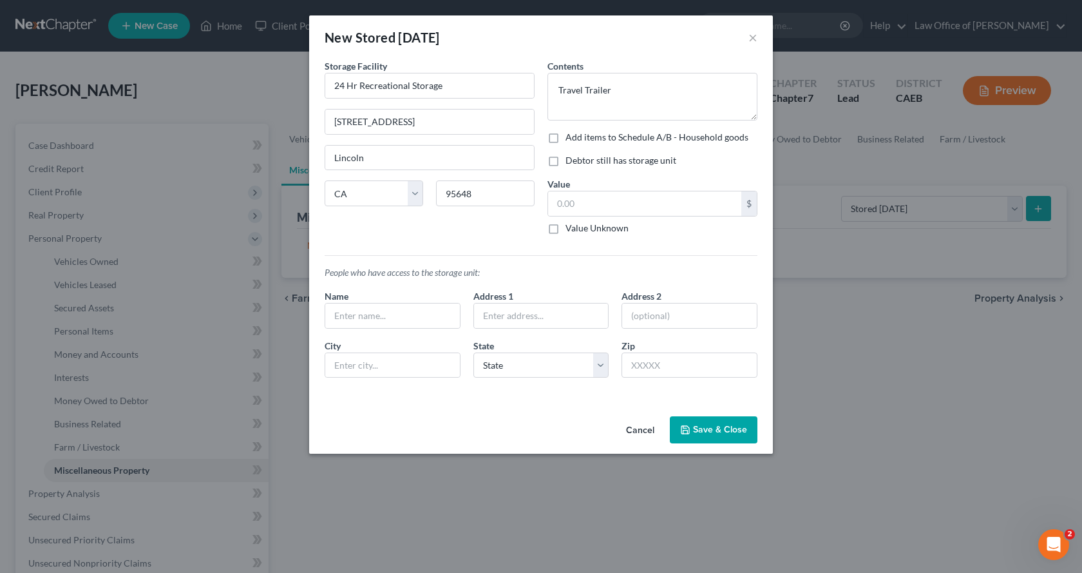
click at [571, 160] on input "Debtor still has storage unit" at bounding box center [575, 158] width 8 height 8
checkbox input "true"
click at [406, 316] on input "text" at bounding box center [392, 315] width 135 height 24
type input "S"
click at [403, 316] on input "[PERSON_NAME]" at bounding box center [392, 315] width 135 height 24
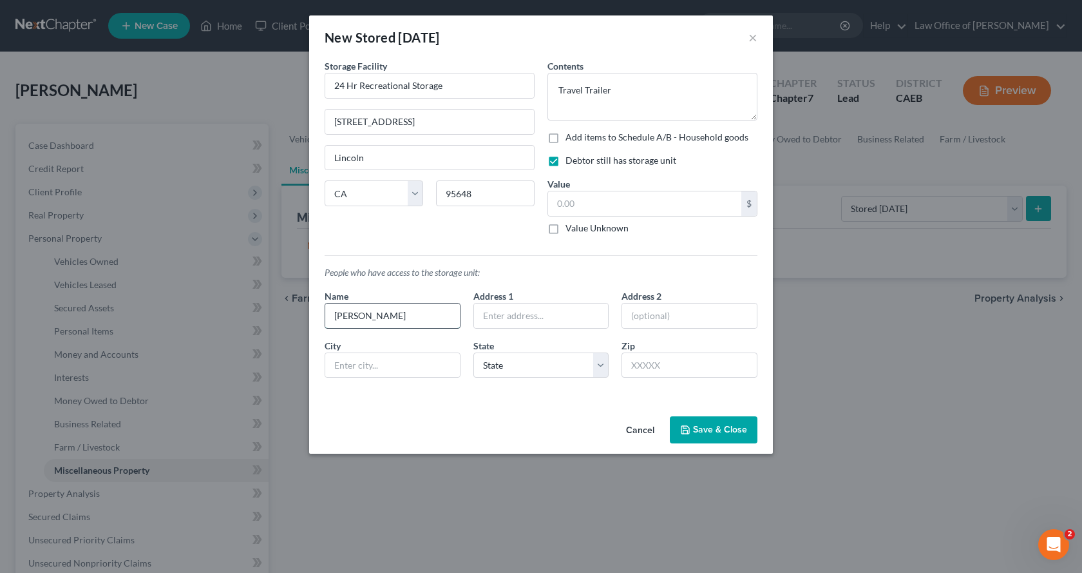
type input "[PERSON_NAME]"
type input "2"
type input "[STREET_ADDRESS]"
click at [335, 369] on input "rosevile" at bounding box center [392, 365] width 135 height 24
type input "Rosevile"
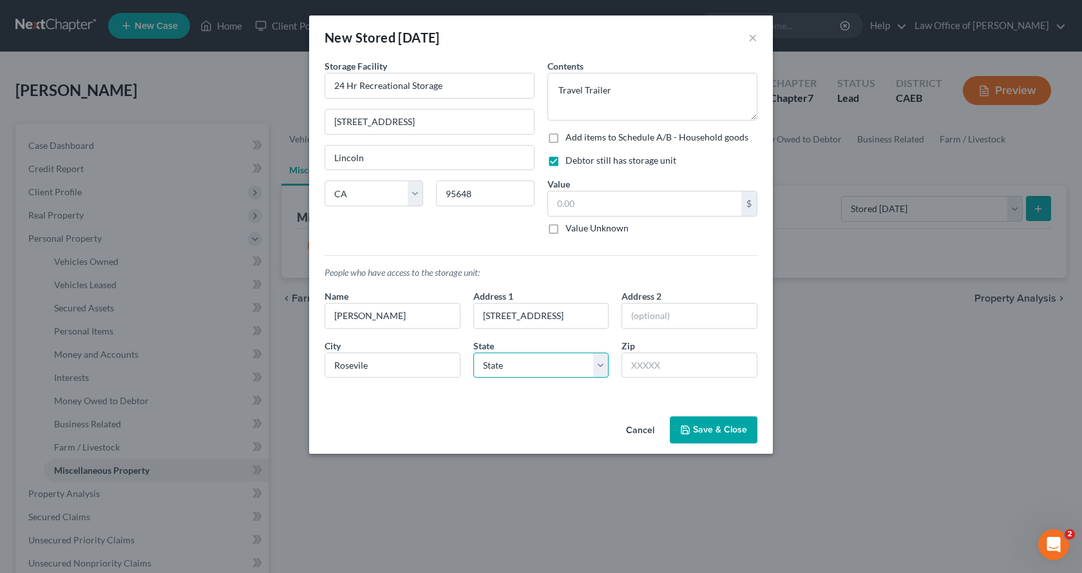
click at [497, 362] on select "State [US_STATE] AK AR AZ CA CO CT DE DC [GEOGRAPHIC_DATA] [GEOGRAPHIC_DATA] GU…" at bounding box center [541, 365] width 136 height 26
select select "4"
click at [473, 352] on select "State [US_STATE] AK AR AZ CA CO CT DE DC [GEOGRAPHIC_DATA] [GEOGRAPHIC_DATA] GU…" at bounding box center [541, 365] width 136 height 26
click at [638, 372] on input "text" at bounding box center [690, 365] width 136 height 26
type input "95678"
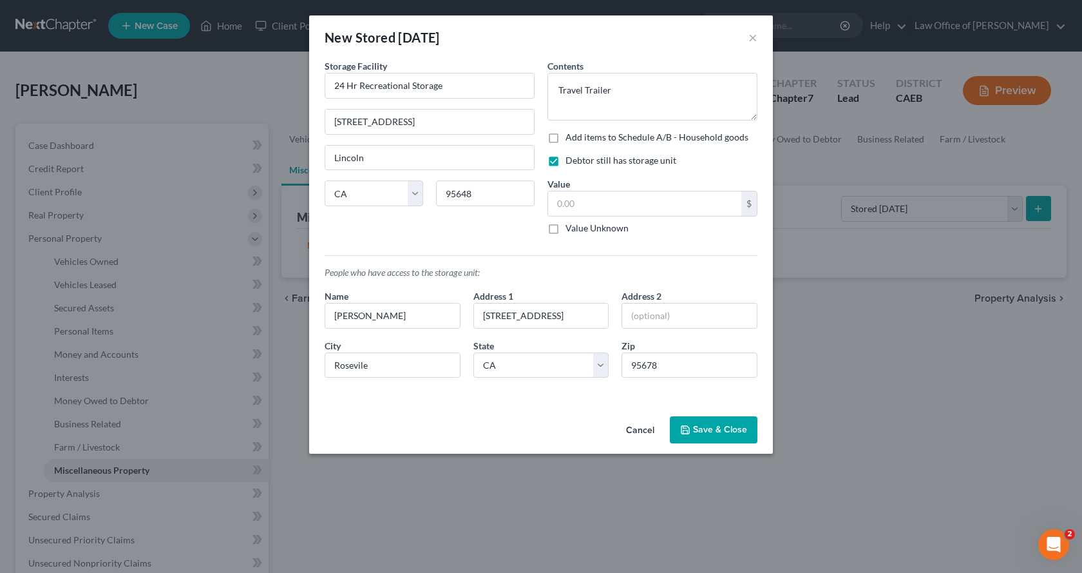
click at [732, 432] on button "Save & Close" at bounding box center [714, 429] width 88 height 27
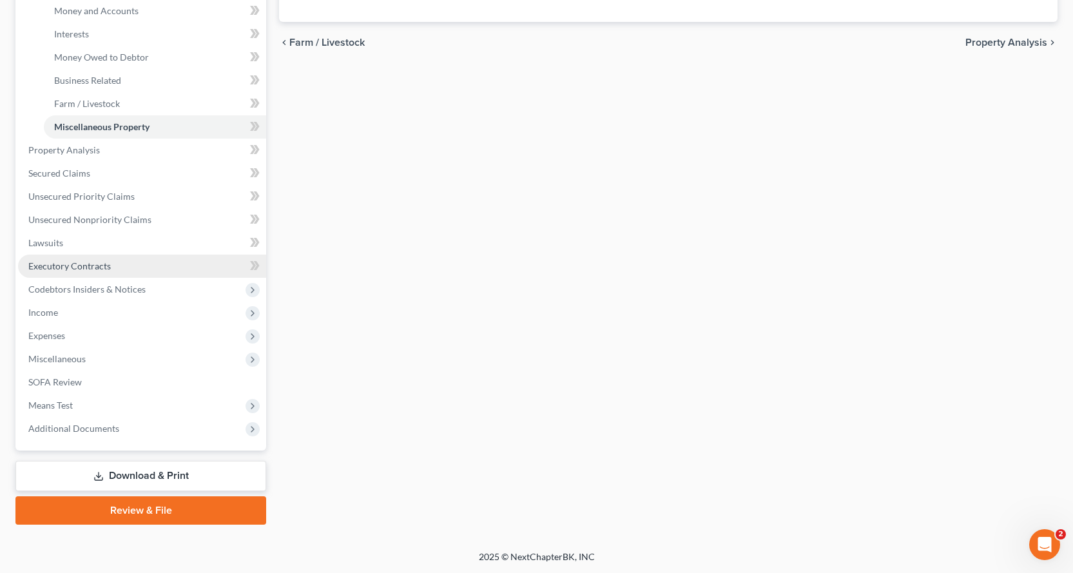
scroll to position [344, 0]
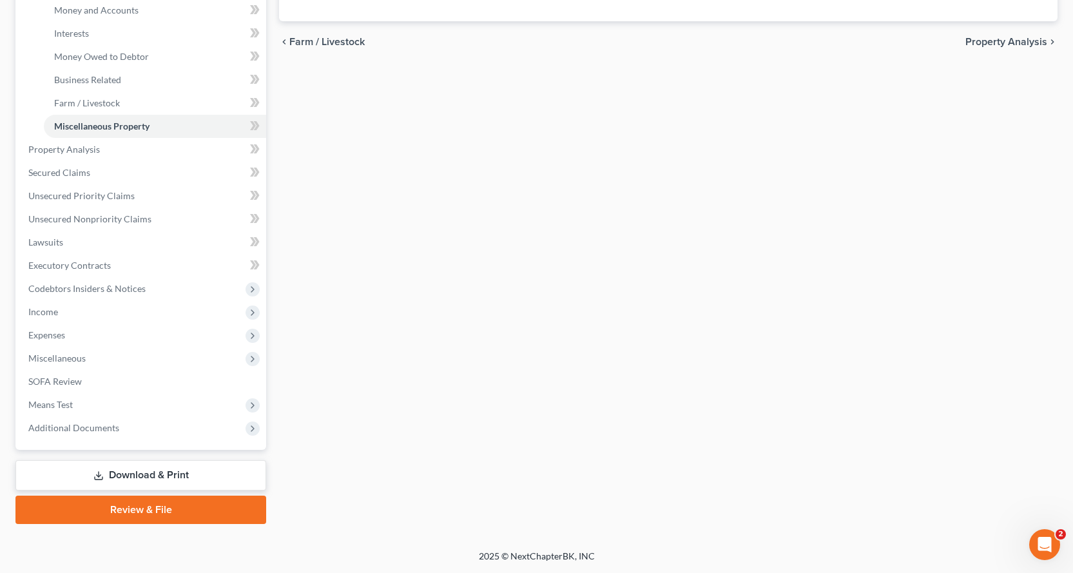
click at [145, 472] on link "Download & Print" at bounding box center [140, 475] width 251 height 30
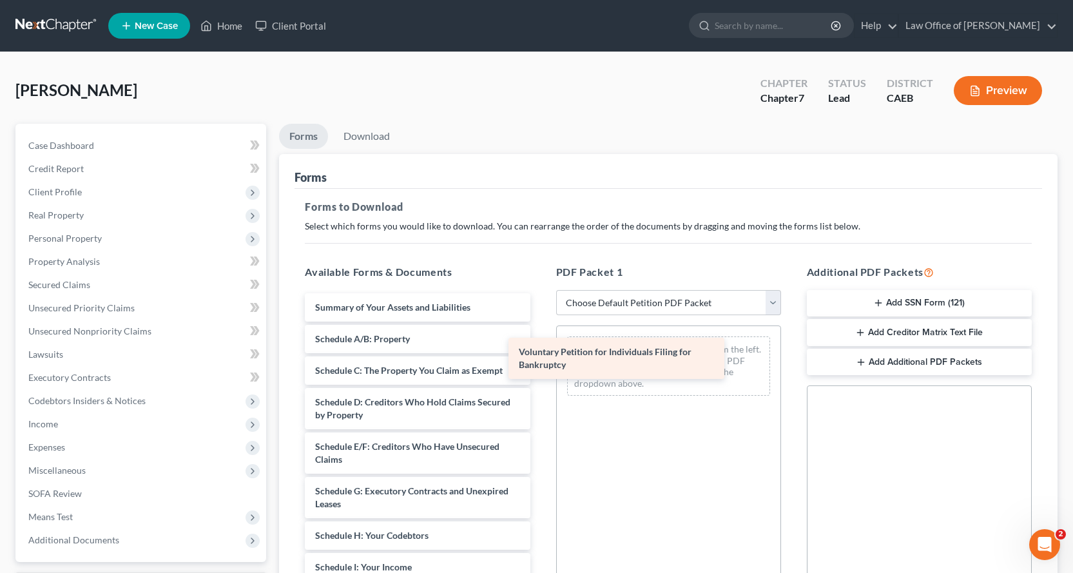
drag, startPoint x: 403, startPoint y: 310, endPoint x: 653, endPoint y: 359, distance: 253.9
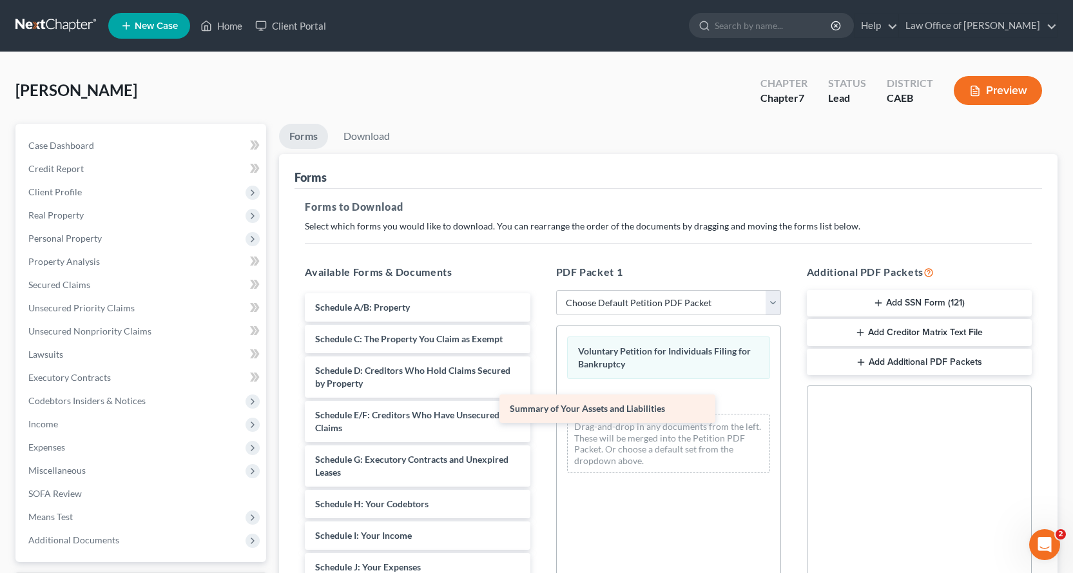
drag, startPoint x: 499, startPoint y: 310, endPoint x: 722, endPoint y: 412, distance: 245.0
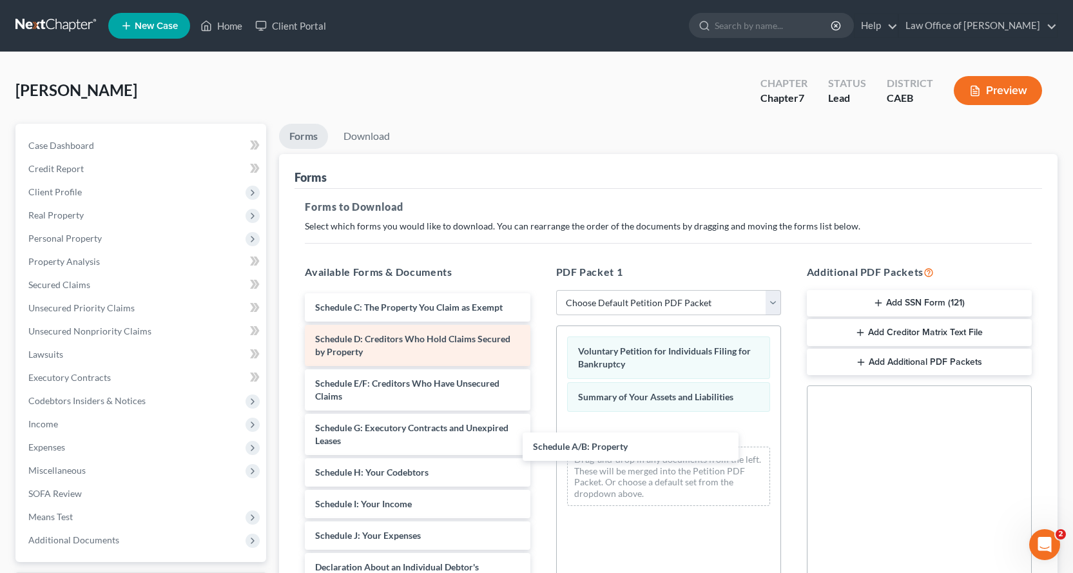
drag, startPoint x: 427, startPoint y: 312, endPoint x: 432, endPoint y: 338, distance: 25.6
click at [540, 452] on div "Schedule A/B: Property Schedule A/B: Property Schedule C: The Property You Clai…" at bounding box center [416, 579] width 245 height 573
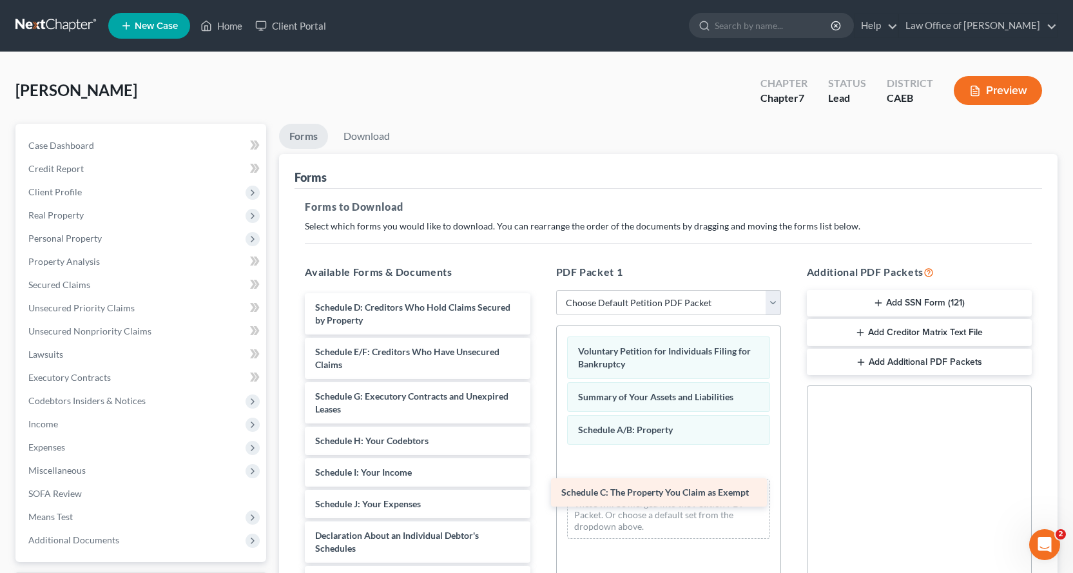
drag, startPoint x: 412, startPoint y: 301, endPoint x: 658, endPoint y: 486, distance: 307.8
click at [540, 486] on div "Schedule C: The Property You Claim as Exempt Schedule C: The Property You Claim…" at bounding box center [416, 564] width 245 height 542
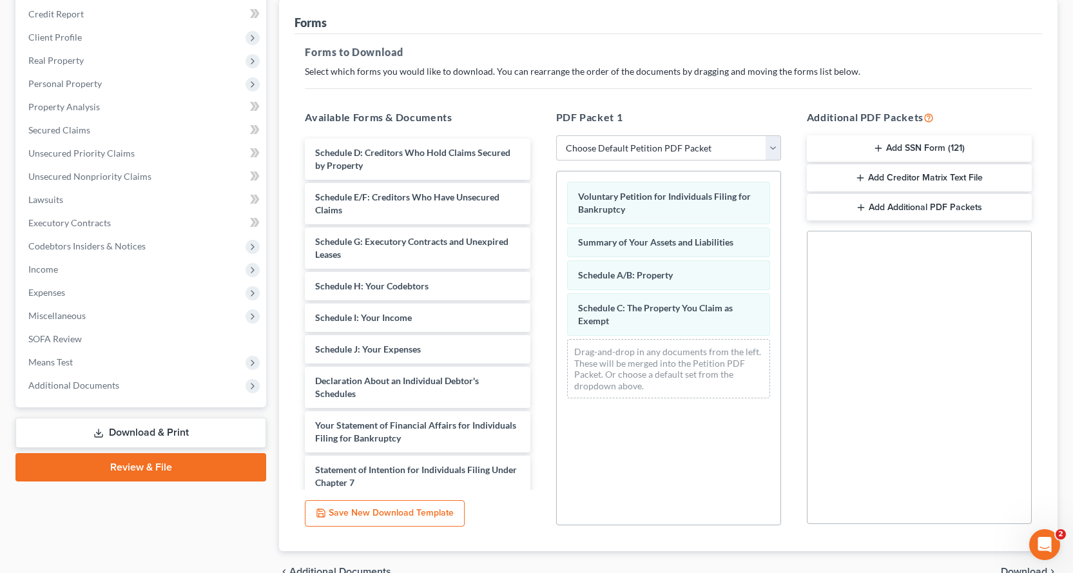
scroll to position [184, 0]
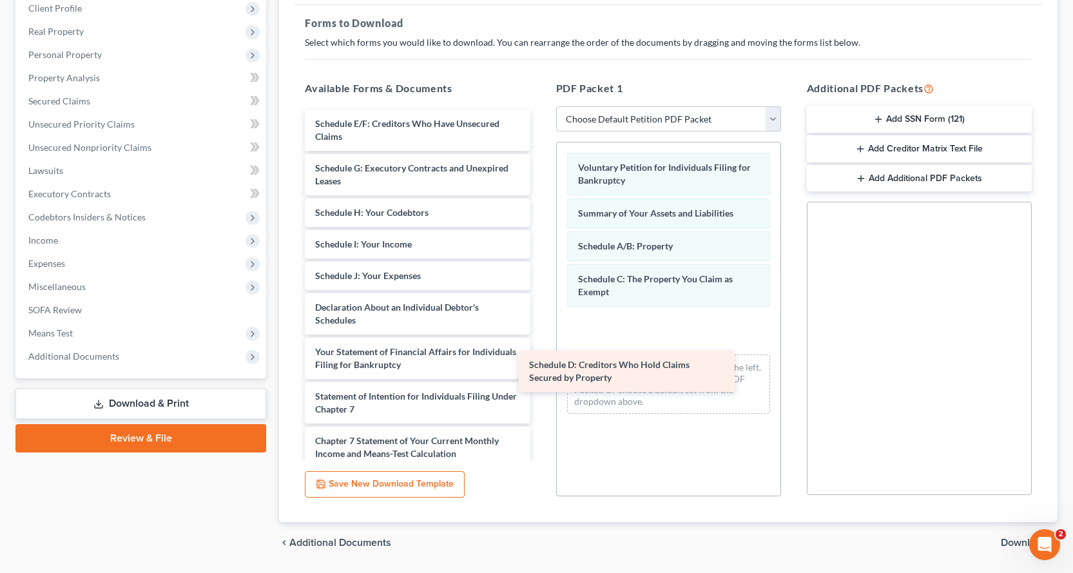
drag, startPoint x: 370, startPoint y: 117, endPoint x: 586, endPoint y: 349, distance: 317.2
click at [540, 350] on div "Schedule D: Creditors Who Hold Claims Secured by Property Schedule D: Creditors…" at bounding box center [416, 358] width 245 height 497
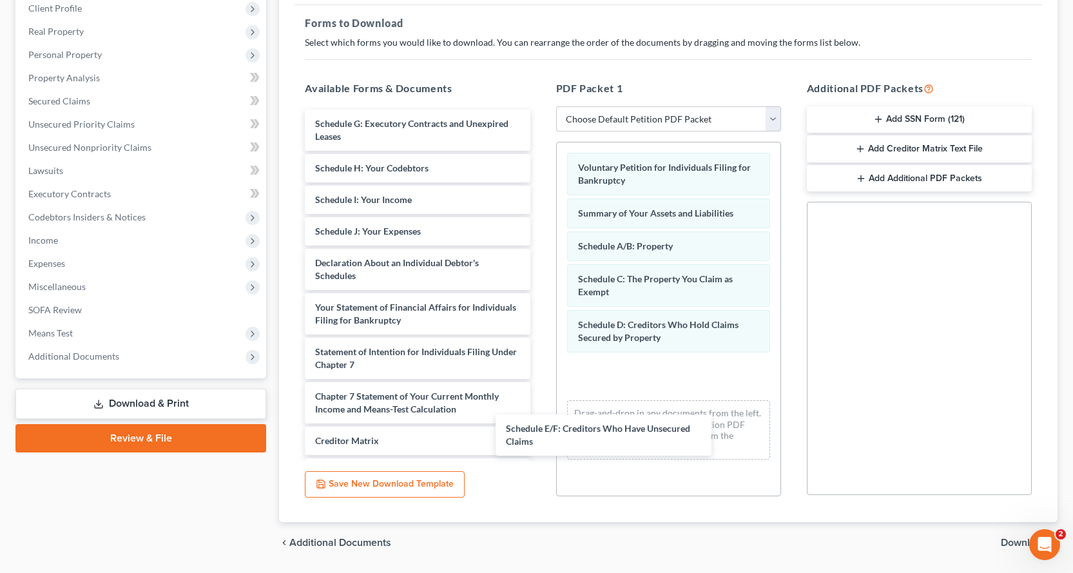
drag, startPoint x: 407, startPoint y: 127, endPoint x: 640, endPoint y: 408, distance: 365.0
click at [540, 412] on div "Schedule E/F: Creditors Who Have Unsecured Claims Schedule E/F: Creditors Who H…" at bounding box center [416, 336] width 245 height 453
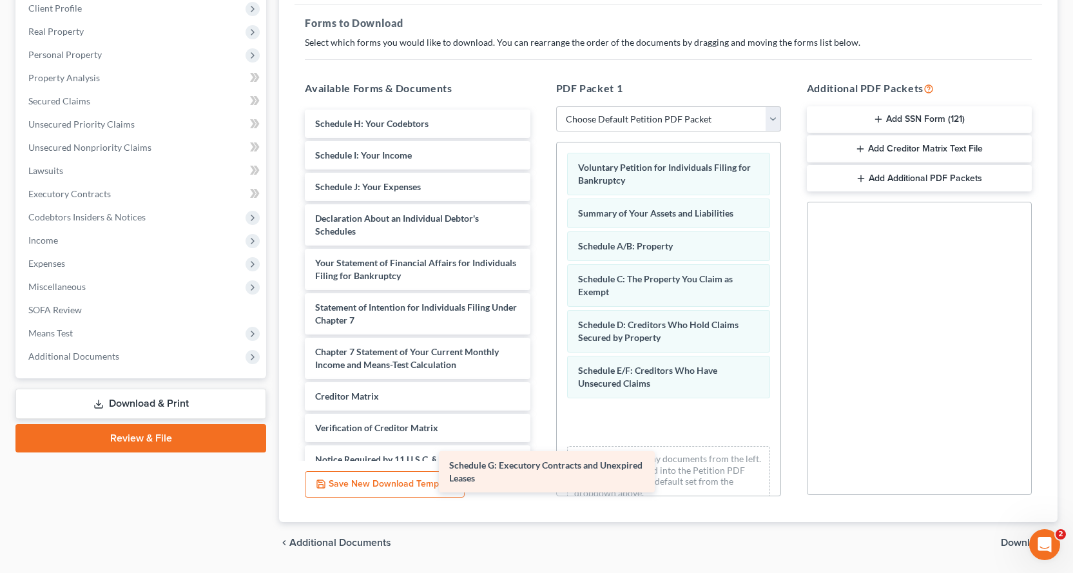
drag, startPoint x: 448, startPoint y: 131, endPoint x: 674, endPoint y: 449, distance: 390.4
click at [540, 452] on div "Schedule G: Executory Contracts and Unexpired Leases Schedule G: Executory Cont…" at bounding box center [416, 314] width 245 height 408
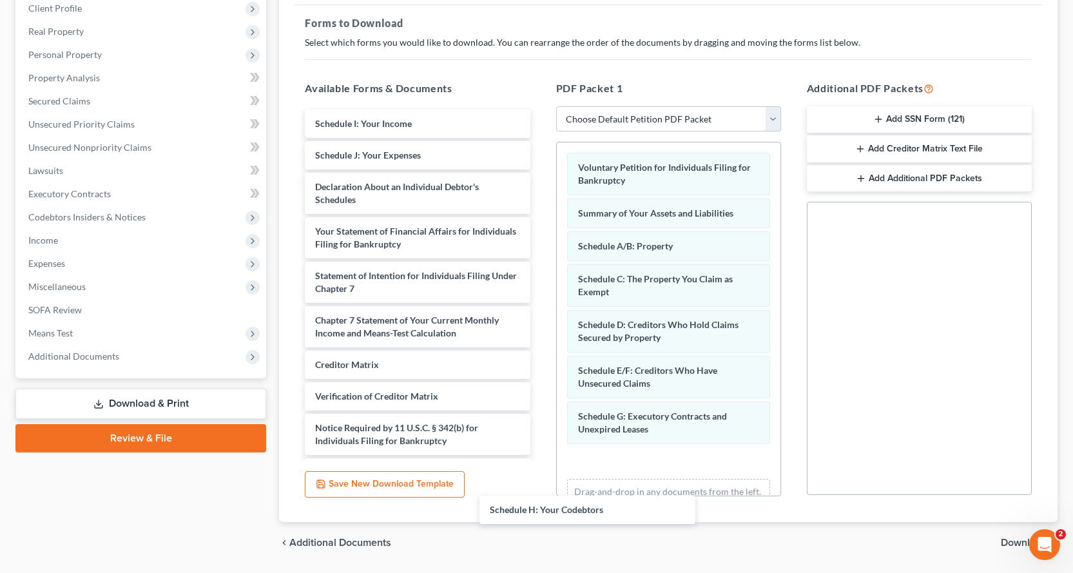
drag, startPoint x: 415, startPoint y: 129, endPoint x: 651, endPoint y: 485, distance: 427.2
click at [540, 486] on div "Schedule H: Your Codebtors Schedule H: Your Codebtors Schedule I: Your Income S…" at bounding box center [416, 298] width 245 height 377
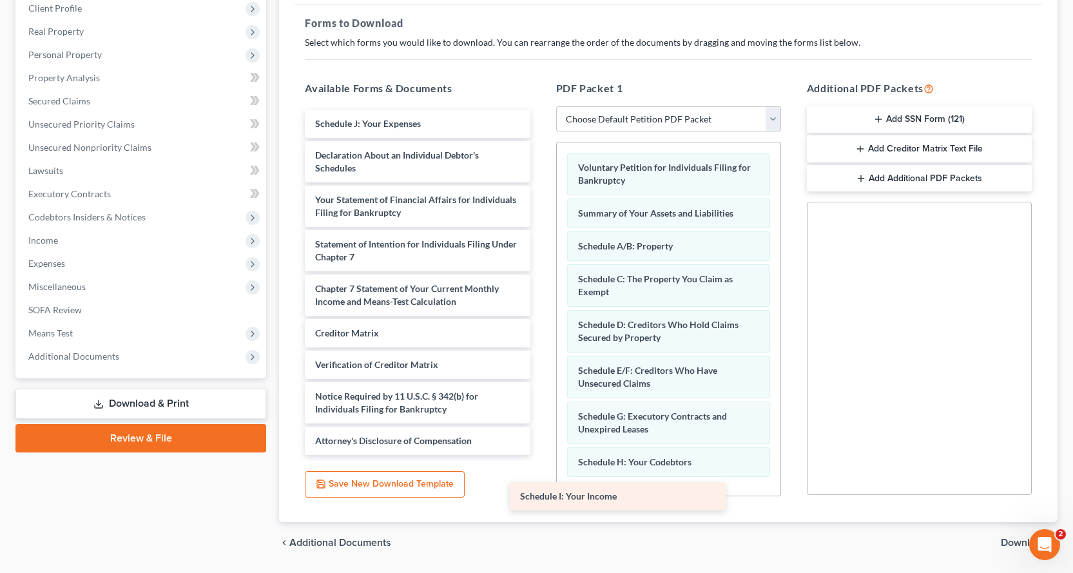
drag, startPoint x: 472, startPoint y: 126, endPoint x: 725, endPoint y: 501, distance: 451.8
click at [540, 455] on div "Schedule I: Your Income Schedule I: Your Income Schedule J: Your Expenses Decla…" at bounding box center [416, 282] width 245 height 345
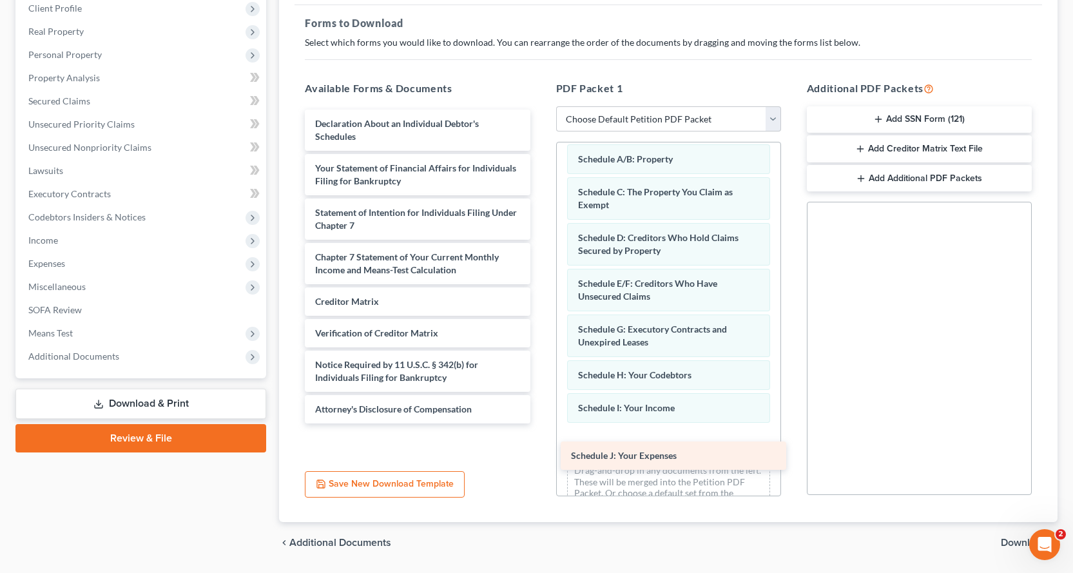
drag, startPoint x: 426, startPoint y: 115, endPoint x: 683, endPoint y: 446, distance: 419.5
click at [540, 423] on div "Schedule J: Your Expenses Schedule J: Your Expenses Declaration About an Indivi…" at bounding box center [416, 267] width 245 height 314
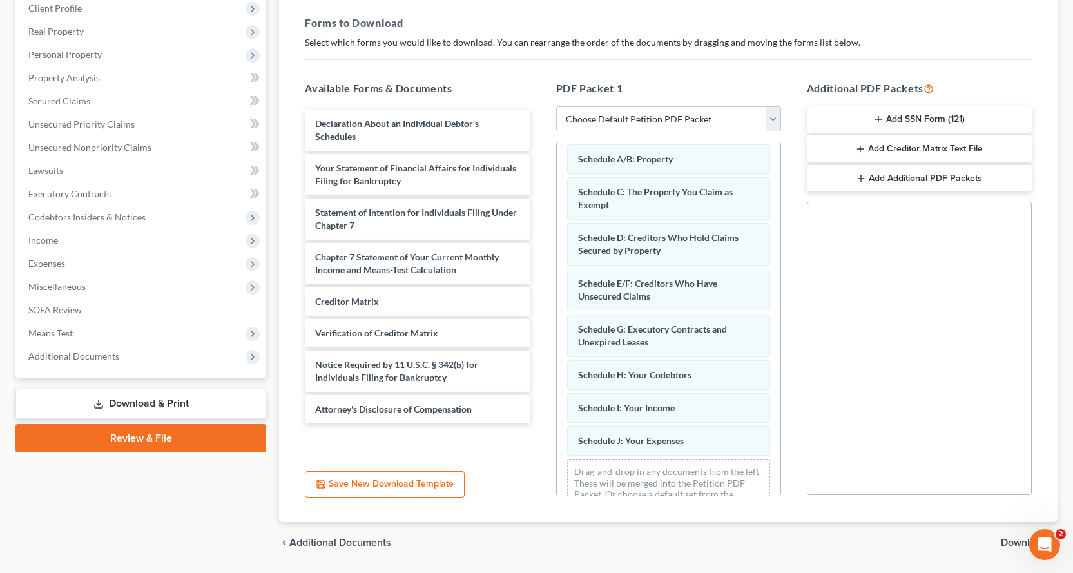
scroll to position [120, 0]
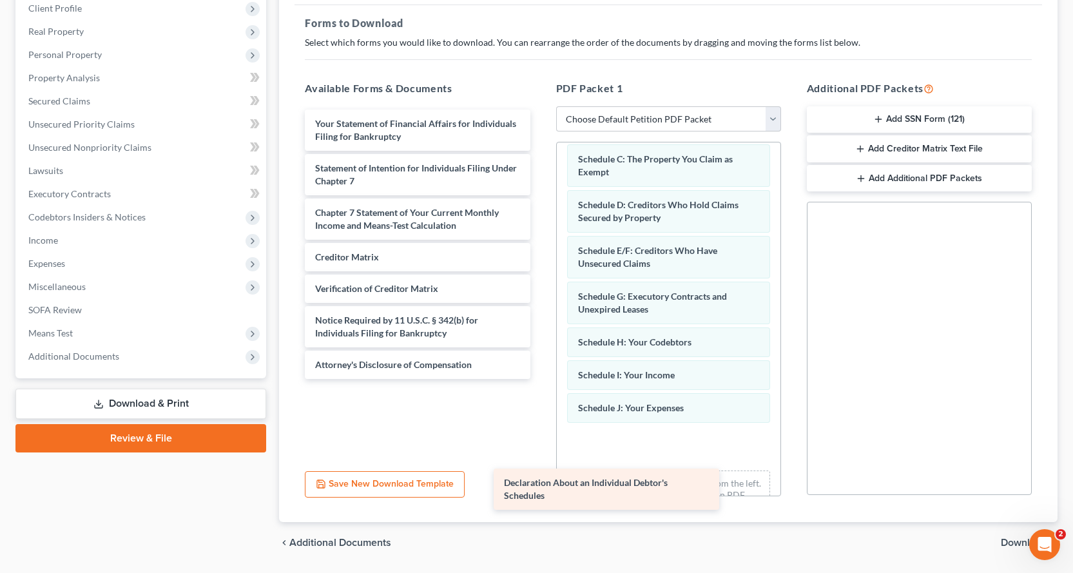
drag, startPoint x: 432, startPoint y: 121, endPoint x: 689, endPoint y: 446, distance: 414.6
click at [540, 379] on div "Declaration About an Individual Debtor's Schedules Declaration About an Individ…" at bounding box center [416, 244] width 245 height 269
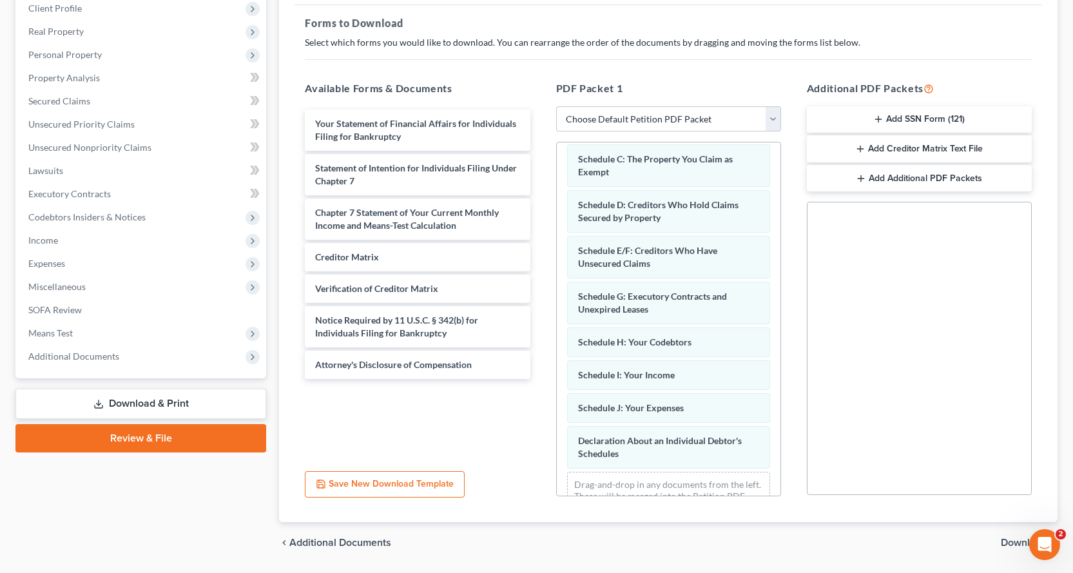
scroll to position [166, 0]
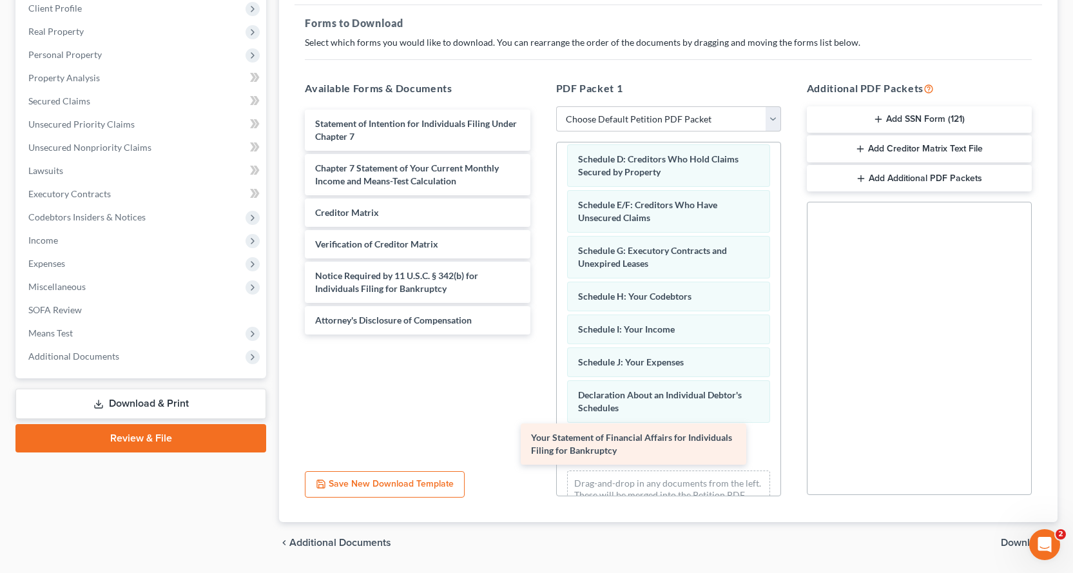
drag, startPoint x: 471, startPoint y: 131, endPoint x: 703, endPoint y: 447, distance: 391.7
click at [540, 334] on div "Your Statement of Financial Affairs for Individuals Filing for Bankruptcy Your …" at bounding box center [416, 222] width 245 height 225
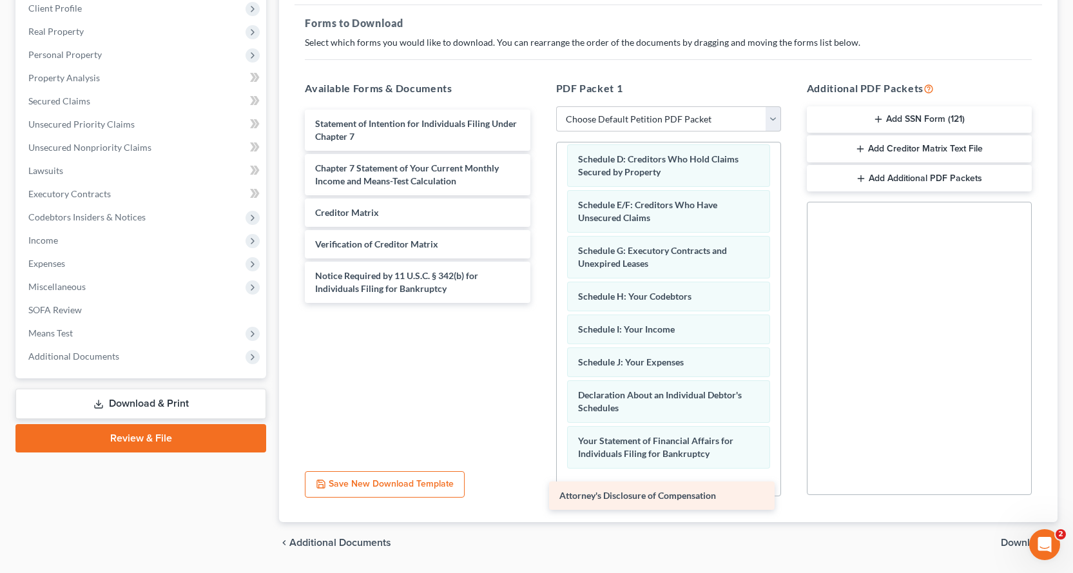
drag, startPoint x: 405, startPoint y: 312, endPoint x: 657, endPoint y: 480, distance: 303.4
click at [540, 303] on div "Attorney's Disclosure of Compensation Statement of Intention for Individuals Fi…" at bounding box center [416, 206] width 245 height 193
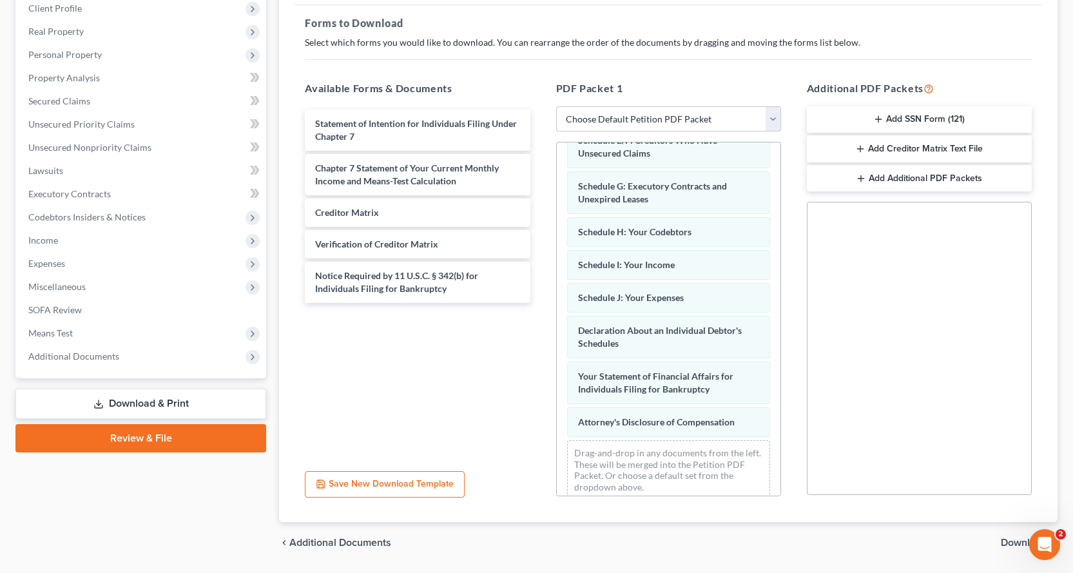
scroll to position [244, 0]
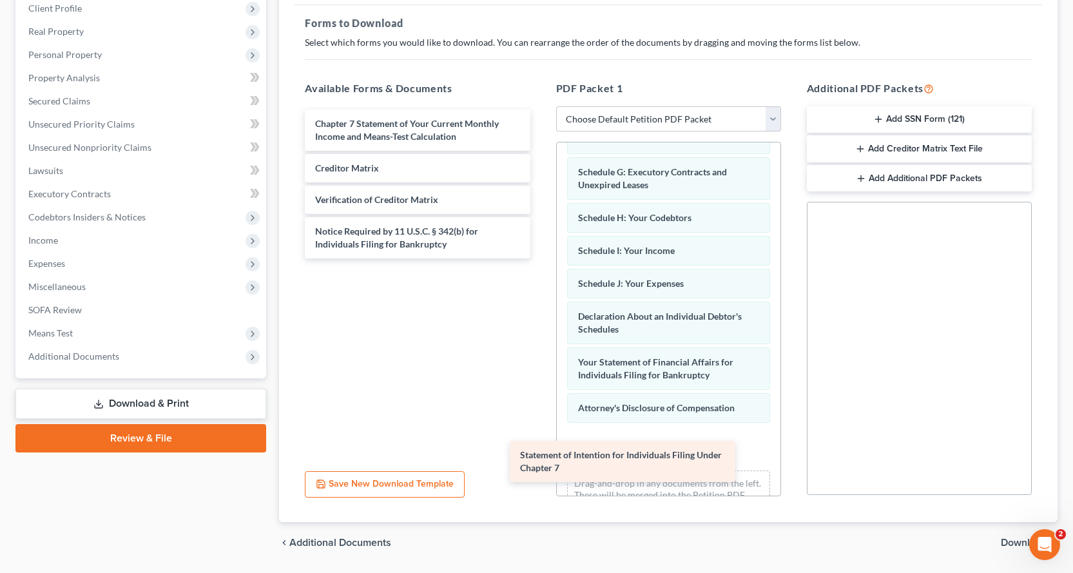
drag, startPoint x: 510, startPoint y: 130, endPoint x: 714, endPoint y: 461, distance: 389.3
click at [540, 258] on div "Statement of Intention for Individuals Filing Under Chapter 7 Statement of Inte…" at bounding box center [416, 184] width 245 height 149
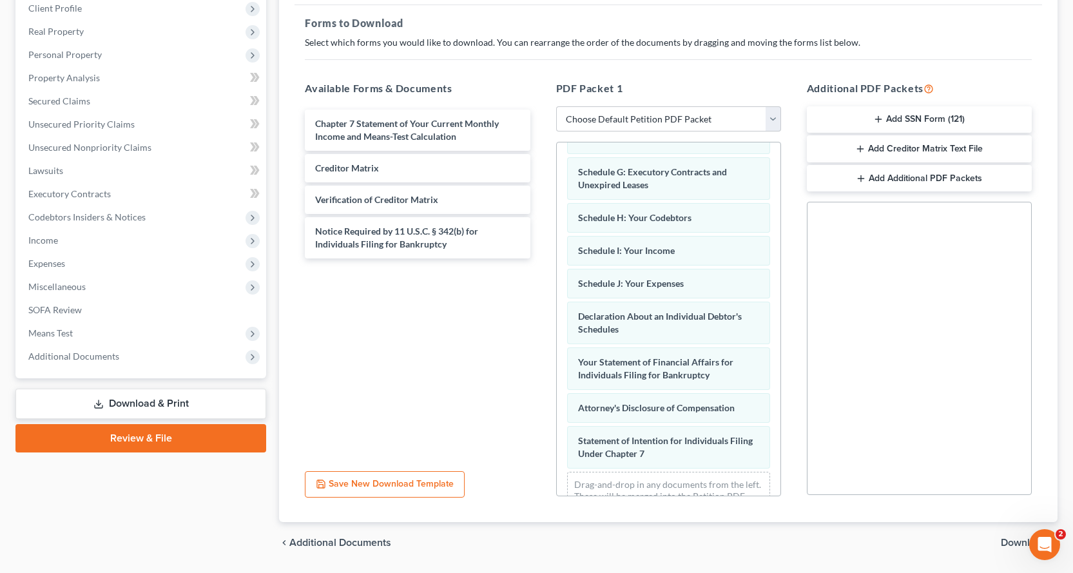
scroll to position [290, 0]
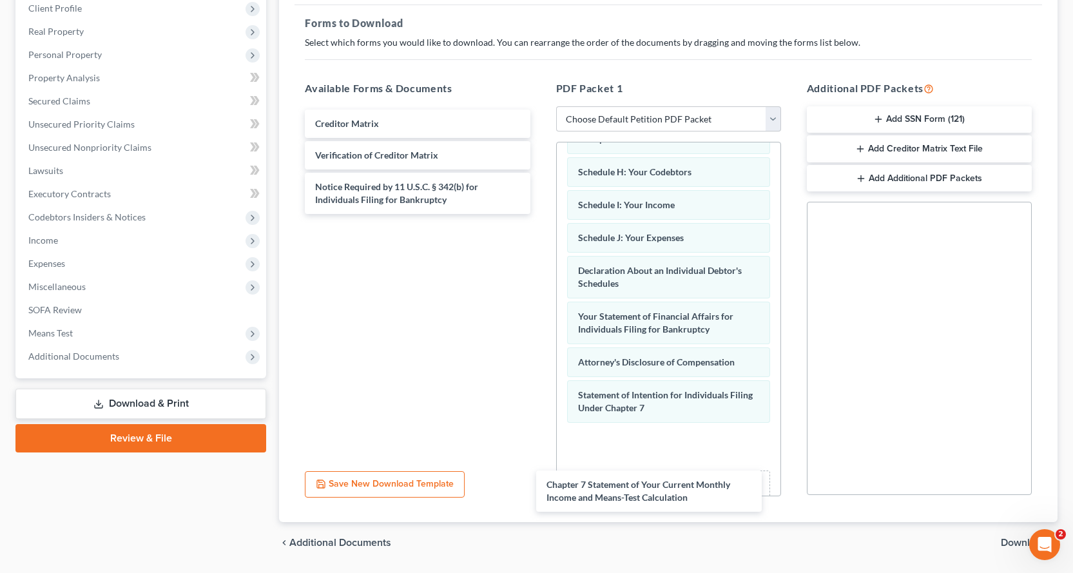
drag, startPoint x: 478, startPoint y: 133, endPoint x: 718, endPoint y: 473, distance: 415.9
click at [540, 214] on div "Chapter 7 Statement of Your Current Monthly Income and Means-Test Calculation C…" at bounding box center [416, 162] width 245 height 104
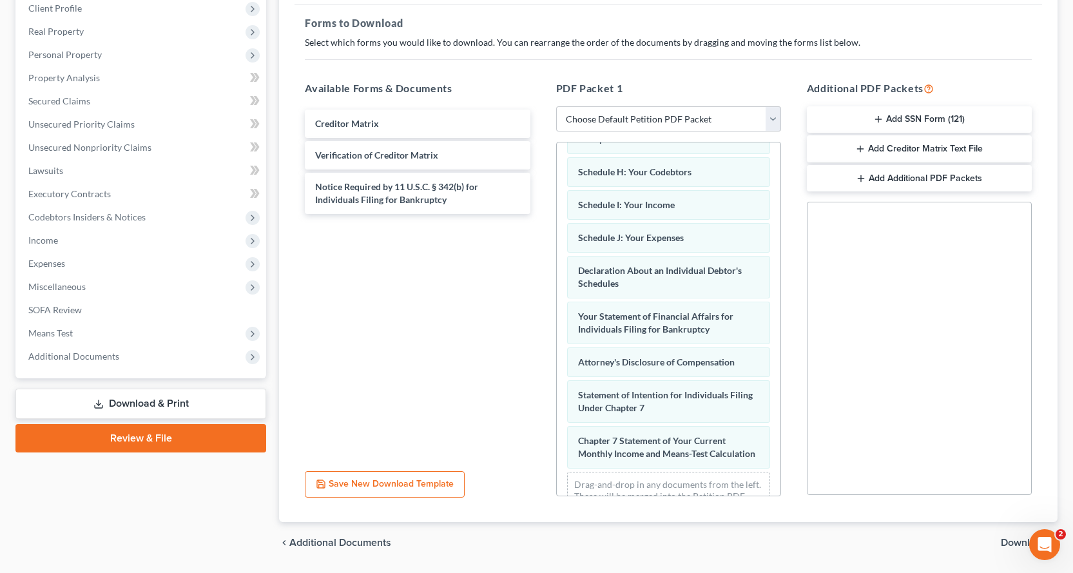
click at [913, 124] on button "Add SSN Form (121)" at bounding box center [918, 119] width 225 height 27
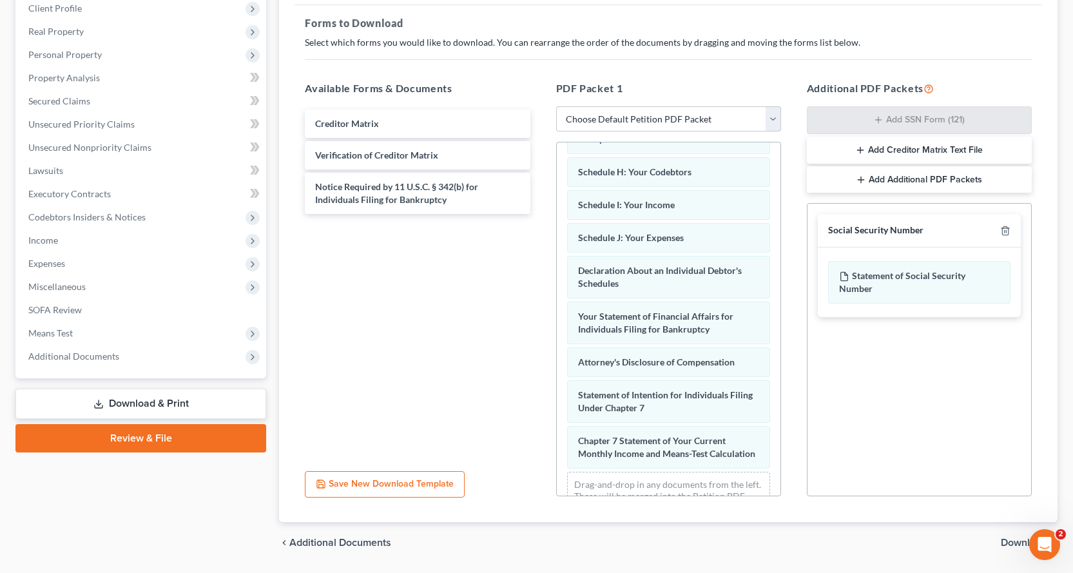
scroll to position [223, 0]
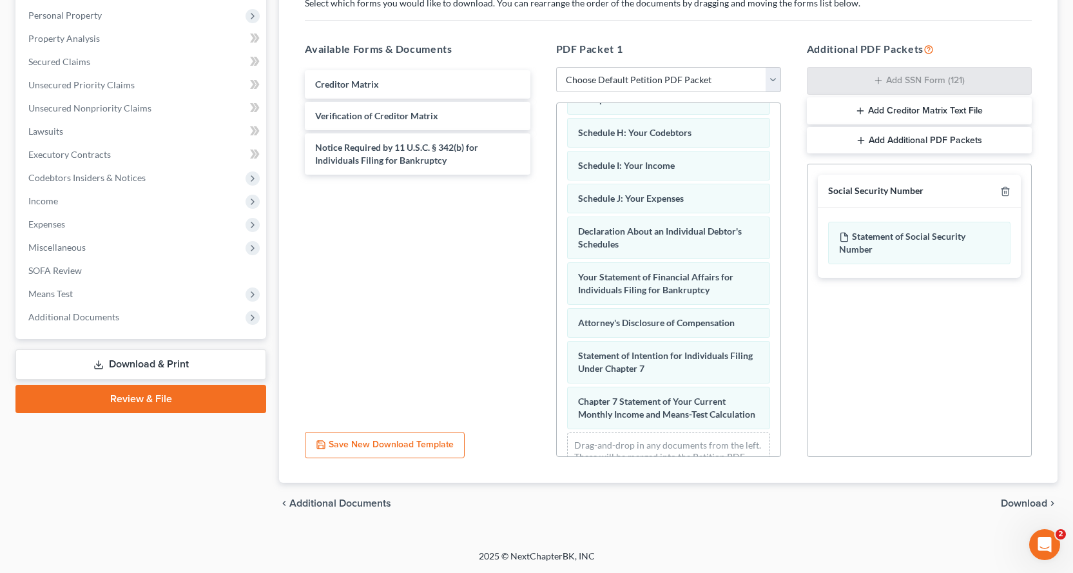
click at [1026, 511] on div "chevron_left Additional Documents Download chevron_right" at bounding box center [668, 502] width 778 height 41
click at [1027, 506] on span "Download" at bounding box center [1023, 503] width 46 height 10
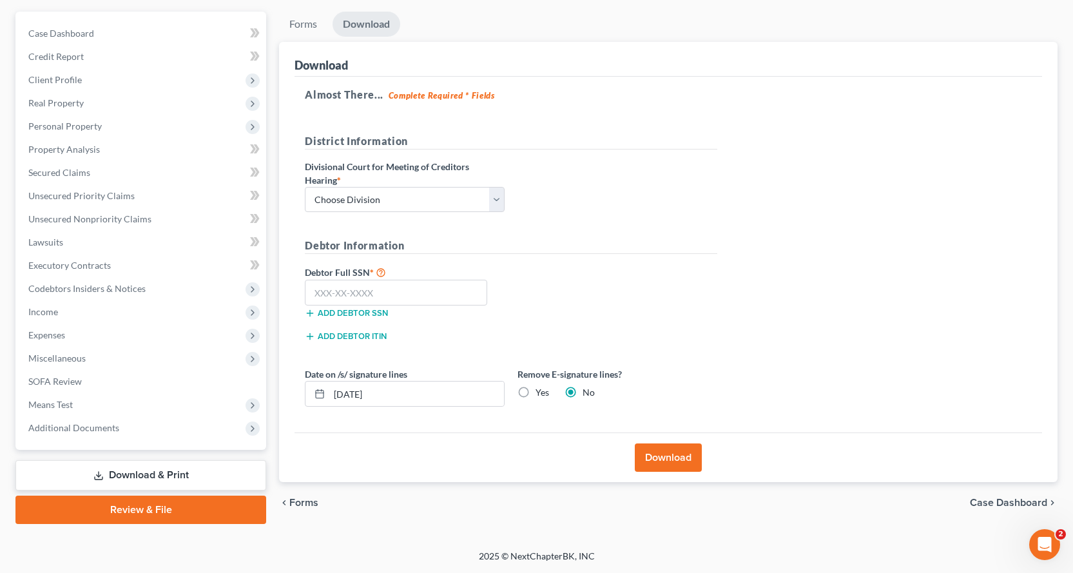
scroll to position [112, 0]
click at [363, 200] on select "Choose Division Fresno Modesto Sacramento" at bounding box center [405, 200] width 200 height 26
select select "2"
click at [305, 187] on select "Choose Division Fresno Modesto Sacramento" at bounding box center [405, 200] width 200 height 26
click at [346, 285] on input "text" at bounding box center [396, 293] width 182 height 26
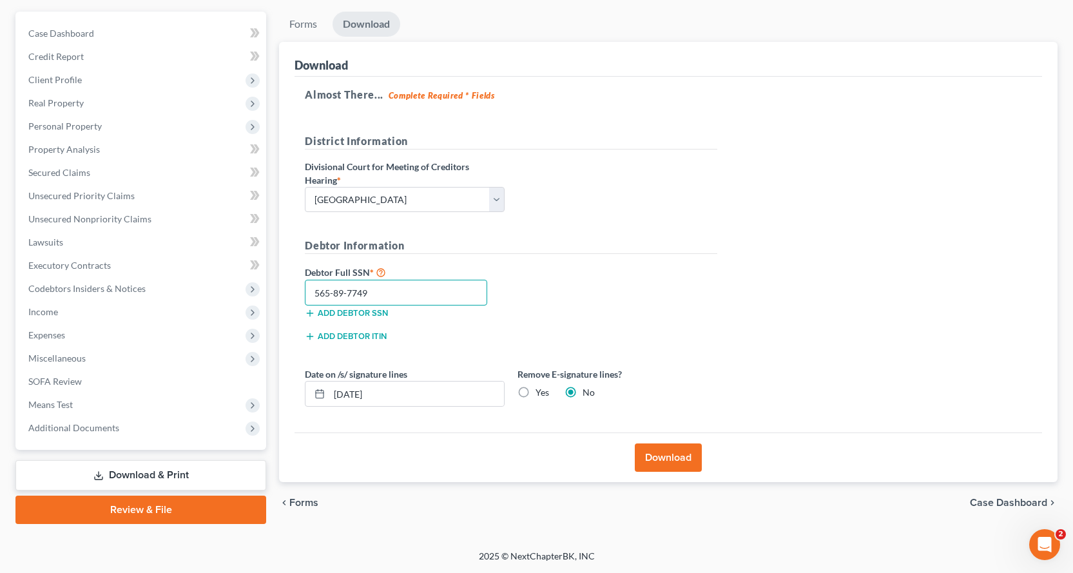
type input "565-89-7749"
click at [685, 458] on button "Download" at bounding box center [667, 457] width 67 height 28
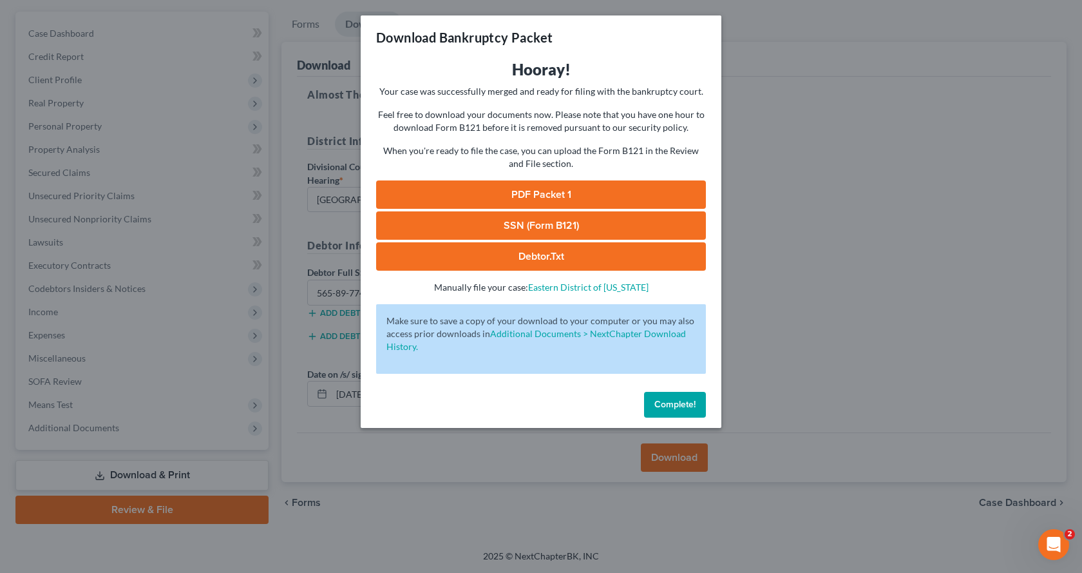
click at [536, 199] on link "PDF Packet 1" at bounding box center [541, 194] width 330 height 28
click at [502, 227] on link "SSN (Form B121)" at bounding box center [541, 225] width 330 height 28
click at [687, 412] on button "Complete!" at bounding box center [675, 405] width 62 height 26
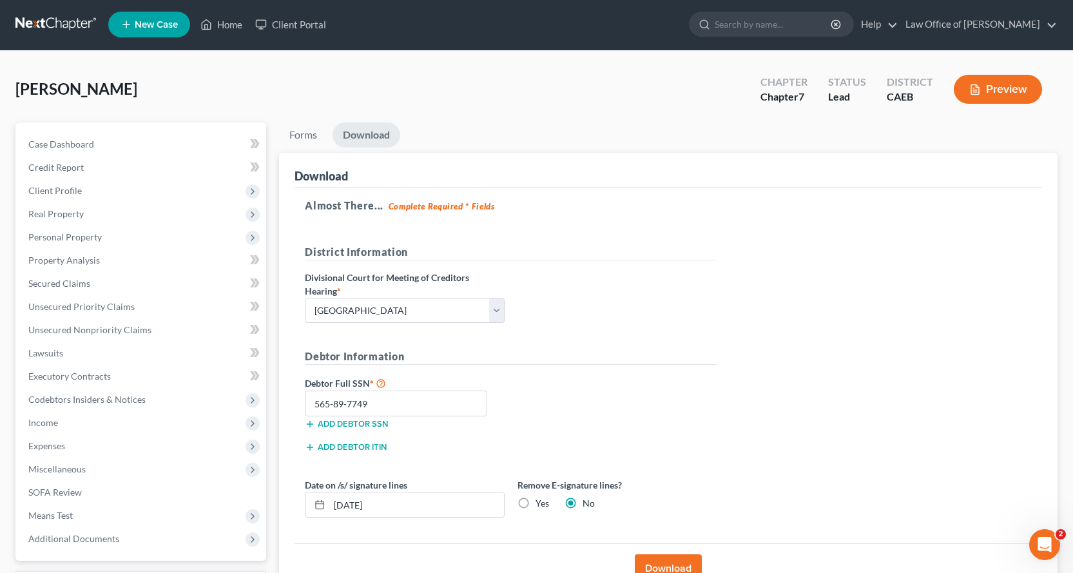
scroll to position [0, 0]
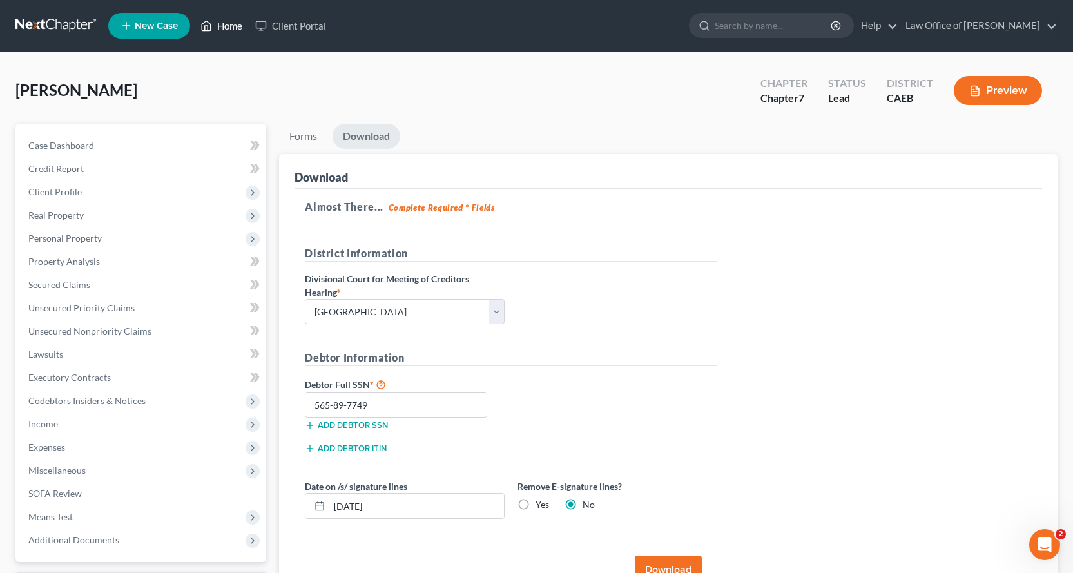
click at [234, 32] on link "Home" at bounding box center [221, 25] width 55 height 23
